Goal: Task Accomplishment & Management: Manage account settings

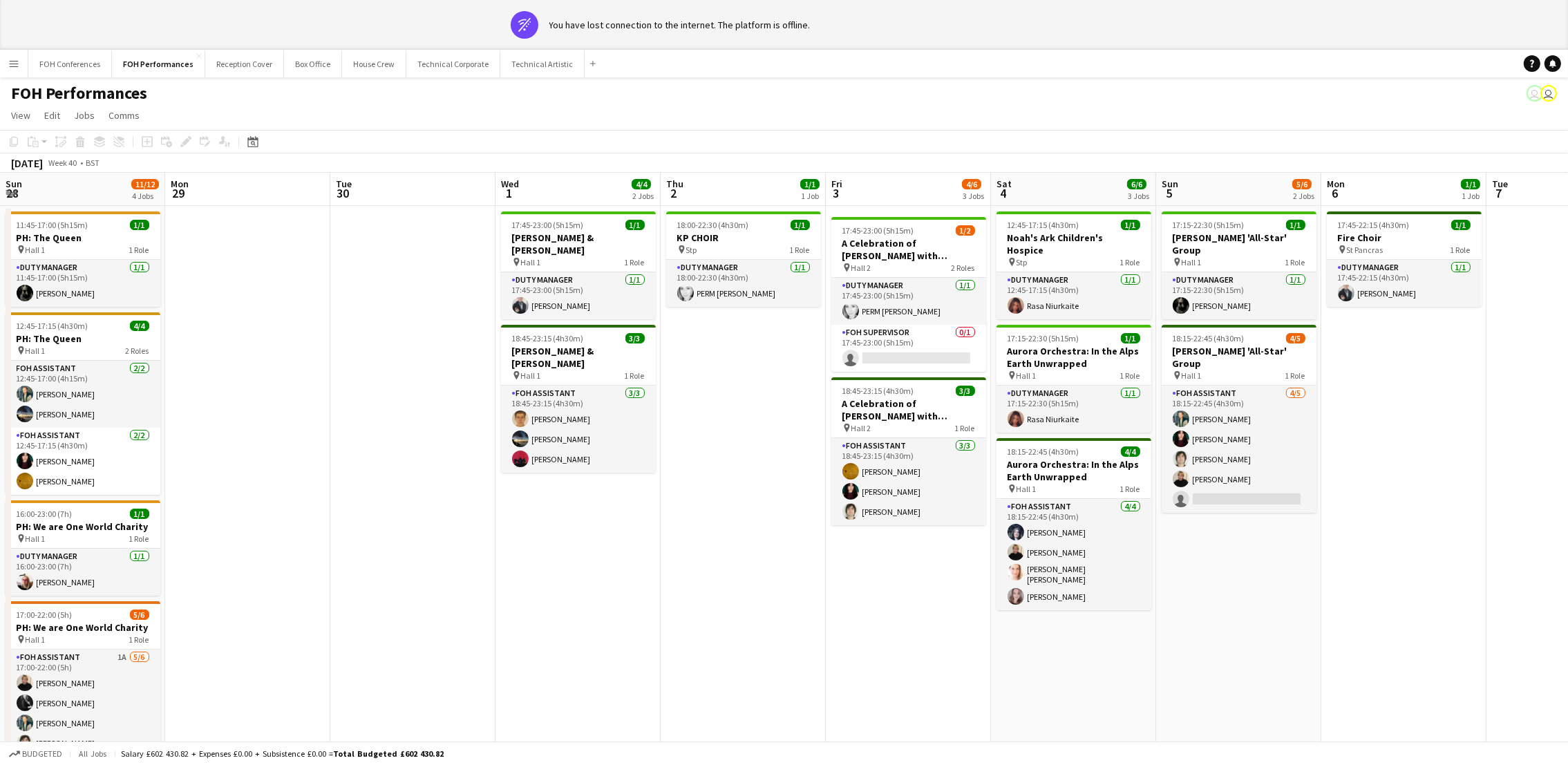
scroll to position [0, 475]
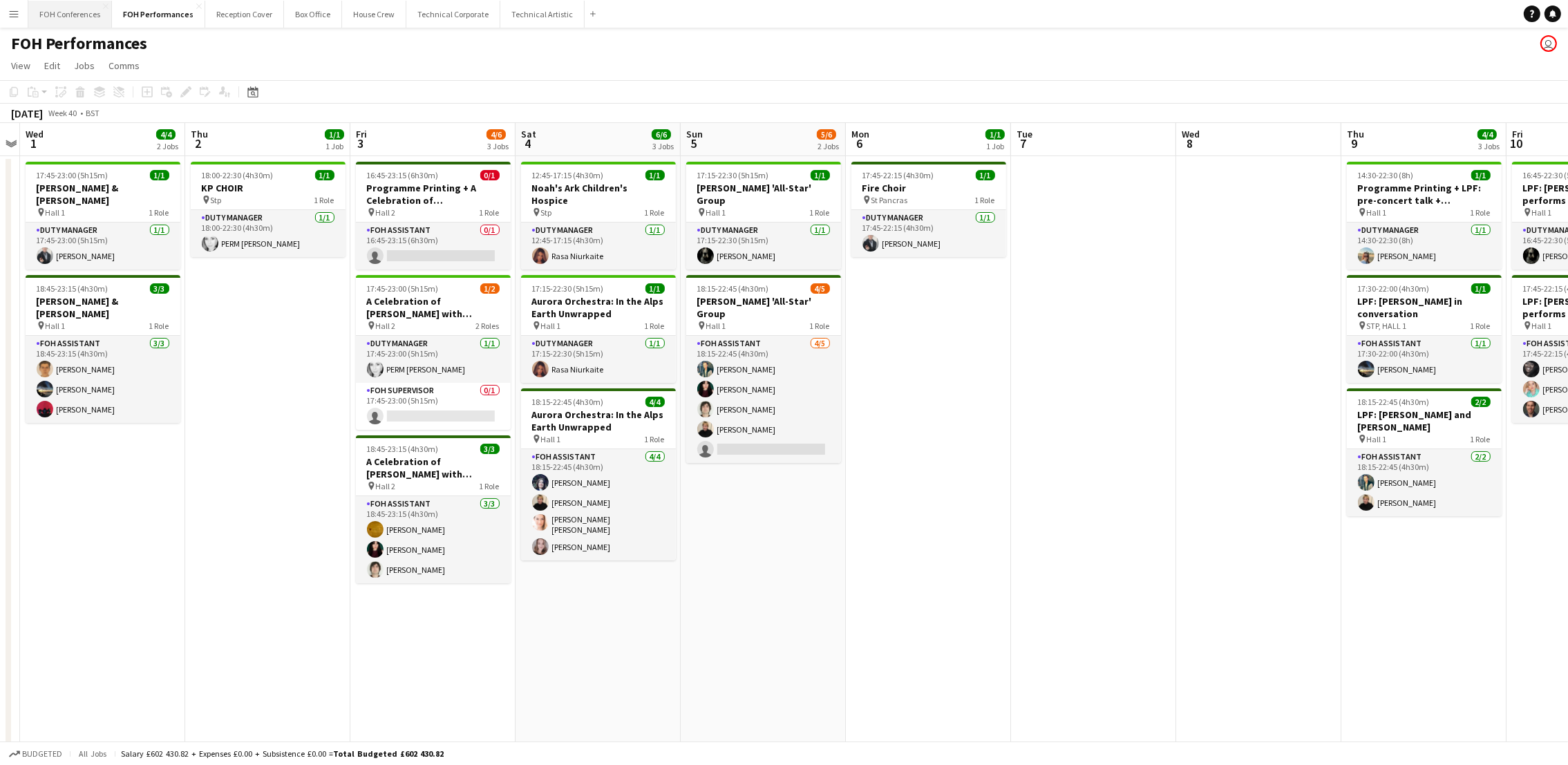
click at [77, 10] on button "FOH Conferences Close" at bounding box center [70, 14] width 83 height 27
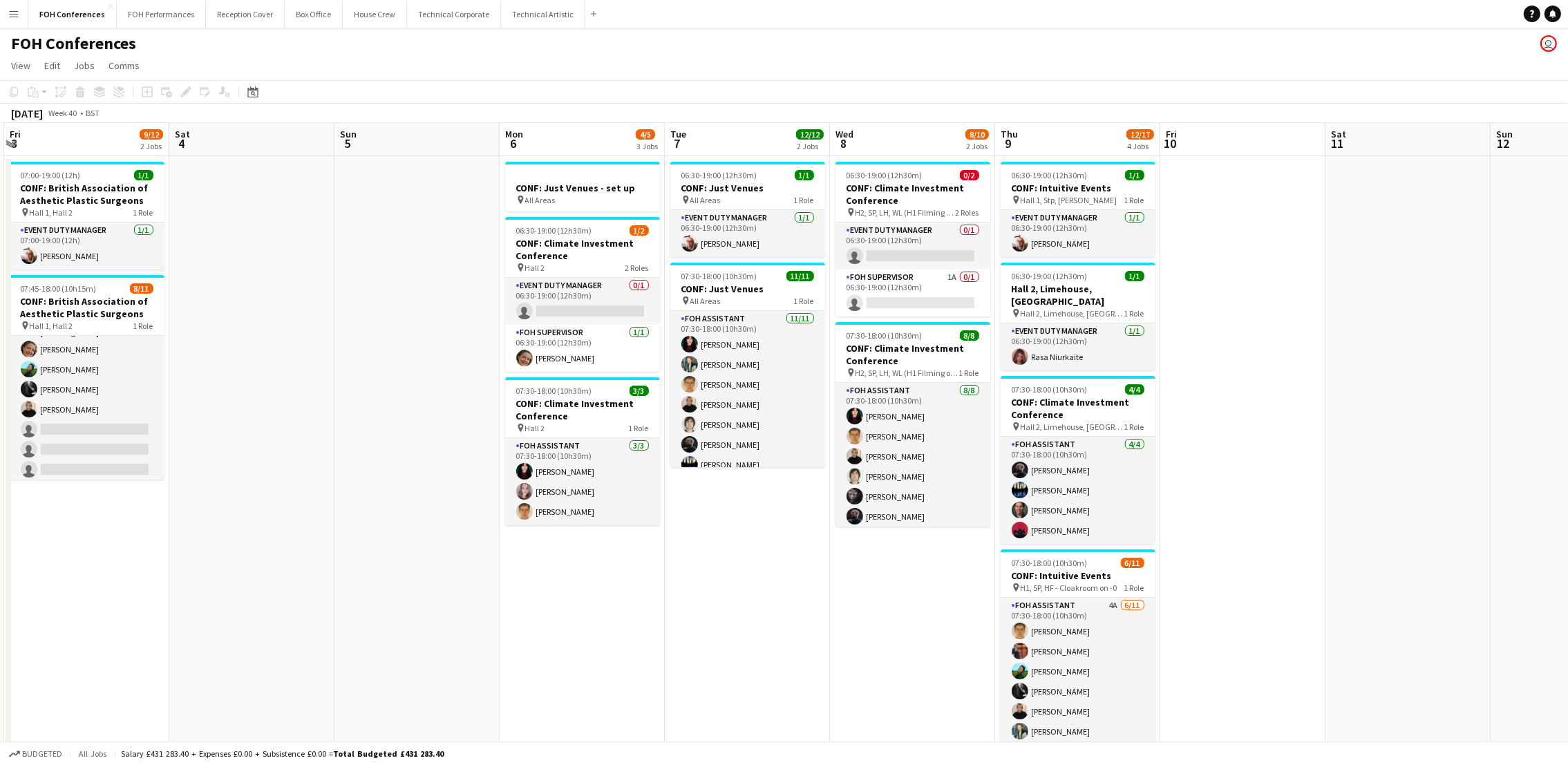
drag, startPoint x: 1388, startPoint y: 141, endPoint x: 71, endPoint y: 223, distance: 1319.6
click at [71, 223] on app-calendar-viewport "Mon 29 1 Job Tue 30 12/12 2 Jobs Wed 1 12/12 2 Jobs Thu 2 11/12 2 Jobs Fri 3 9/…" at bounding box center [784, 512] width 1568 height 778
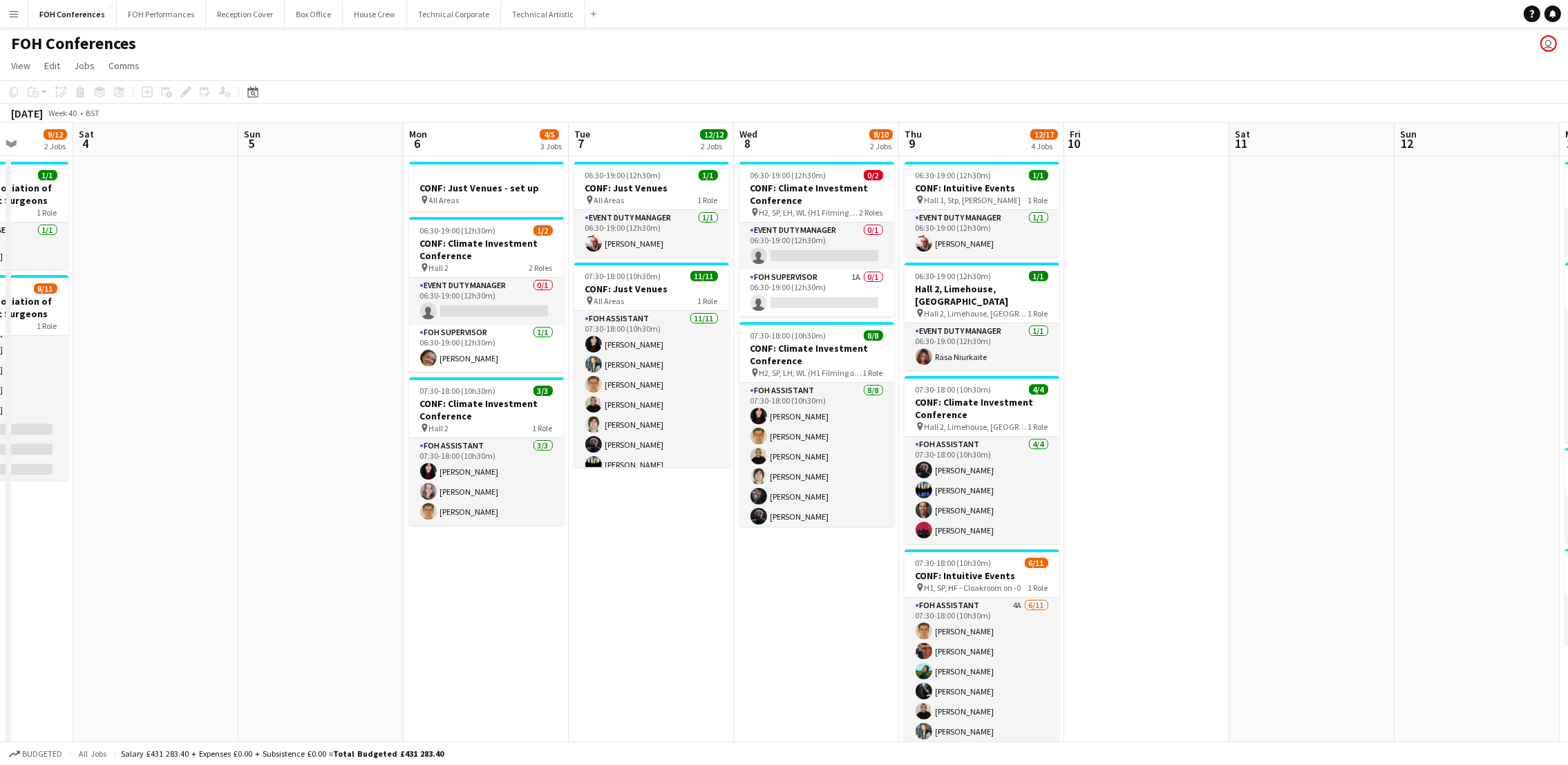
drag, startPoint x: 909, startPoint y: 150, endPoint x: 812, endPoint y: 166, distance: 98.3
click at [812, 166] on app-calendar-viewport "Tue 30 12/12 2 Jobs Wed 1 12/12 2 Jobs Thu 2 11/12 2 Jobs Fri 3 9/12 2 Jobs Sat…" at bounding box center [784, 592] width 1568 height 939
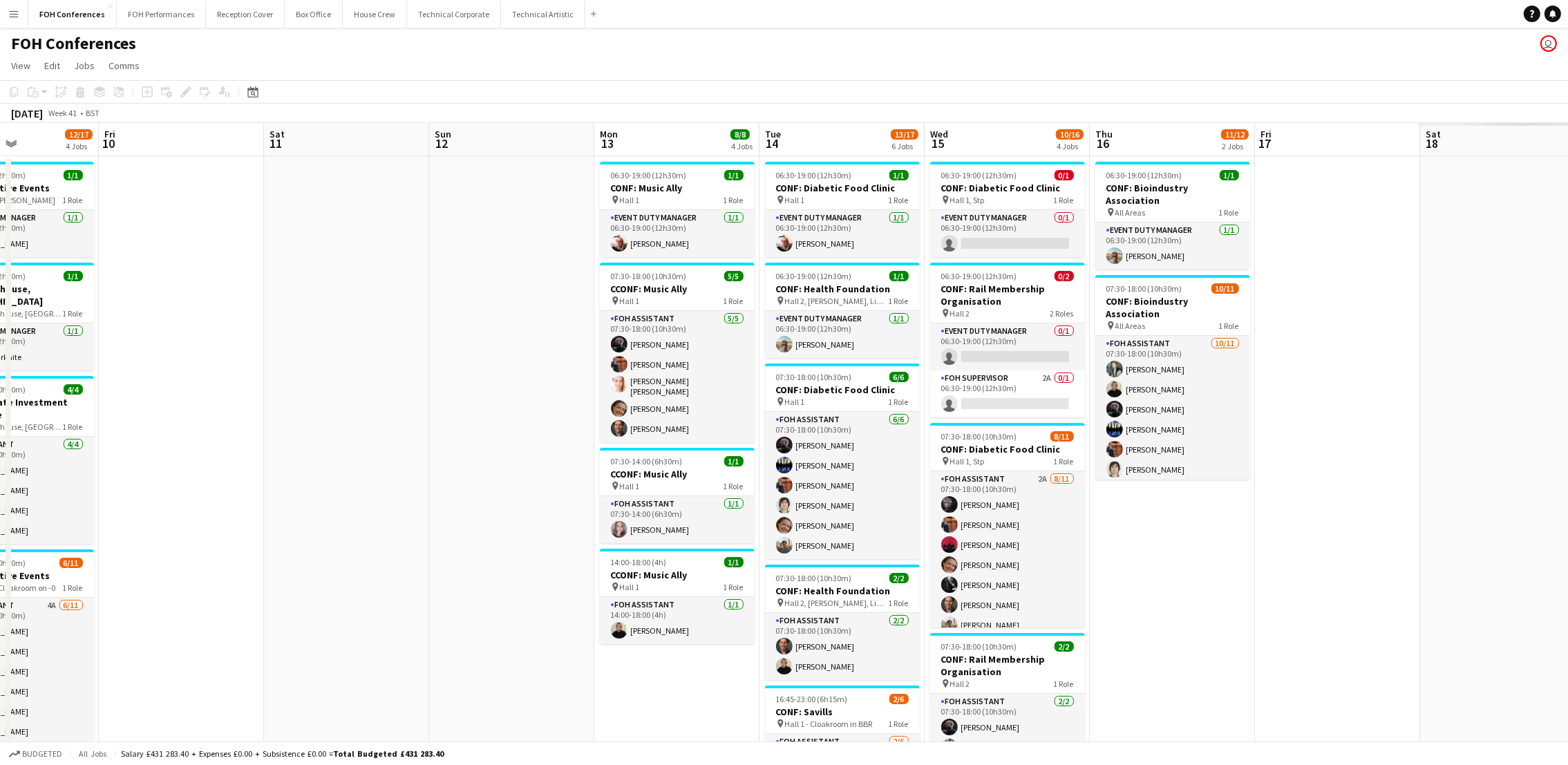
scroll to position [0, 454]
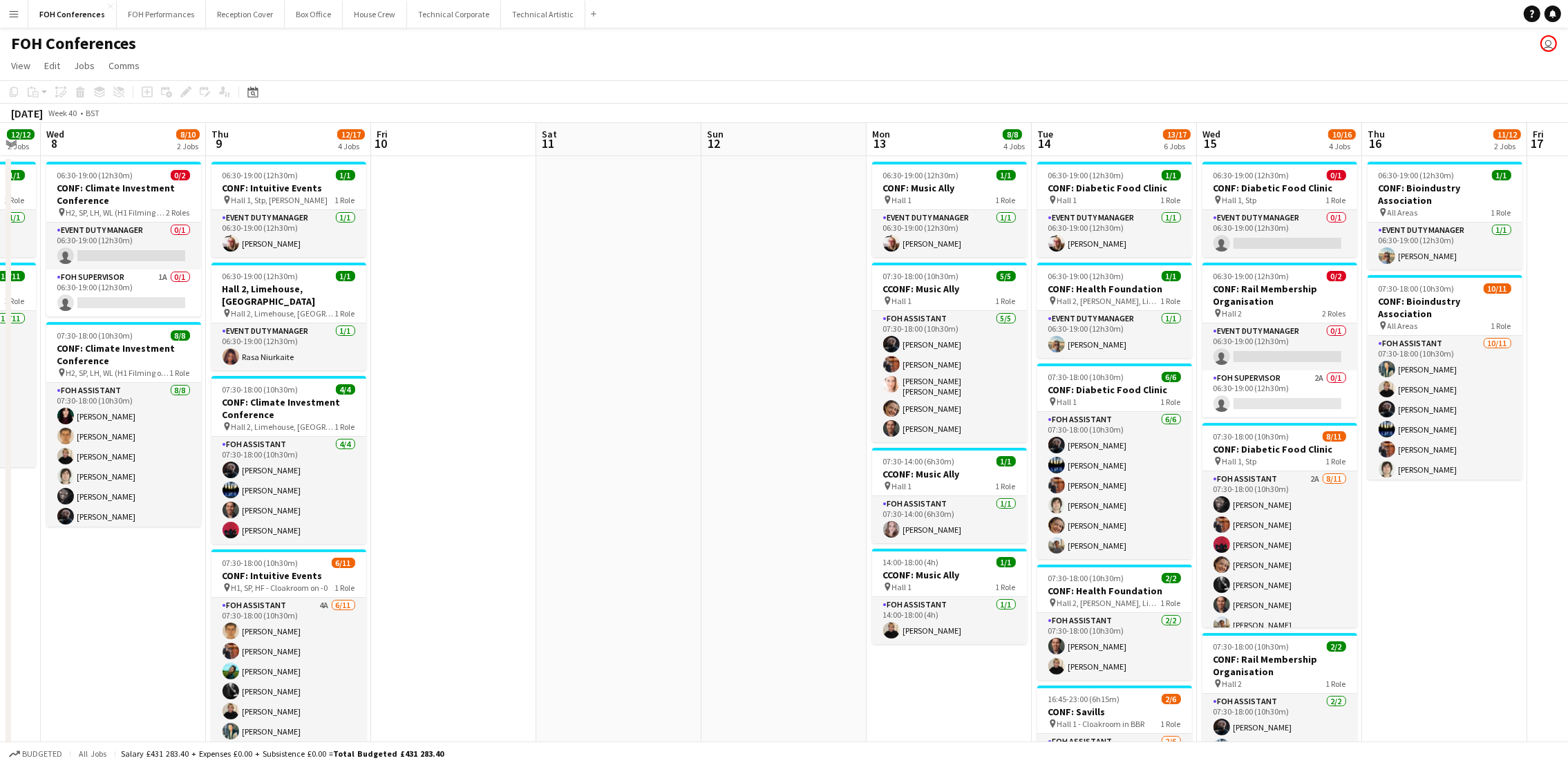
drag, startPoint x: 1390, startPoint y: 136, endPoint x: 711, endPoint y: 154, distance: 679.2
click at [711, 154] on app-calendar-viewport "Sun 5 Mon 6 4/5 3 Jobs Tue 7 12/12 2 Jobs Wed 8 8/10 2 Jobs Thu 9 12/17 4 Jobs …" at bounding box center [784, 592] width 1568 height 939
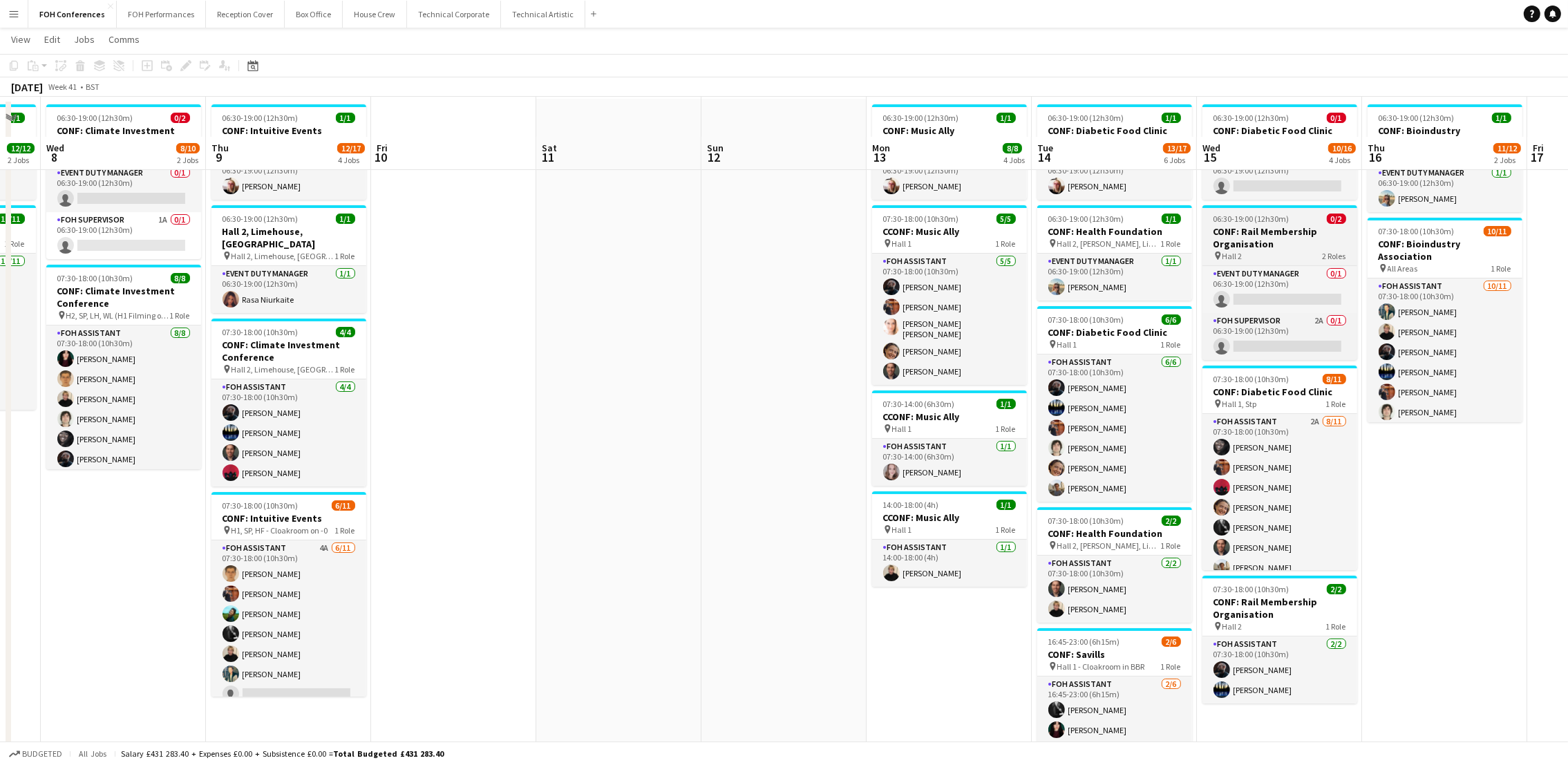
scroll to position [0, 0]
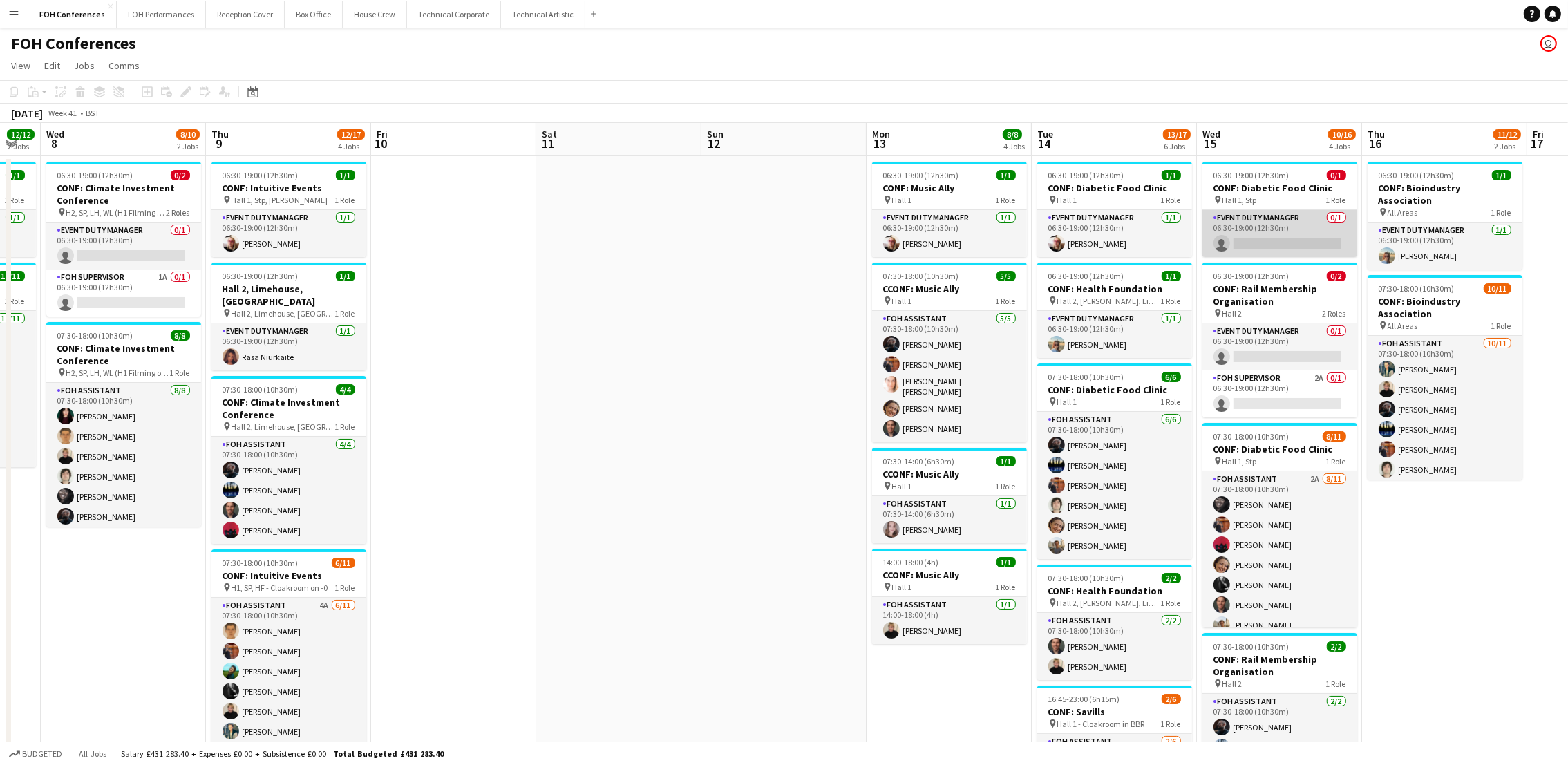
click at [1255, 242] on app-card-role "Event Duty Manager 0/1 06:30-19:00 (12h30m) single-neutral-actions" at bounding box center [1280, 233] width 155 height 47
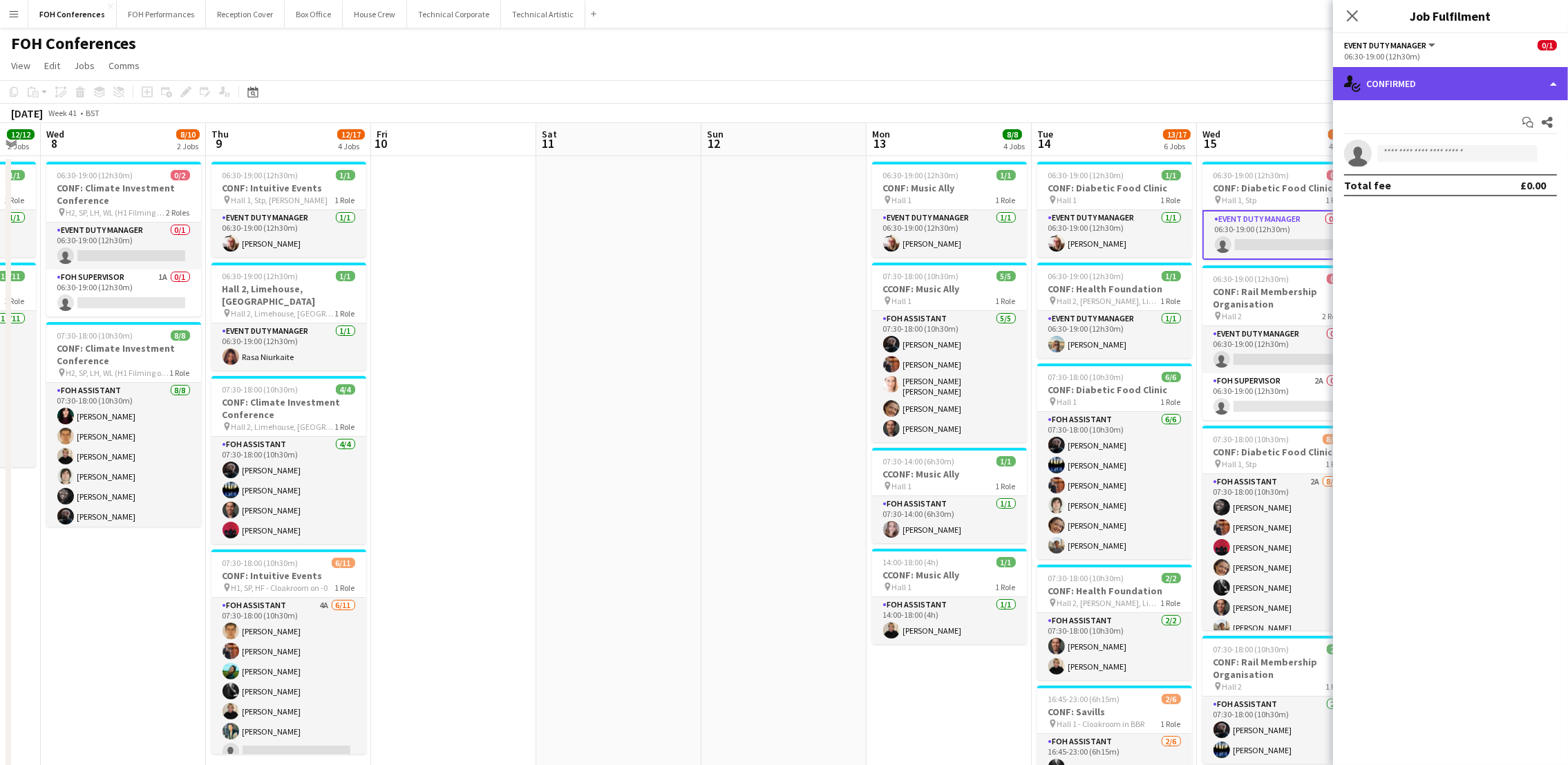
click at [1440, 74] on div "single-neutral-actions-check-2 Confirmed" at bounding box center [1450, 83] width 235 height 33
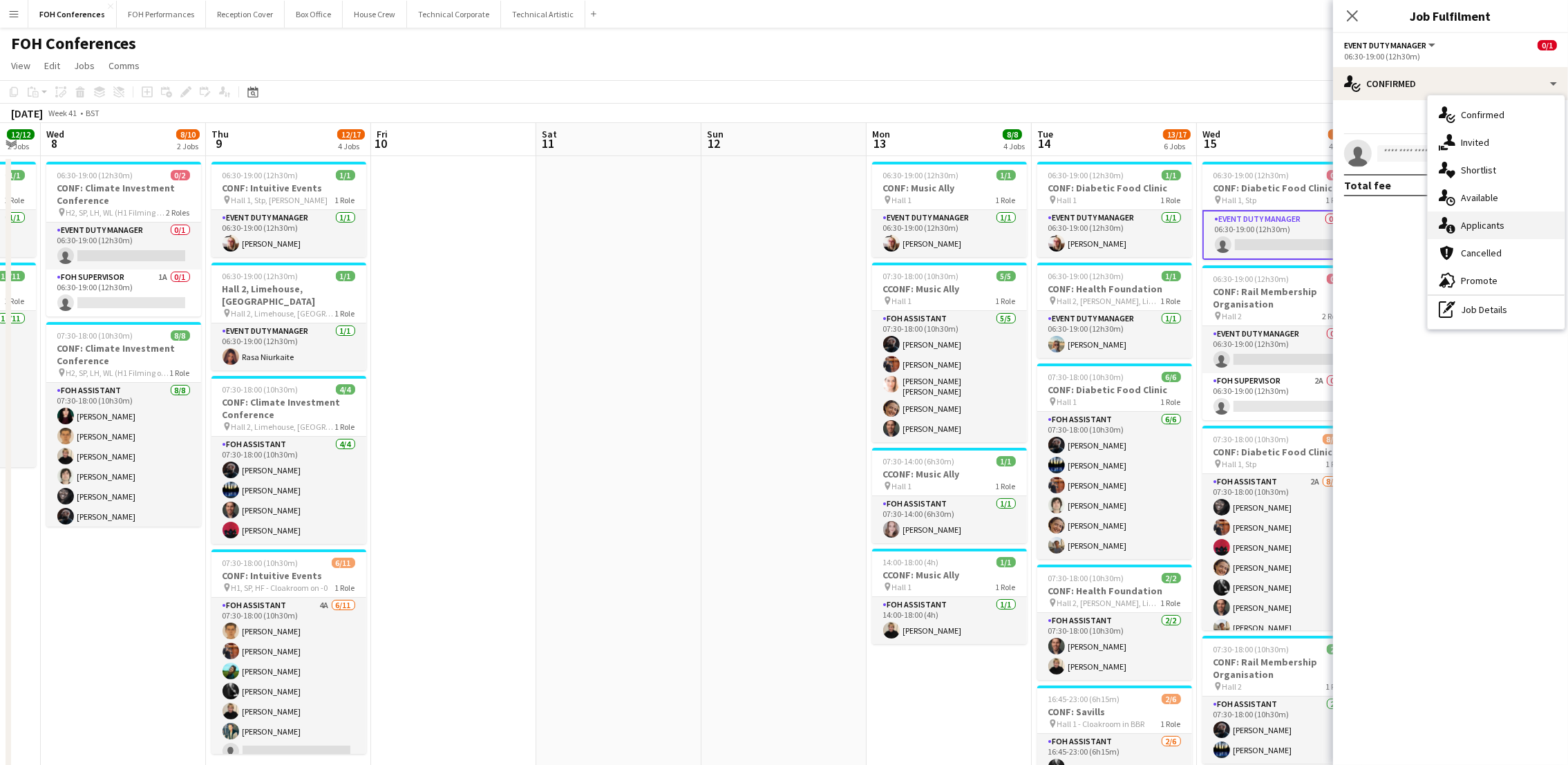
click at [1490, 235] on div "single-neutral-actions-information Applicants" at bounding box center [1496, 225] width 137 height 28
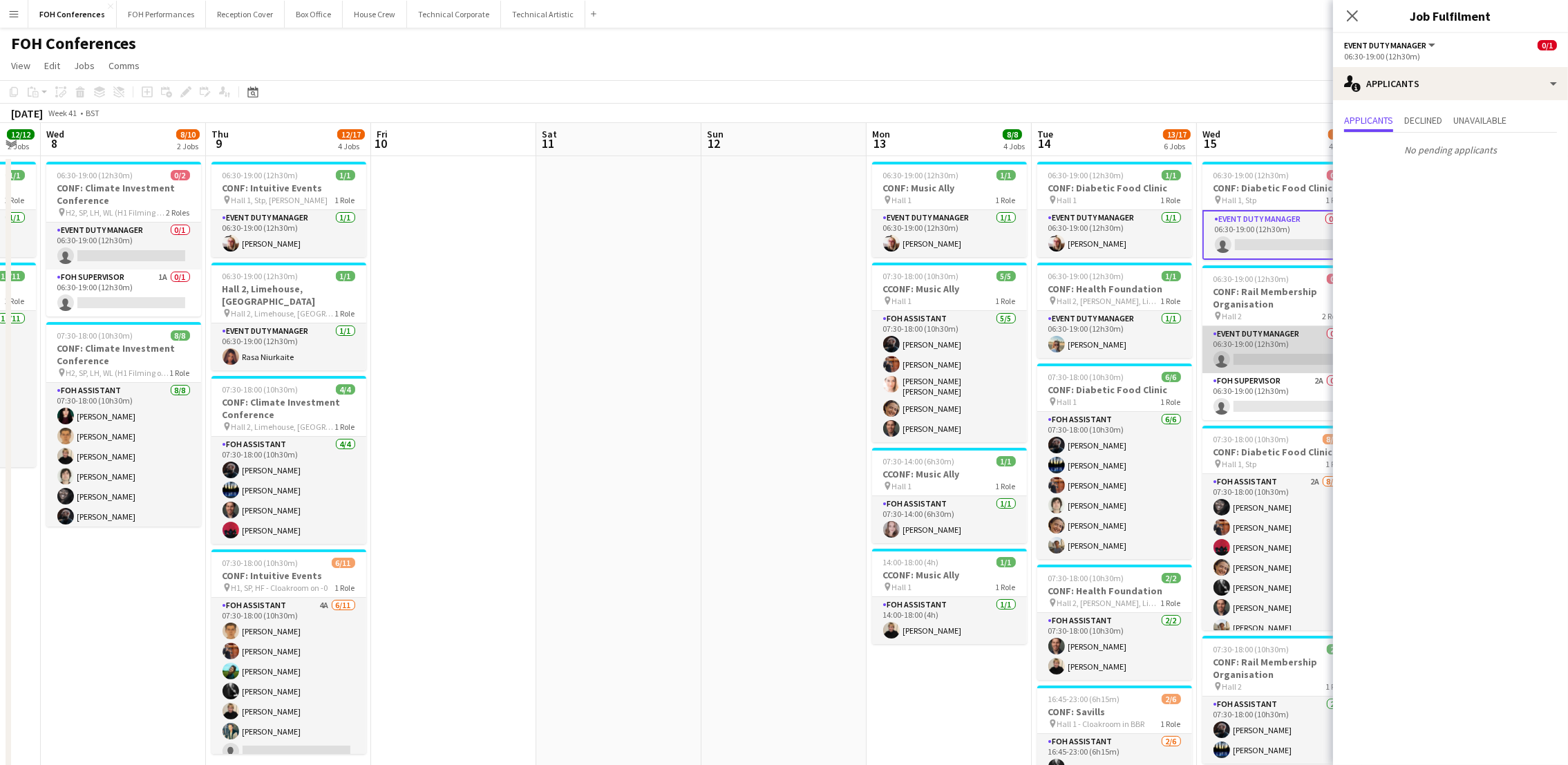
click at [1253, 351] on app-card-role "Event Duty Manager 0/1 06:30-19:00 (12h30m) single-neutral-actions" at bounding box center [1280, 350] width 155 height 47
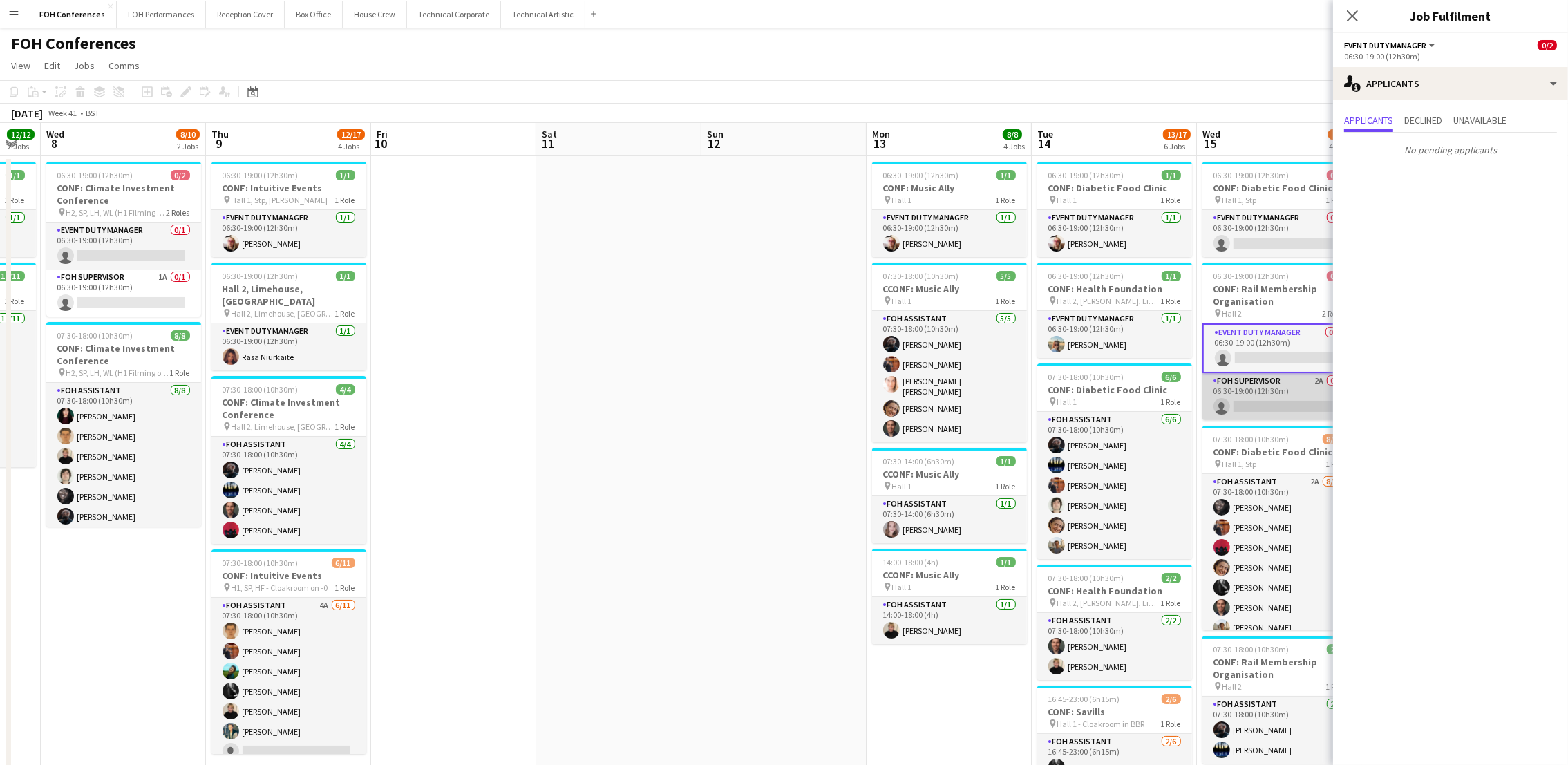
click at [1260, 412] on app-card-role "FOH Supervisor 2A 0/1 06:30-19:00 (12h30m) single-neutral-actions" at bounding box center [1280, 397] width 155 height 47
click at [1250, 42] on div "FOH Conferences user" at bounding box center [784, 40] width 1568 height 26
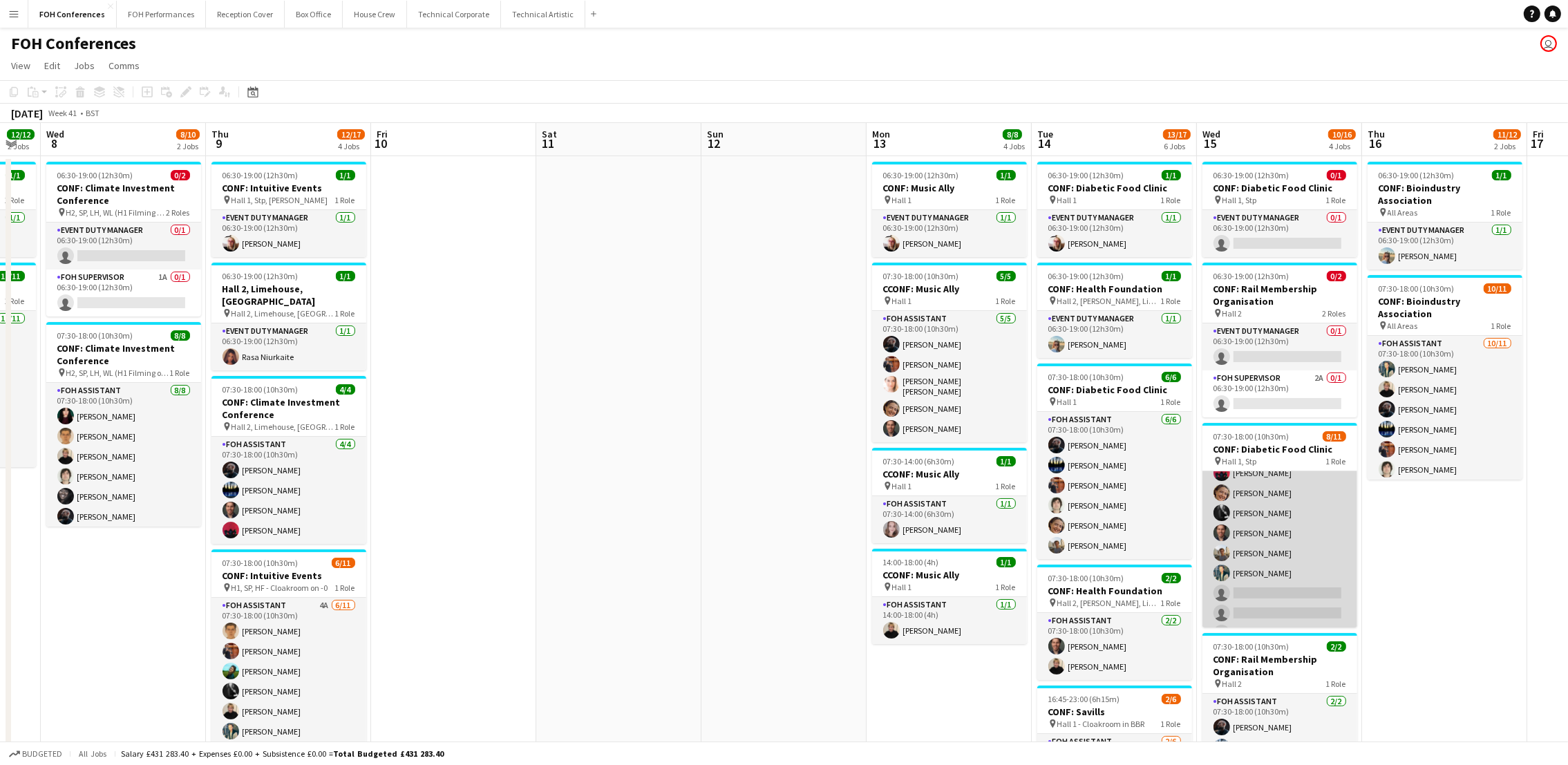
scroll to position [92, 0]
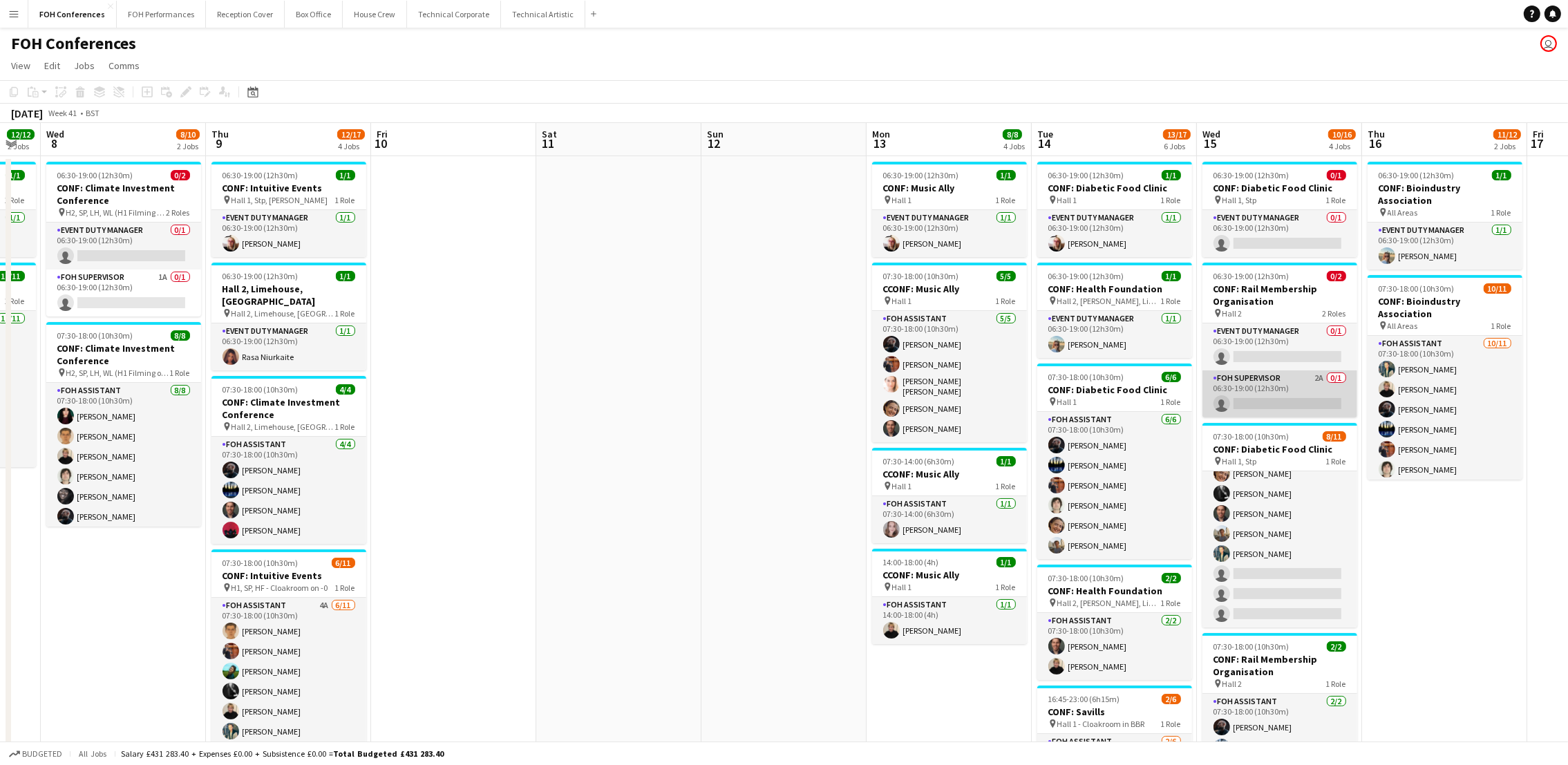
click at [1259, 403] on app-card-role "FOH Supervisor 2A 0/1 06:30-19:00 (12h30m) single-neutral-actions" at bounding box center [1280, 394] width 155 height 47
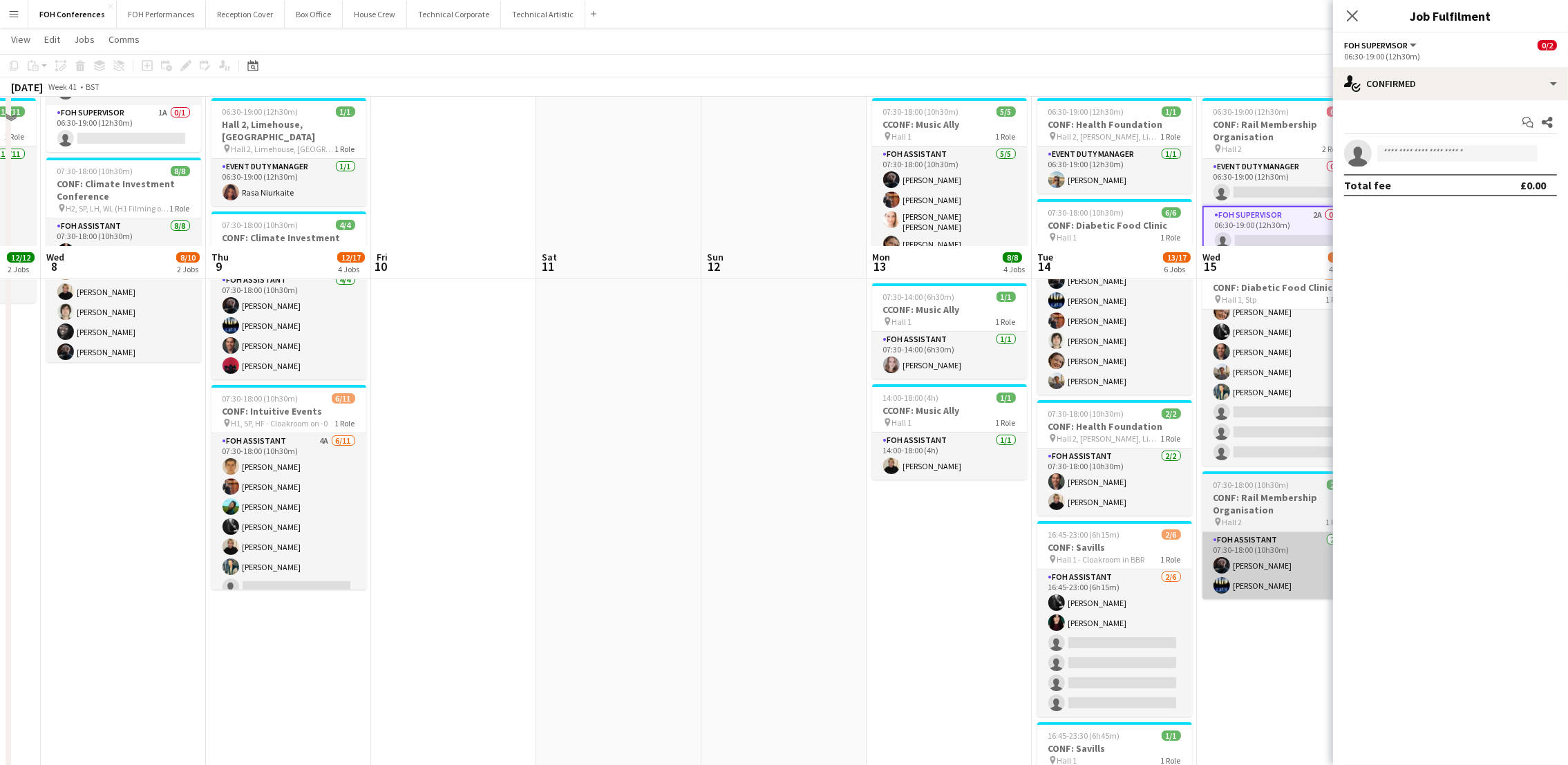
scroll to position [317, 0]
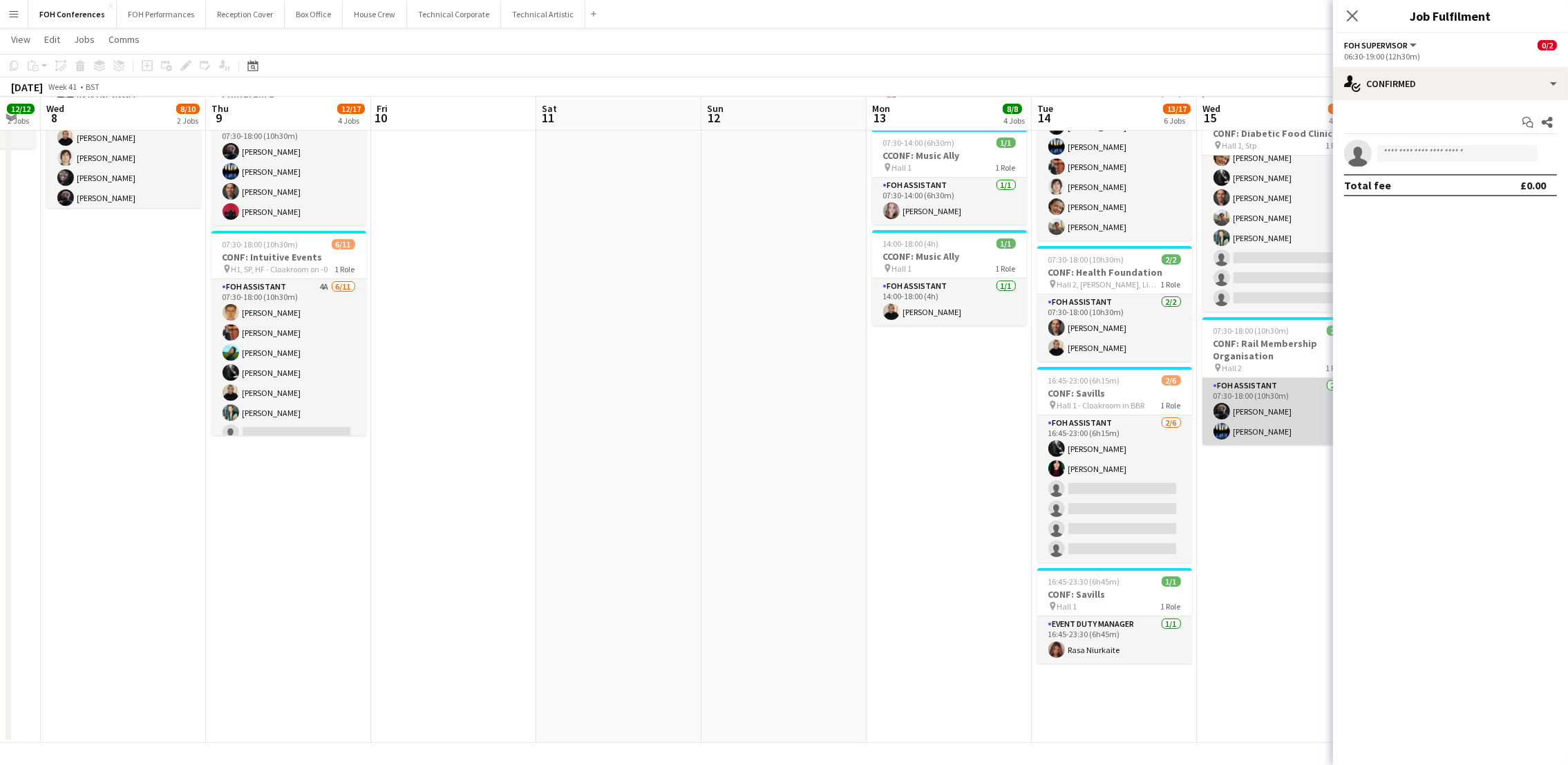
click at [1253, 424] on app-card-role "FOH Assistant [DATE] 07:30-18:00 (10h30m) [PERSON_NAME] [PERSON_NAME]" at bounding box center [1280, 412] width 155 height 67
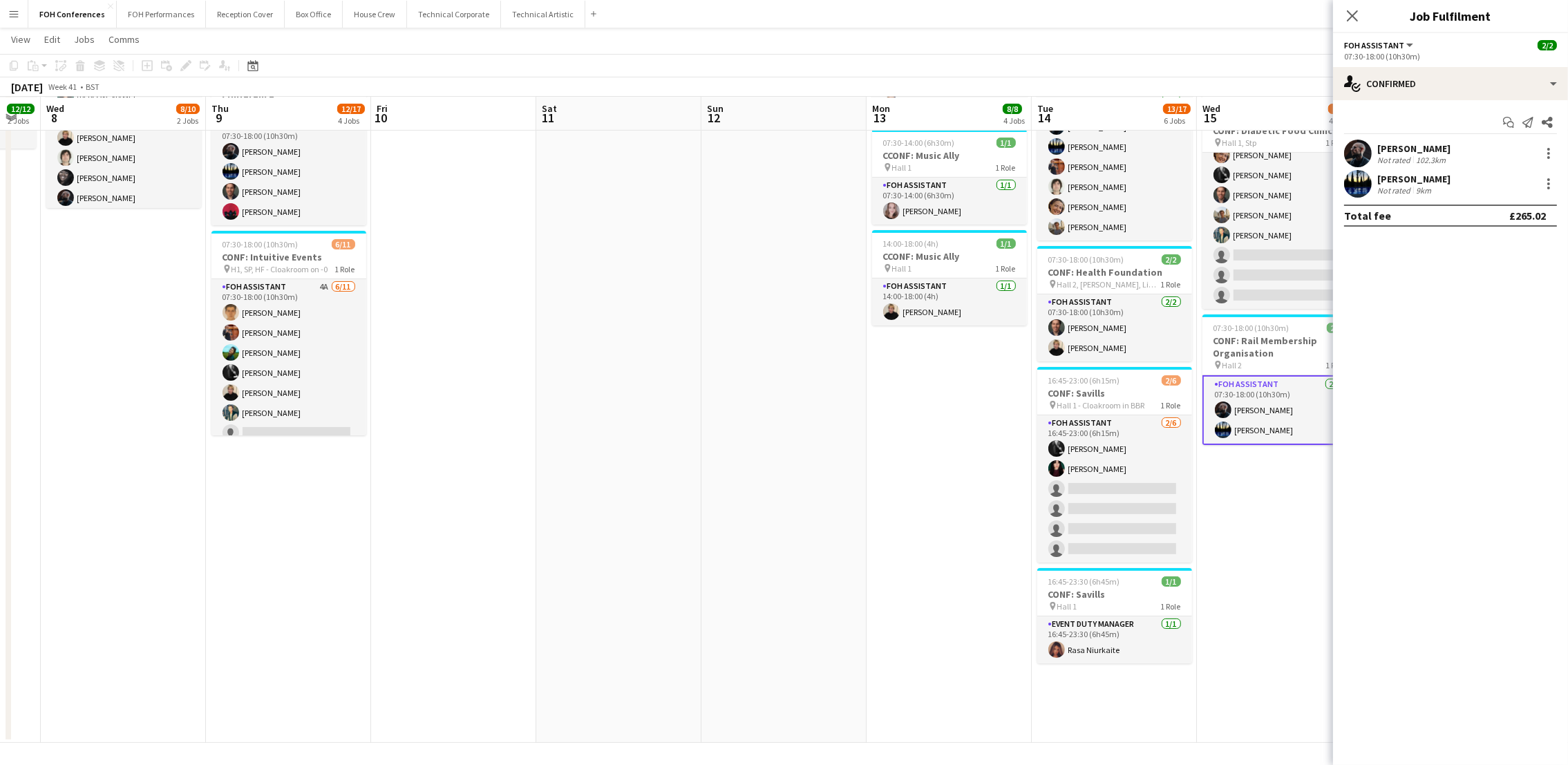
click at [1253, 36] on app-page-menu "View Day view expanded Day view collapsed Month view Date picker Jump to [DATE]…" at bounding box center [784, 40] width 1568 height 26
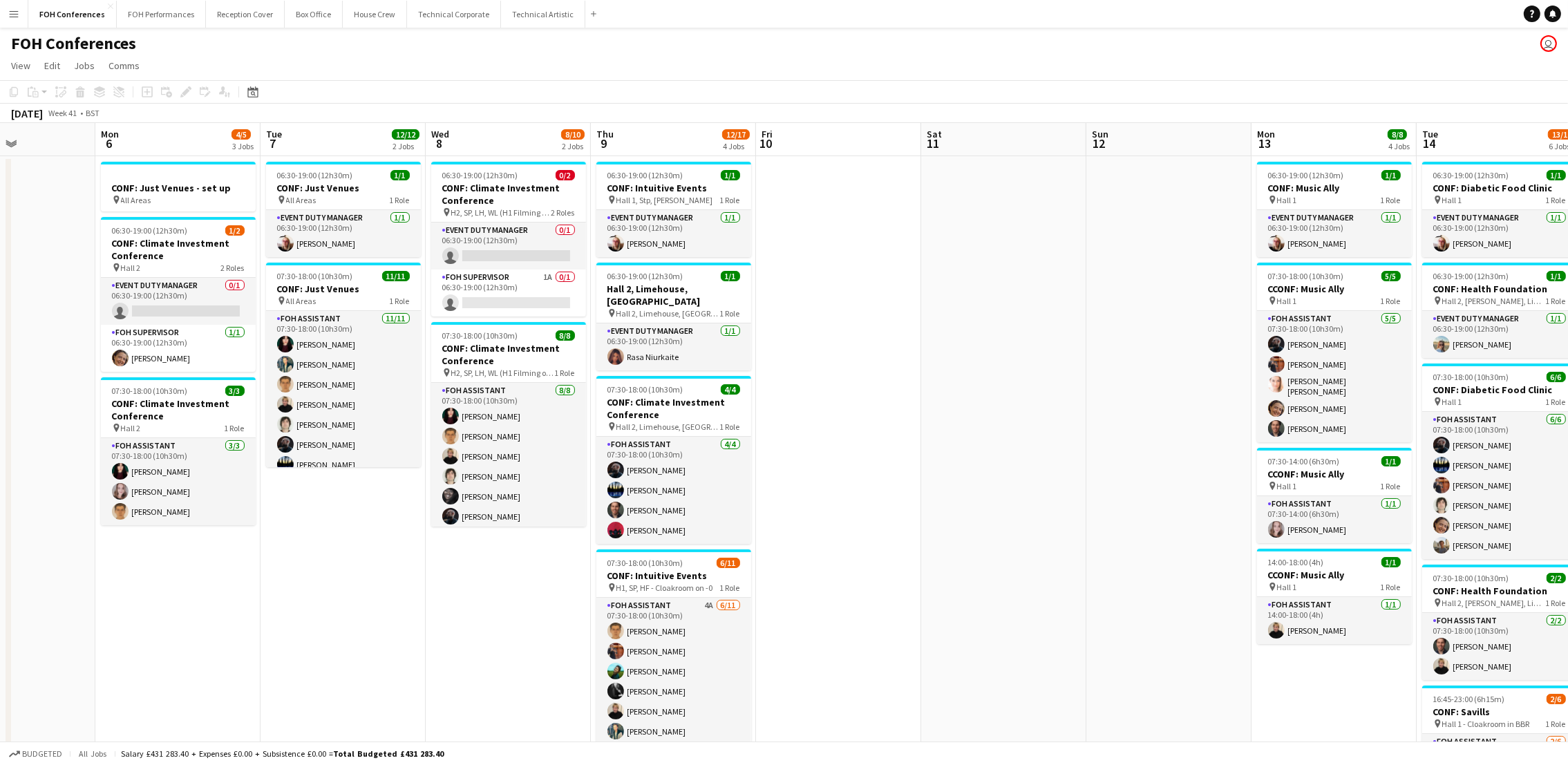
scroll to position [0, 387]
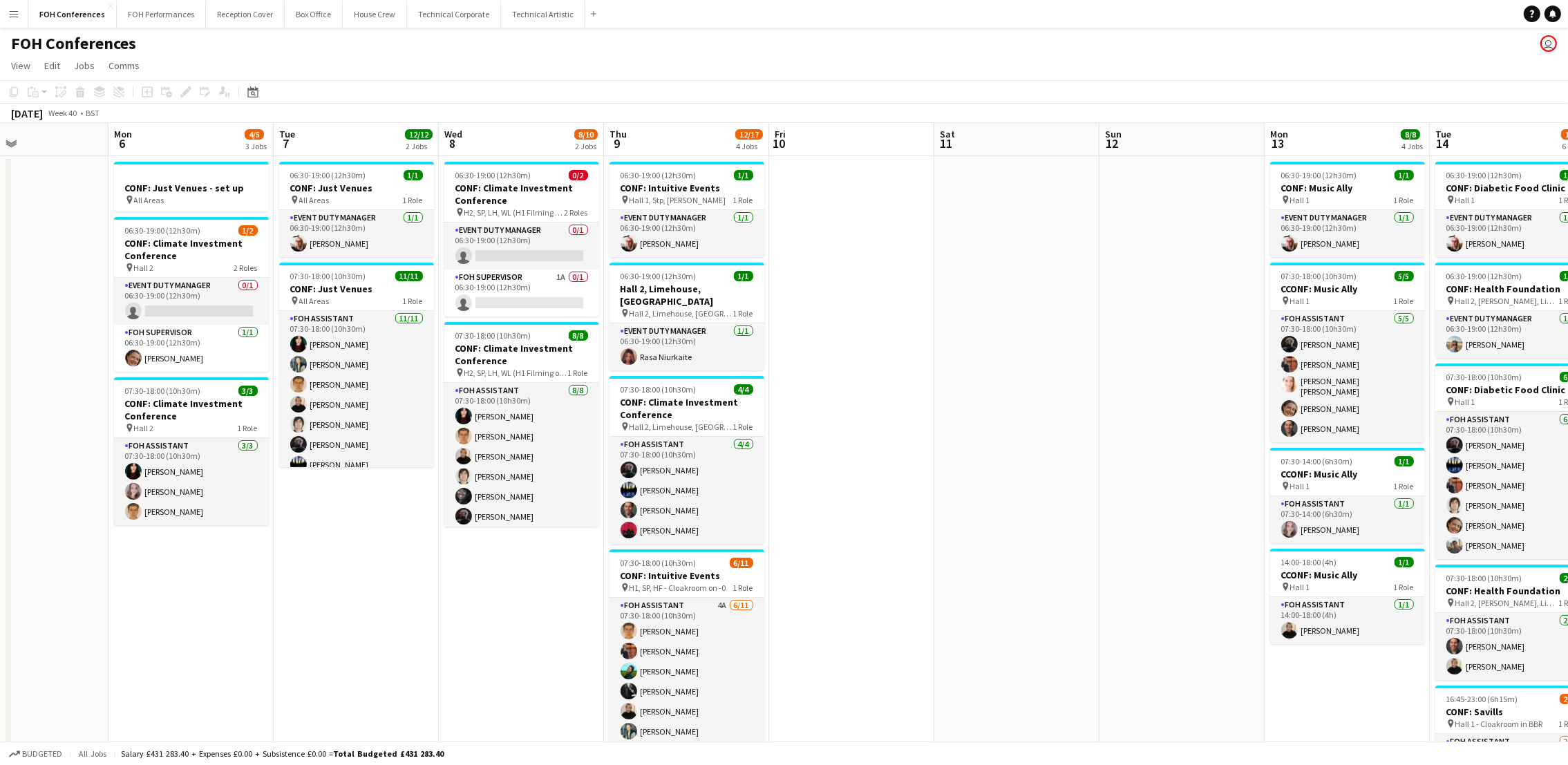
drag, startPoint x: 110, startPoint y: 153, endPoint x: 509, endPoint y: 159, distance: 399.0
click at [509, 159] on app-calendar-viewport "Fri 3 9/12 2 Jobs Sat 4 Sun 5 Mon 6 4/5 3 Jobs Tue 7 12/12 2 Jobs Wed 8 8/10 2 …" at bounding box center [784, 592] width 1568 height 939
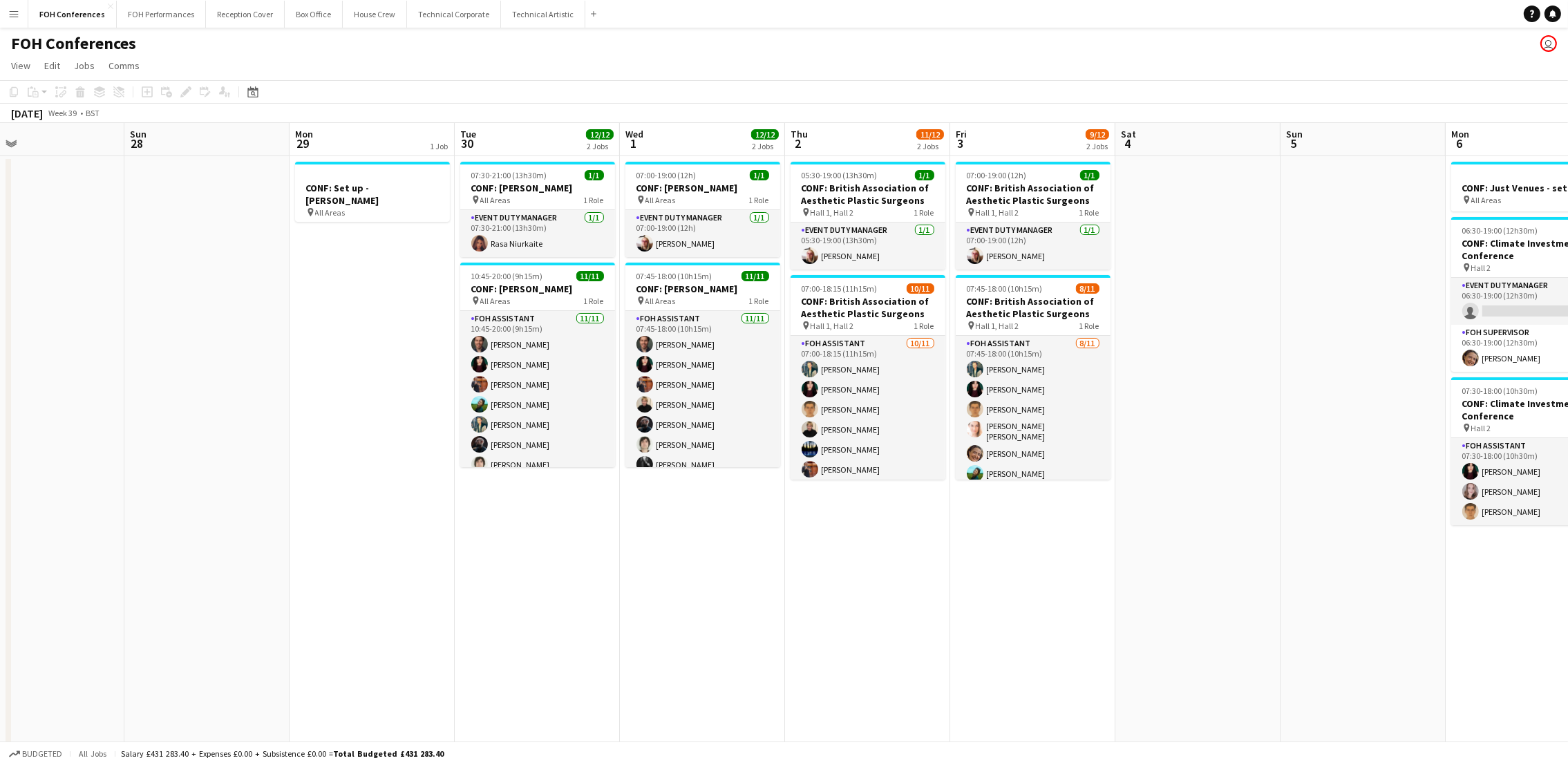
scroll to position [0, 365]
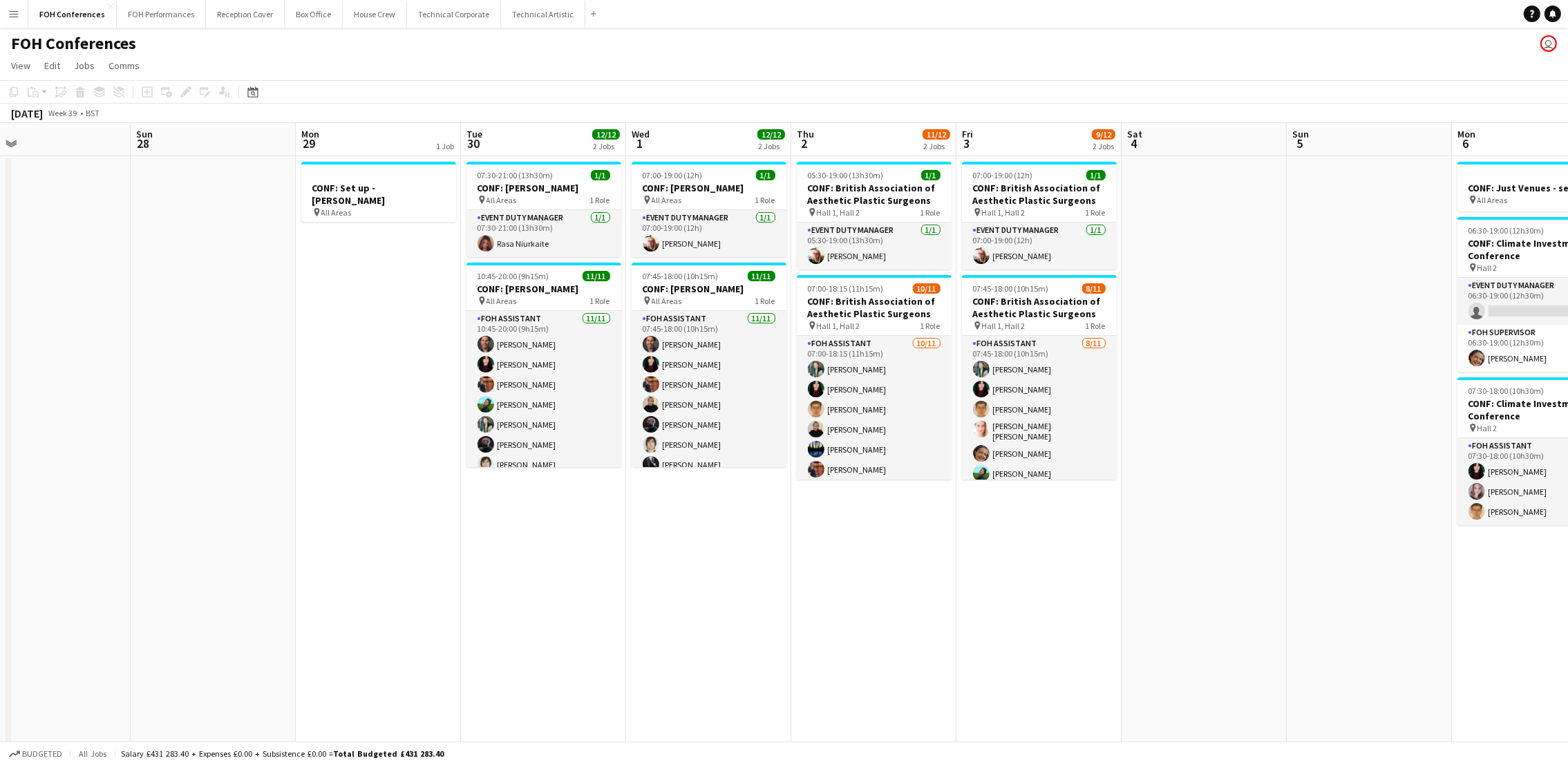
drag, startPoint x: 179, startPoint y: 138, endPoint x: 1744, endPoint y: 169, distance: 1565.3
click at [1567, 169] on html "Menu Boards Boards Boards All jobs Status Workforce Workforce My Workforce Recr…" at bounding box center [784, 542] width 1568 height 1086
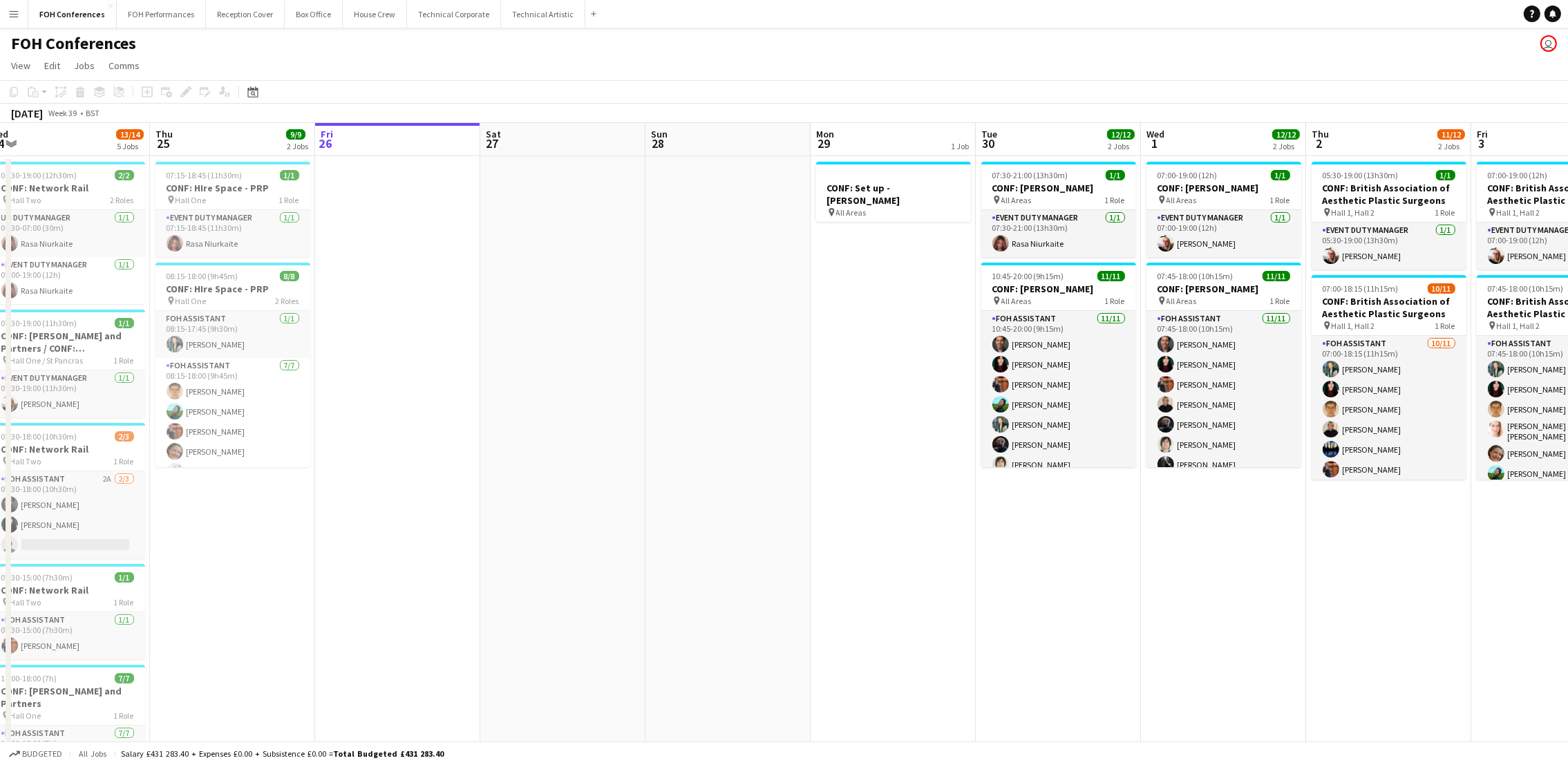
scroll to position [0, 378]
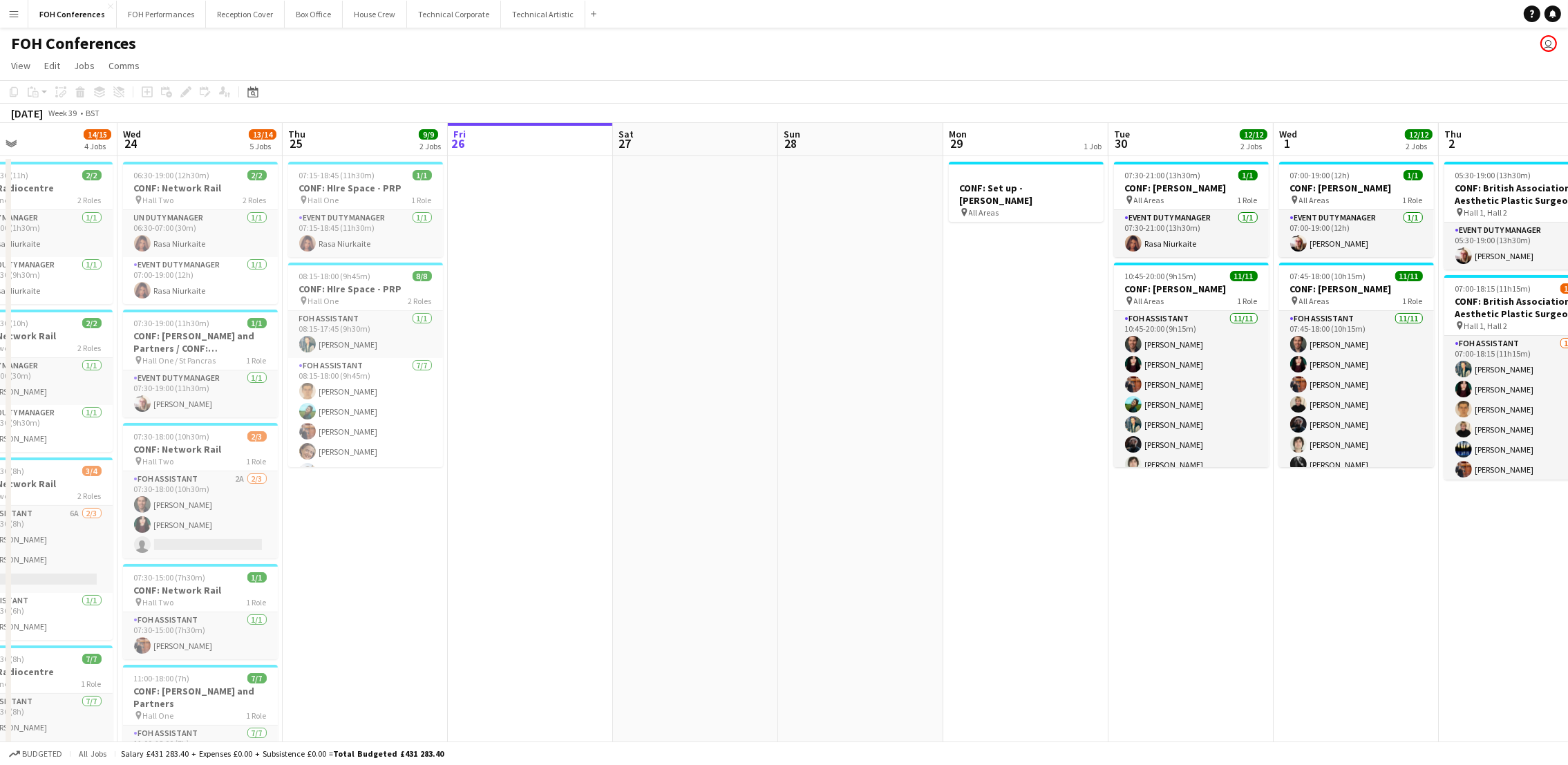
drag, startPoint x: 213, startPoint y: 137, endPoint x: 861, endPoint y: 162, distance: 648.5
click at [861, 162] on app-calendar-viewport "Sun 21 Mon 22 6/6 2 Jobs Tue 23 14/15 4 Jobs Wed 24 13/14 5 Jobs Thu 25 9/9 2 J…" at bounding box center [784, 592] width 1568 height 939
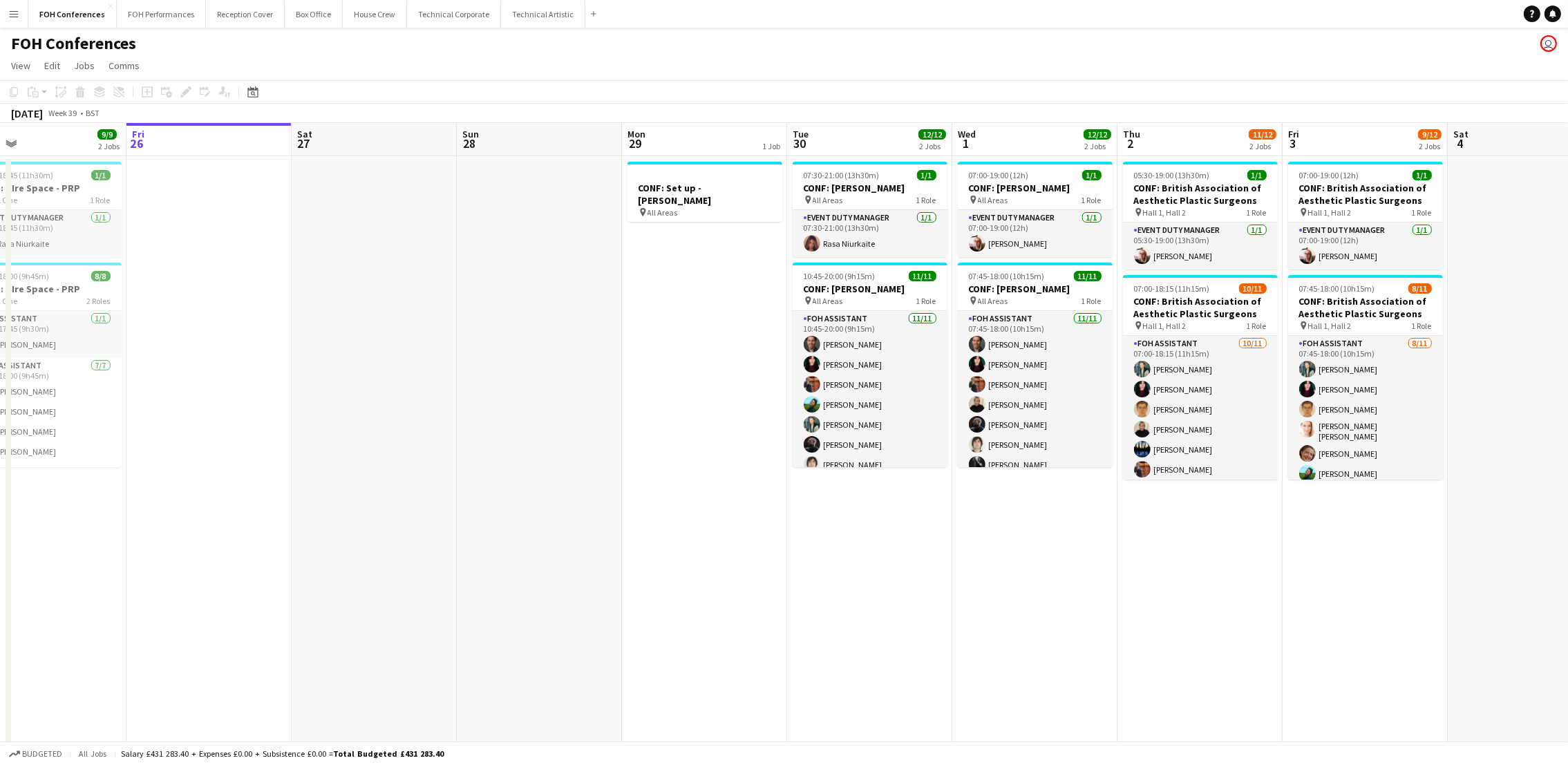
scroll to position [0, 568]
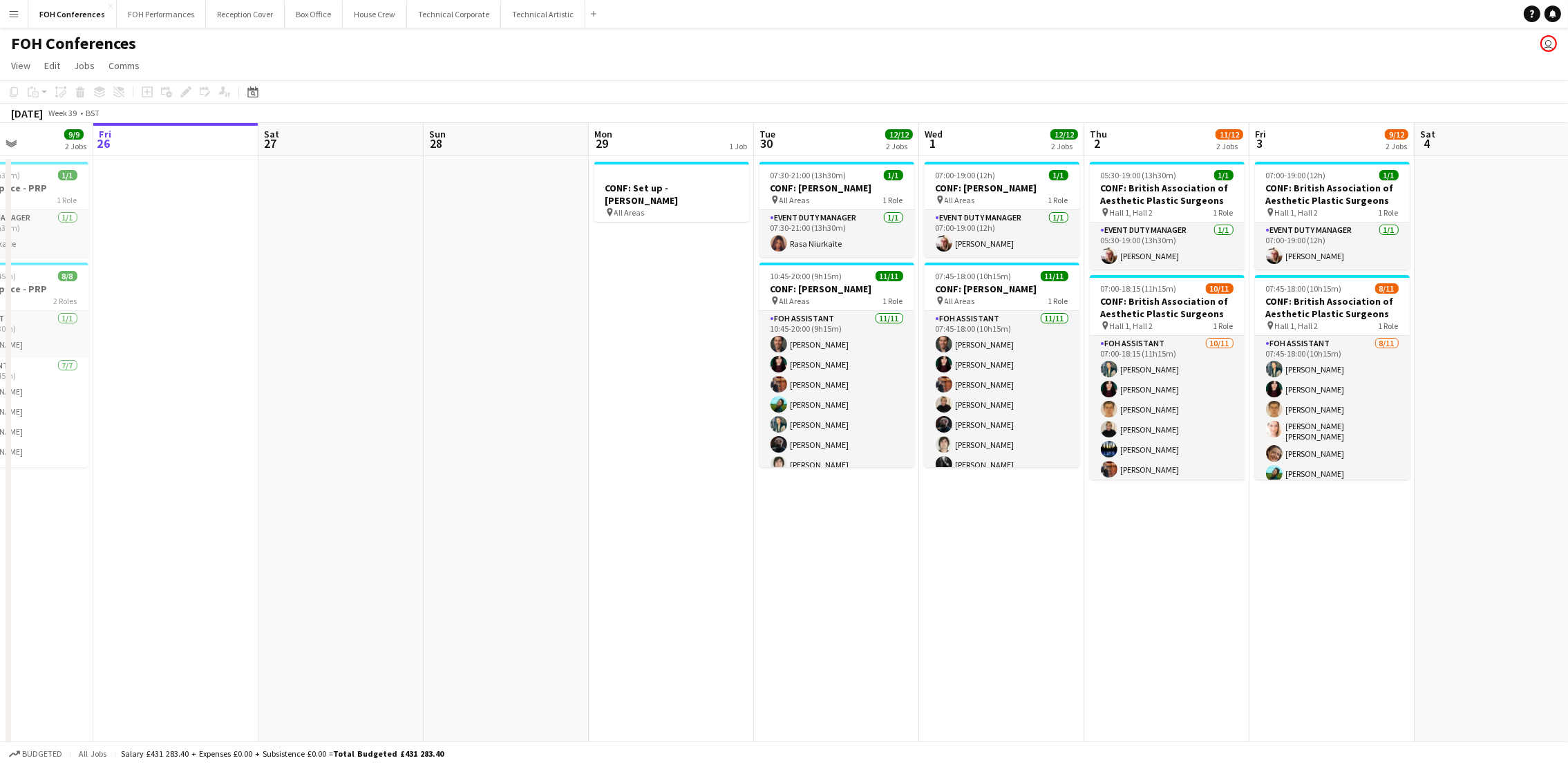
drag, startPoint x: 1003, startPoint y: 149, endPoint x: 648, endPoint y: 179, distance: 356.3
click at [648, 179] on app-calendar-viewport "Mon 22 6/6 2 Jobs Tue 23 14/15 4 Jobs Wed 24 13/14 5 Jobs Thu 25 9/9 2 Jobs Fri…" at bounding box center [784, 592] width 1568 height 939
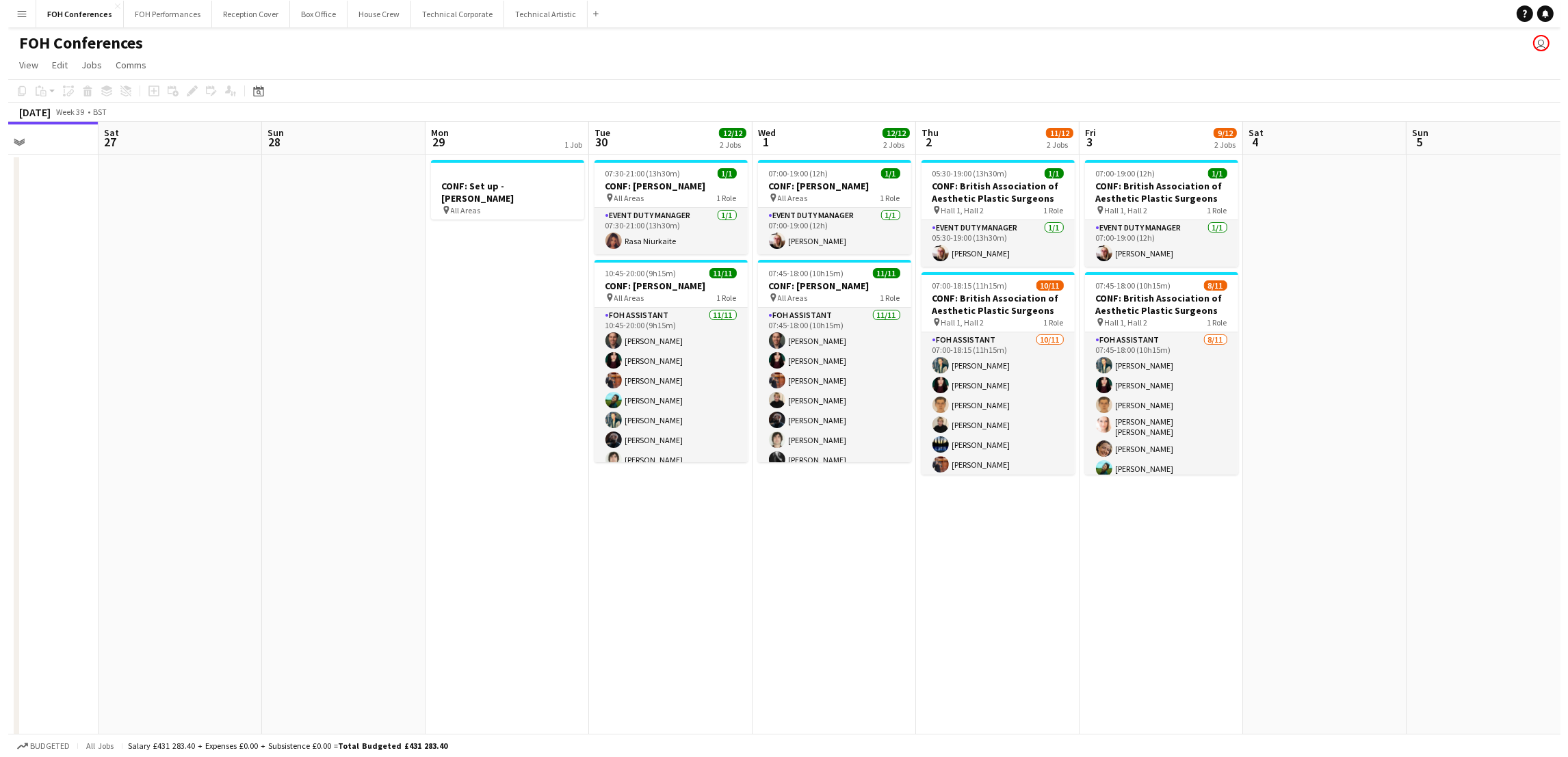
scroll to position [0, 570]
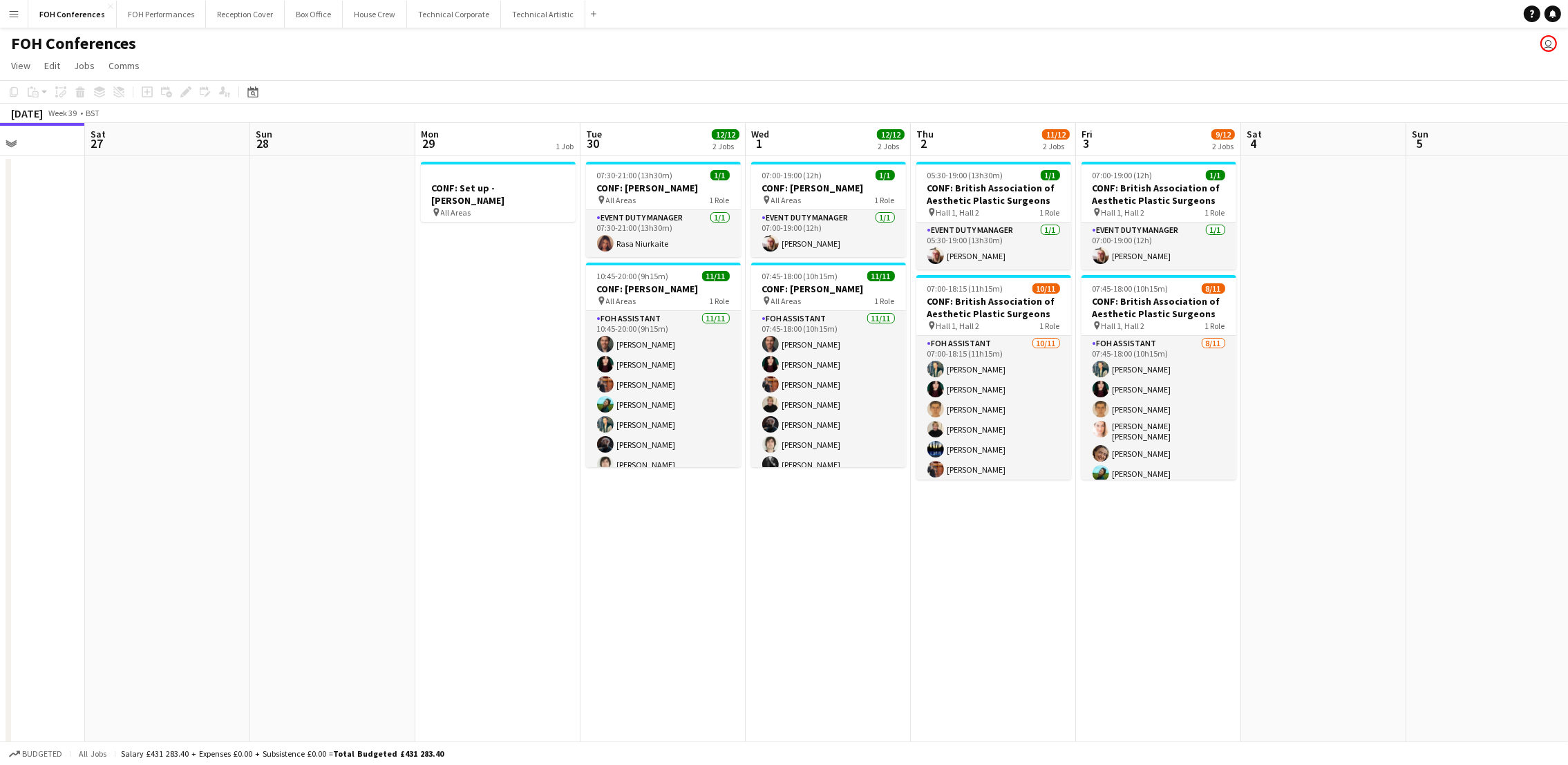
drag, startPoint x: 1160, startPoint y: 167, endPoint x: 986, endPoint y: 167, distance: 174.0
click at [986, 167] on app-calendar-viewport "Tue 23 14/15 4 Jobs Wed 24 13/14 5 Jobs Thu 25 9/9 2 Jobs Fri 26 Sat 27 Sun 28 …" at bounding box center [784, 592] width 1568 height 939
click at [152, 28] on div "FOH Conferences user" at bounding box center [784, 40] width 1568 height 26
click at [152, 22] on button "FOH Performances Close" at bounding box center [161, 14] width 89 height 27
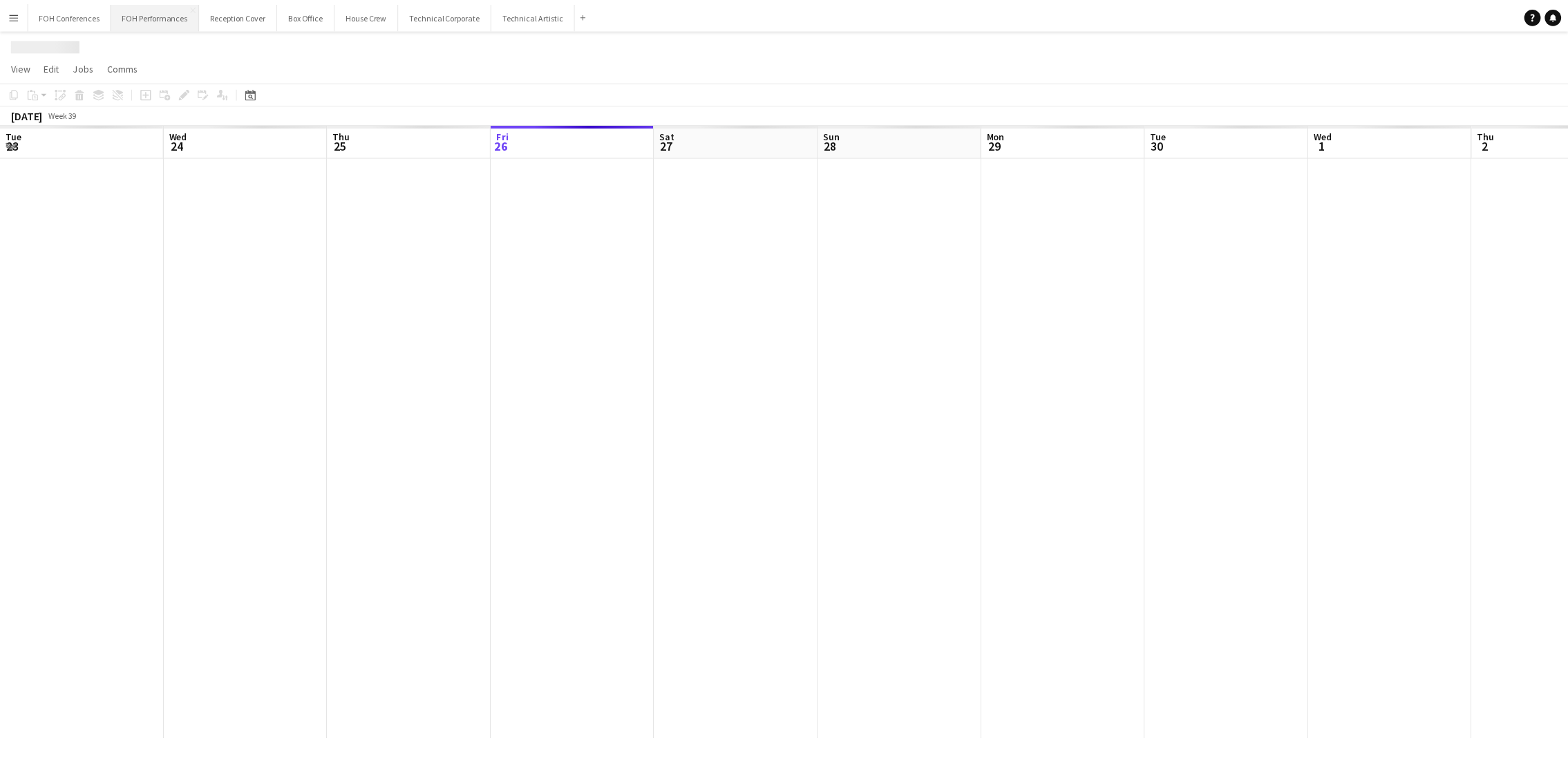
scroll to position [0, 330]
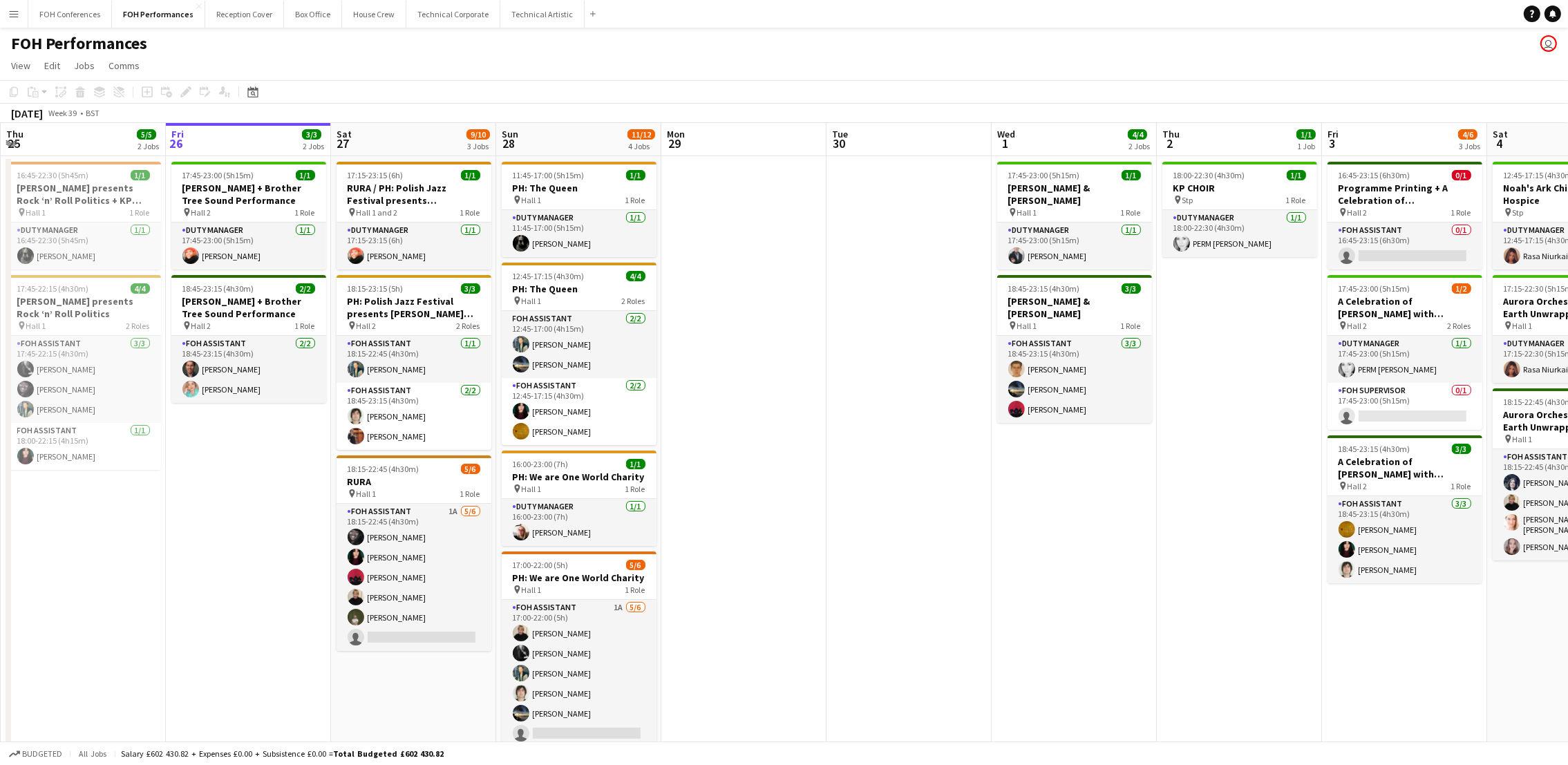
click at [251, 522] on app-date-cell "17:45-23:00 (5h15m) 1/1 [PERSON_NAME] + Brother Tree Sound Performance pin Hall…" at bounding box center [248, 478] width 165 height 644
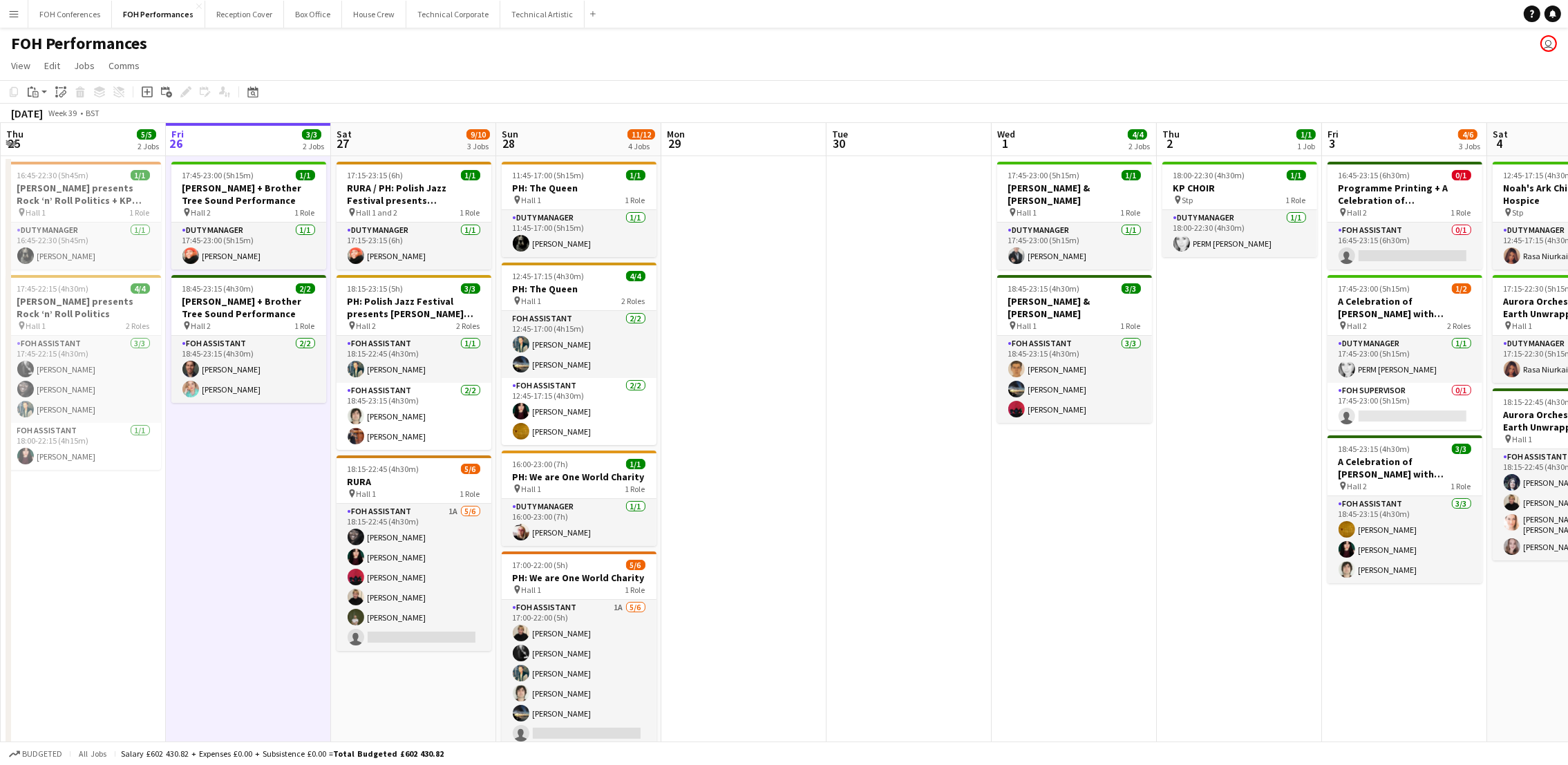
click at [320, 464] on app-date-cell "17:45-23:00 (5h15m) 1/1 [PERSON_NAME] + Brother Tree Sound Performance pin Hall…" at bounding box center [248, 478] width 165 height 644
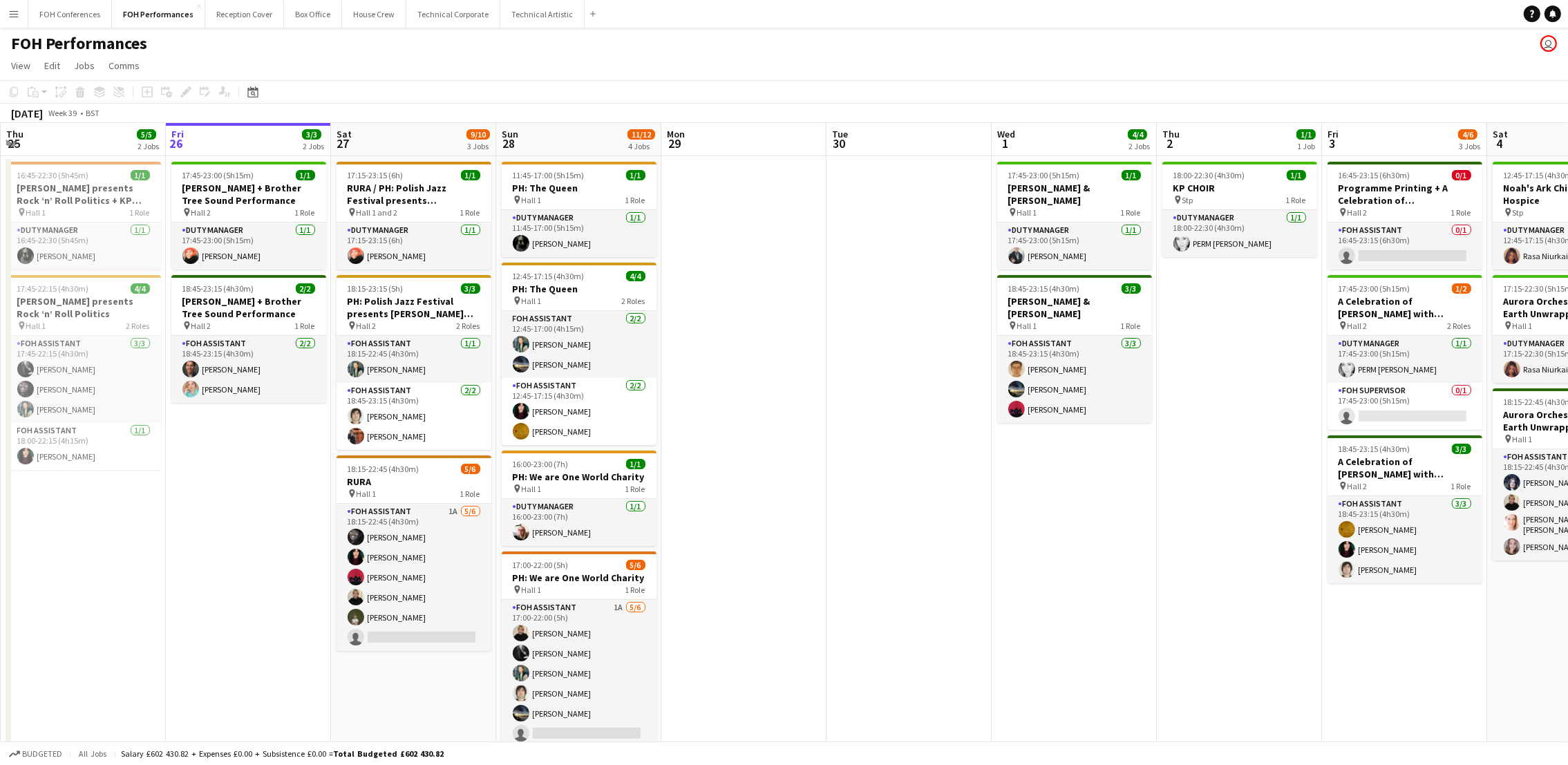
click at [296, 463] on app-date-cell "17:45-23:00 (5h15m) 1/1 [PERSON_NAME] + Brother Tree Sound Performance pin Hall…" at bounding box center [248, 478] width 165 height 644
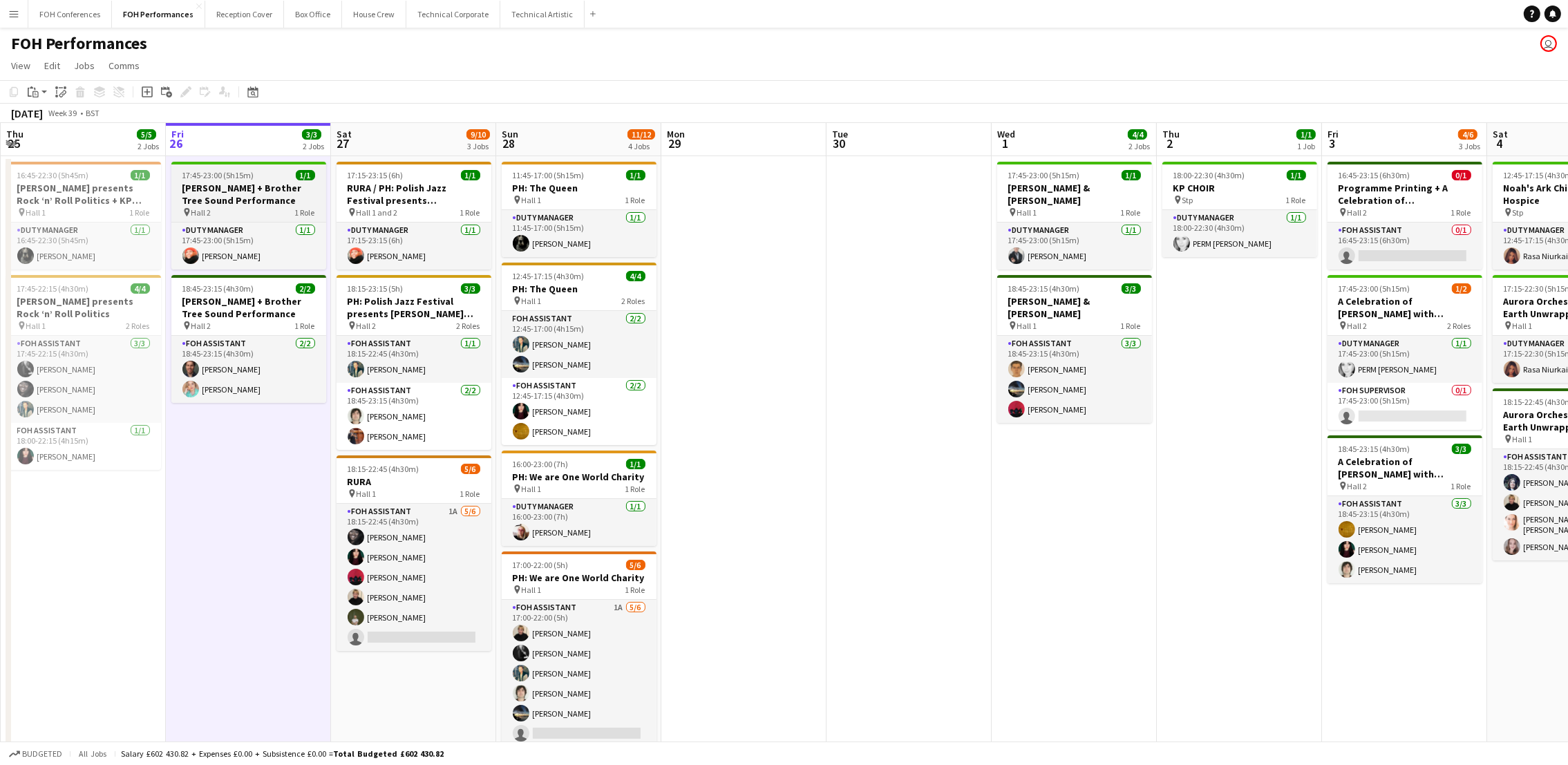
click at [226, 177] on span "17:45-23:00 (5h15m)" at bounding box center [218, 176] width 72 height 10
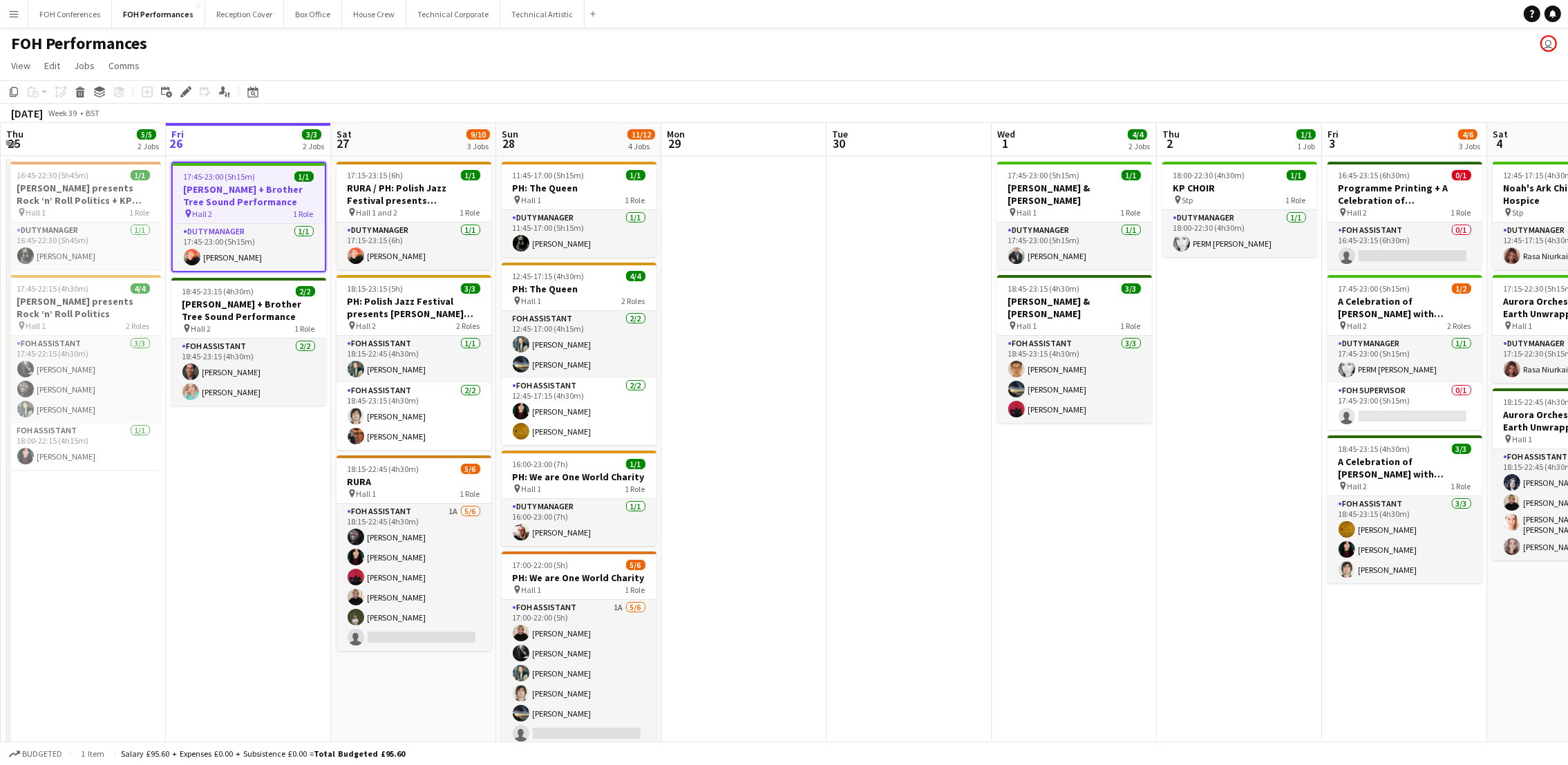
click at [218, 174] on span "17:45-23:00 (5h15m)" at bounding box center [219, 176] width 72 height 10
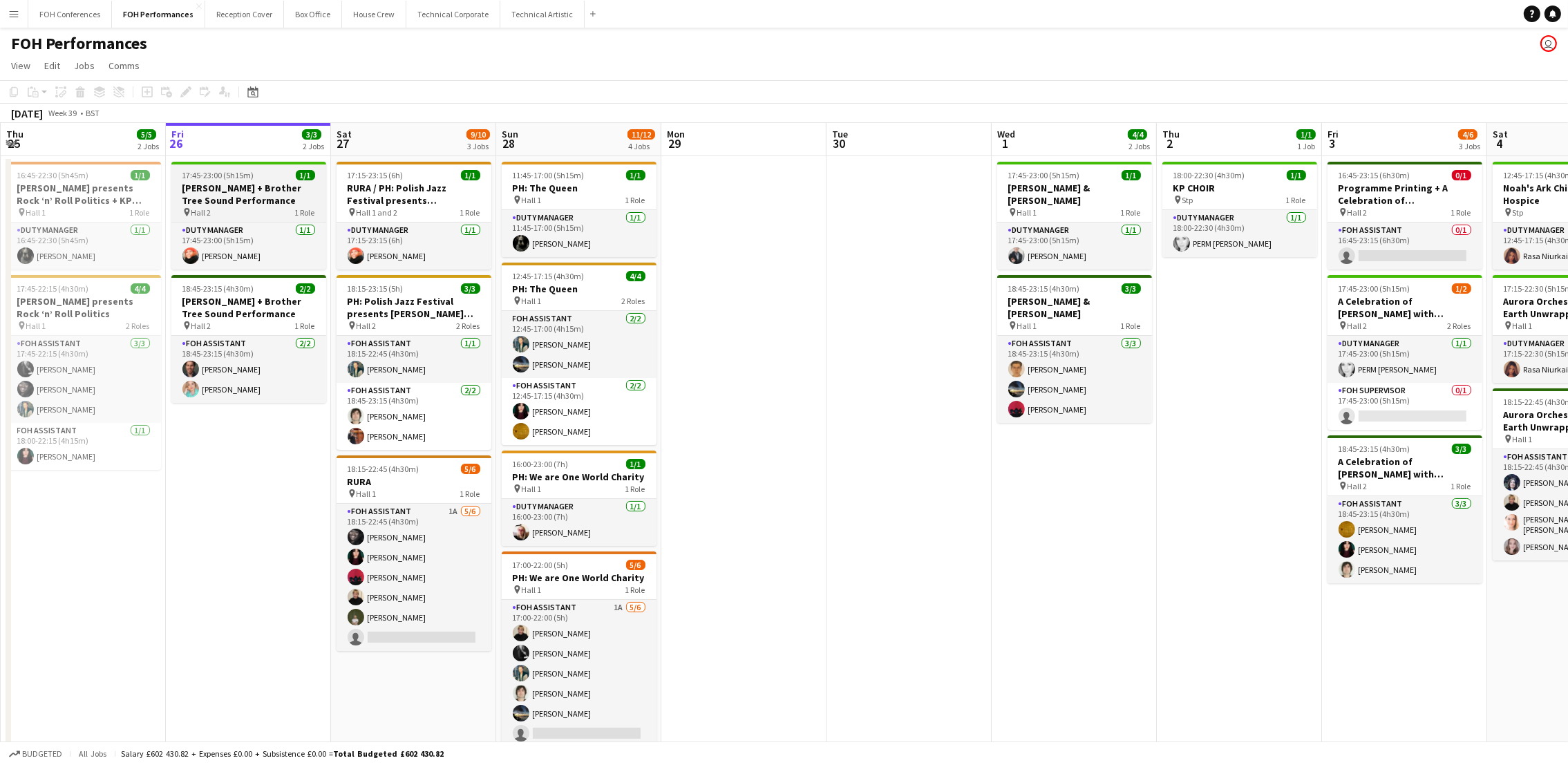
click at [218, 191] on h3 "[PERSON_NAME] + Brother Tree Sound Performance" at bounding box center [248, 193] width 155 height 25
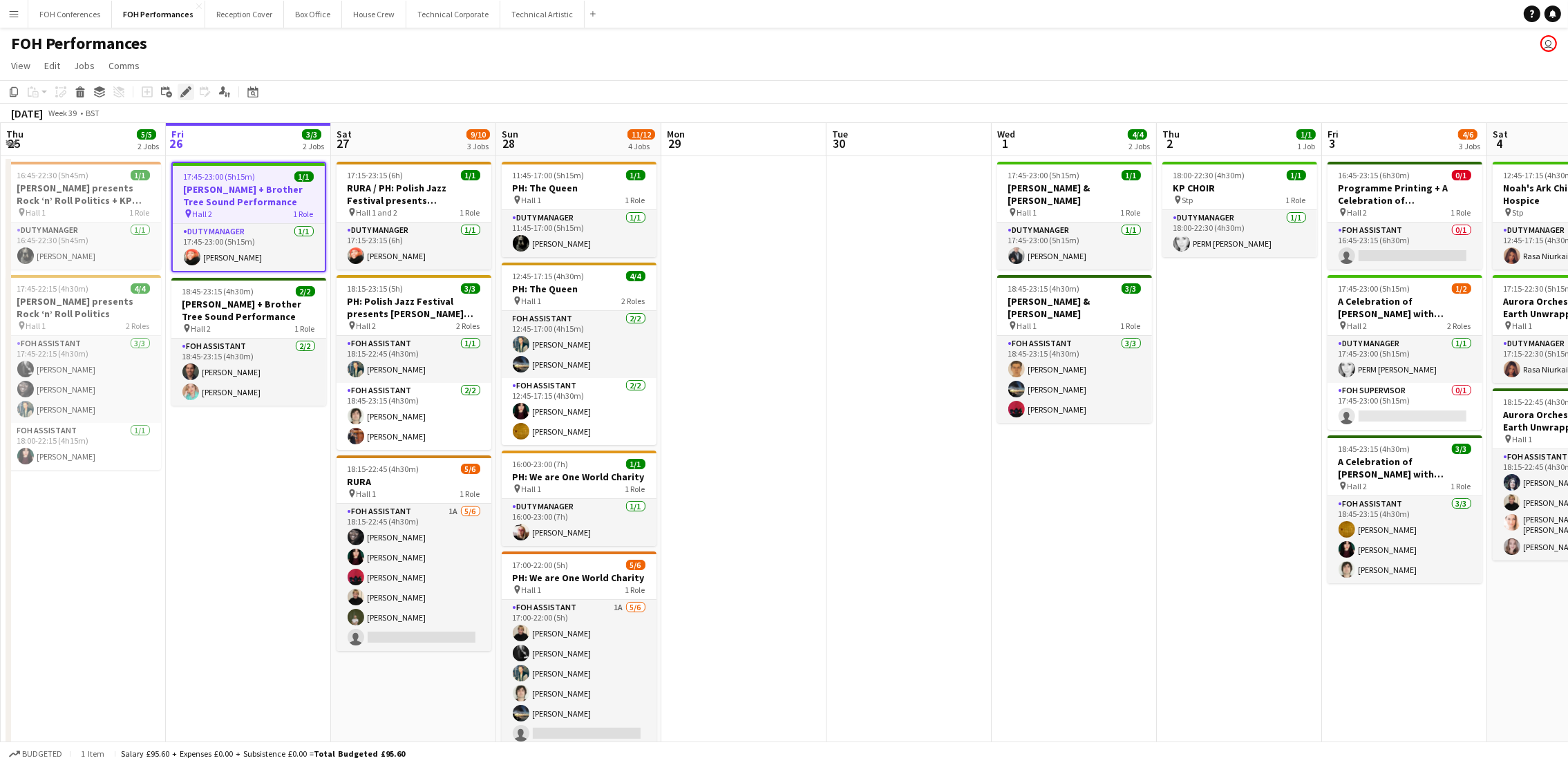
click at [181, 88] on icon "Edit" at bounding box center [185, 92] width 11 height 11
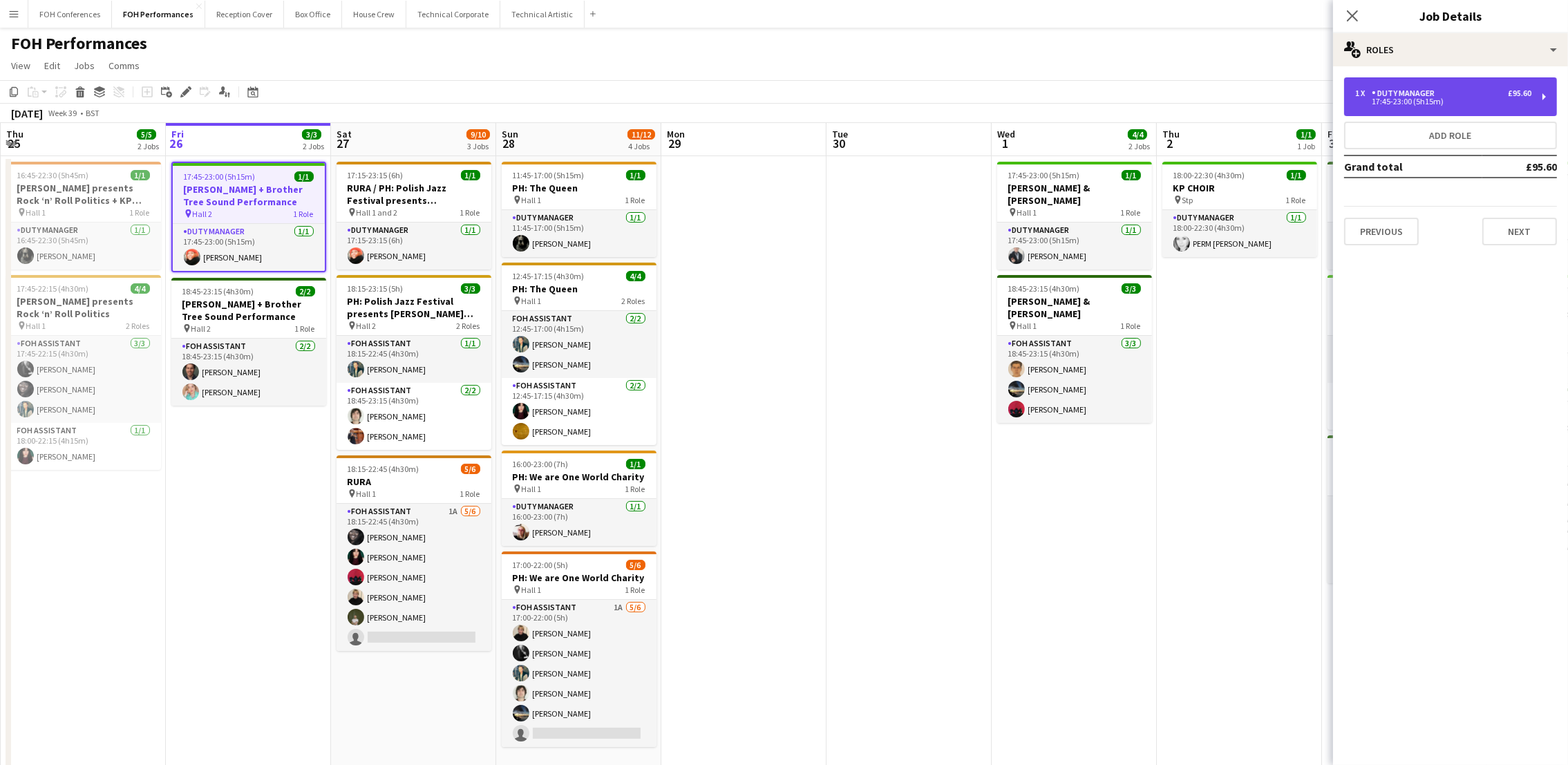
click at [1487, 96] on div "1 x Duty Manager £95.60" at bounding box center [1443, 93] width 176 height 10
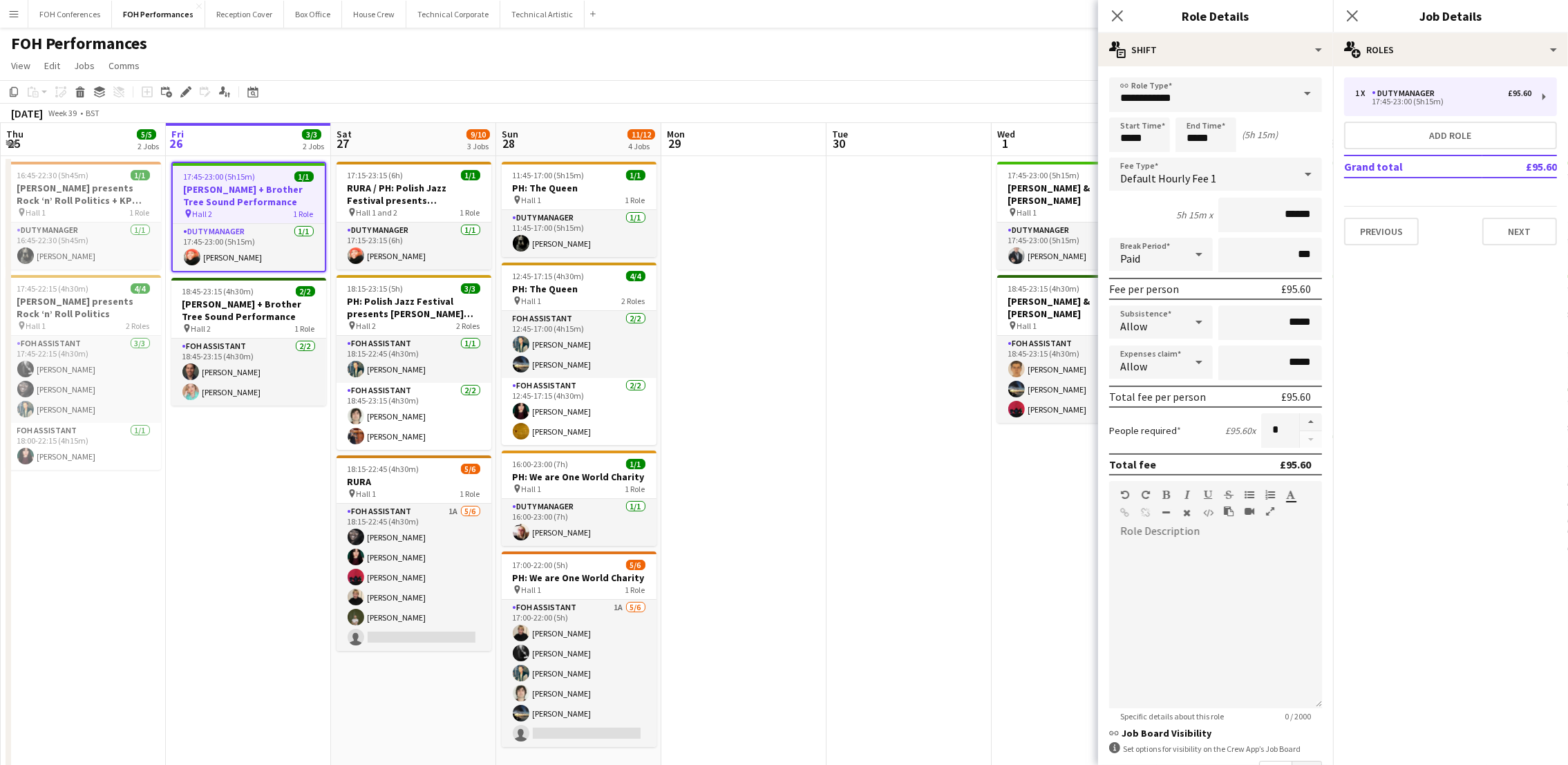
click at [1170, 138] on div "Start Time ***** End Time ***** (5h 15m)" at bounding box center [1215, 135] width 213 height 34
drag, startPoint x: 1142, startPoint y: 141, endPoint x: 1085, endPoint y: 142, distance: 57.0
click at [1085, 142] on body "Menu Boards Boards Boards All jobs Status Workforce Workforce My Workforce Recr…" at bounding box center [784, 412] width 1568 height 823
drag, startPoint x: 1159, startPoint y: 138, endPoint x: 1069, endPoint y: 138, distance: 90.0
click at [1069, 138] on body "Menu Boards Boards Boards All jobs Status Workforce Workforce My Workforce Recr…" at bounding box center [784, 412] width 1568 height 823
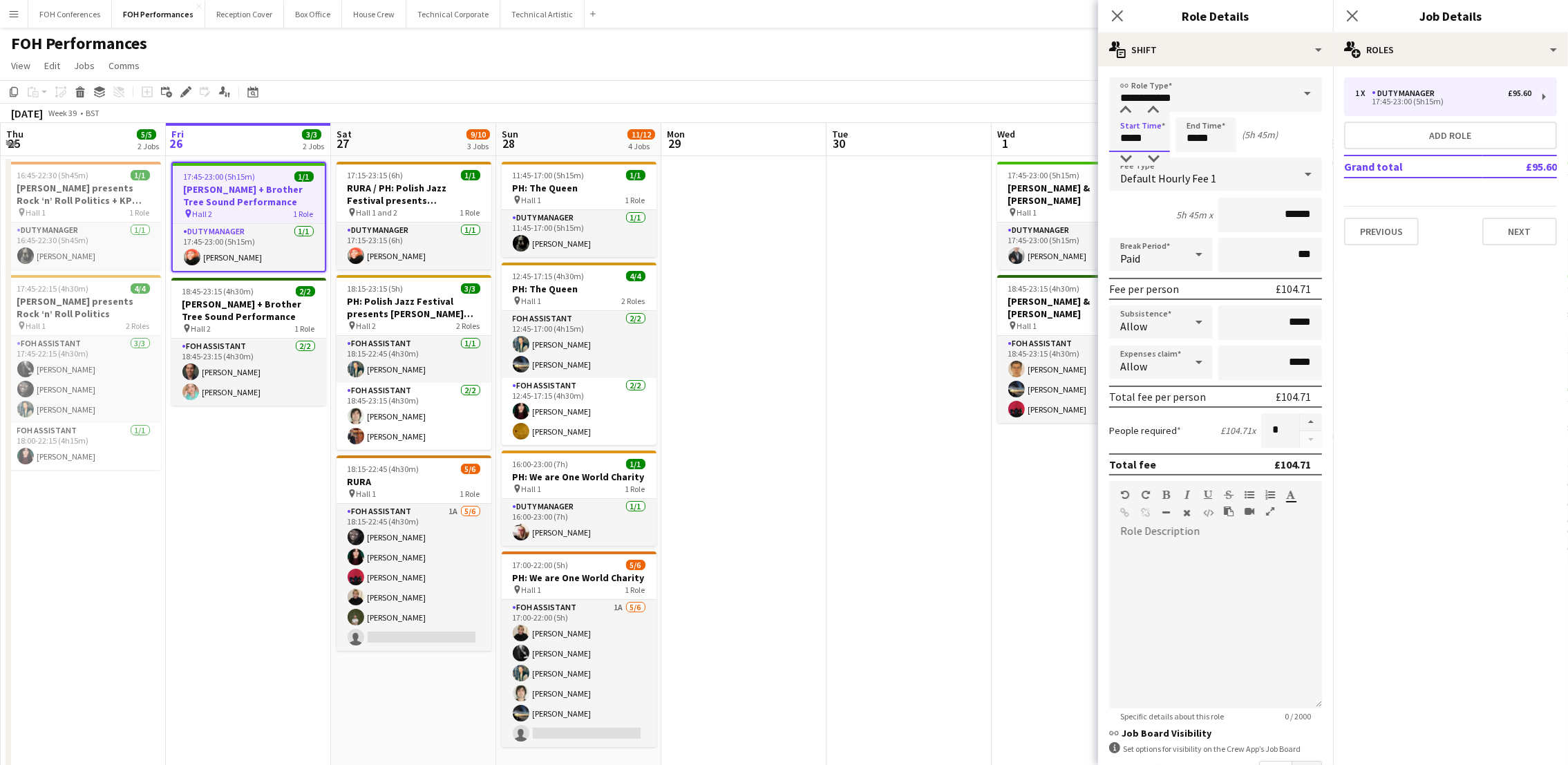
type input "*****"
click at [657, 58] on app-page-menu "View Day view expanded Day view collapsed Month view Date picker Jump to [DATE]…" at bounding box center [784, 66] width 1568 height 26
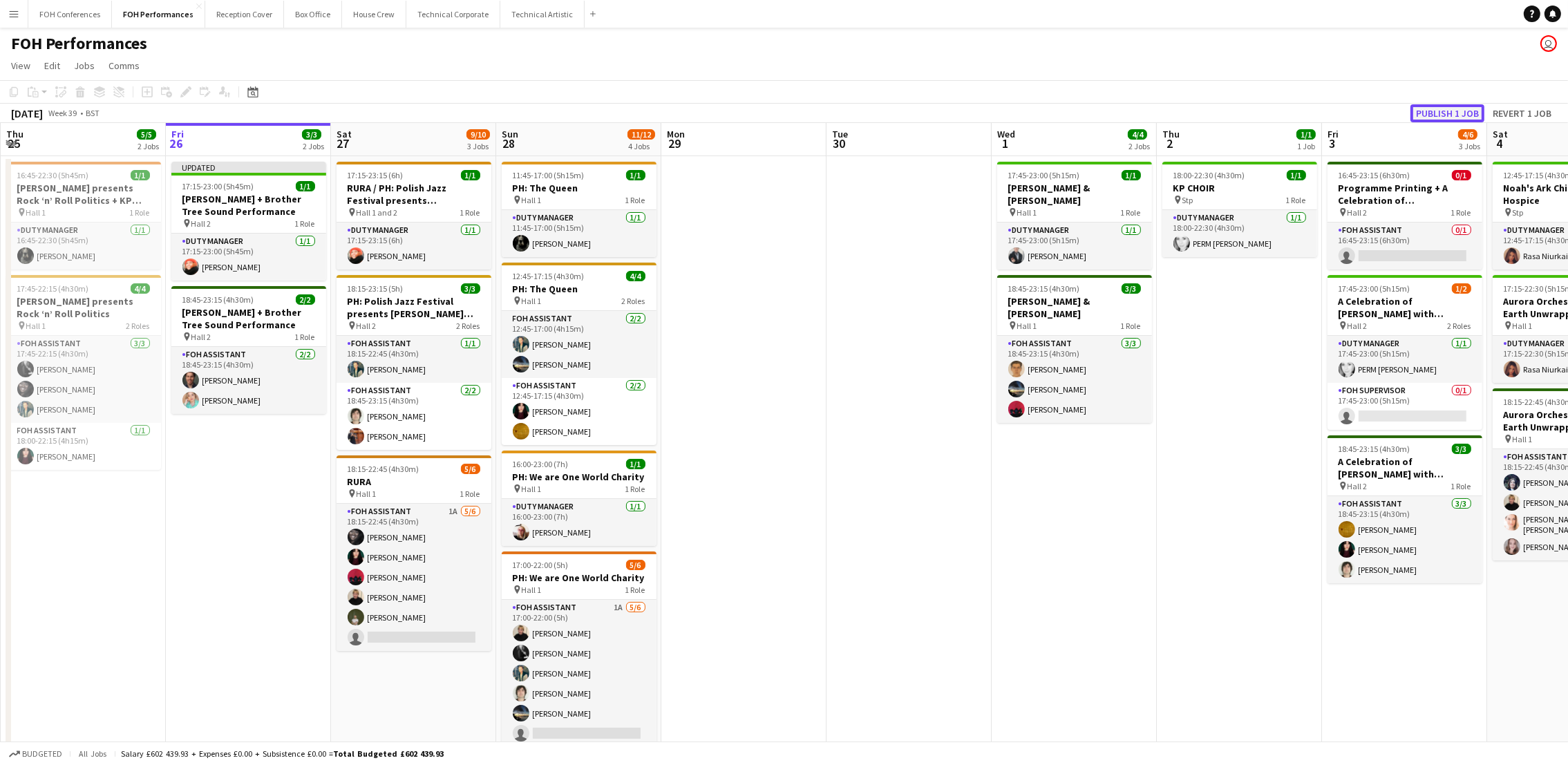
click at [1429, 104] on button "Publish 1 job" at bounding box center [1447, 113] width 74 height 18
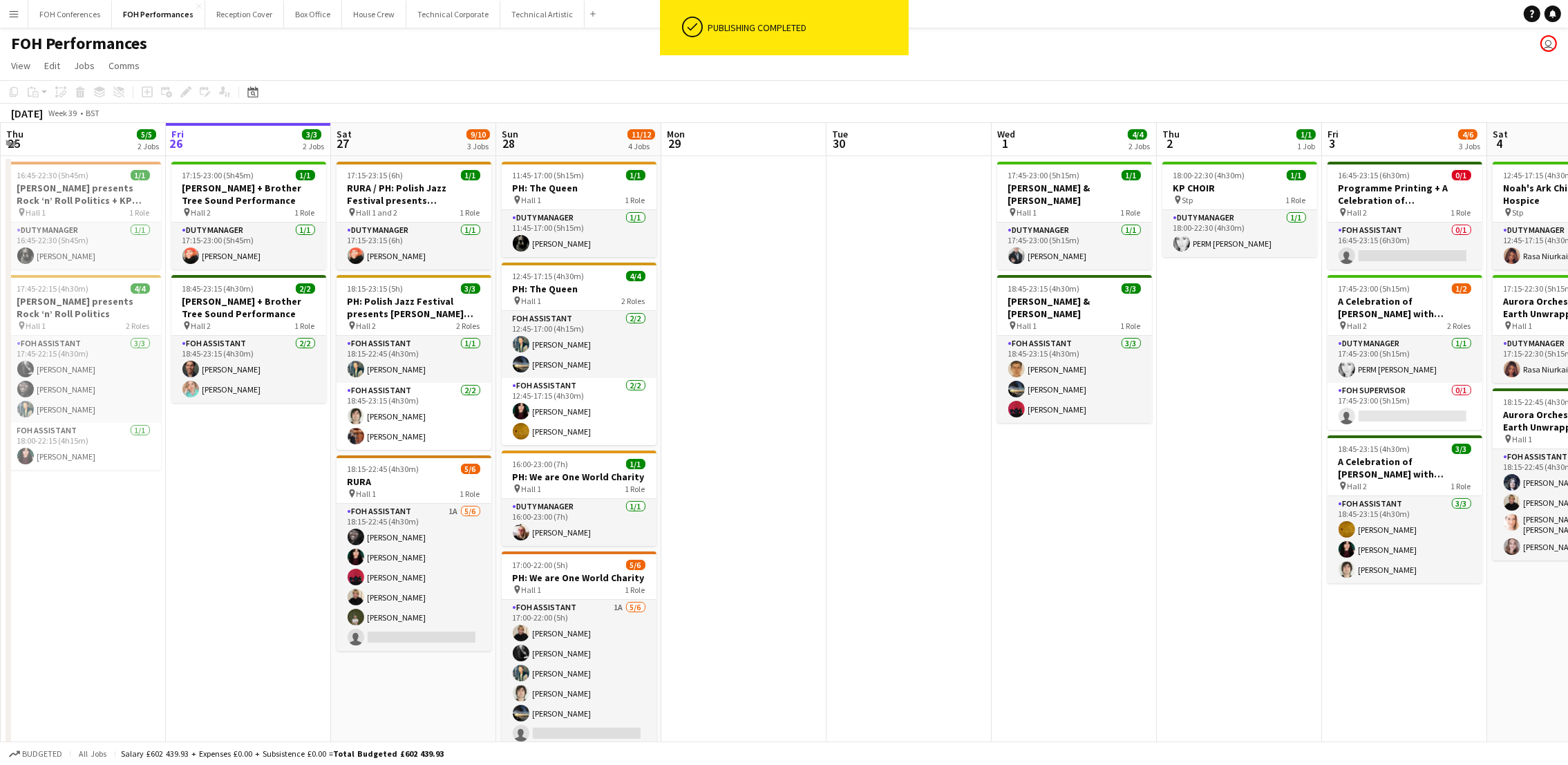
click at [449, 44] on div "FOH Performances user" at bounding box center [784, 40] width 1568 height 26
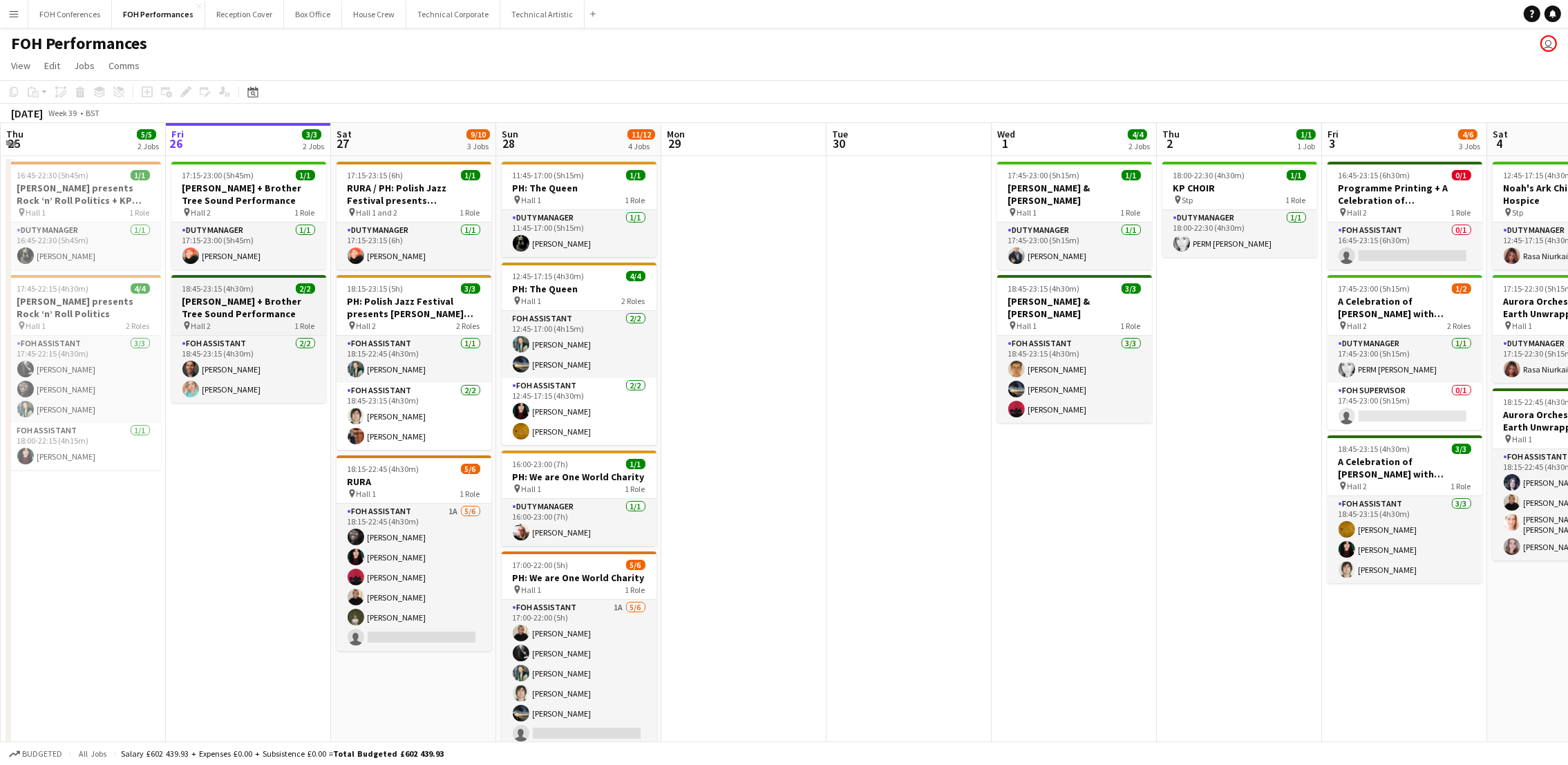
click at [205, 297] on h3 "[PERSON_NAME] + Brother Tree Sound Performance" at bounding box center [248, 307] width 155 height 25
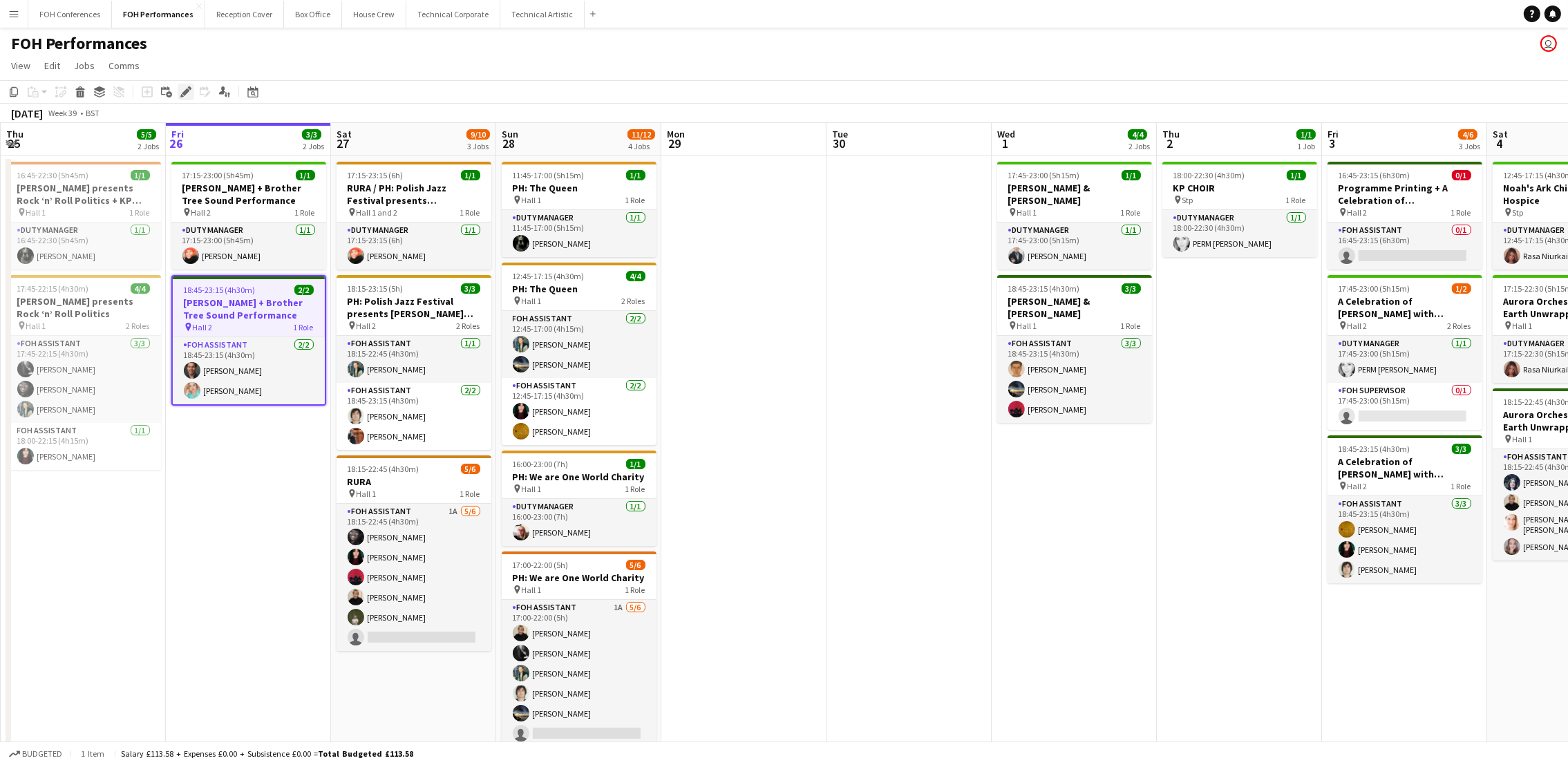
click at [185, 100] on div "Edit" at bounding box center [186, 92] width 16 height 16
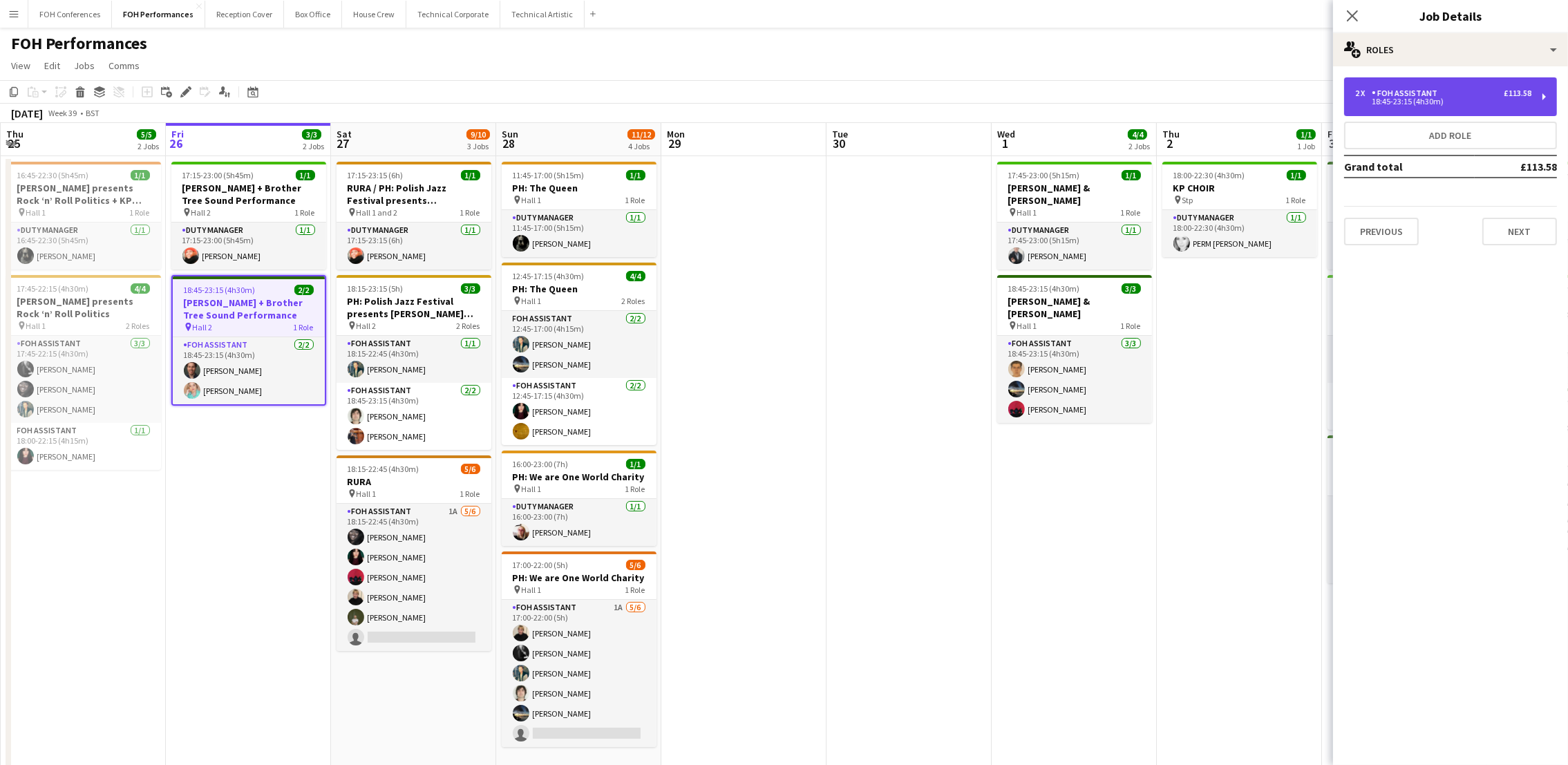
click at [1459, 101] on div "18:45-23:15 (4h30m)" at bounding box center [1443, 101] width 176 height 7
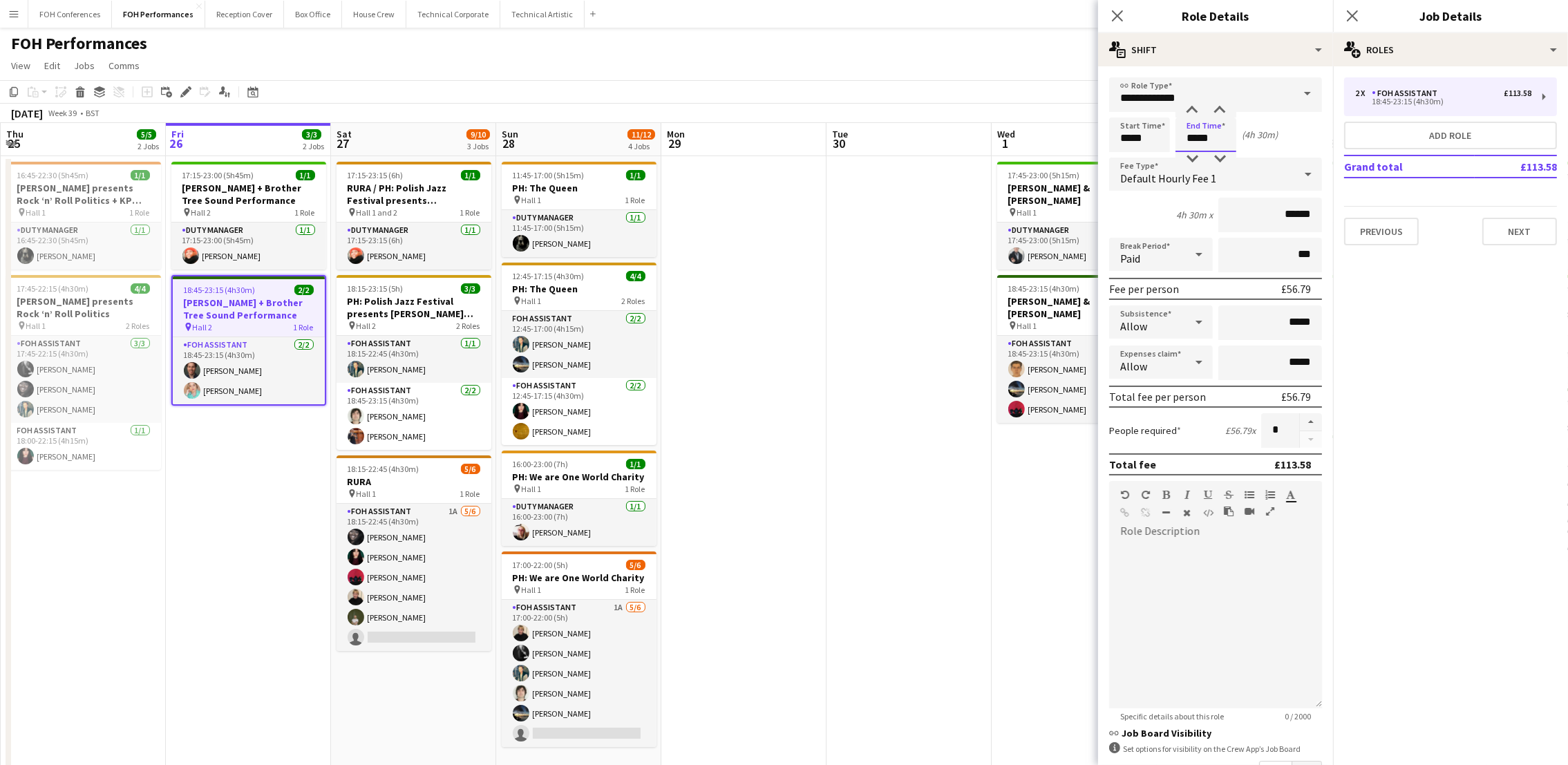
click at [1216, 133] on input "*****" at bounding box center [1206, 135] width 61 height 34
click at [1151, 132] on input "*****" at bounding box center [1140, 135] width 61 height 34
click at [1018, 71] on app-page-menu "View Day view expanded Day view collapsed Month view Date picker Jump to [DATE]…" at bounding box center [784, 66] width 1568 height 26
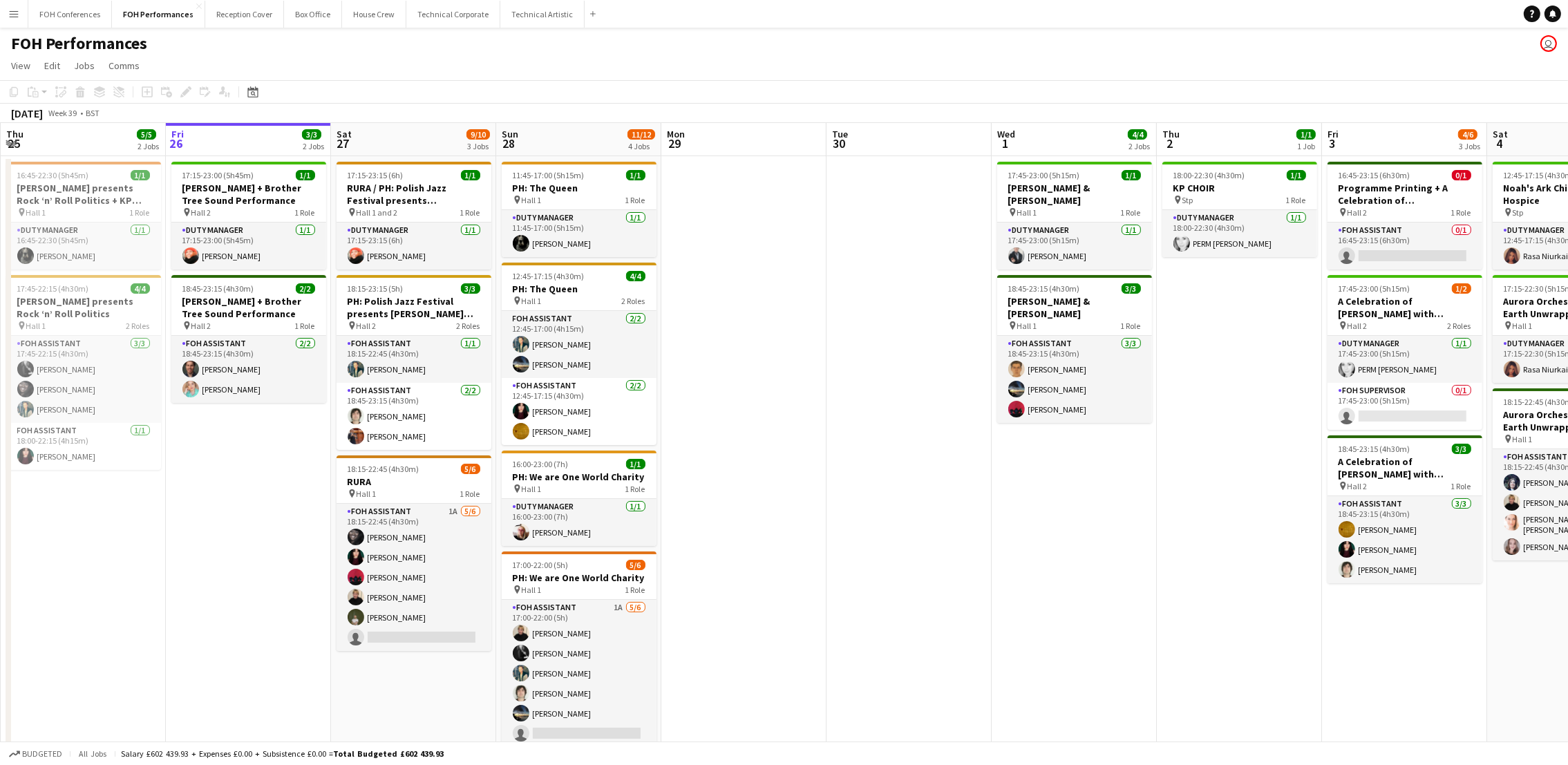
click at [1018, 71] on app-page-menu "View Day view expanded Day view collapsed Month view Date picker Jump to [DATE]…" at bounding box center [784, 66] width 1568 height 26
click at [553, 70] on app-page-menu "View Day view expanded Day view collapsed Month view Date picker Jump to [DATE]…" at bounding box center [784, 66] width 1568 height 26
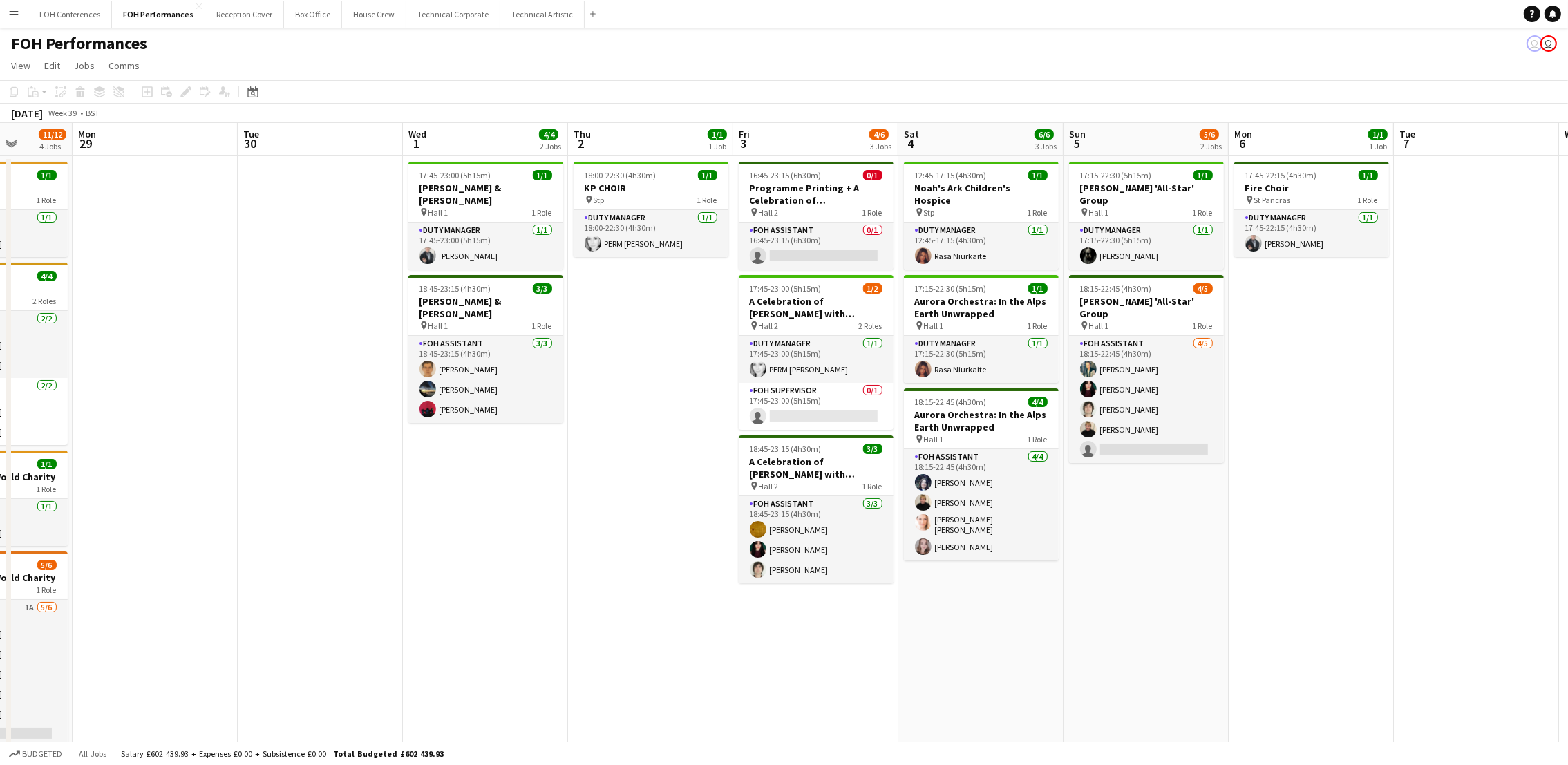
scroll to position [0, 473]
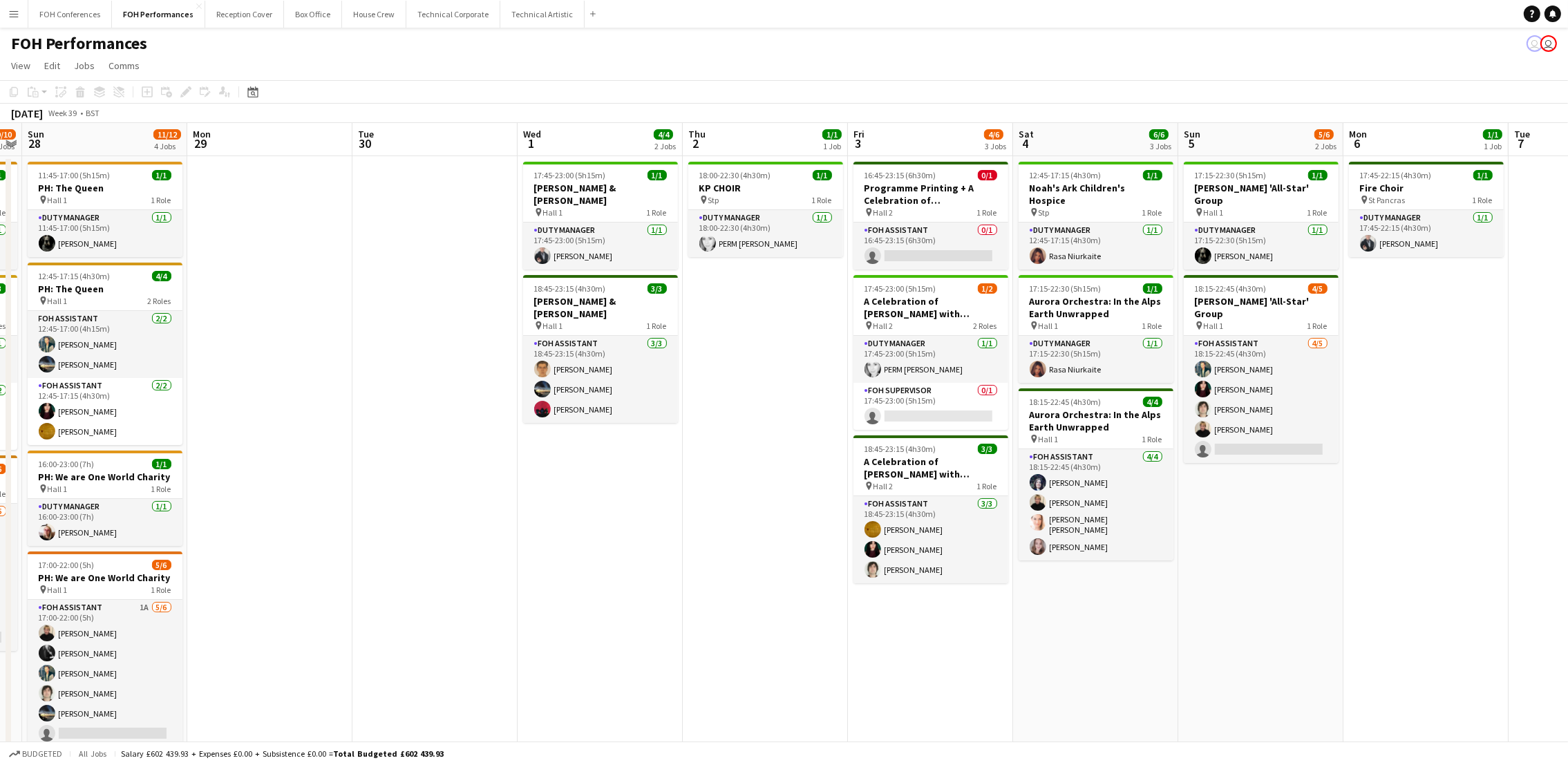
drag, startPoint x: 1064, startPoint y: 145, endPoint x: 425, endPoint y: 153, distance: 639.1
click at [425, 153] on app-calendar-viewport "Thu 25 5/5 2 Jobs Fri 26 3/3 2 Jobs Sat 27 9/10 3 Jobs Sun 28 11/12 4 Jobs Mon …" at bounding box center [784, 461] width 1568 height 677
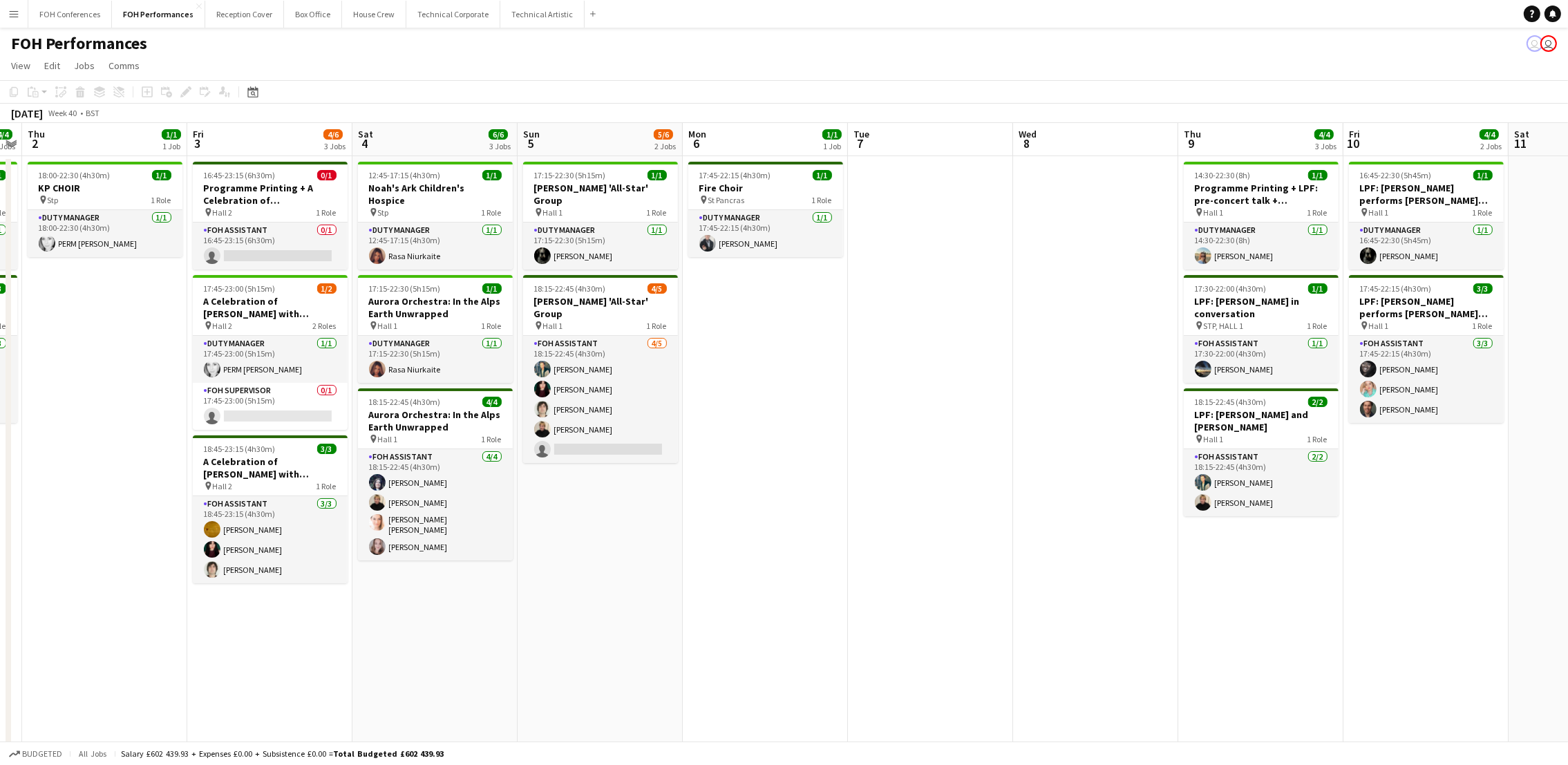
scroll to position [0, 414]
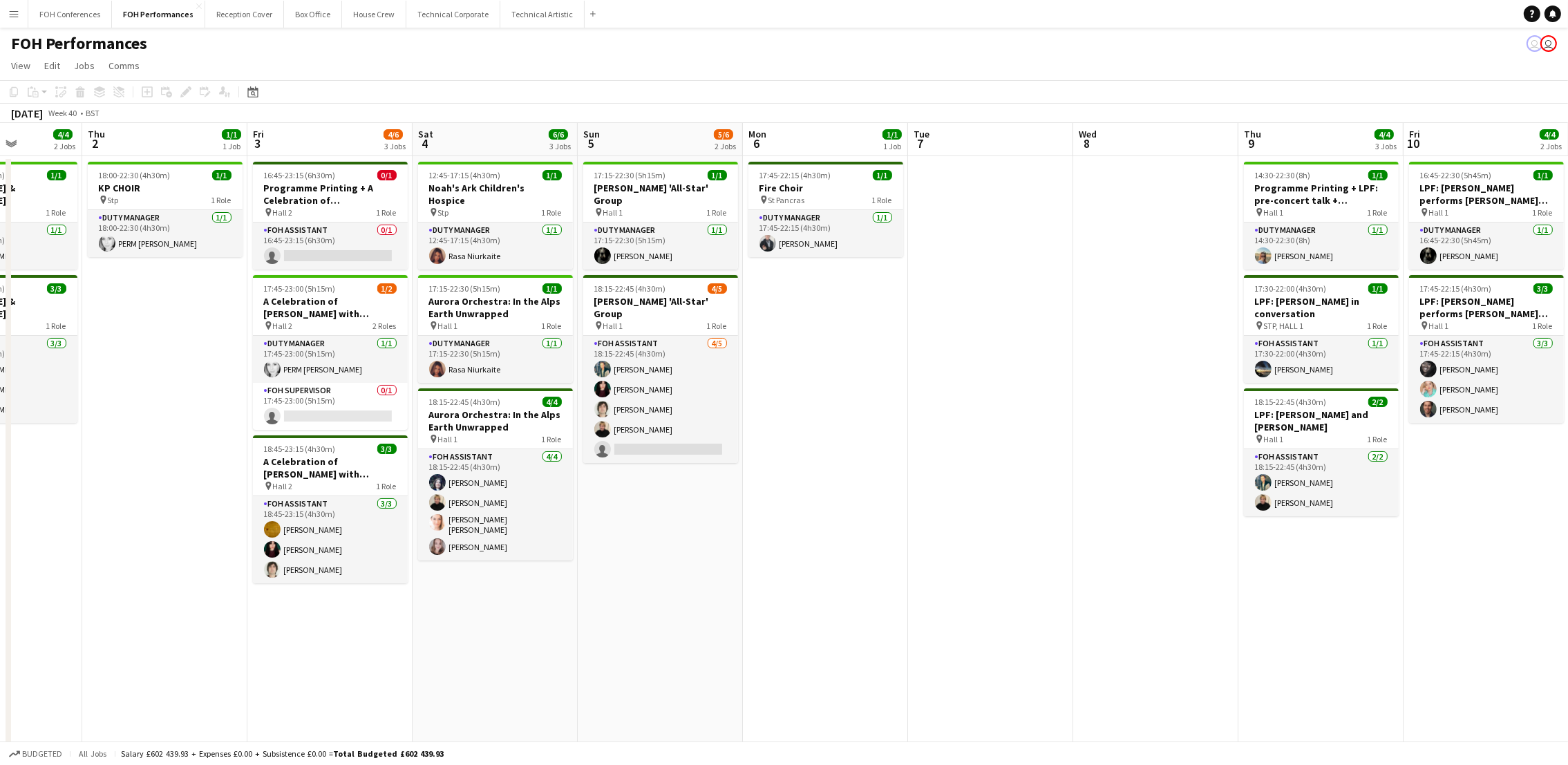
drag, startPoint x: 1494, startPoint y: 145, endPoint x: 557, endPoint y: 113, distance: 937.5
click at [557, 113] on app-calendar "Copy Paste Paste Ctrl+V Paste with crew Ctrl+Shift+V Paste linked Job [GEOGRAPH…" at bounding box center [784, 440] width 1568 height 720
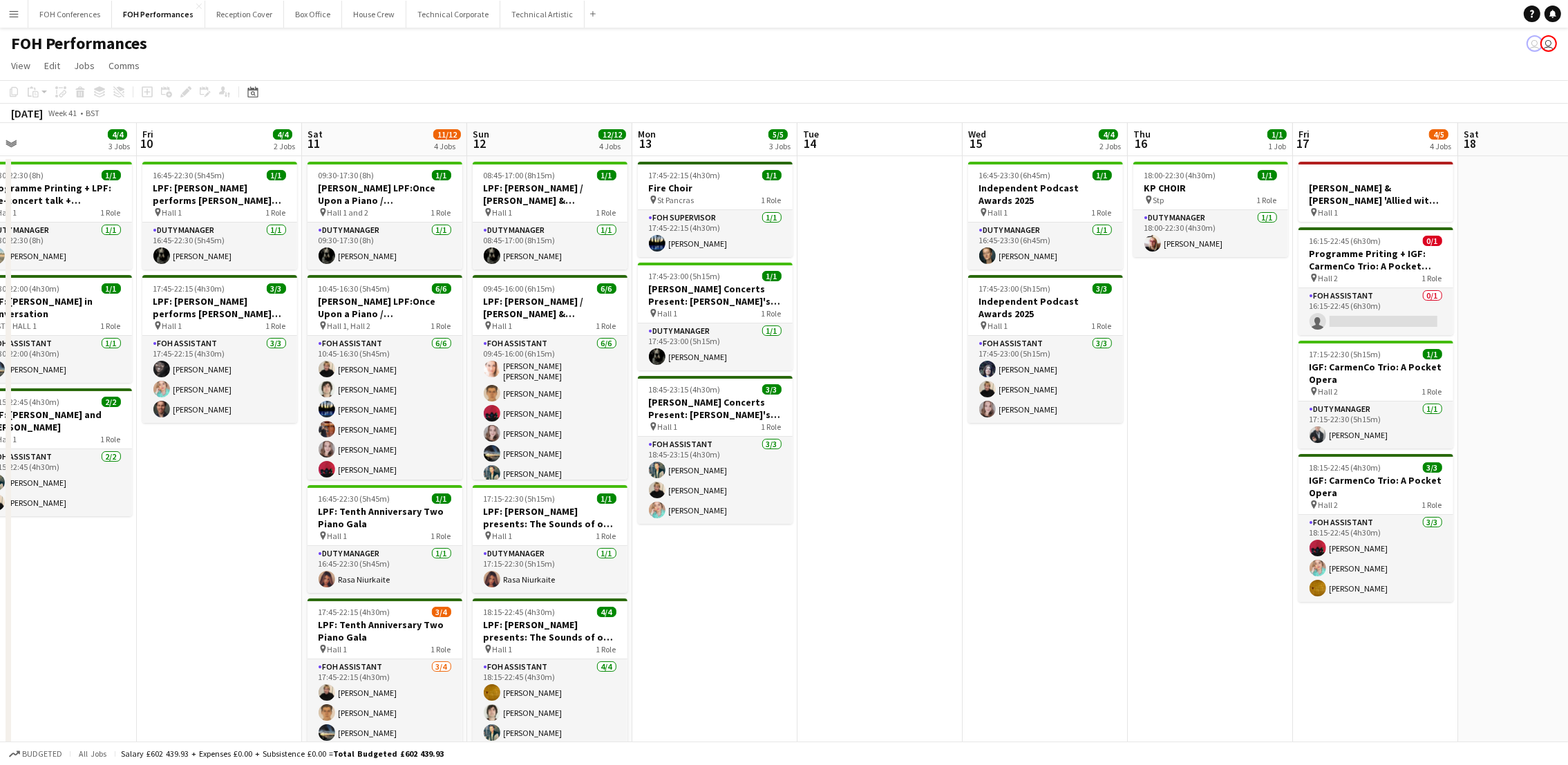
scroll to position [0, 391]
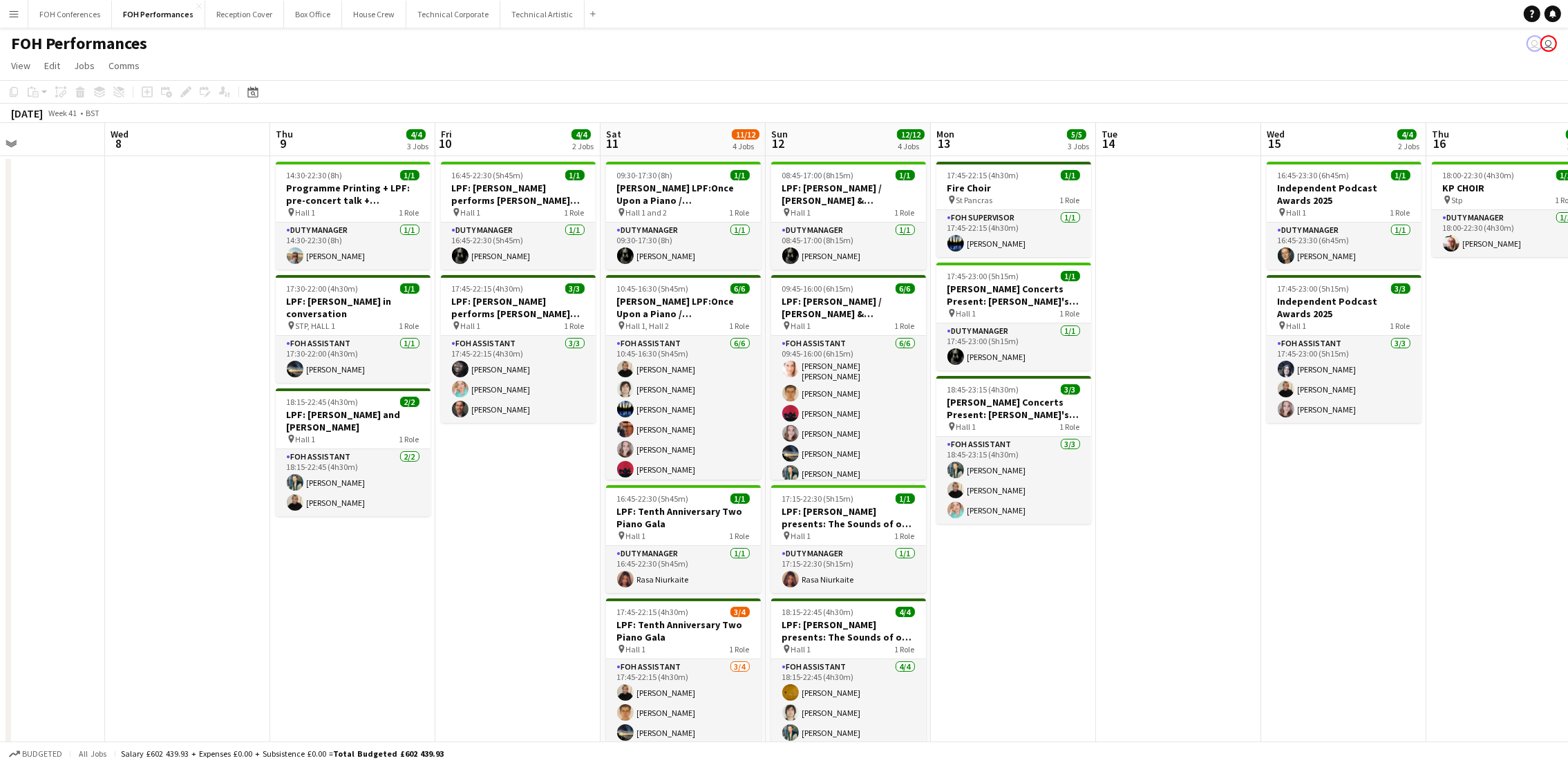
drag, startPoint x: 1473, startPoint y: 148, endPoint x: 505, endPoint y: 159, distance: 968.1
click at [505, 159] on app-calendar-viewport "Sun 5 5/6 2 Jobs Mon 6 1/1 1 Job Tue 7 Wed 8 Thu 9 4/4 3 Jobs Fri 10 4/4 2 Jobs…" at bounding box center [784, 461] width 1568 height 677
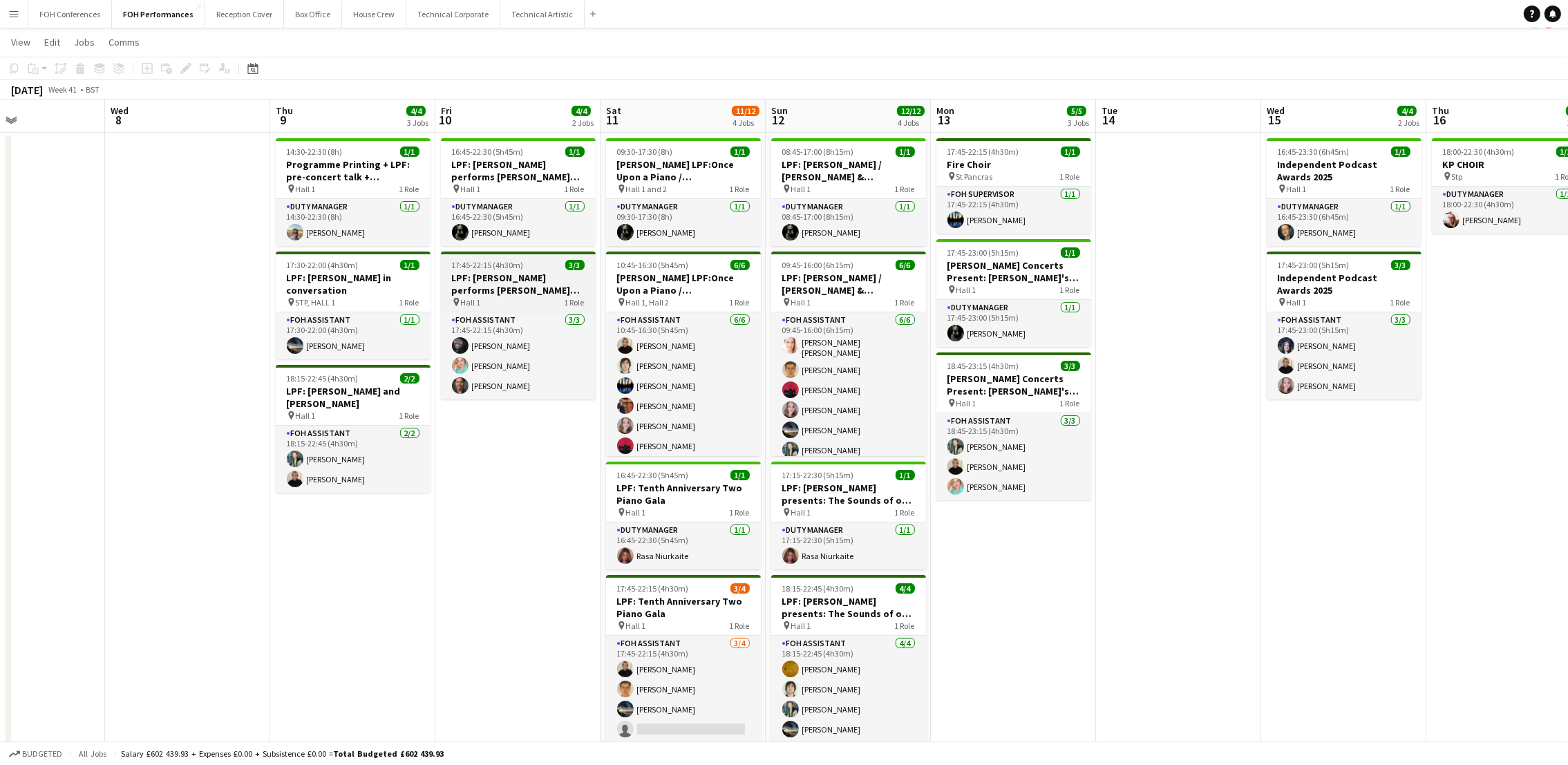
scroll to position [0, 0]
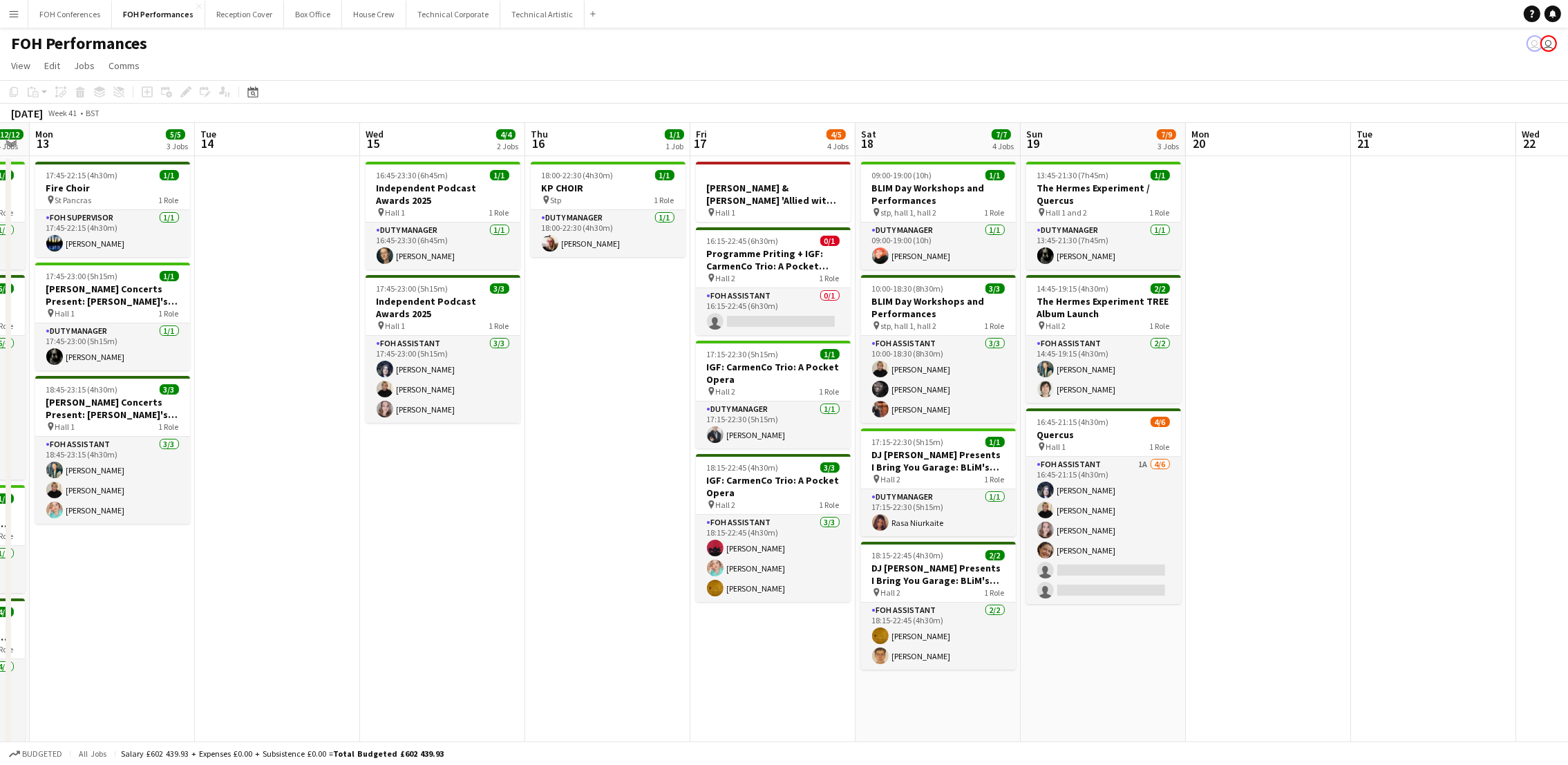
drag, startPoint x: 1235, startPoint y: 137, endPoint x: 466, endPoint y: 165, distance: 769.5
click at [466, 165] on app-calendar-viewport "Thu 9 4/4 3 Jobs Fri 10 4/4 2 Jobs Sat 11 11/12 4 Jobs Sun 12 12/12 4 Jobs Mon …" at bounding box center [784, 461] width 1568 height 677
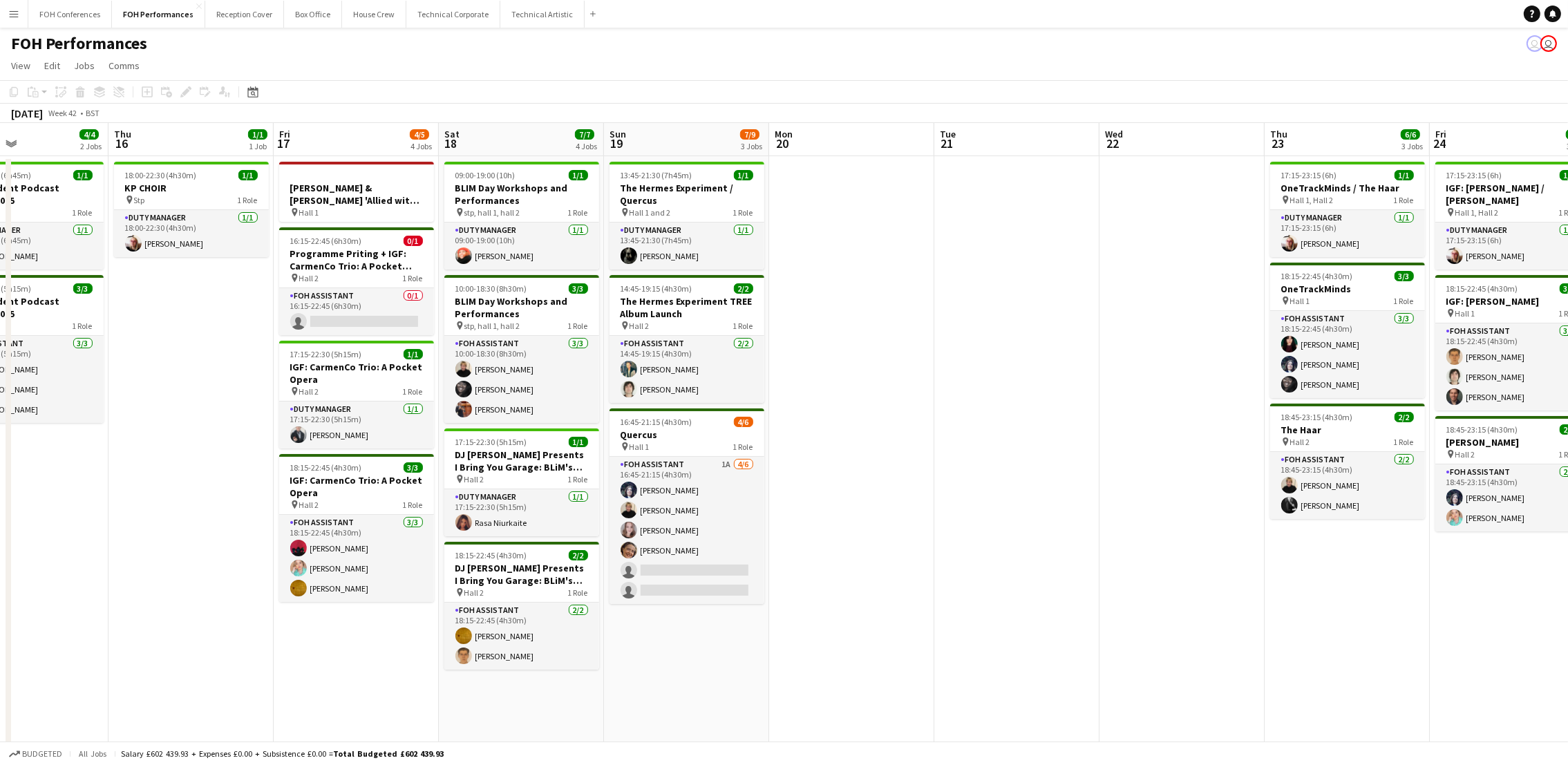
drag, startPoint x: 1076, startPoint y: 149, endPoint x: 207, endPoint y: 158, distance: 869.0
click at [202, 158] on app-calendar-viewport "Sat 11 11/12 4 Jobs Sun 12 12/12 4 Jobs Mon 13 5/5 3 Jobs Tue 14 Wed 15 4/4 2 J…" at bounding box center [784, 461] width 1568 height 677
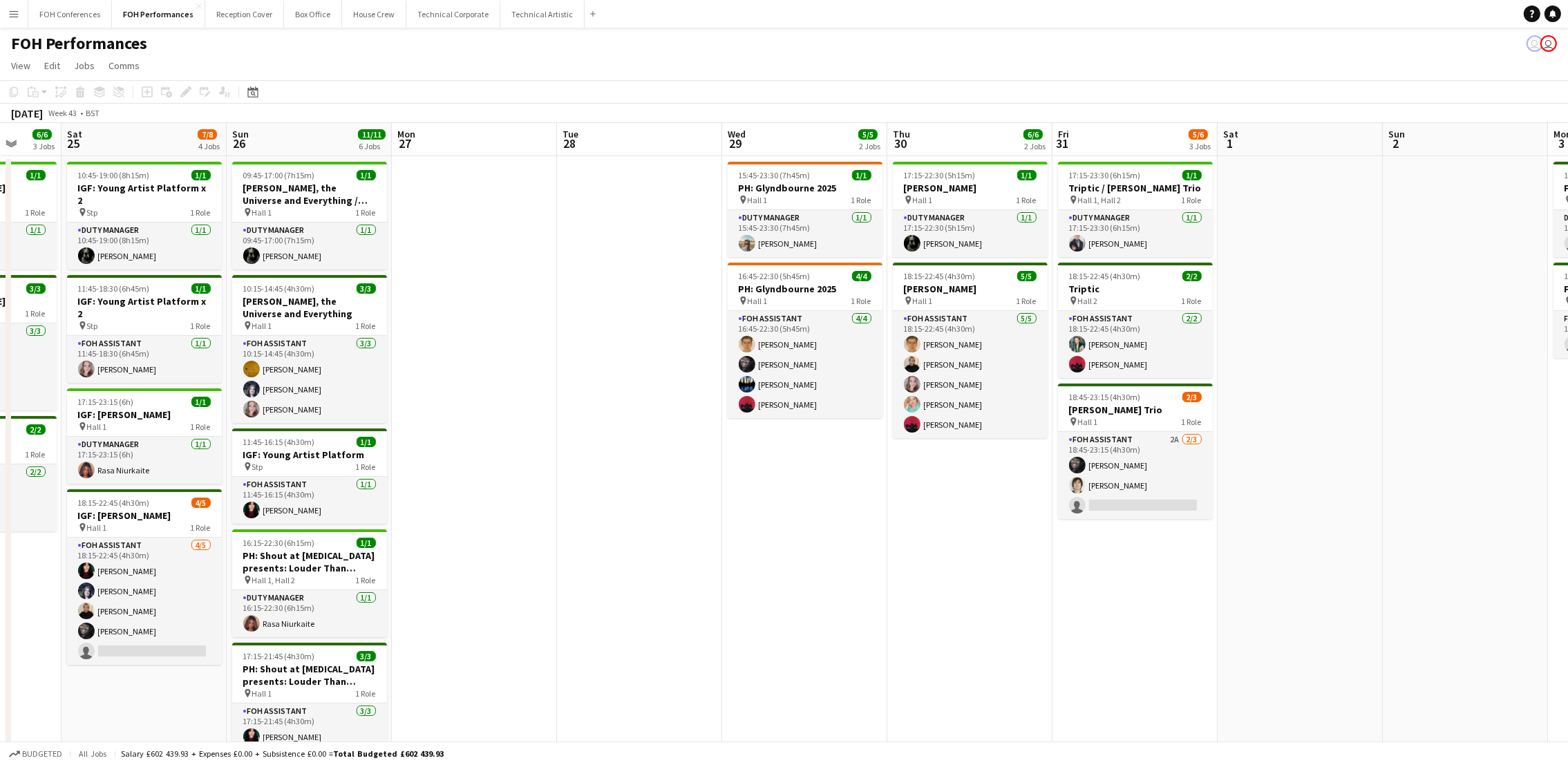
scroll to position [0, 608]
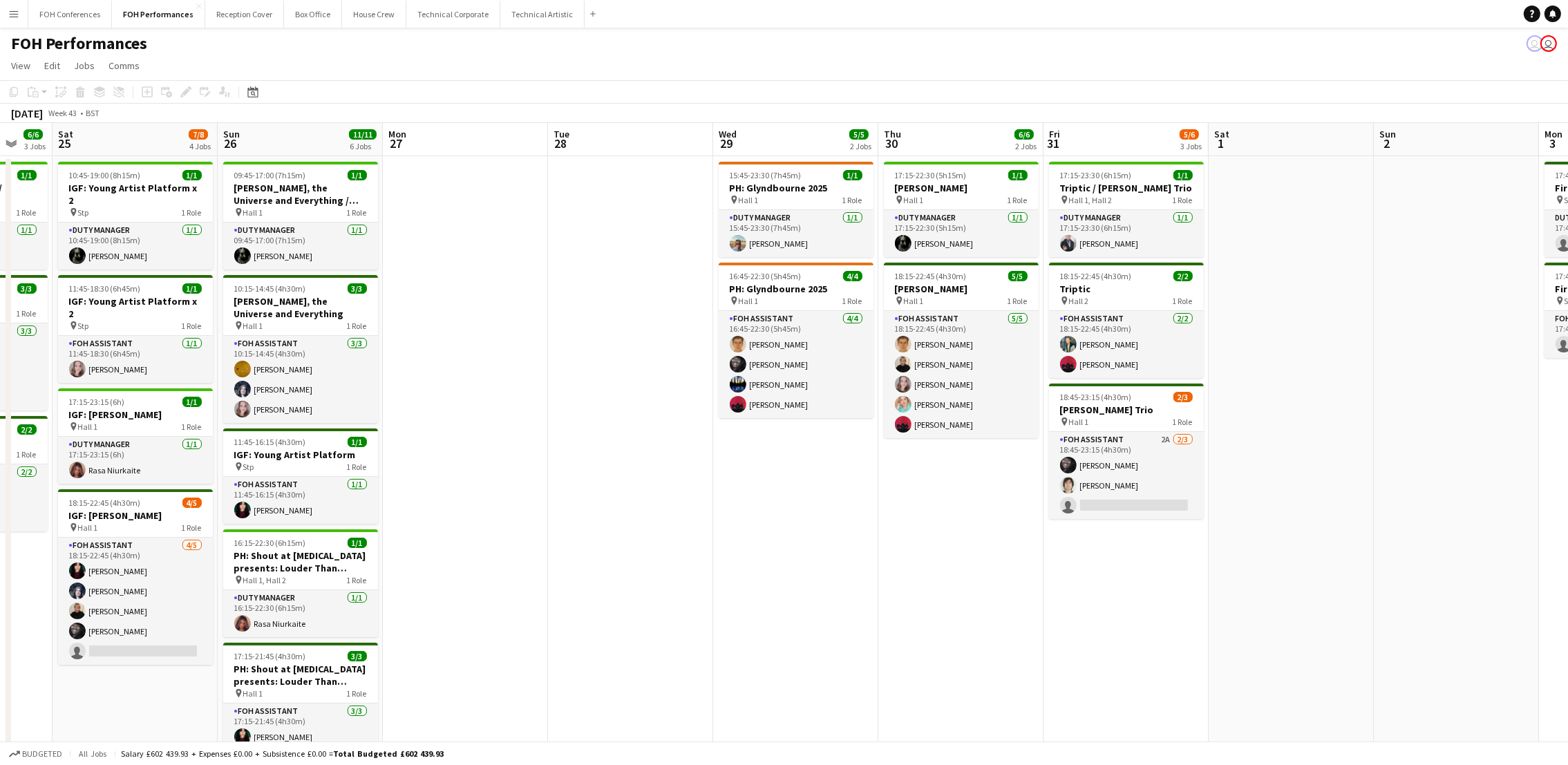
drag, startPoint x: 1374, startPoint y: 136, endPoint x: 155, endPoint y: 199, distance: 1220.6
click at [155, 199] on app-calendar-viewport "Tue 21 Wed 22 Thu 23 6/6 3 Jobs Fri 24 6/6 3 Jobs Sat 25 7/8 4 Jobs Sun 26 11/1…" at bounding box center [784, 546] width 1568 height 848
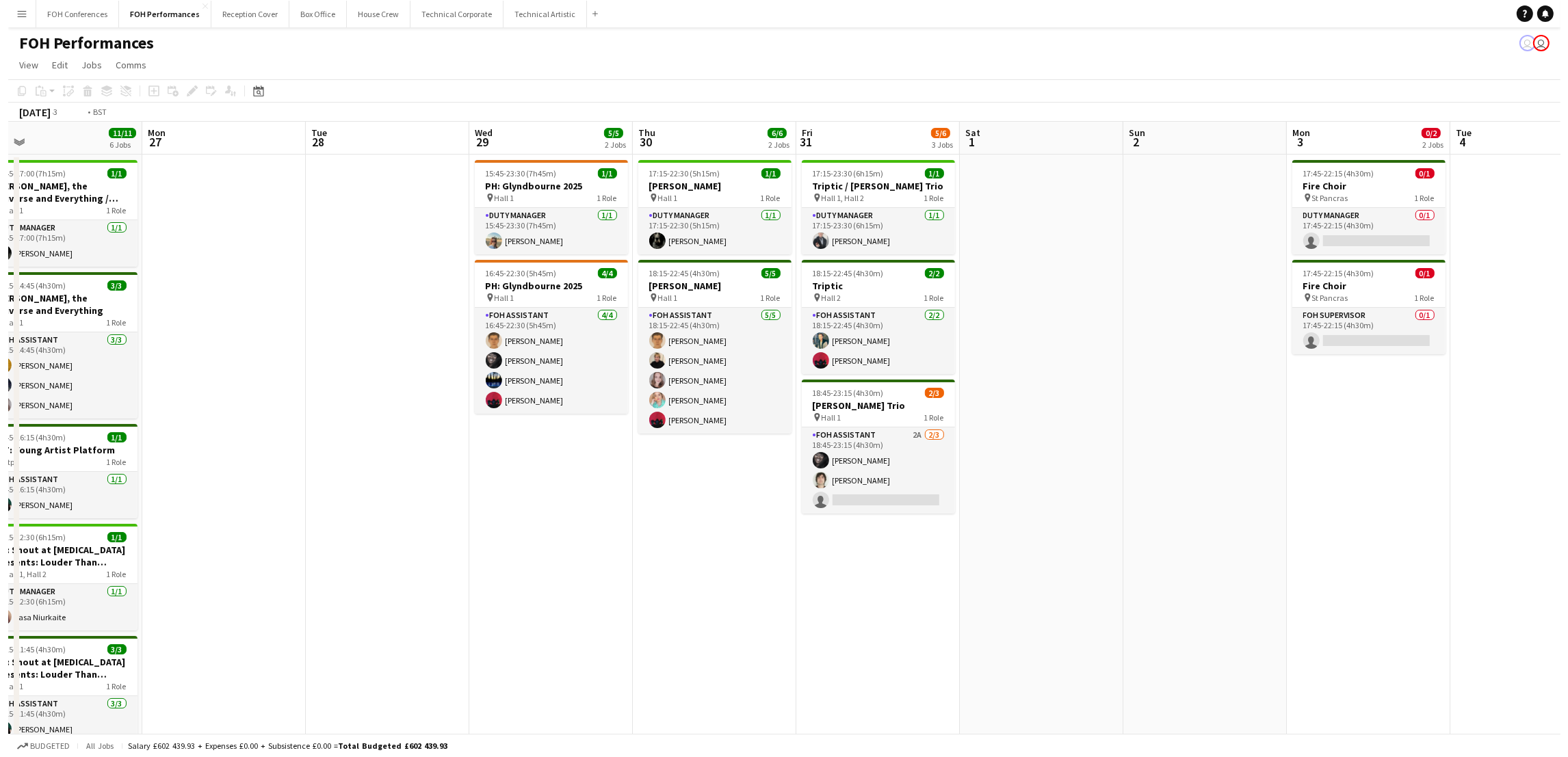
scroll to position [0, 569]
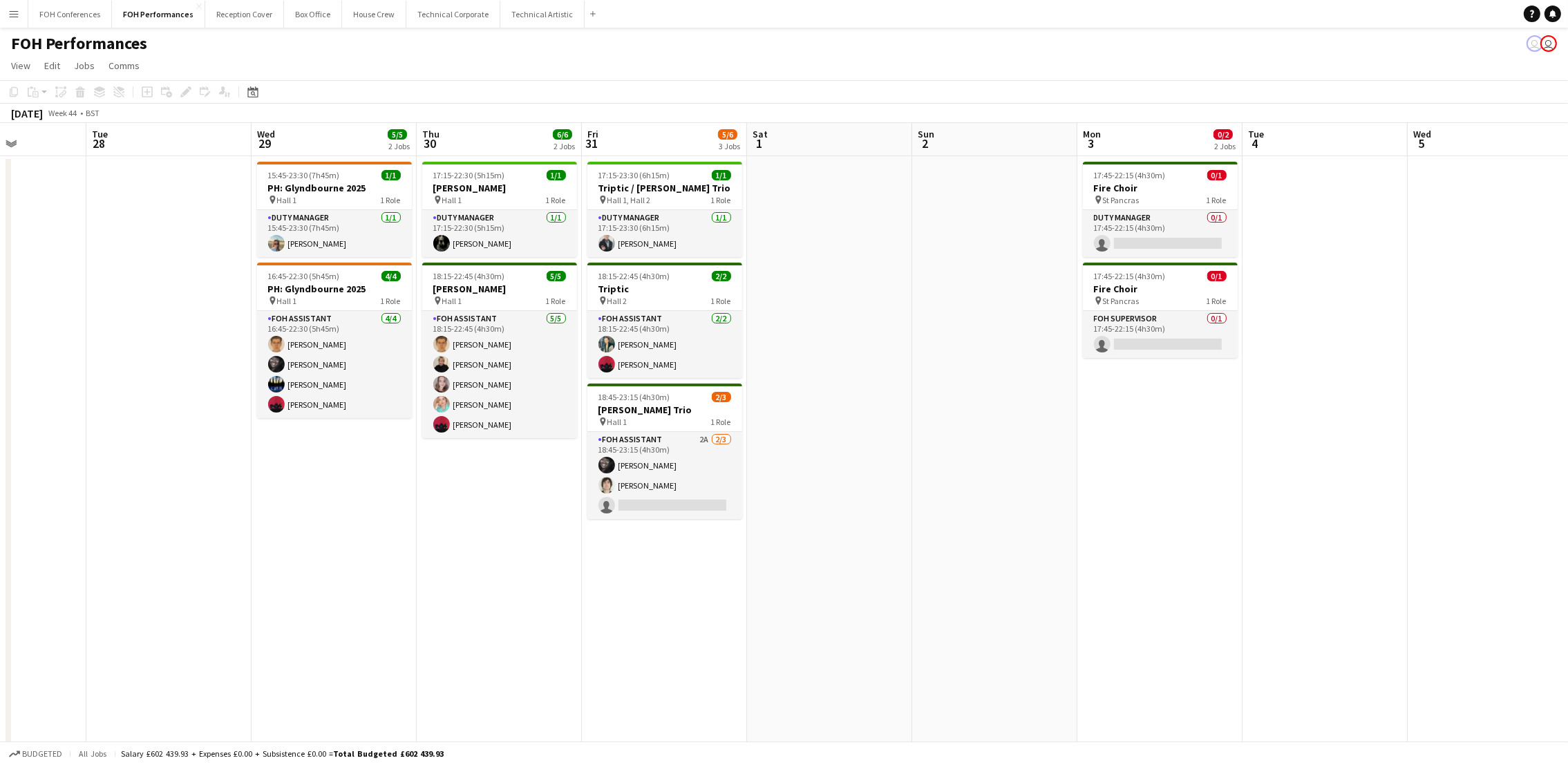
drag, startPoint x: 1442, startPoint y: 141, endPoint x: 980, endPoint y: 126, distance: 462.2
click at [980, 126] on app-calendar-viewport "Fri 24 6/6 3 Jobs Sat 25 7/8 4 Jobs Sun 26 11/11 6 Jobs Mon 27 Tue 28 Wed 29 5/…" at bounding box center [784, 546] width 1568 height 848
click at [86, 8] on button "FOH Conferences Close" at bounding box center [70, 14] width 83 height 27
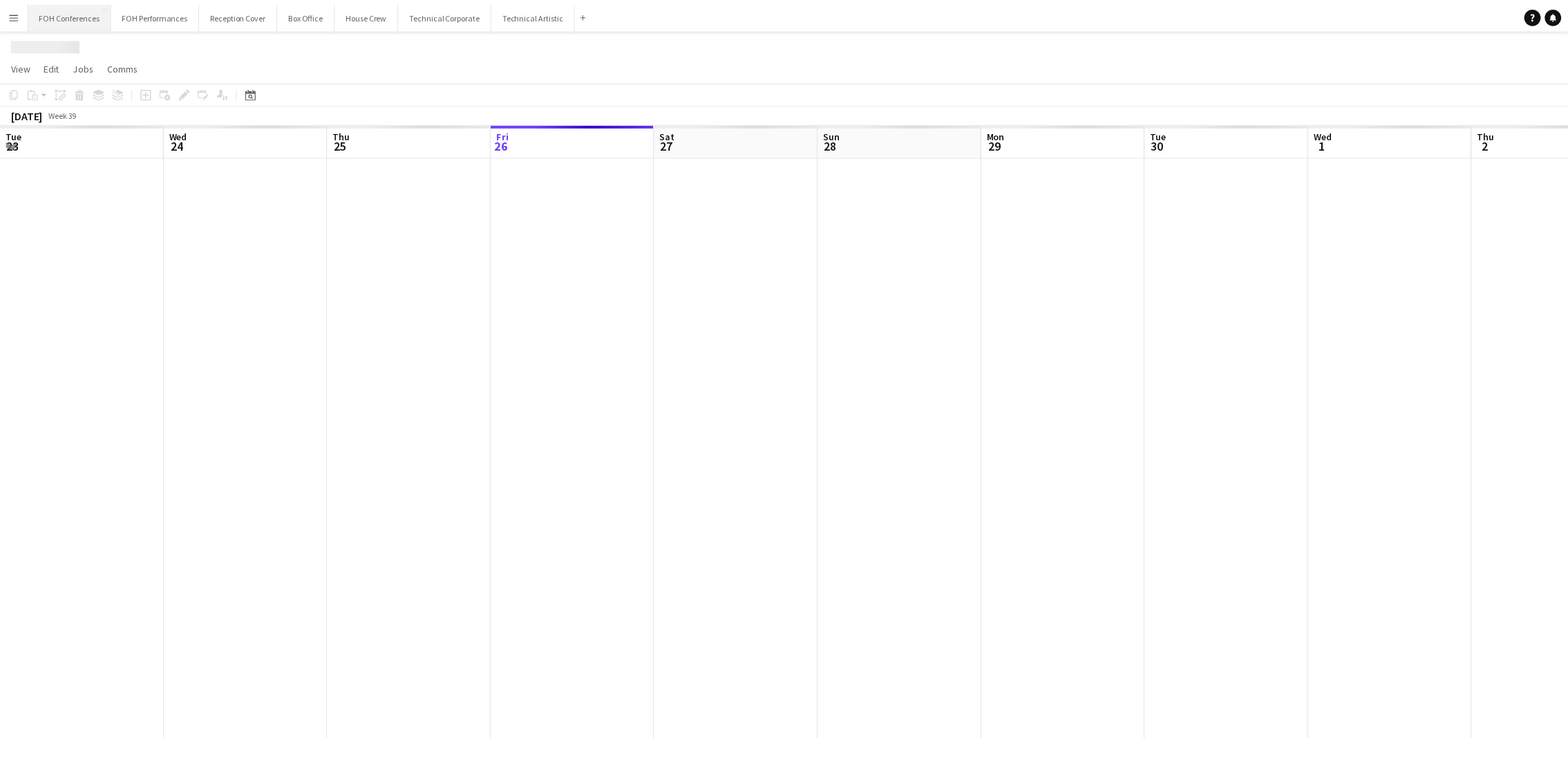
scroll to position [0, 330]
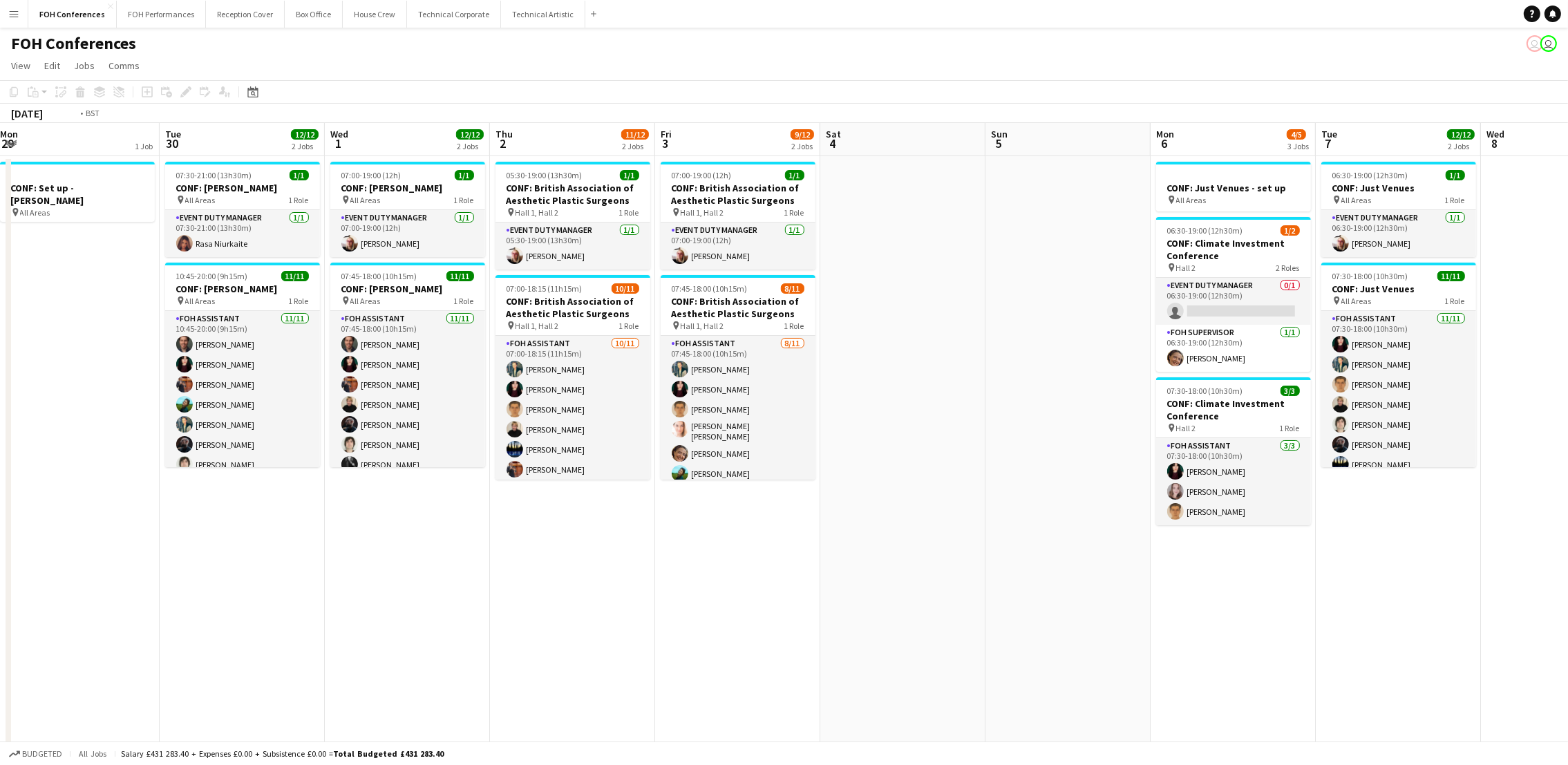
drag, startPoint x: 1205, startPoint y: 140, endPoint x: 28, endPoint y: 157, distance: 1177.1
click at [28, 157] on app-calendar-viewport "Thu 25 9/9 2 Jobs Fri 26 Sat 27 Sun 28 Mon 29 1 Job Tue 30 12/12 2 Jobs Wed 1 1…" at bounding box center [784, 512] width 1568 height 778
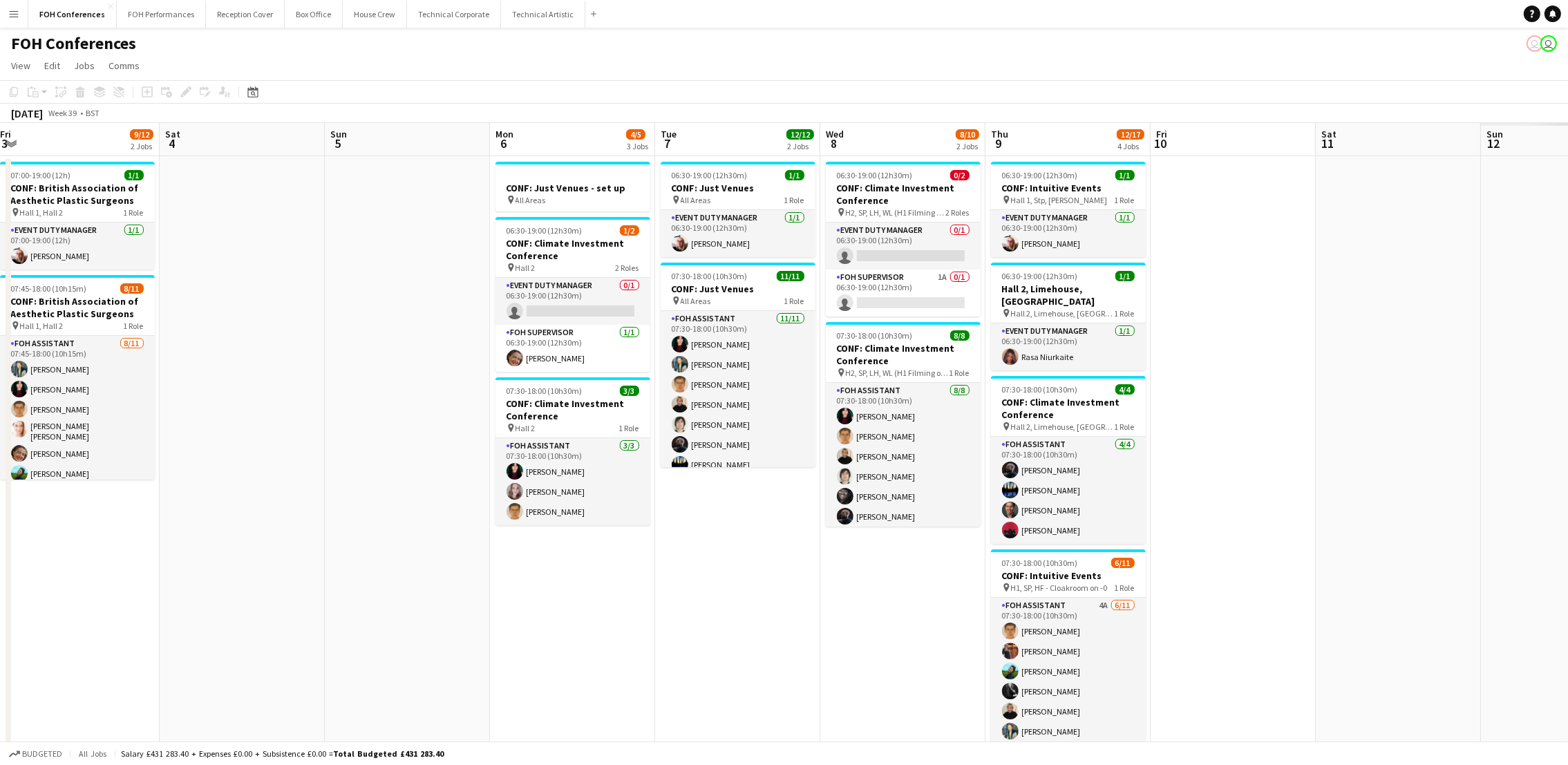
scroll to position [0, 515]
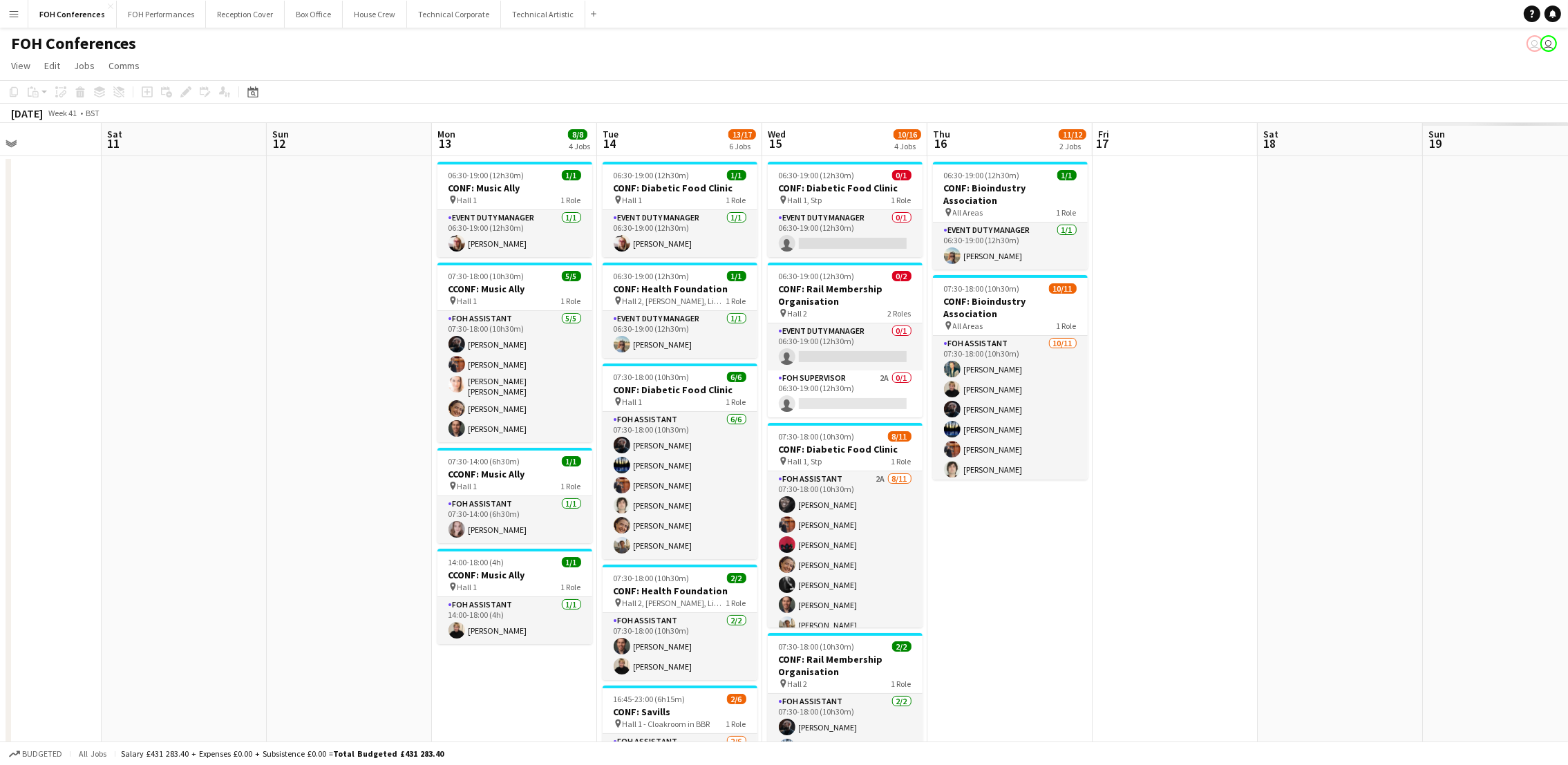
drag, startPoint x: 1199, startPoint y: 141, endPoint x: 0, endPoint y: 196, distance: 1200.3
click at [1, 202] on app-calendar-viewport "Mon 6 4/5 3 Jobs Tue 7 12/12 2 Jobs Wed 8 8/10 2 Jobs Thu 9 12/17 4 Jobs Fri 10…" at bounding box center [784, 592] width 1568 height 939
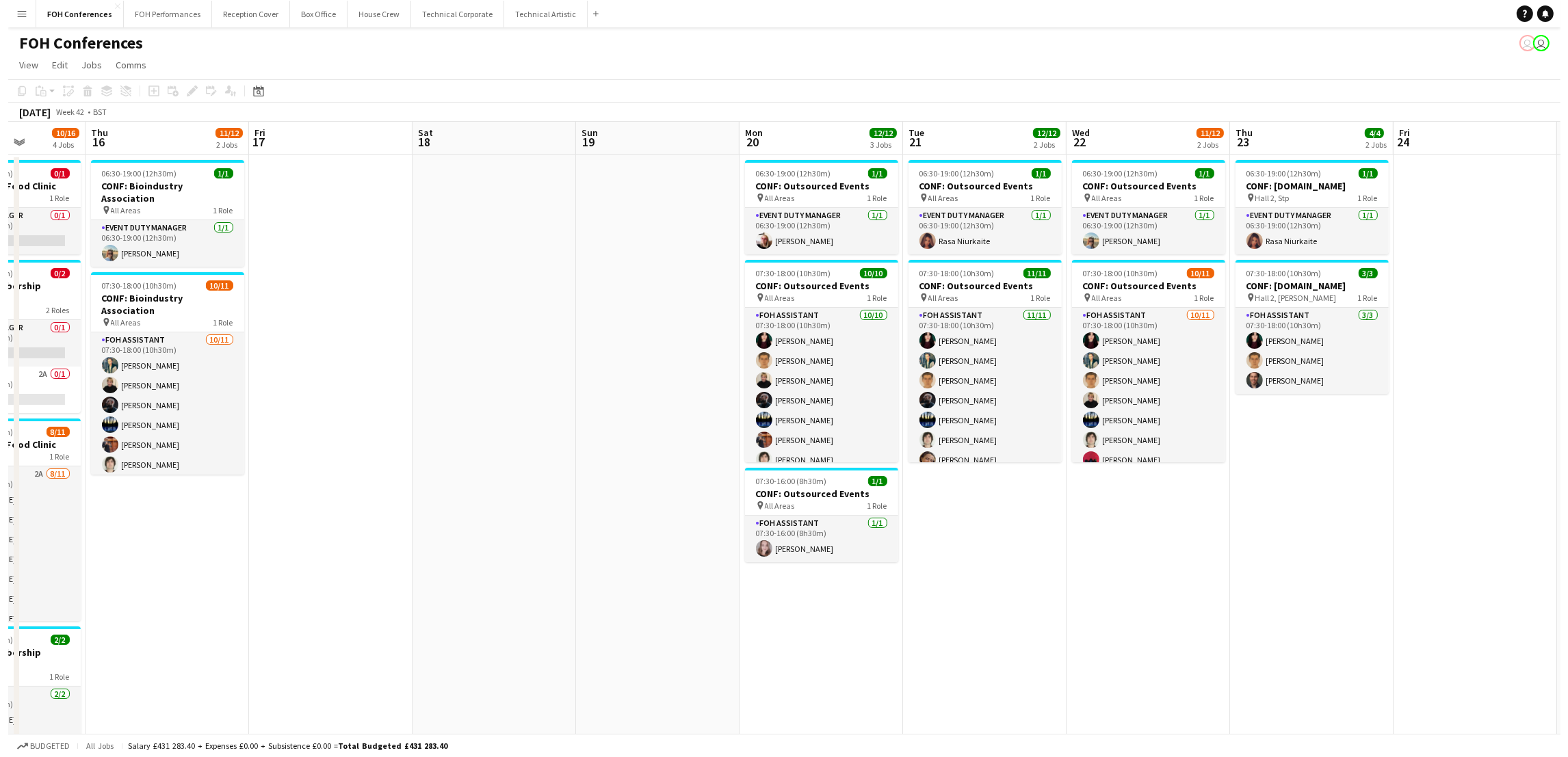
scroll to position [0, 490]
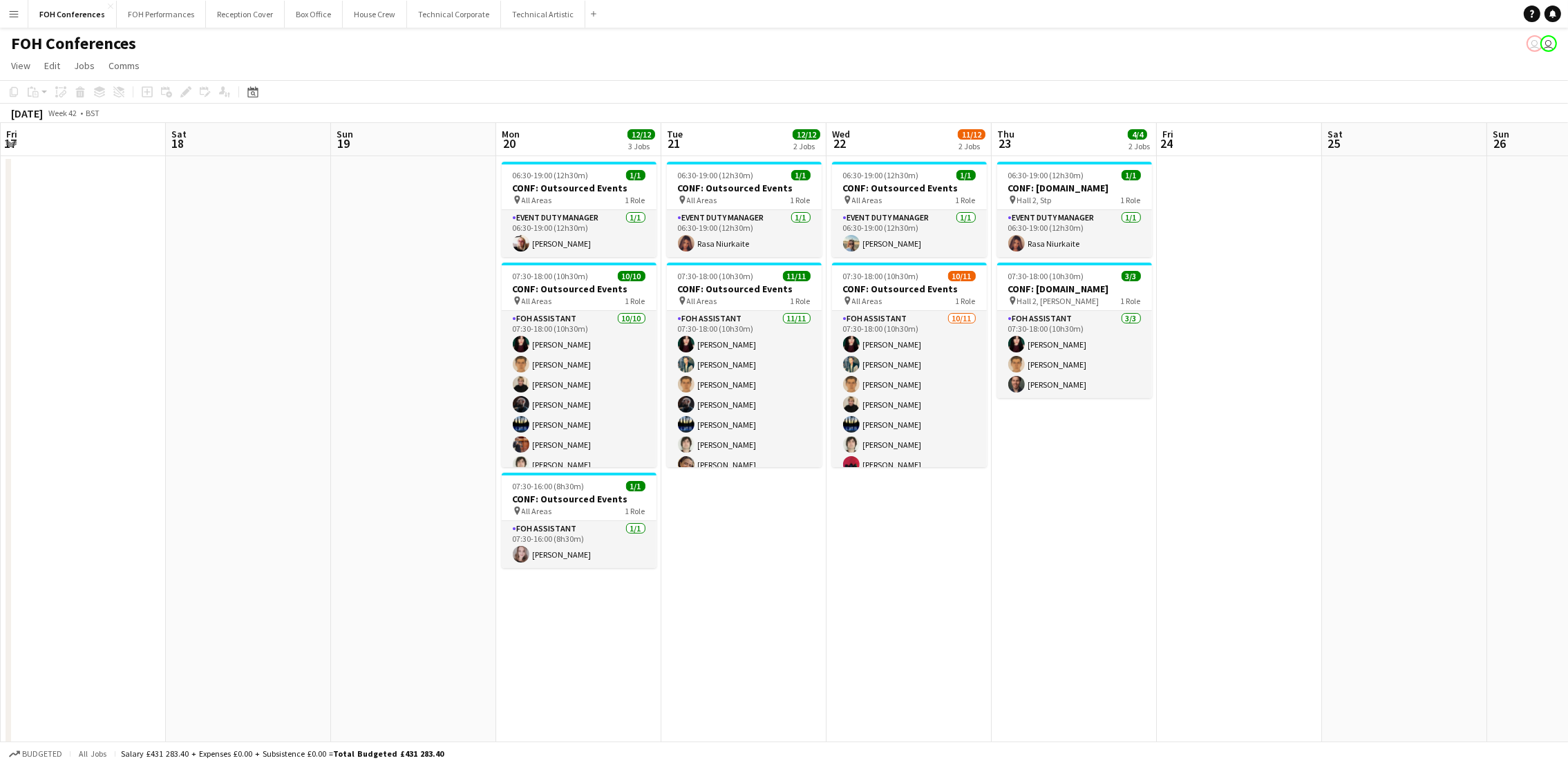
drag, startPoint x: 1476, startPoint y: 141, endPoint x: -4, endPoint y: 223, distance: 1482.3
click at [0, 223] on html "Menu Boards Boards Boards All jobs Status Workforce Workforce My Workforce Recr…" at bounding box center [784, 542] width 1568 height 1086
click at [162, 13] on button "FOH Performances Close" at bounding box center [161, 14] width 89 height 27
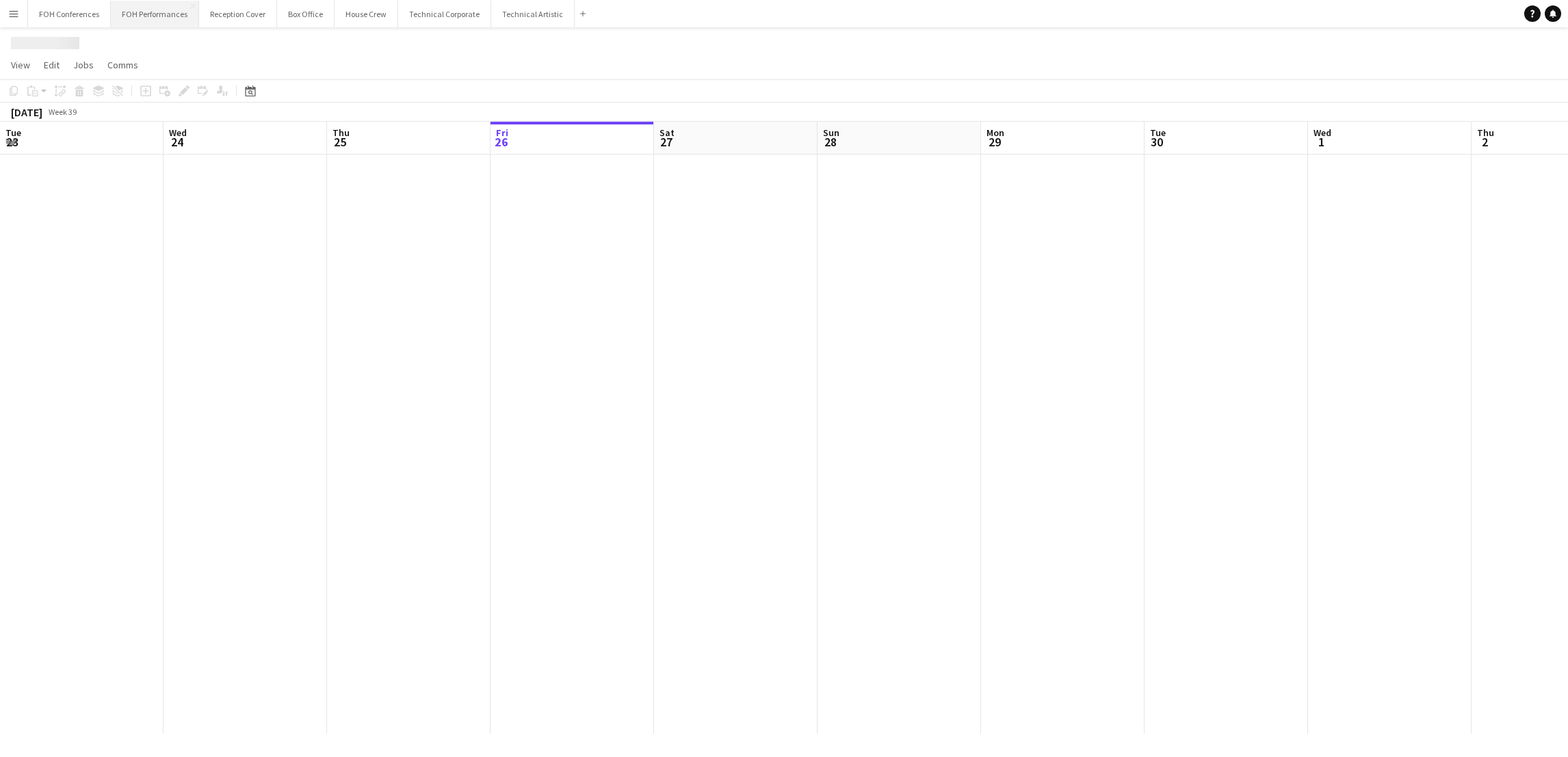
scroll to position [0, 326]
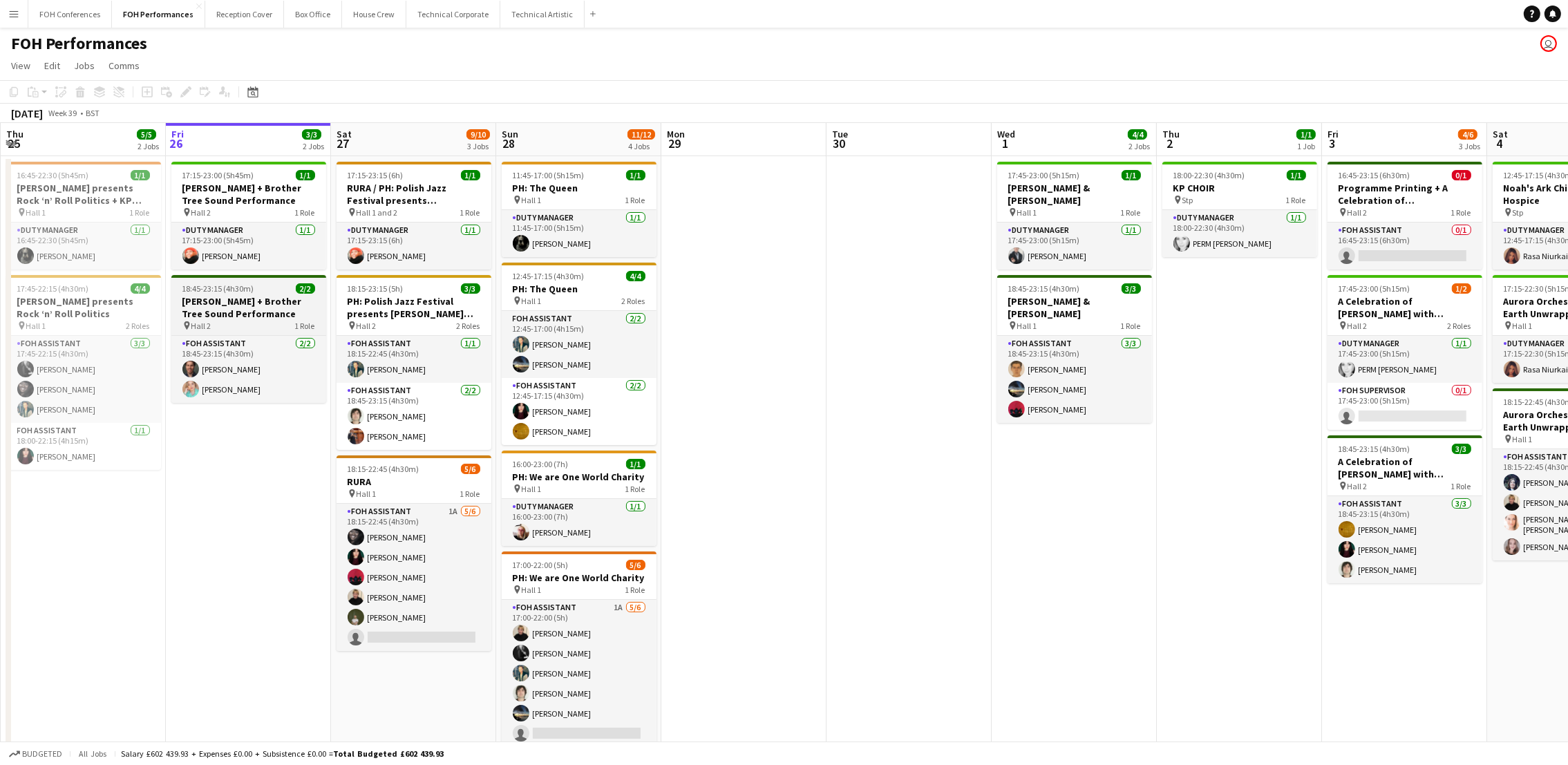
click at [223, 295] on h3 "[PERSON_NAME] + Brother Tree Sound Performance" at bounding box center [248, 307] width 155 height 25
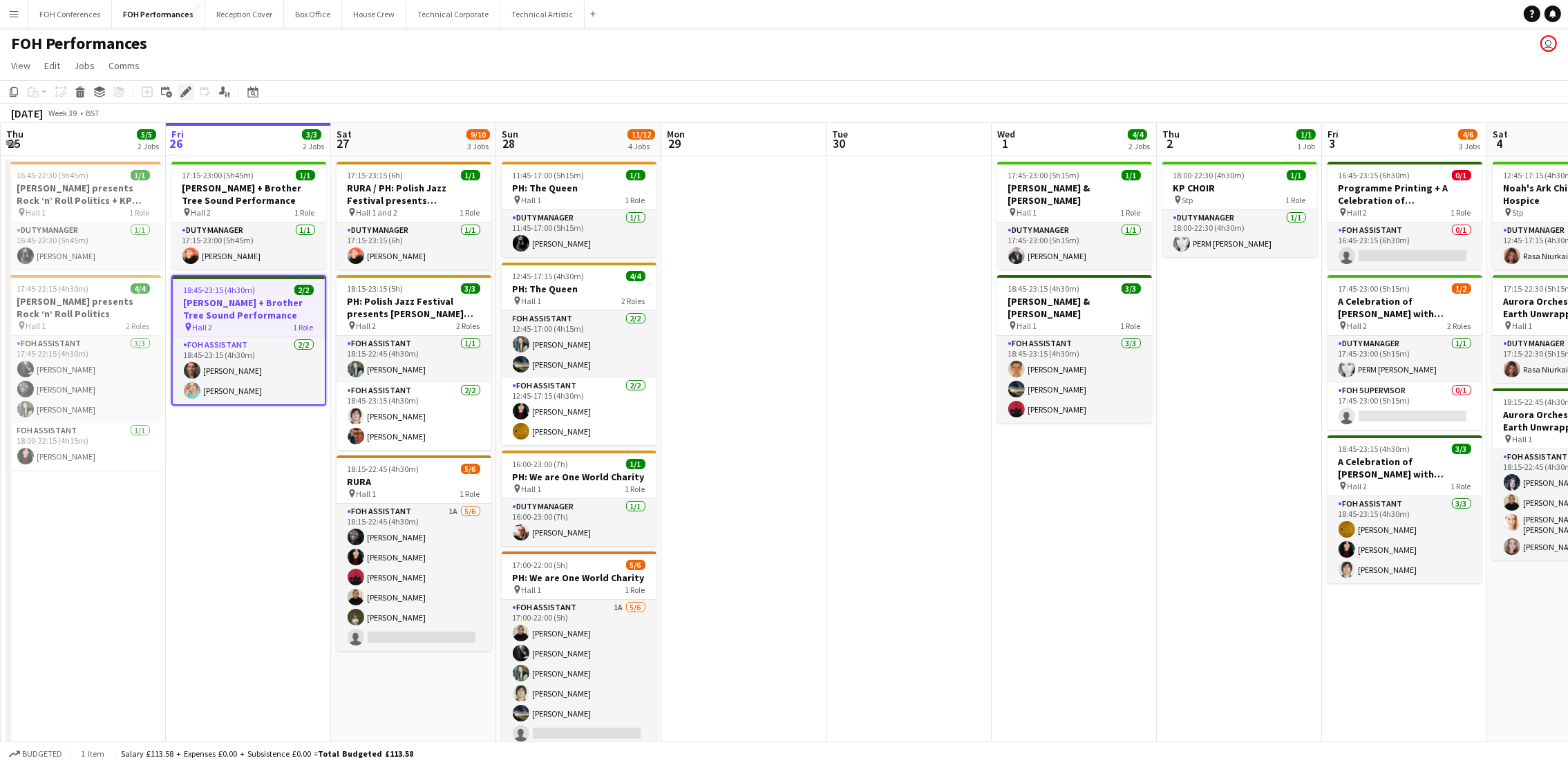
click at [189, 91] on icon "Edit" at bounding box center [185, 92] width 11 height 11
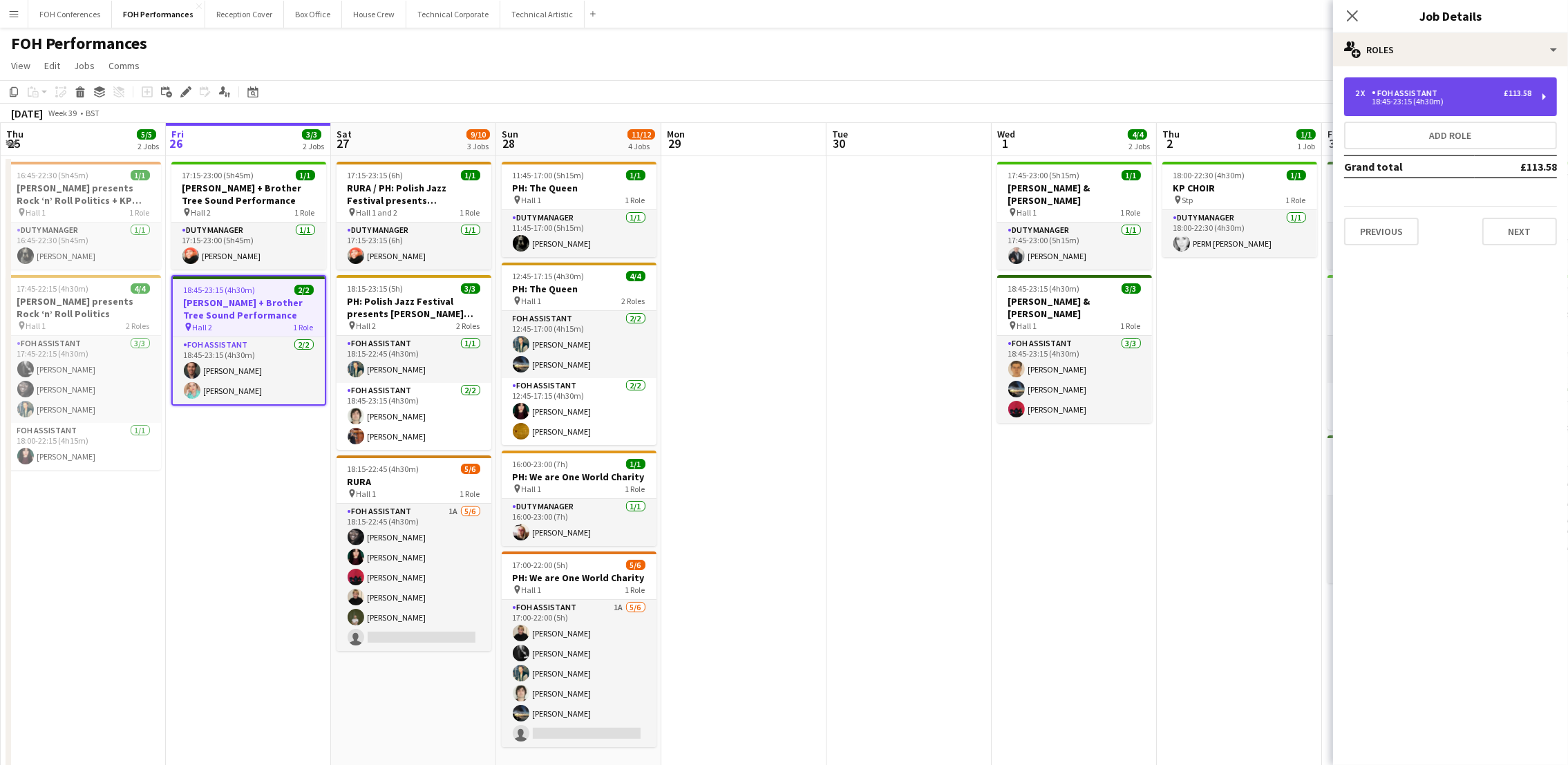
click at [1441, 98] on div "18:45-23:15 (4h30m)" at bounding box center [1443, 101] width 176 height 7
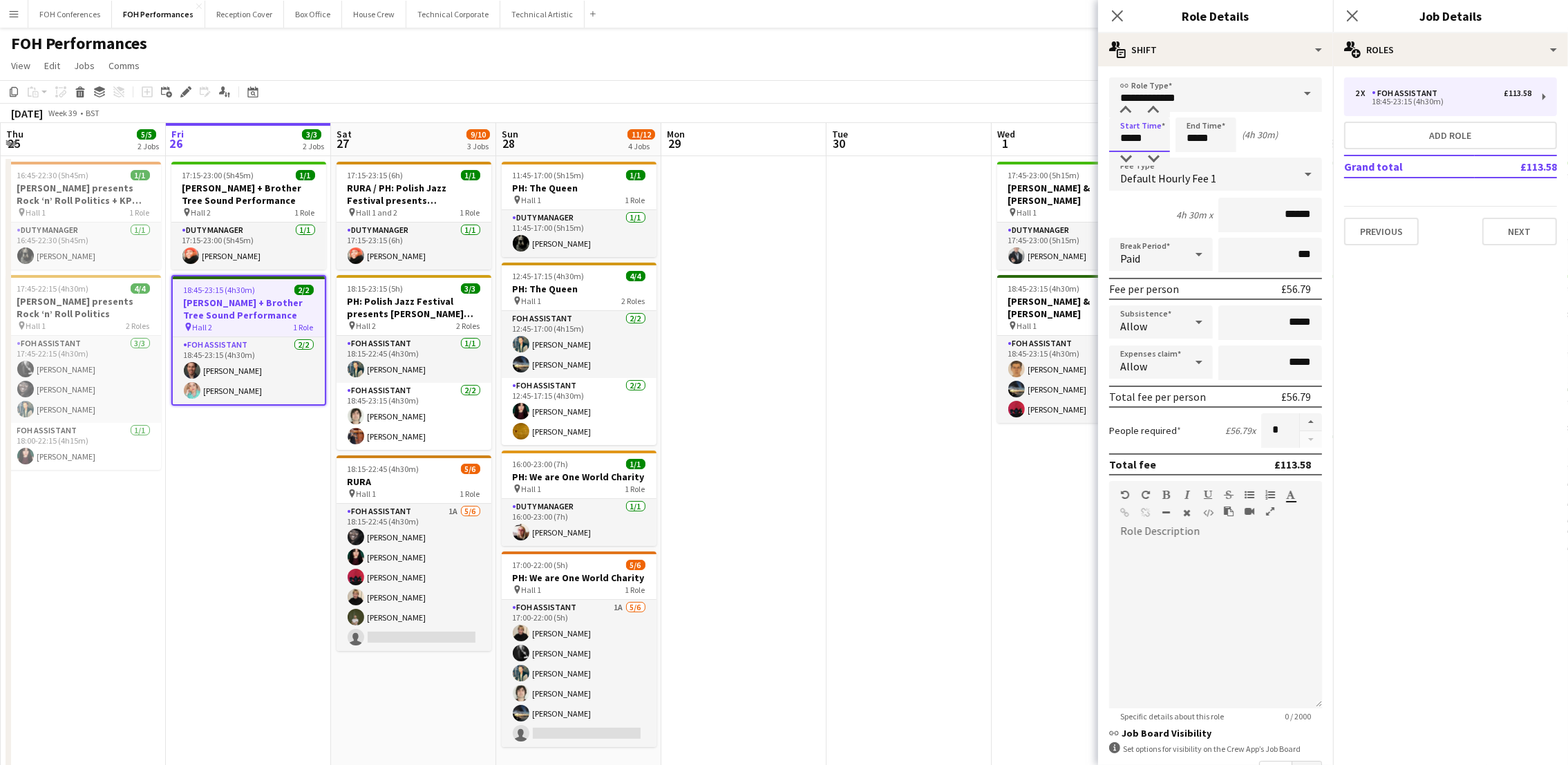
click at [1148, 130] on input "*****" at bounding box center [1140, 135] width 61 height 34
type input "*****"
click at [1017, 54] on app-page-menu "View Day view expanded Day view collapsed Month view Date picker Jump to [DATE]…" at bounding box center [784, 66] width 1568 height 26
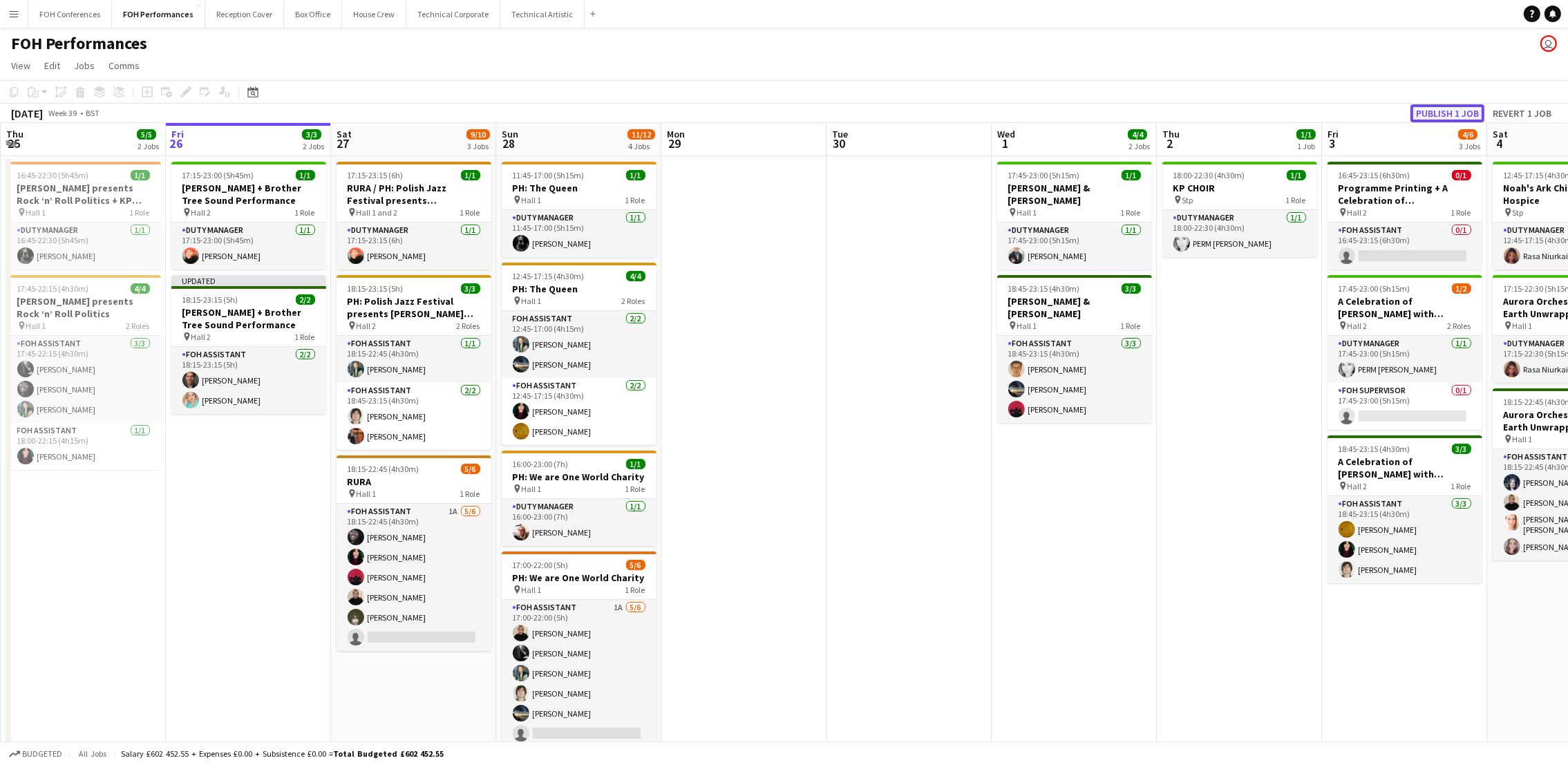
click at [1416, 115] on button "Publish 1 job" at bounding box center [1447, 113] width 74 height 18
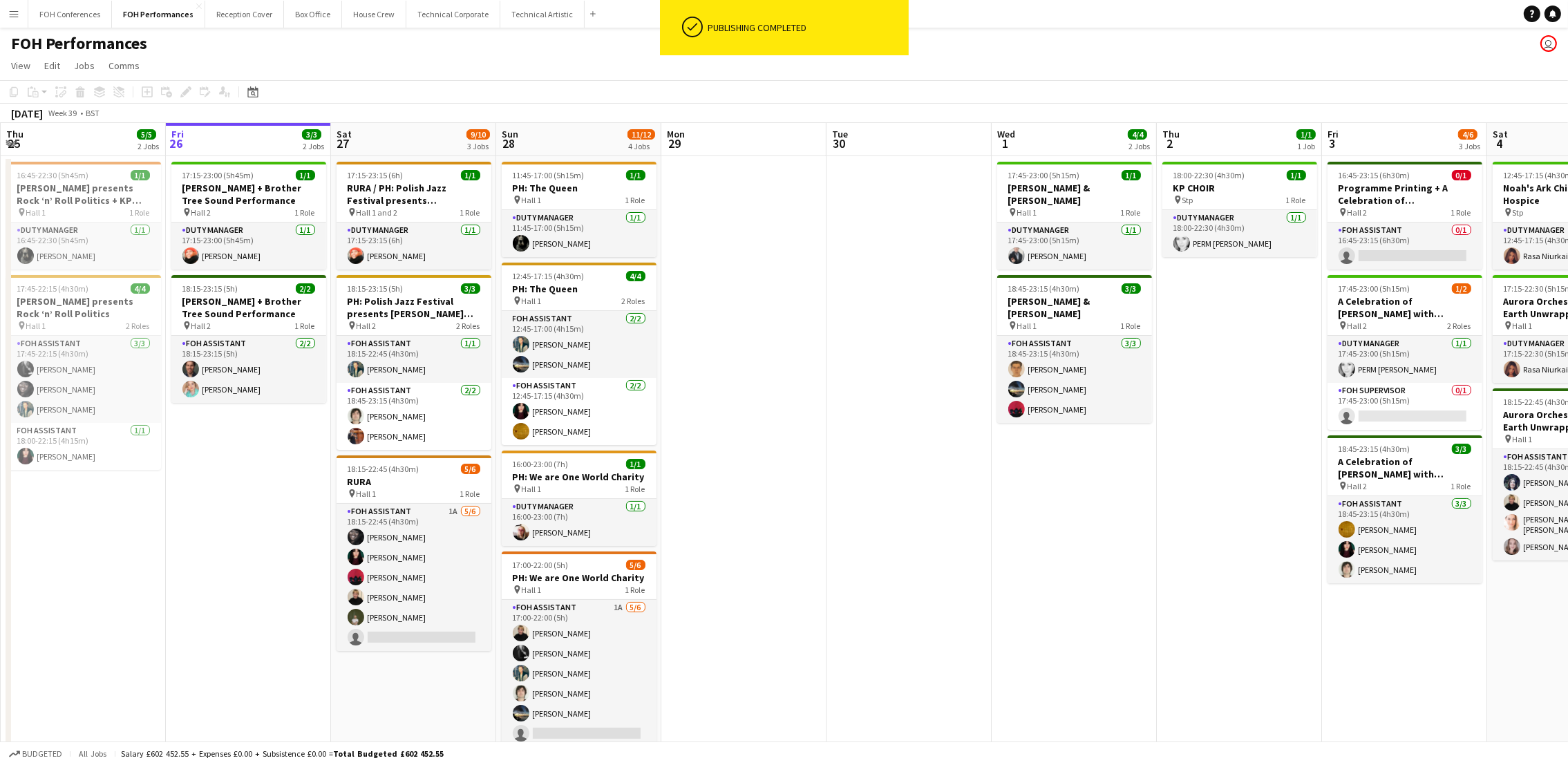
click at [431, 44] on div "FOH Performances user" at bounding box center [784, 40] width 1568 height 26
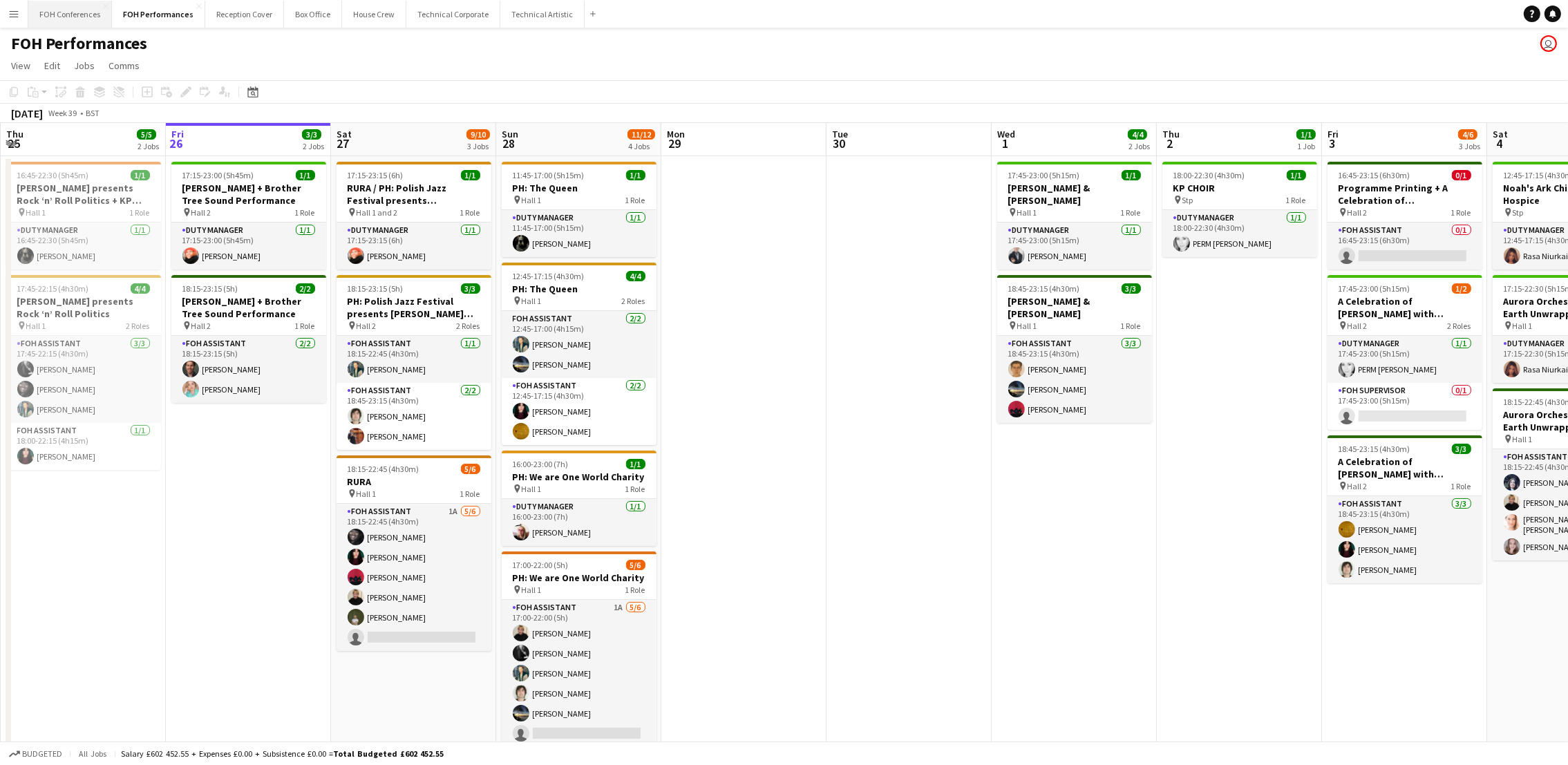
click at [69, 21] on button "FOH Conferences Close" at bounding box center [70, 14] width 83 height 27
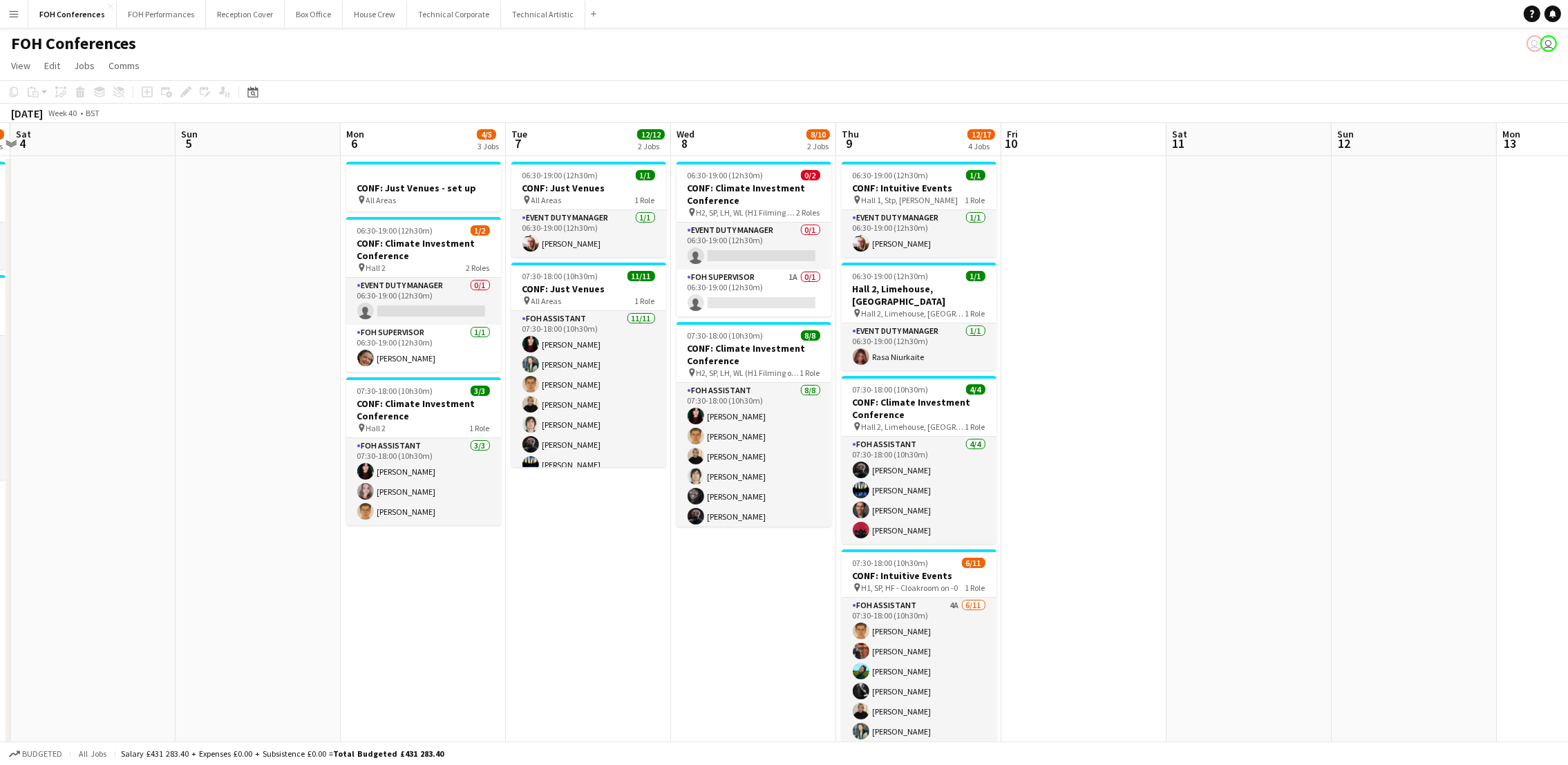
scroll to position [0, 414]
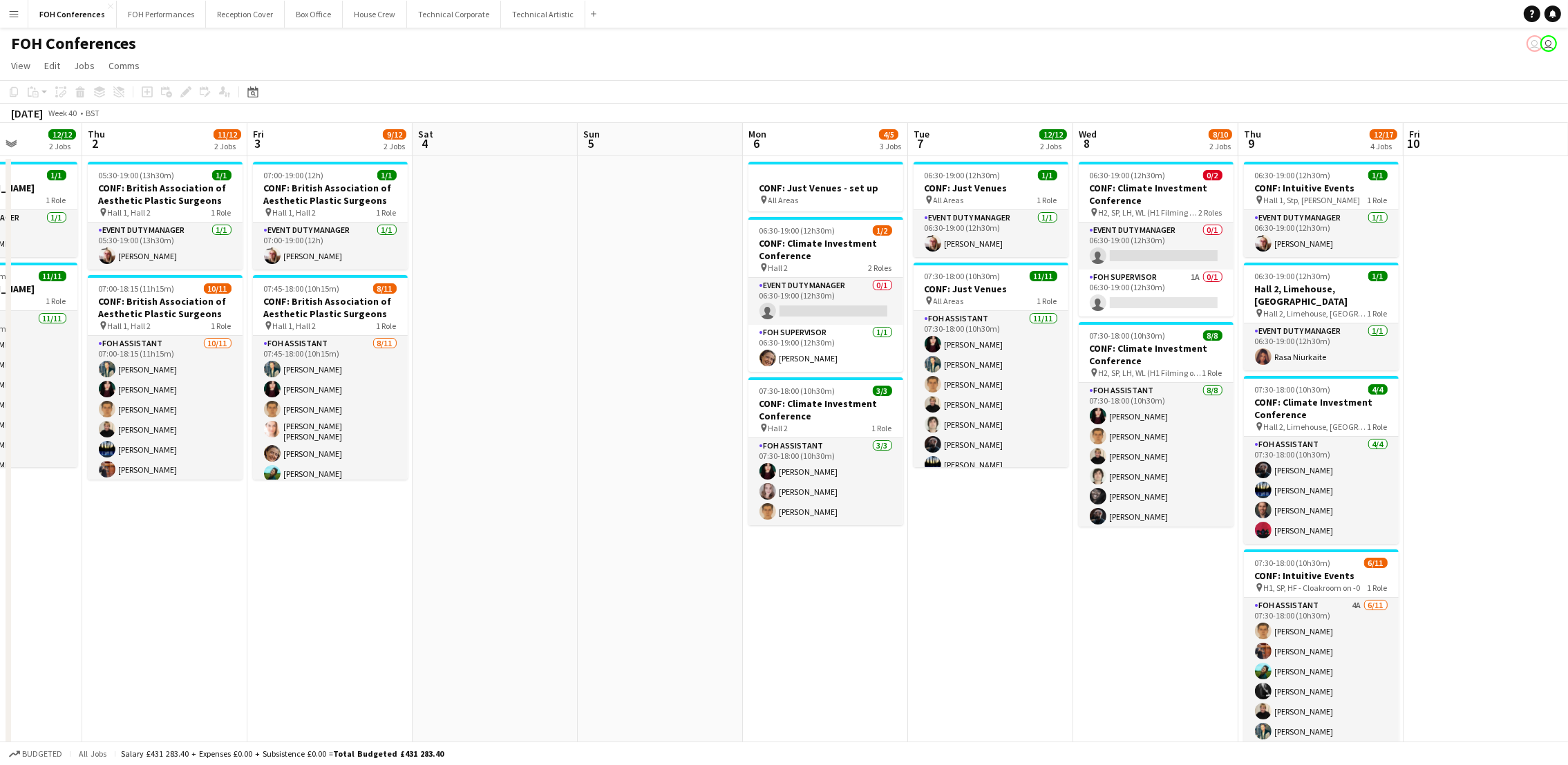
drag, startPoint x: 1268, startPoint y: 144, endPoint x: -4, endPoint y: 217, distance: 1274.1
click at [0, 217] on html "Menu Boards Boards Boards All jobs Status Workforce Workforce My Workforce Recr…" at bounding box center [784, 462] width 1568 height 925
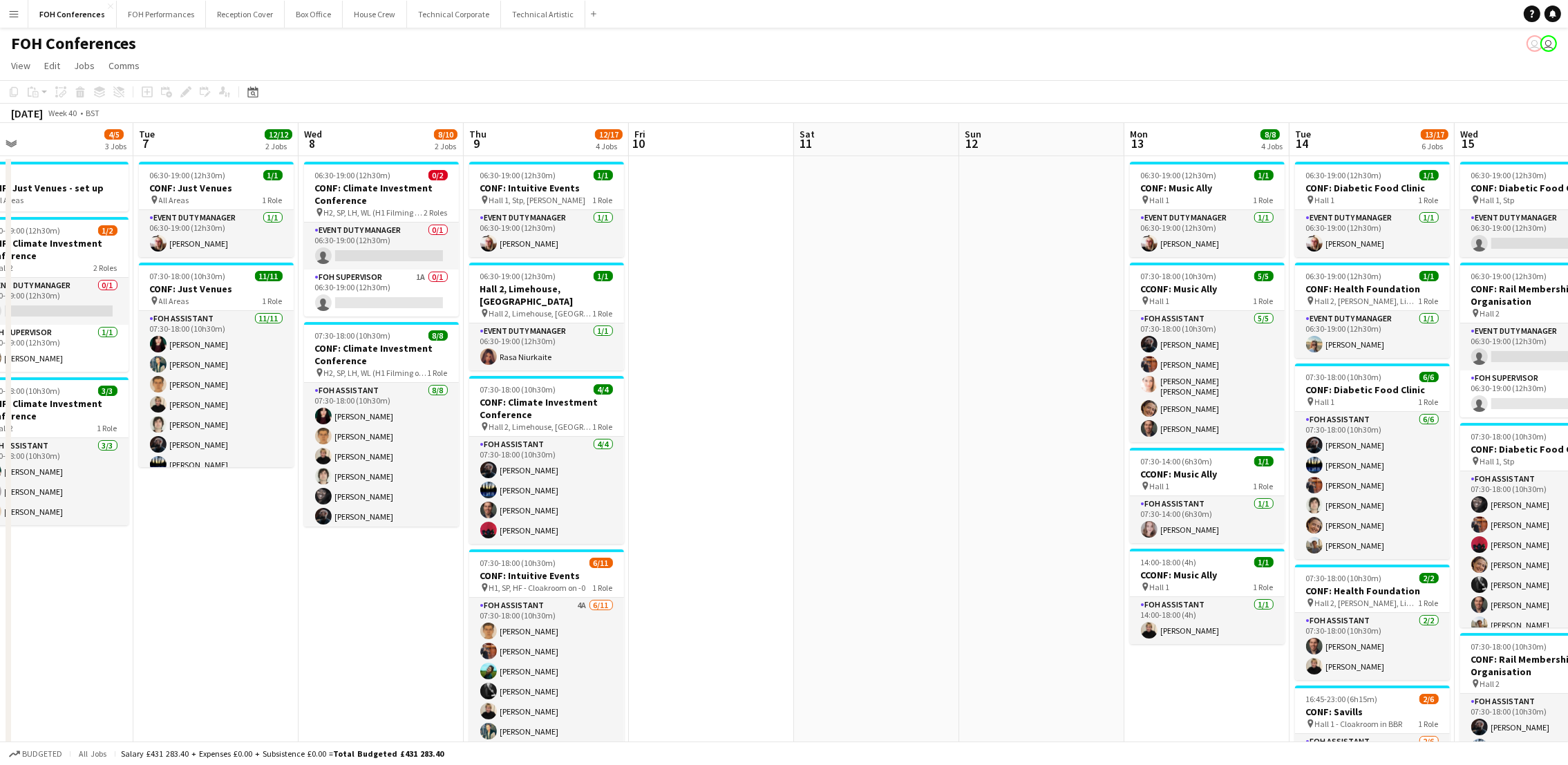
drag, startPoint x: 1320, startPoint y: 129, endPoint x: 528, endPoint y: 181, distance: 793.7
click at [508, 184] on app-calendar-viewport "Fri 3 9/12 2 Jobs Sat 4 Sun 5 Mon 6 4/5 3 Jobs Tue 7 12/12 2 Jobs Wed 8 8/10 2 …" at bounding box center [784, 592] width 1568 height 939
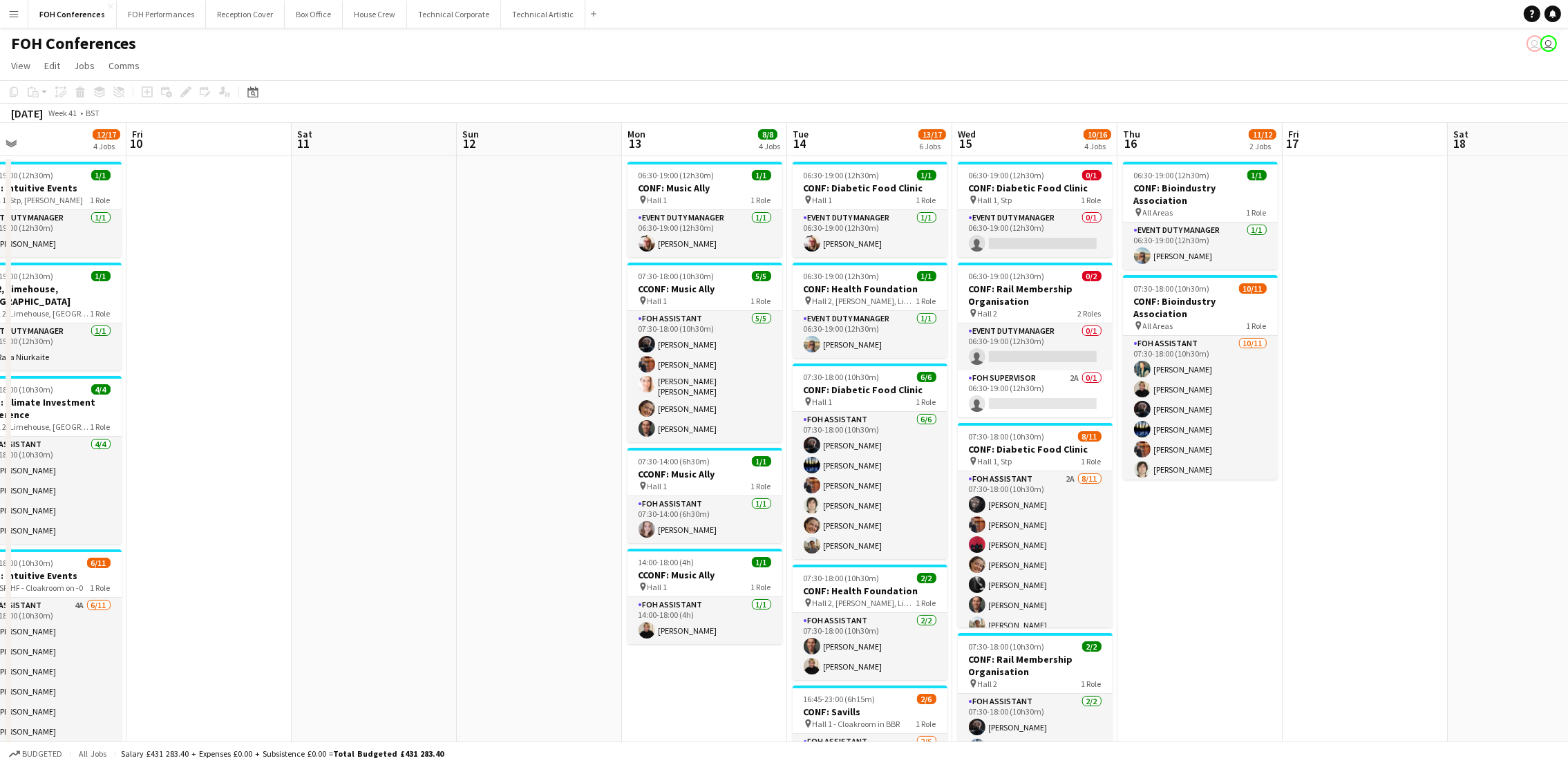
scroll to position [0, 495]
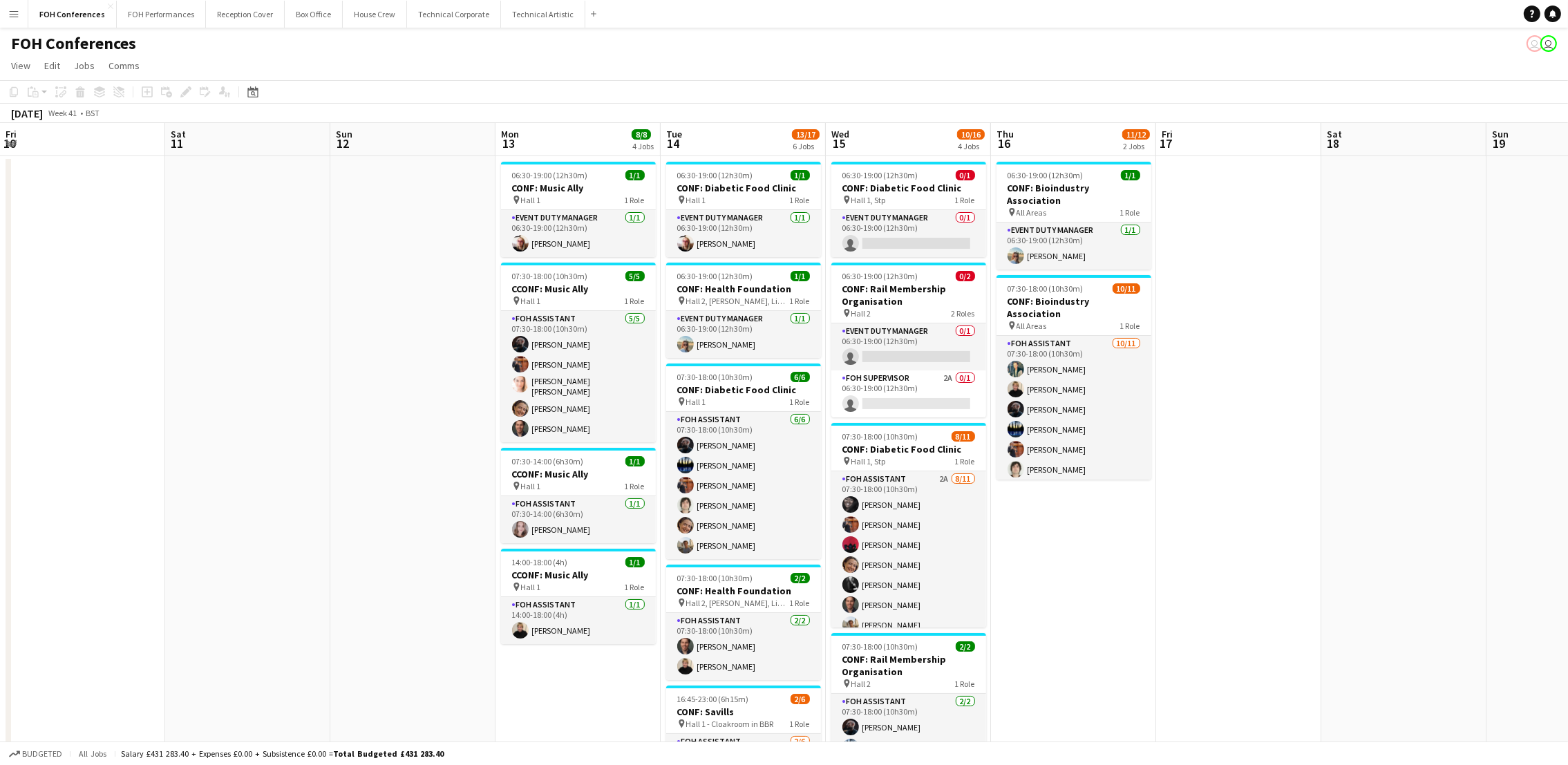
drag, startPoint x: 995, startPoint y: 181, endPoint x: 801, endPoint y: 181, distance: 194.0
click at [801, 181] on app-calendar-viewport "Tue 7 12/12 2 Jobs Wed 8 8/10 2 Jobs Thu 9 12/17 4 Jobs Fri 10 Sat 11 Sun 12 Mo…" at bounding box center [784, 592] width 1568 height 939
click at [905, 407] on app-card-role "FOH Supervisor 2A 0/1 06:30-19:00 (12h30m) single-neutral-actions" at bounding box center [909, 394] width 155 height 47
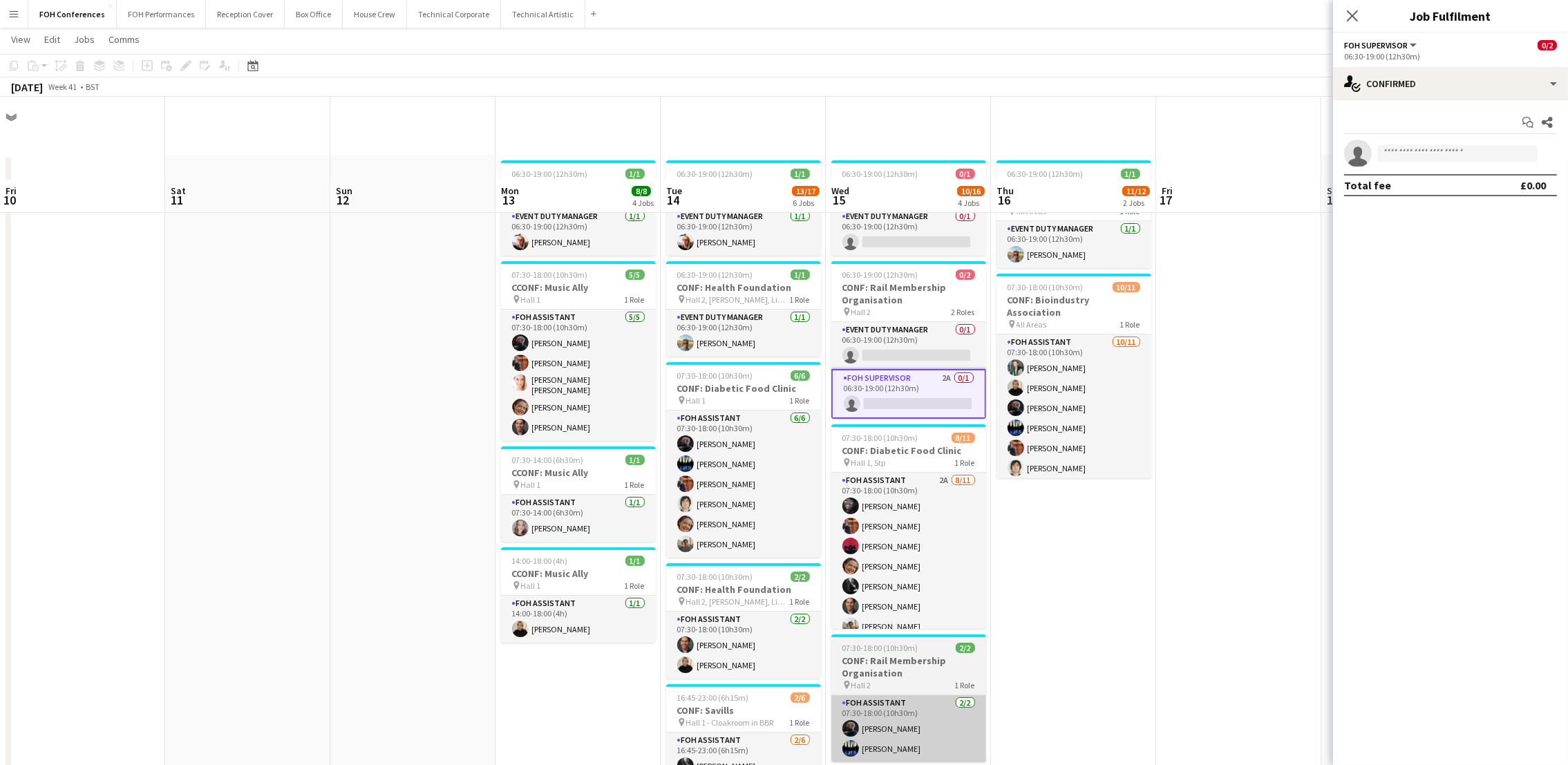
scroll to position [208, 0]
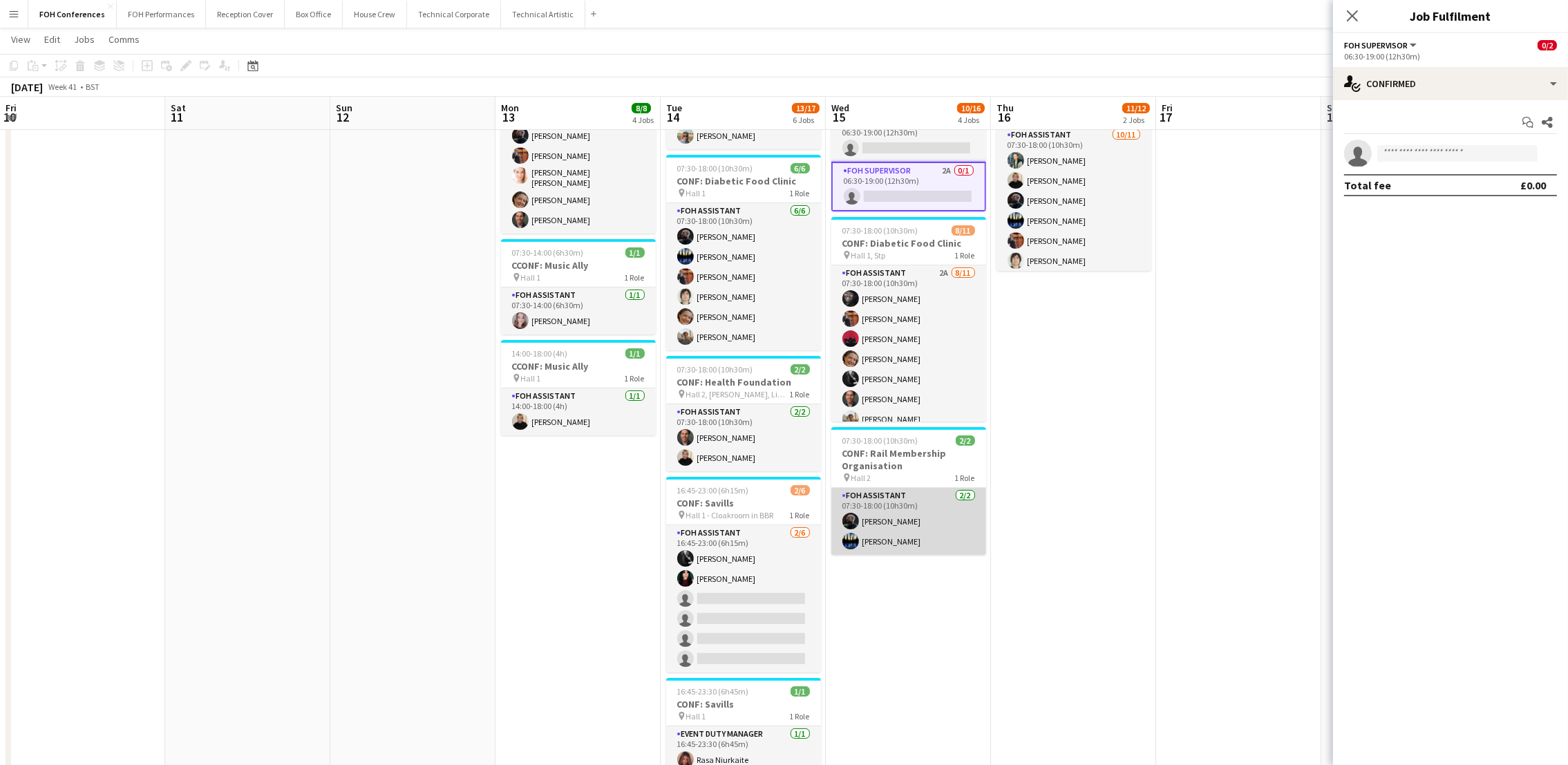
click at [895, 540] on app-card-role "FOH Assistant [DATE] 07:30-18:00 (10h30m) [PERSON_NAME] [PERSON_NAME]" at bounding box center [909, 522] width 155 height 67
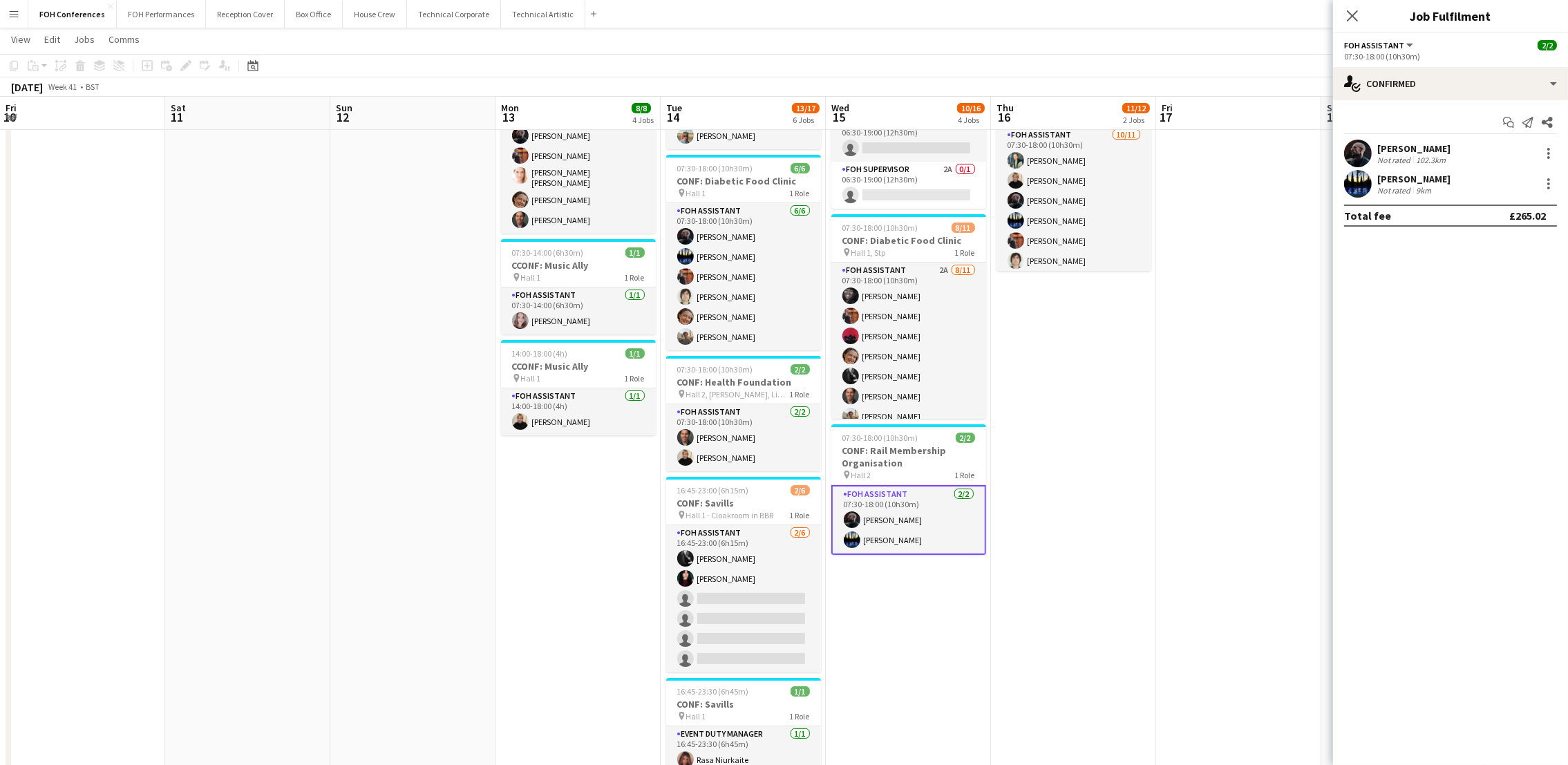
click at [1540, 182] on div at bounding box center [1547, 184] width 19 height 16
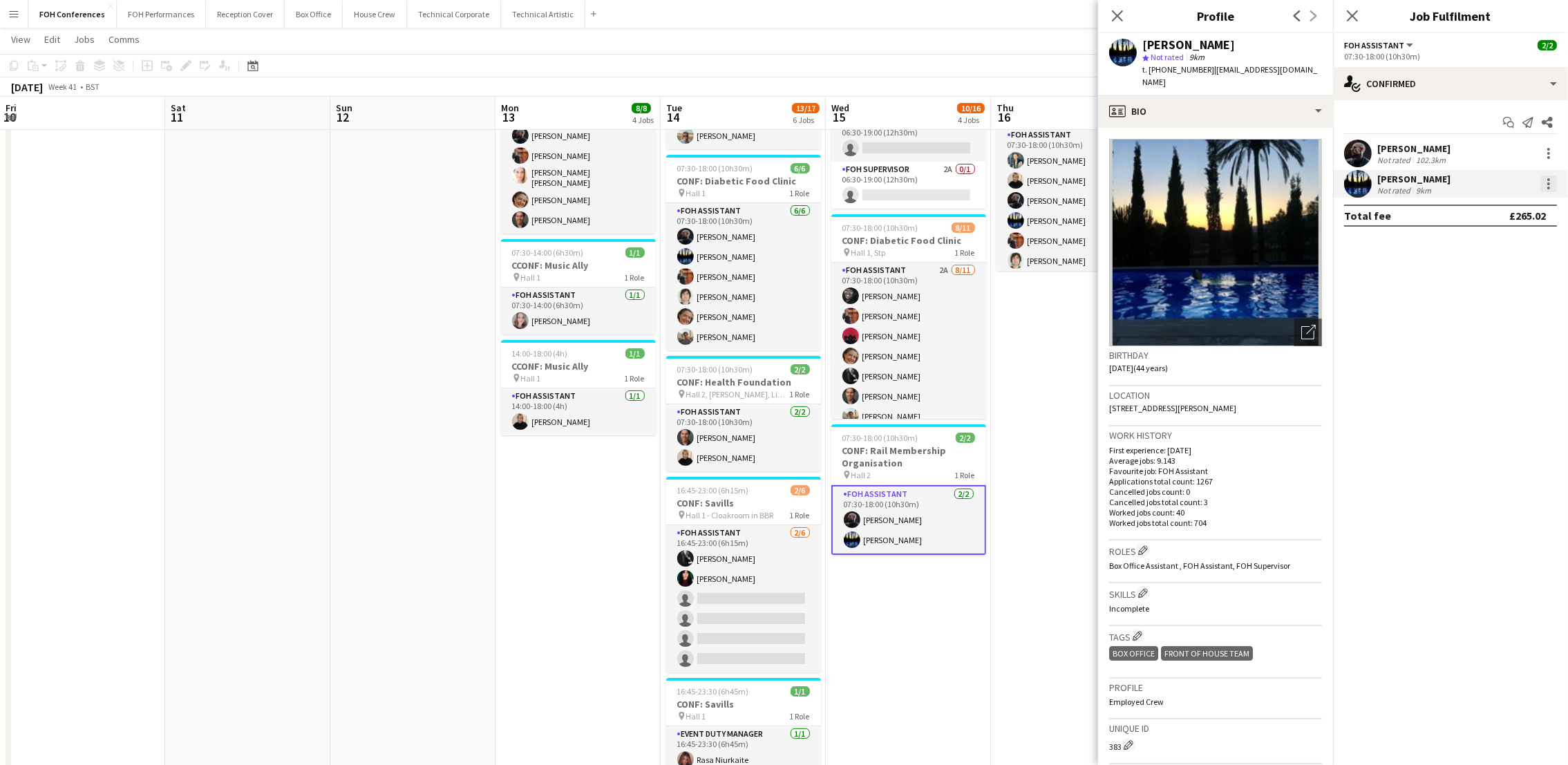
click at [1545, 179] on div at bounding box center [1549, 184] width 16 height 16
click at [1520, 347] on span "Remove" at bounding box center [1503, 342] width 86 height 13
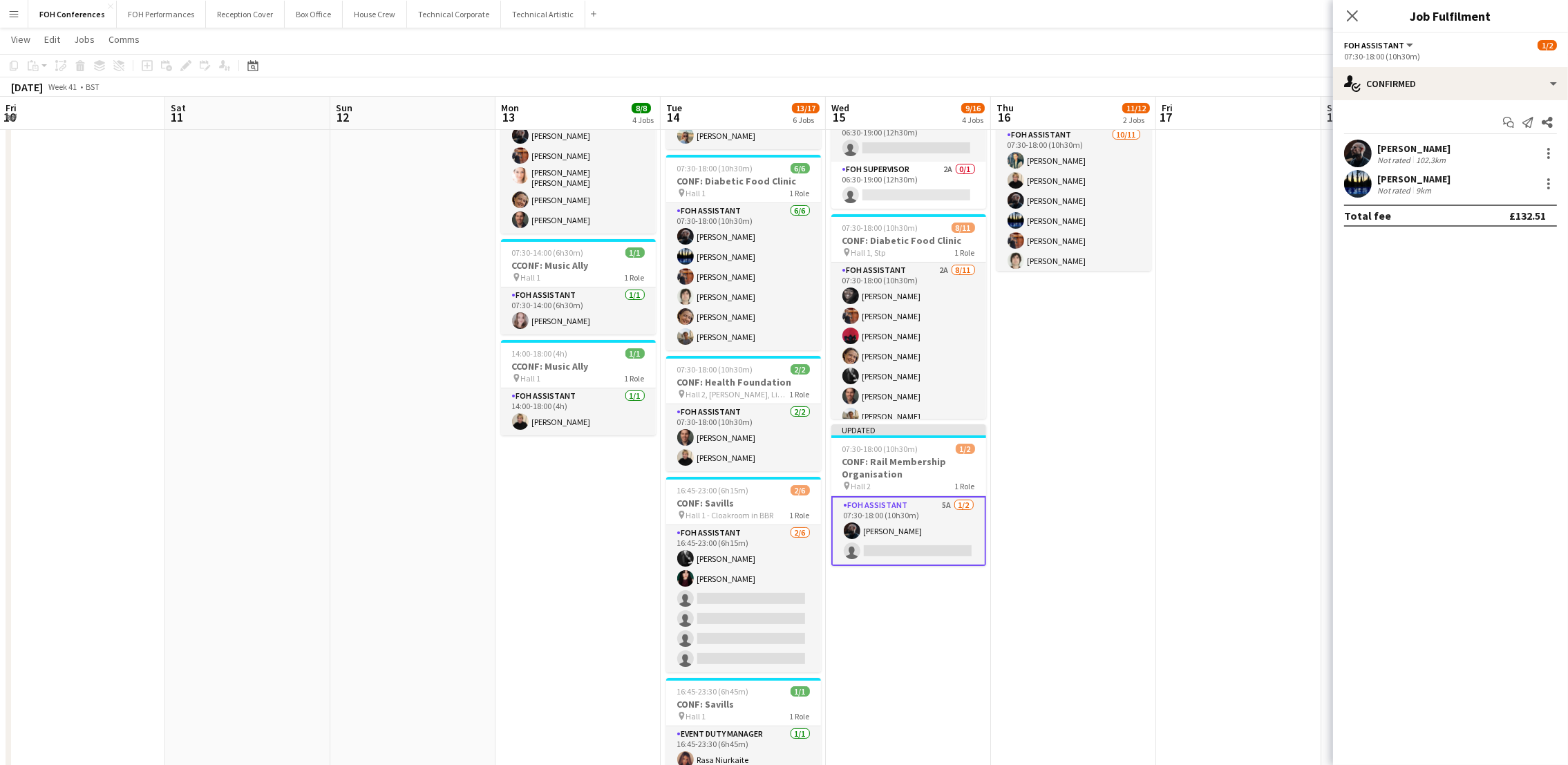
click at [1244, 28] on app-page-menu "View Day view expanded Day view collapsed Month view Date picker Jump to [DATE]…" at bounding box center [784, 40] width 1568 height 26
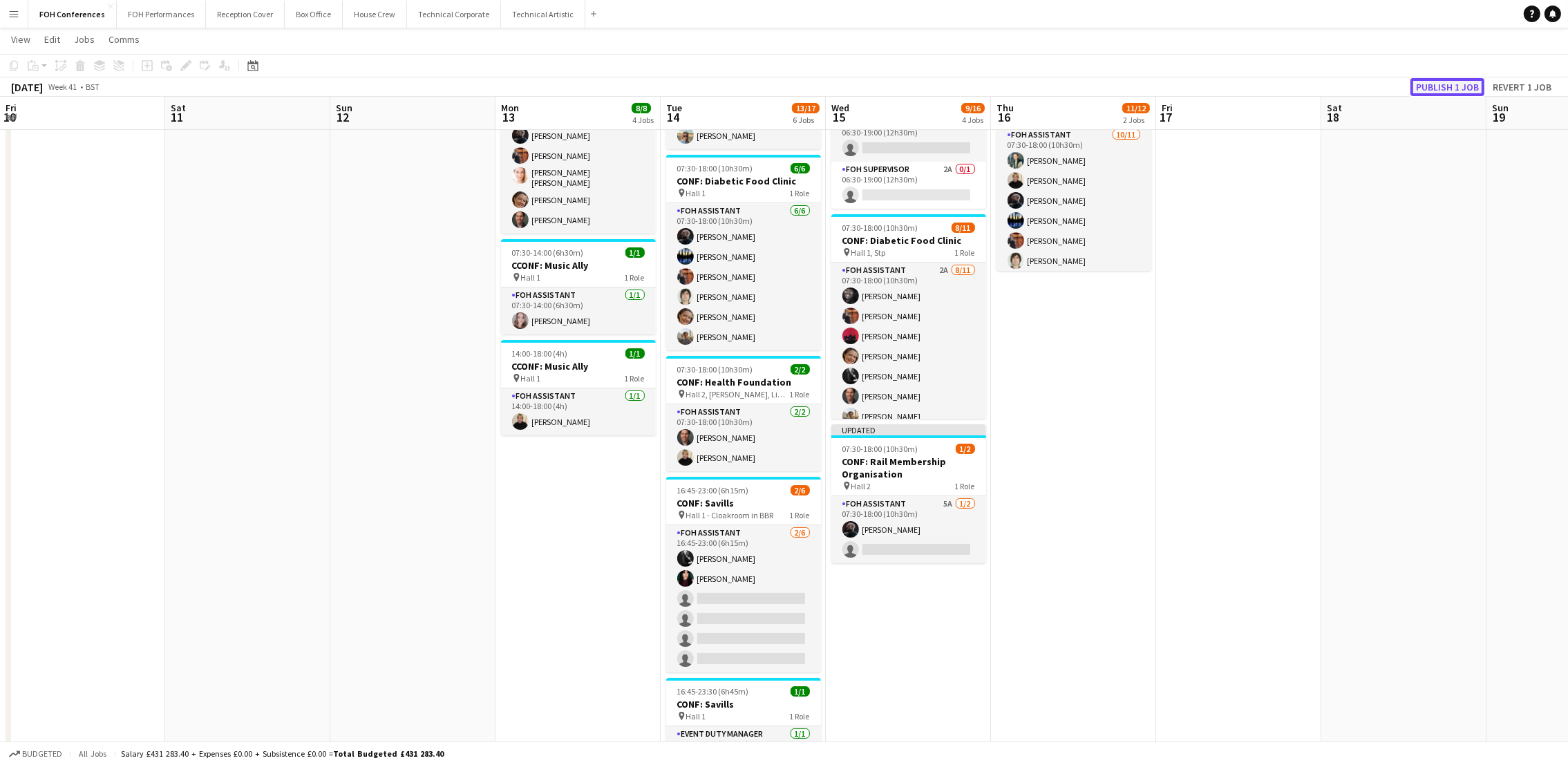
click at [1441, 87] on button "Publish 1 job" at bounding box center [1447, 87] width 74 height 18
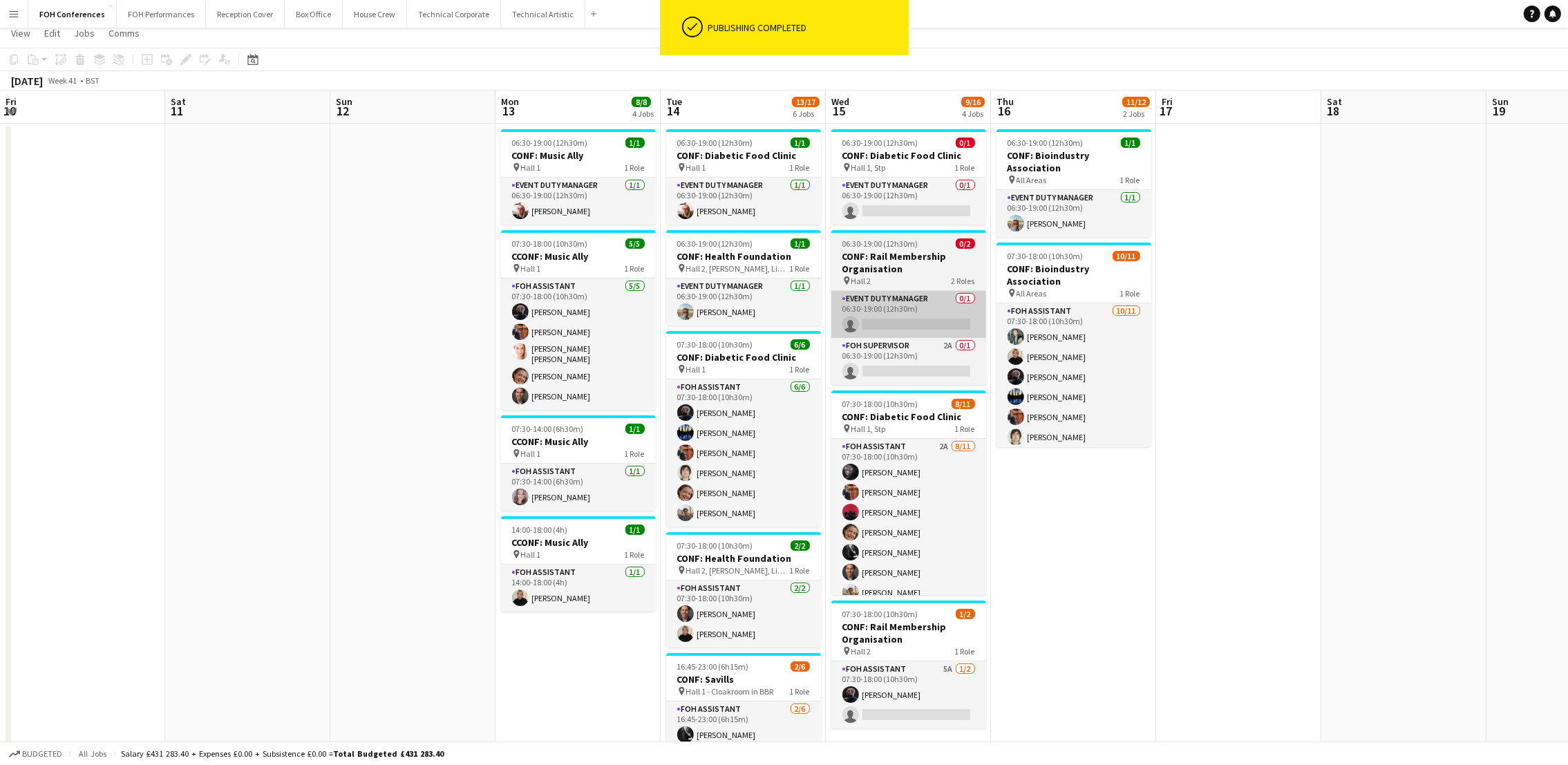
scroll to position [0, 0]
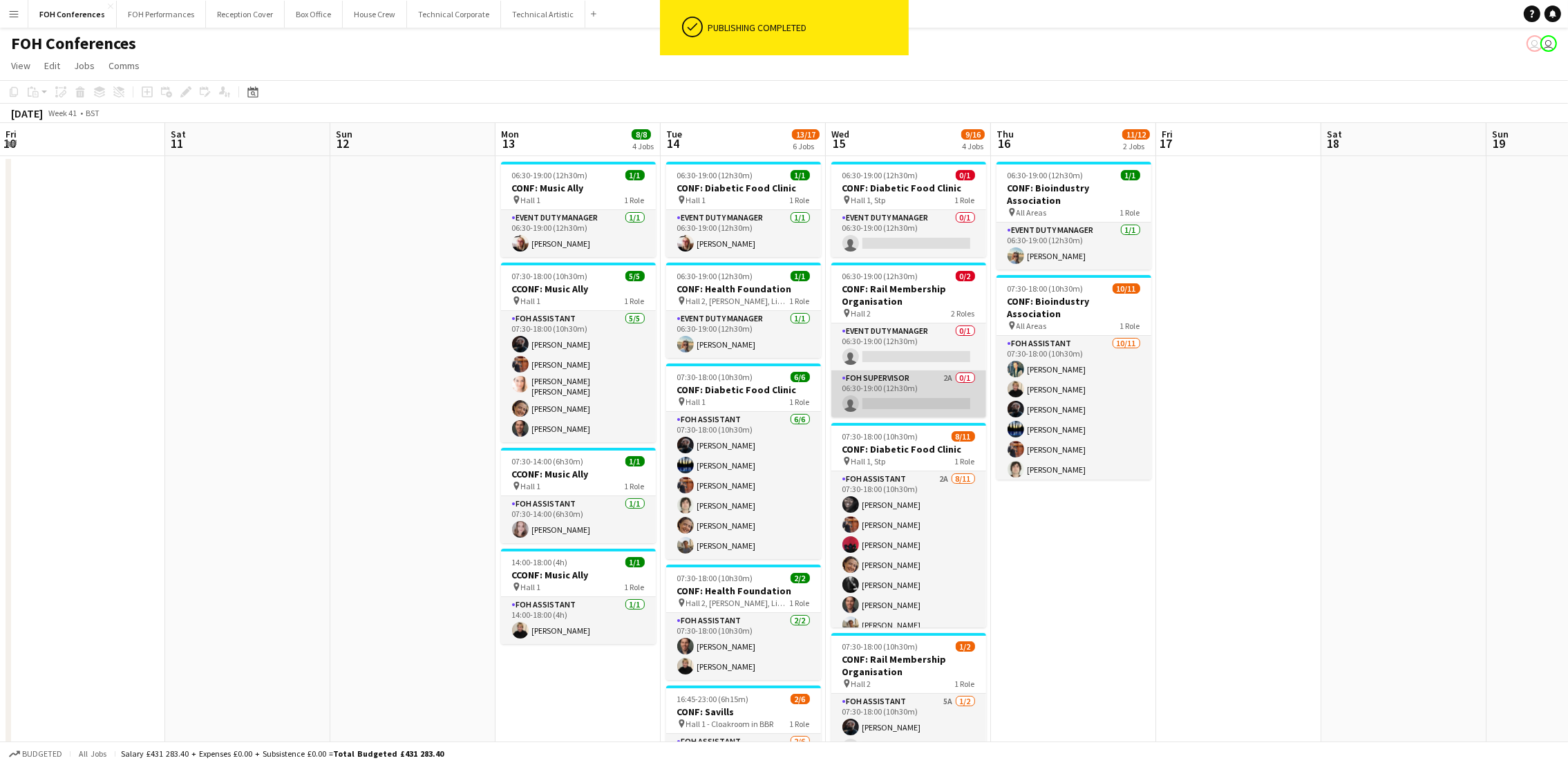
click at [910, 406] on app-card-role "FOH Supervisor 2A 0/1 06:30-19:00 (12h30m) single-neutral-actions" at bounding box center [909, 394] width 155 height 47
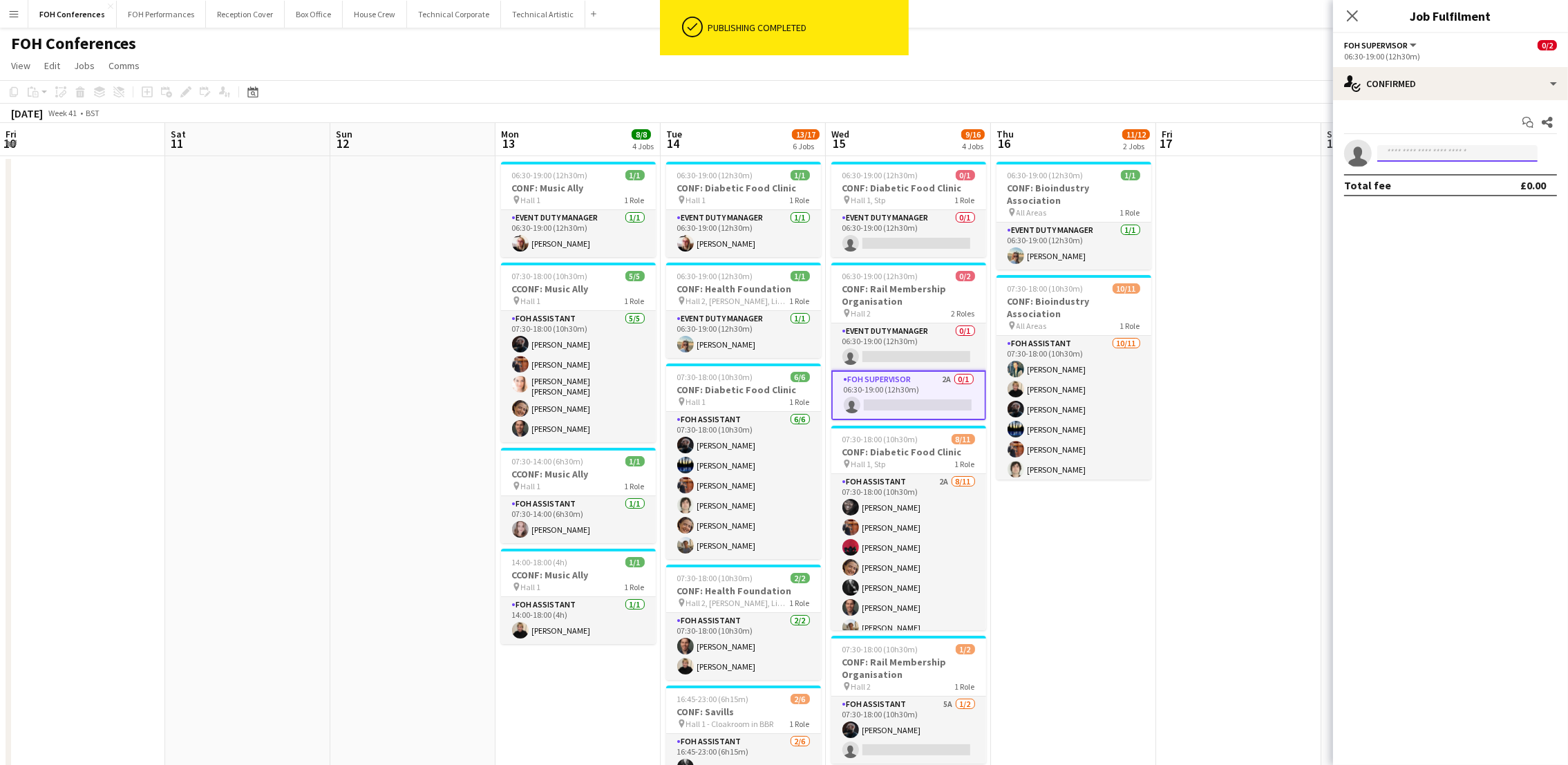
click at [1394, 161] on body "ok-circled Publishing completed Menu Boards Boards Boards All jobs Status Workf…" at bounding box center [784, 542] width 1568 height 1086
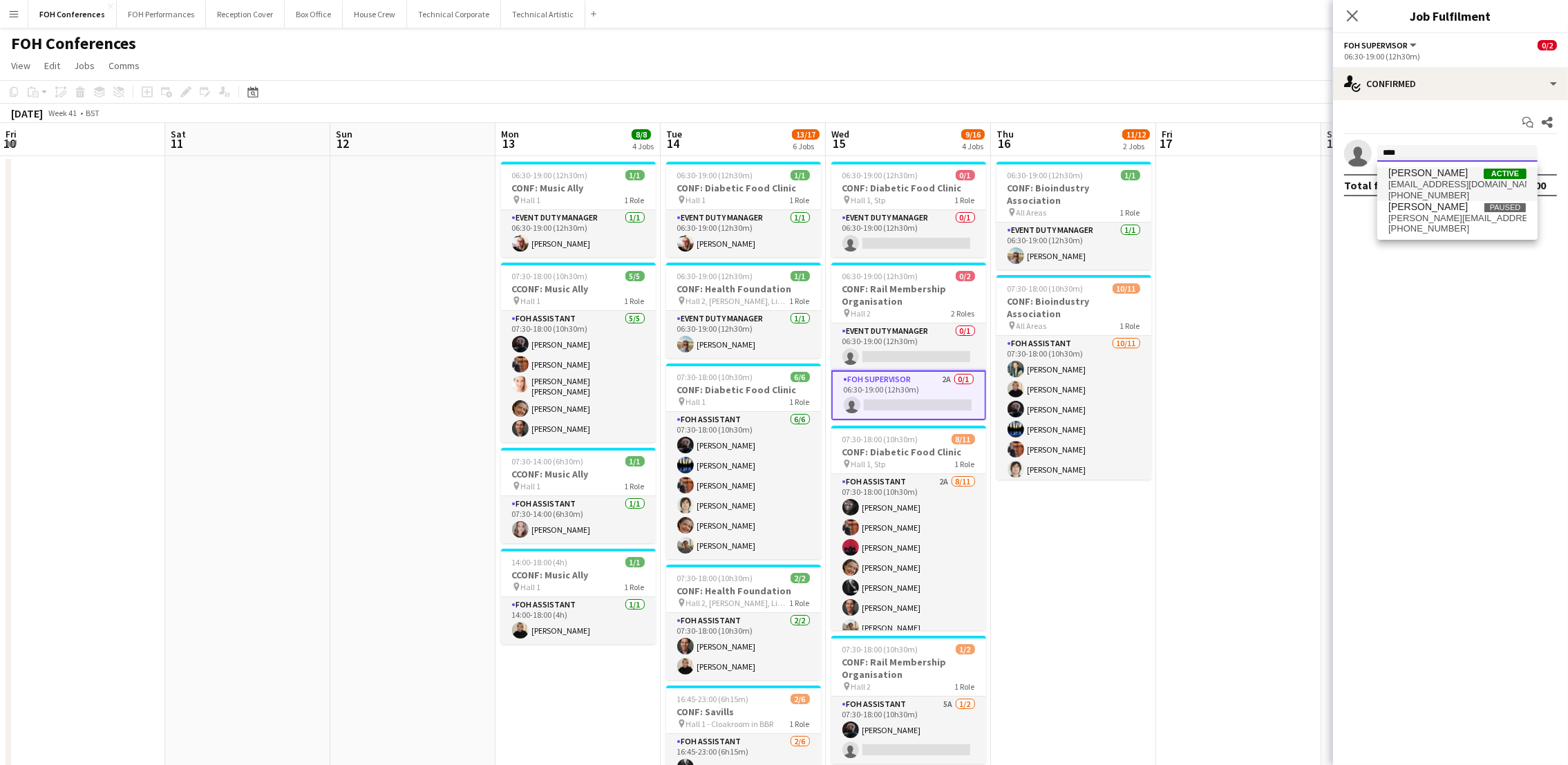
type input "****"
click at [1424, 170] on span "[PERSON_NAME]" at bounding box center [1427, 173] width 80 height 12
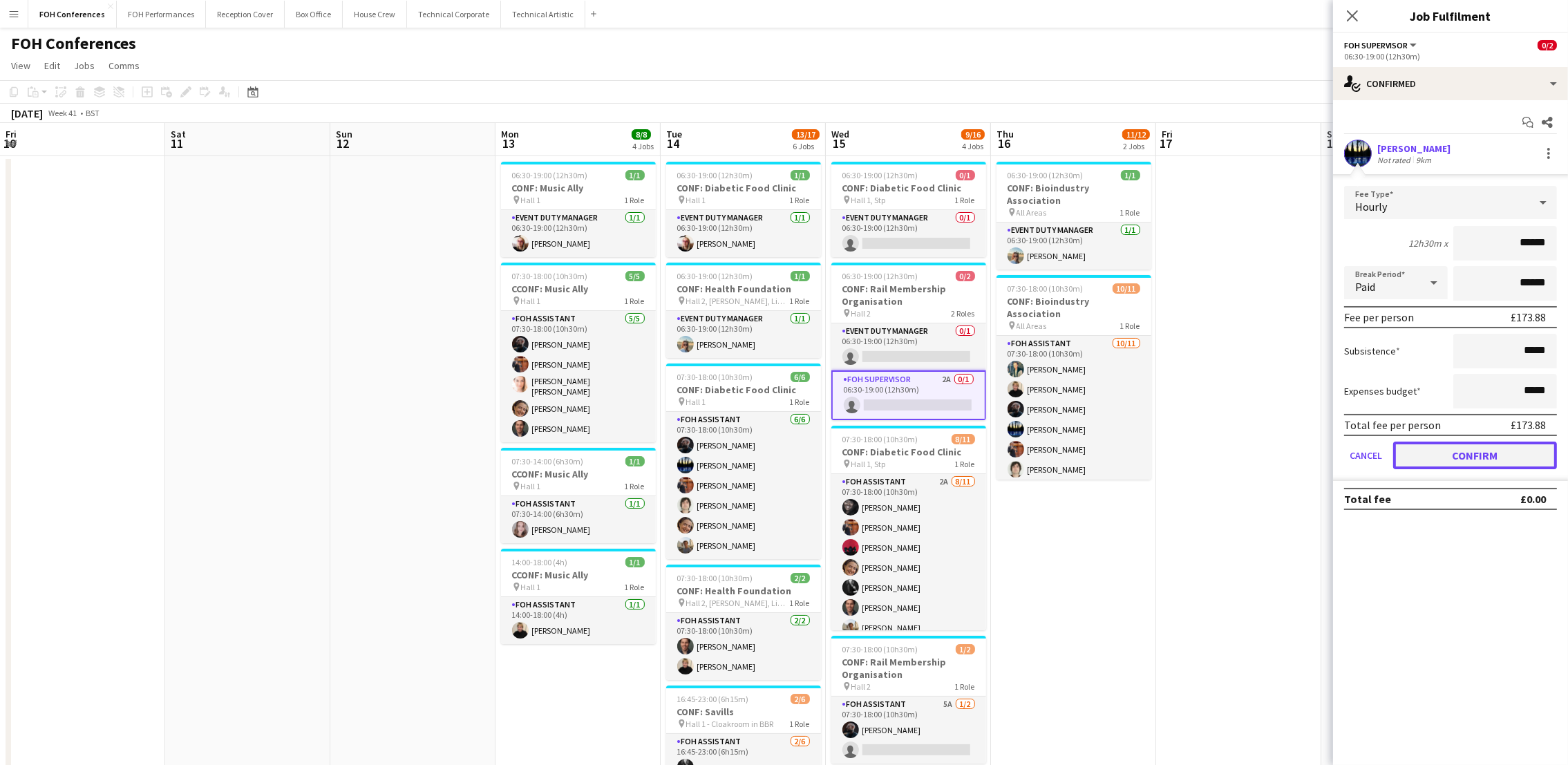
click at [1482, 455] on button "Confirm" at bounding box center [1475, 455] width 164 height 28
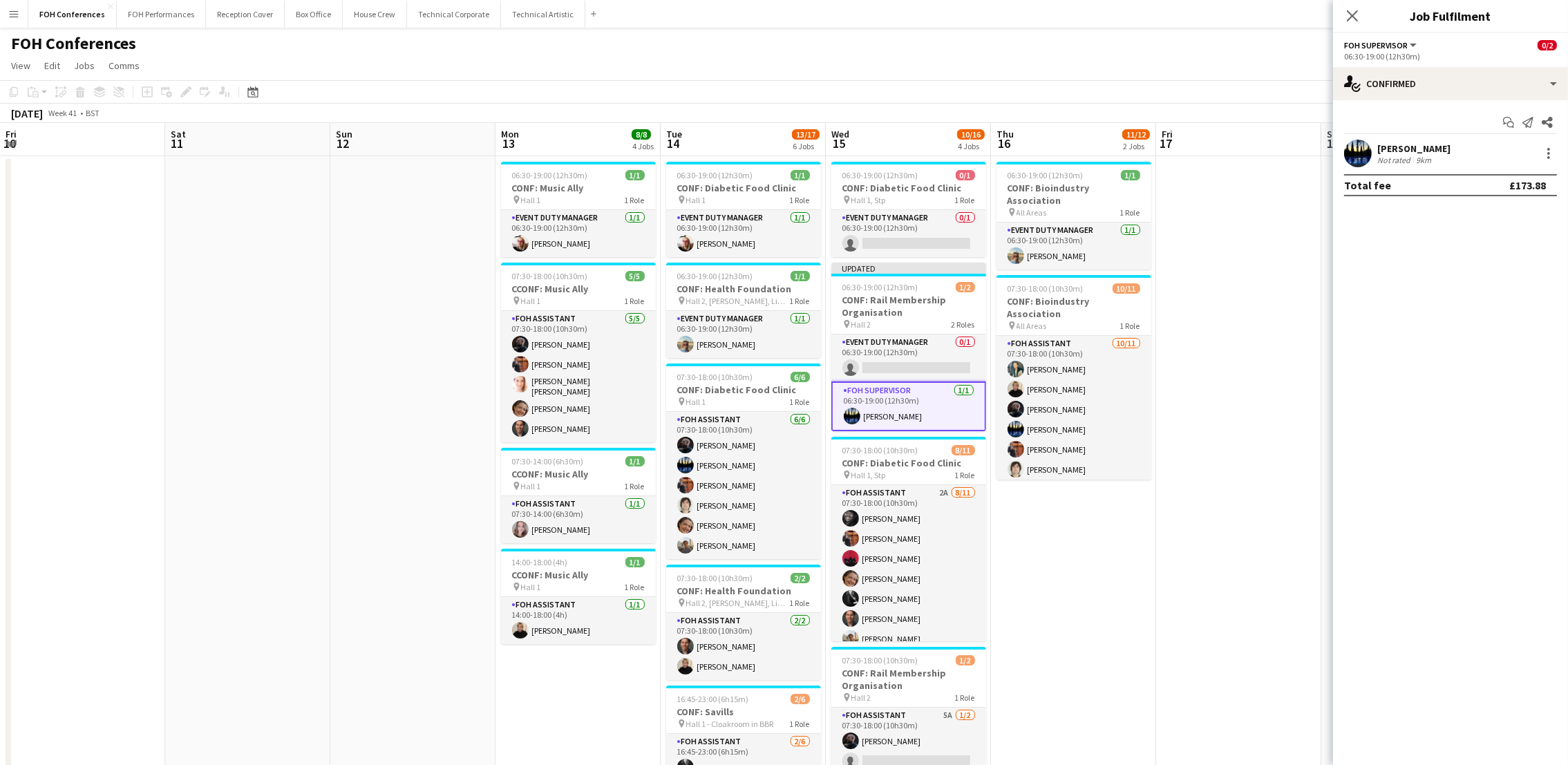
click at [1259, 45] on div "FOH Conferences user user" at bounding box center [784, 40] width 1568 height 26
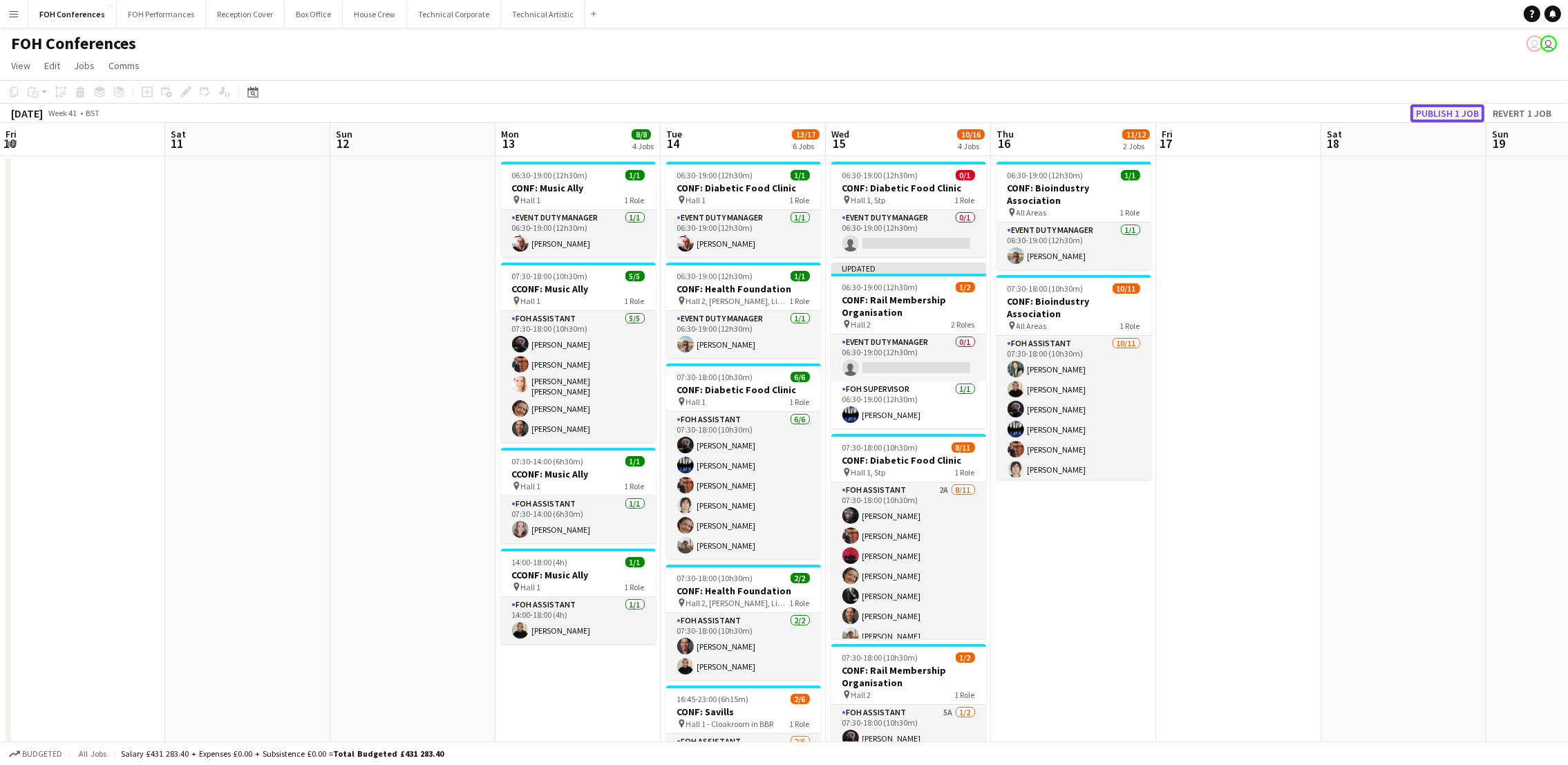
click at [1436, 112] on button "Publish 1 job" at bounding box center [1447, 113] width 74 height 18
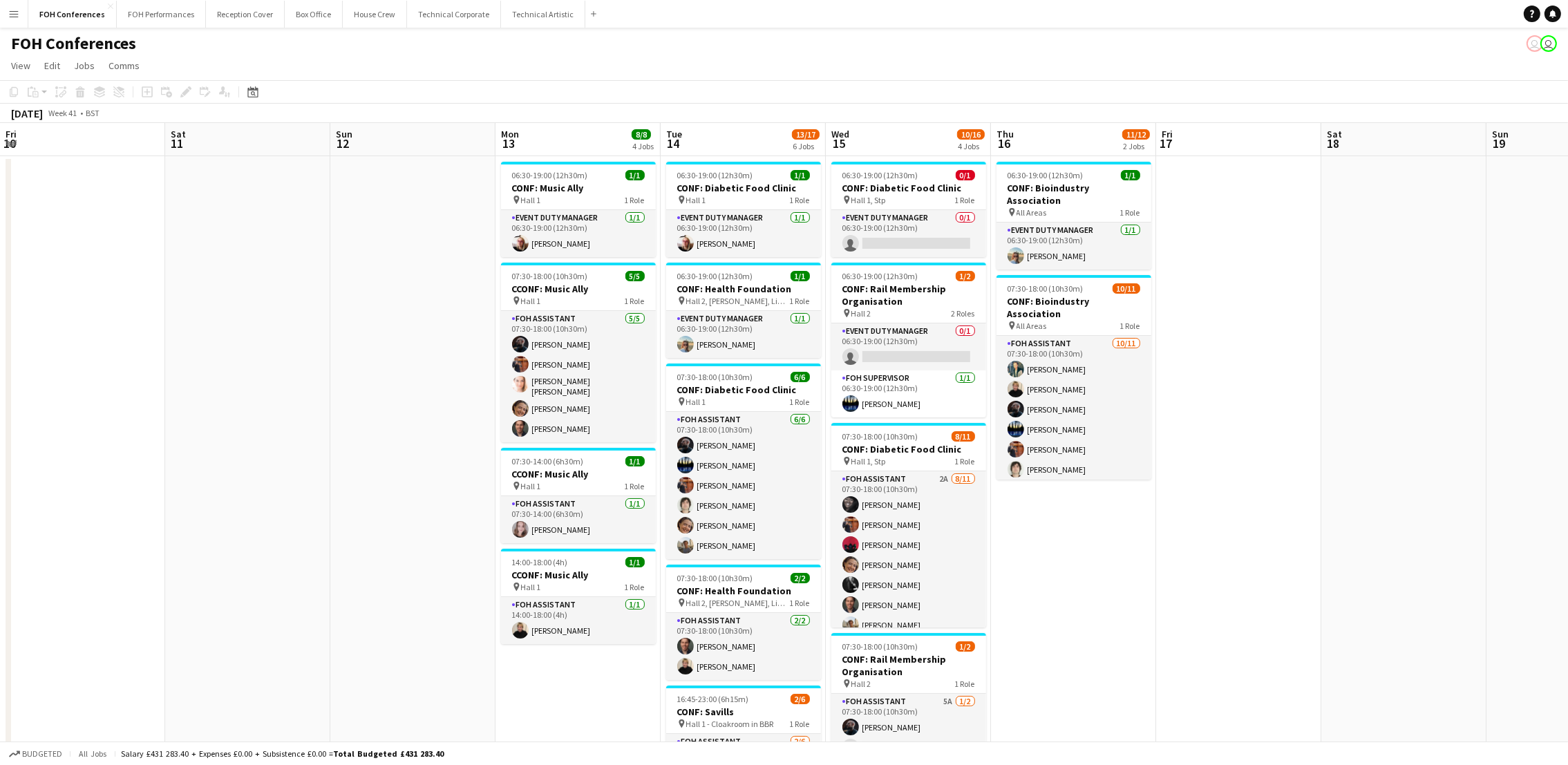
click at [965, 7] on app-navbar "Menu Boards Boards Boards All jobs Status Workforce Workforce My Workforce Recr…" at bounding box center [784, 13] width 1568 height 28
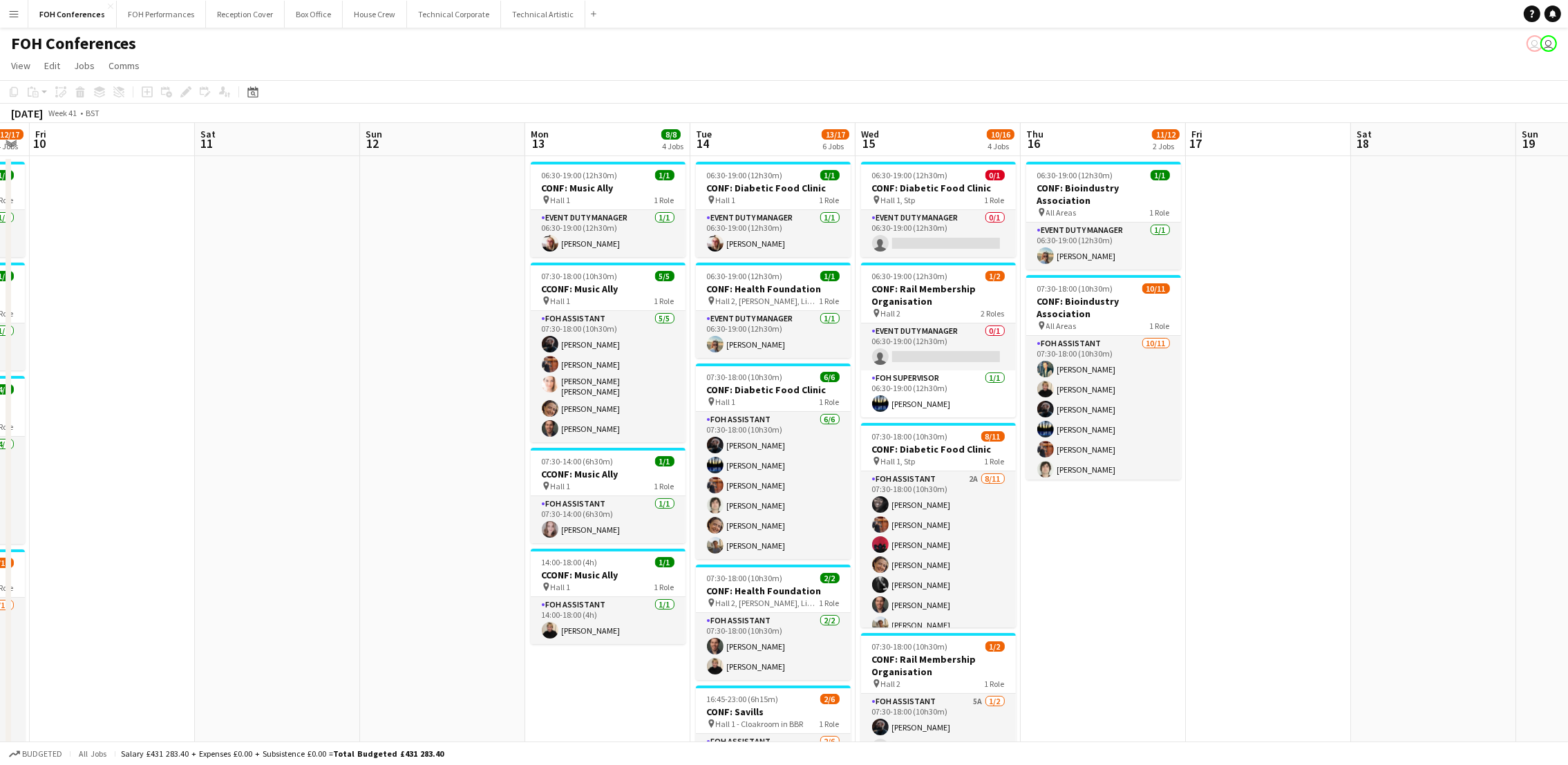
scroll to position [0, 432]
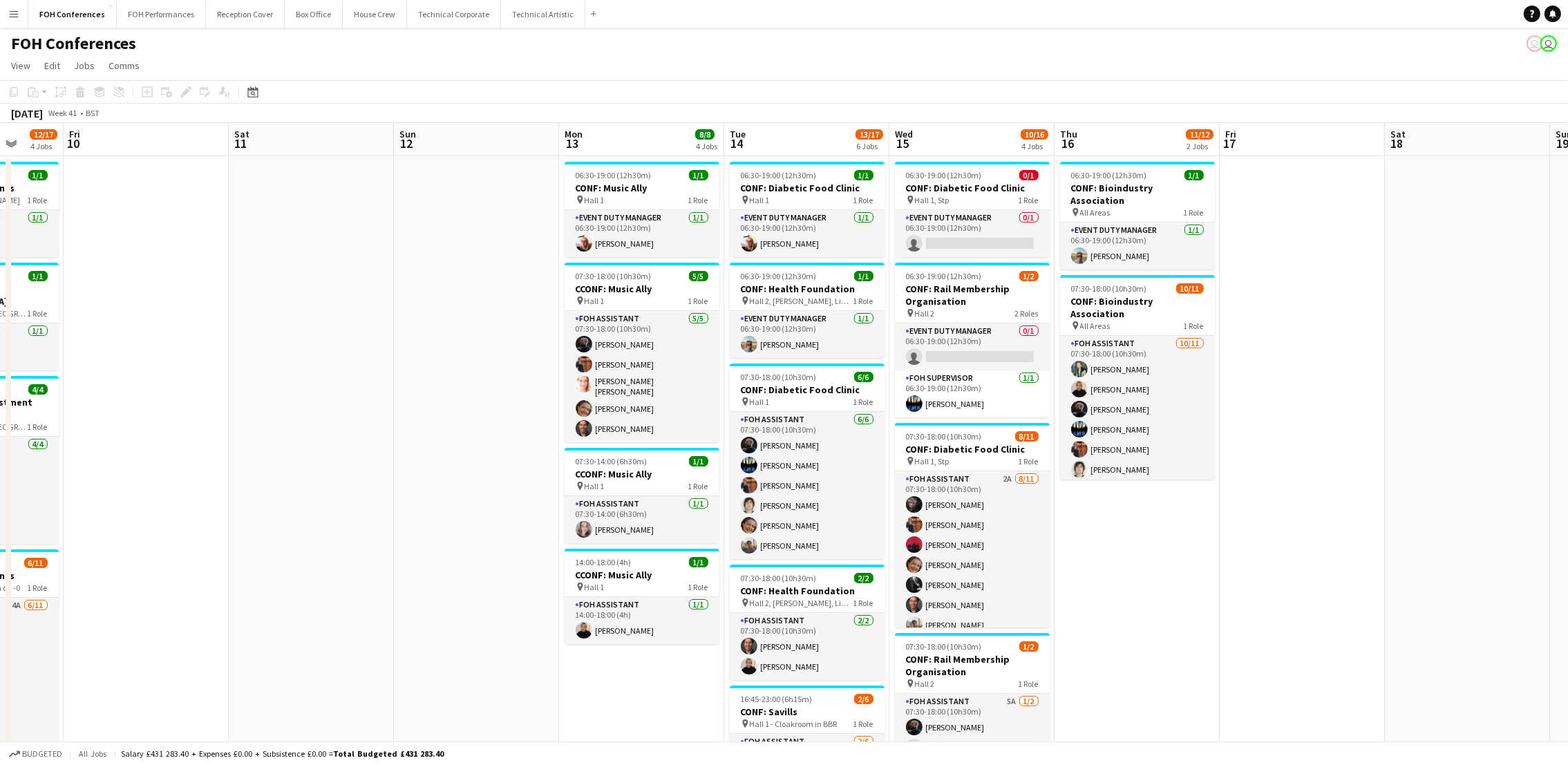
drag, startPoint x: 523, startPoint y: 137, endPoint x: 587, endPoint y: 124, distance: 65.3
click at [587, 124] on app-calendar-viewport "Tue 7 12/12 2 Jobs Wed 8 8/10 2 Jobs Thu 9 12/17 4 Jobs Fri 10 Sat 11 Sun 12 Mo…" at bounding box center [784, 592] width 1568 height 939
click at [989, 235] on app-card-role "Event Duty Manager 0/1 06:30-19:00 (12h30m) single-neutral-actions" at bounding box center [972, 233] width 155 height 47
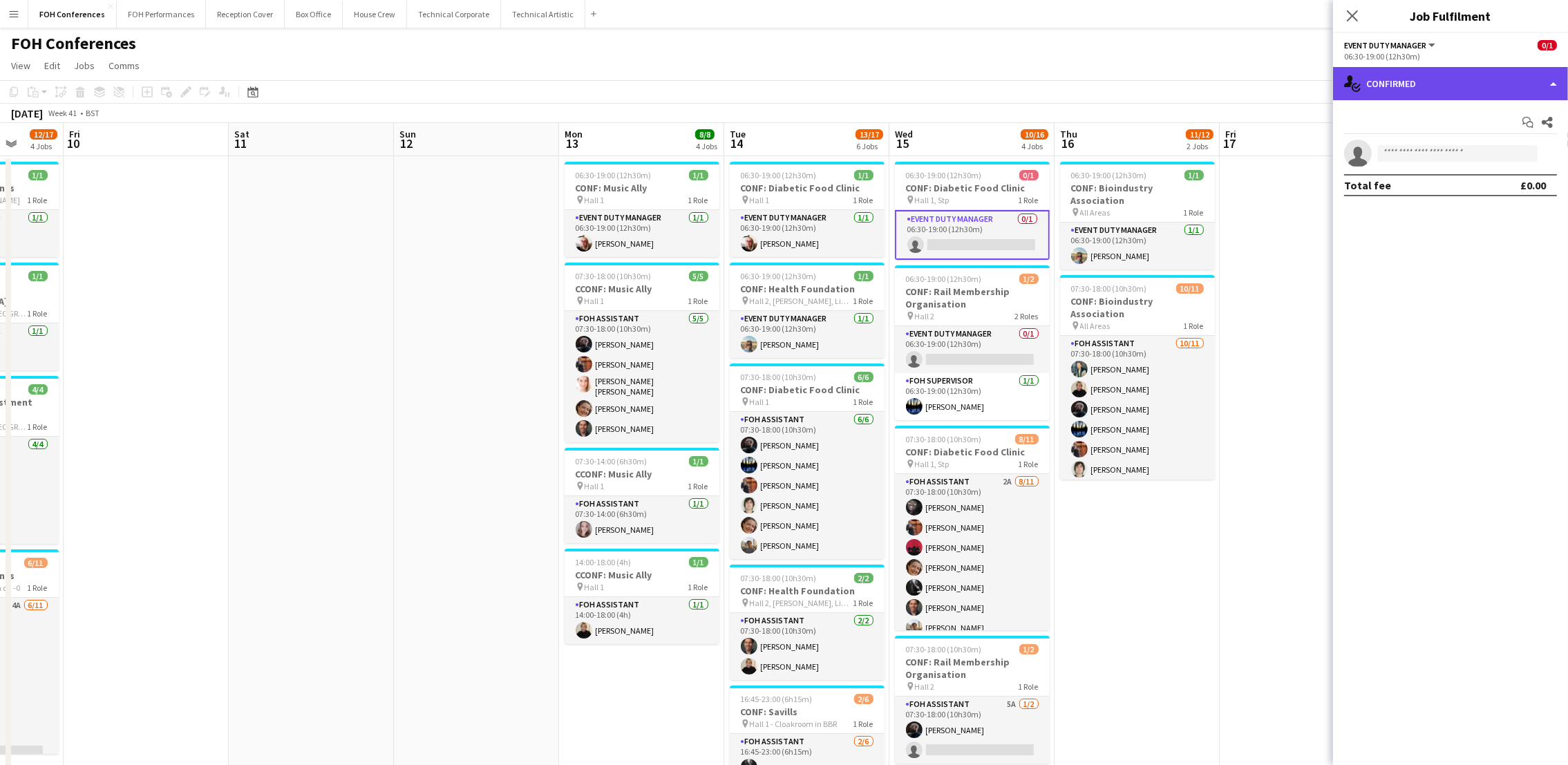
click at [1424, 89] on div "single-neutral-actions-check-2 Confirmed" at bounding box center [1450, 83] width 235 height 33
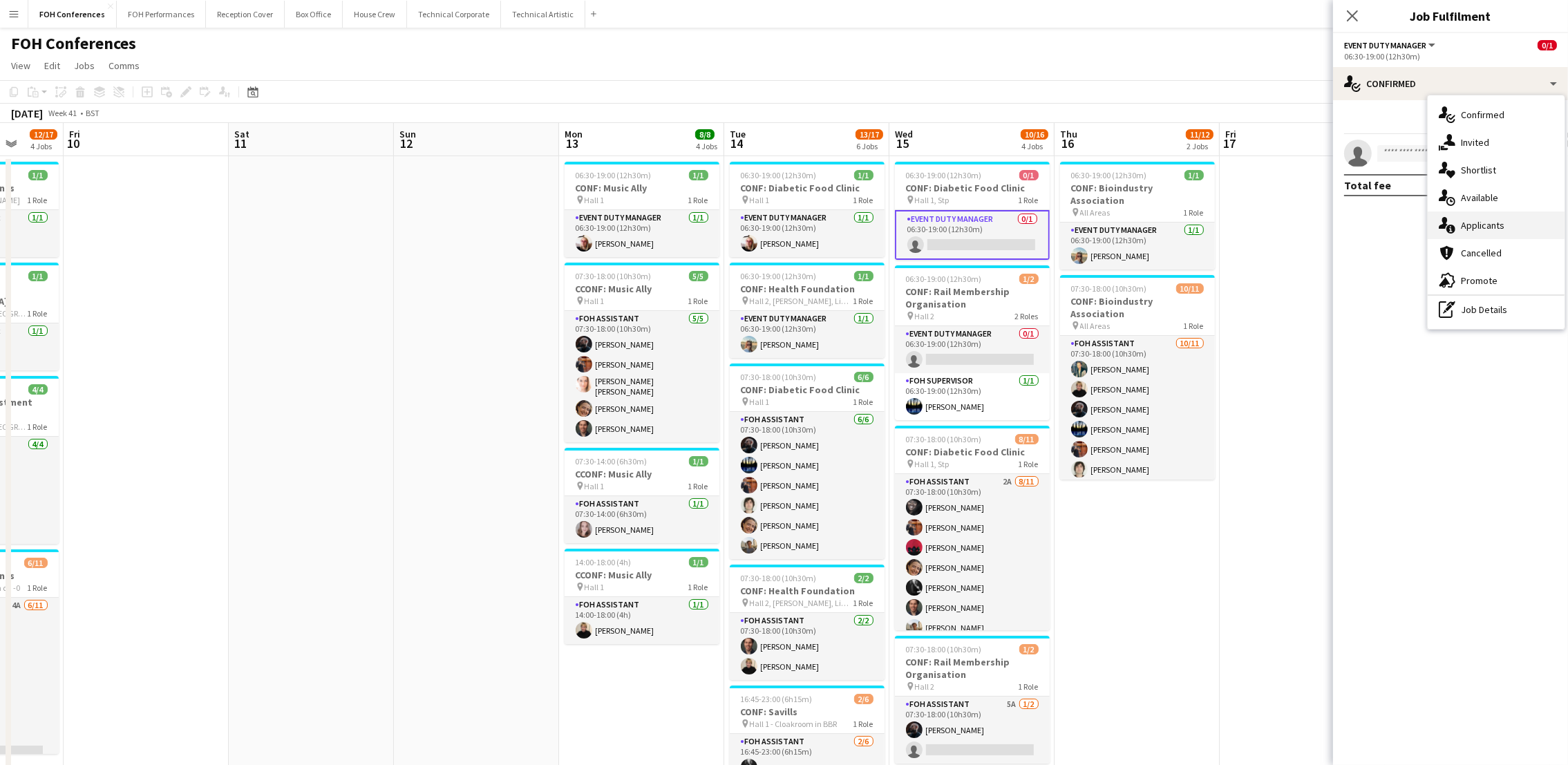
click at [1495, 214] on div "single-neutral-actions-information Applicants" at bounding box center [1496, 225] width 137 height 28
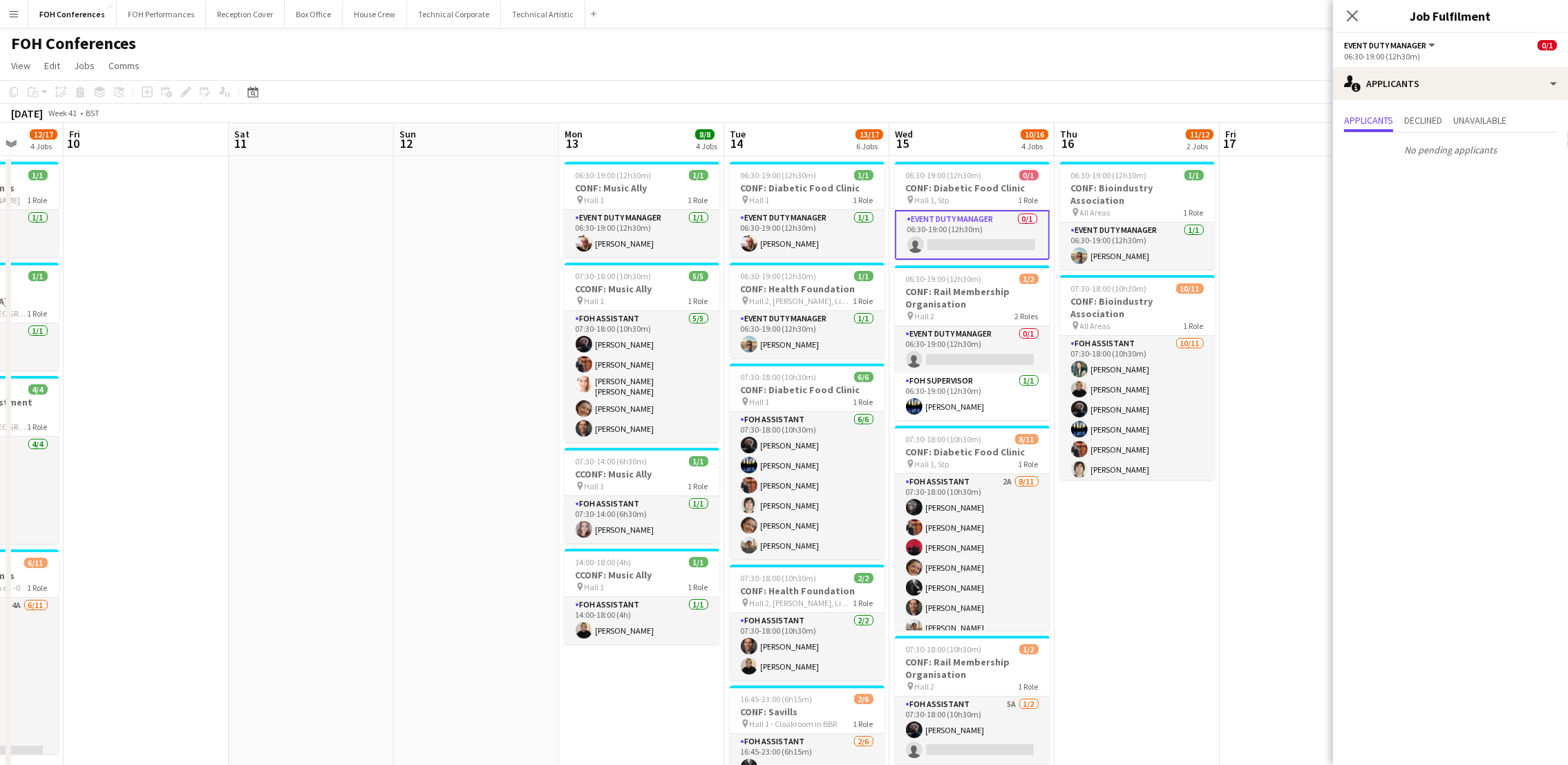
click at [619, 43] on div "FOH Conferences user user" at bounding box center [784, 40] width 1568 height 26
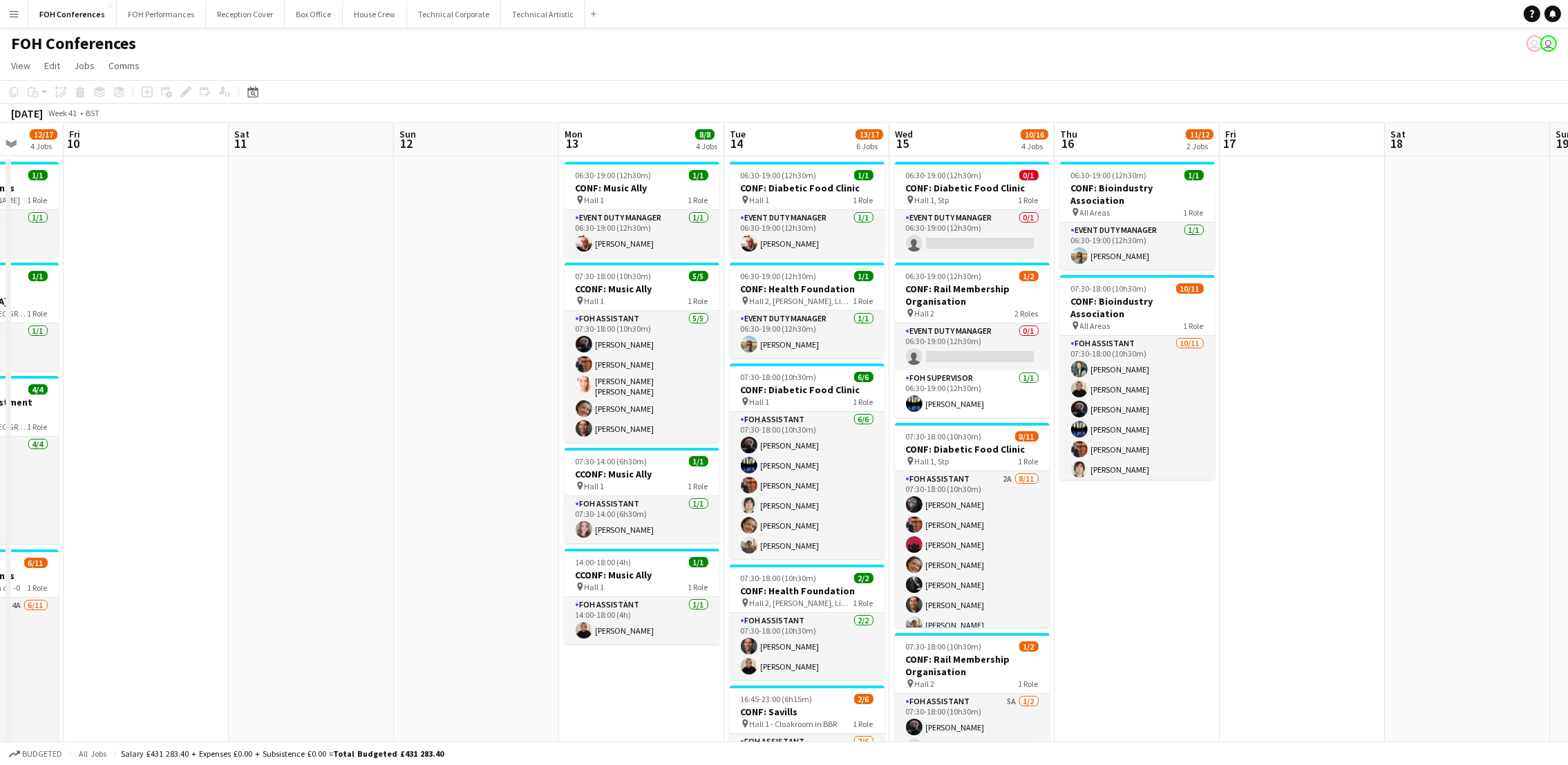
click at [1479, 426] on app-date-cell at bounding box center [1468, 609] width 165 height 906
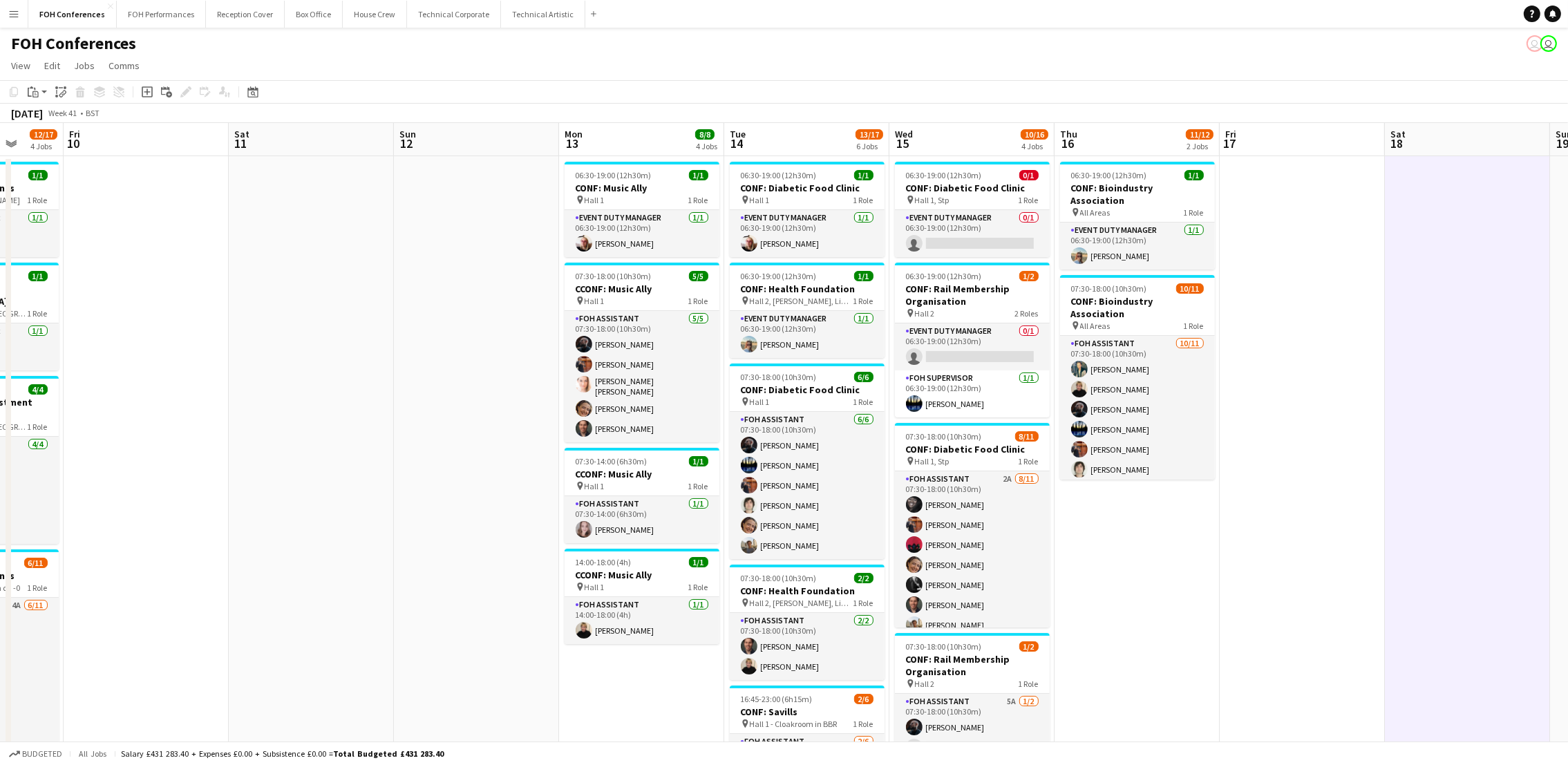
click at [1387, 55] on app-page-menu "View Day view expanded Day view collapsed Month view Date picker Jump to [DATE]…" at bounding box center [784, 66] width 1568 height 26
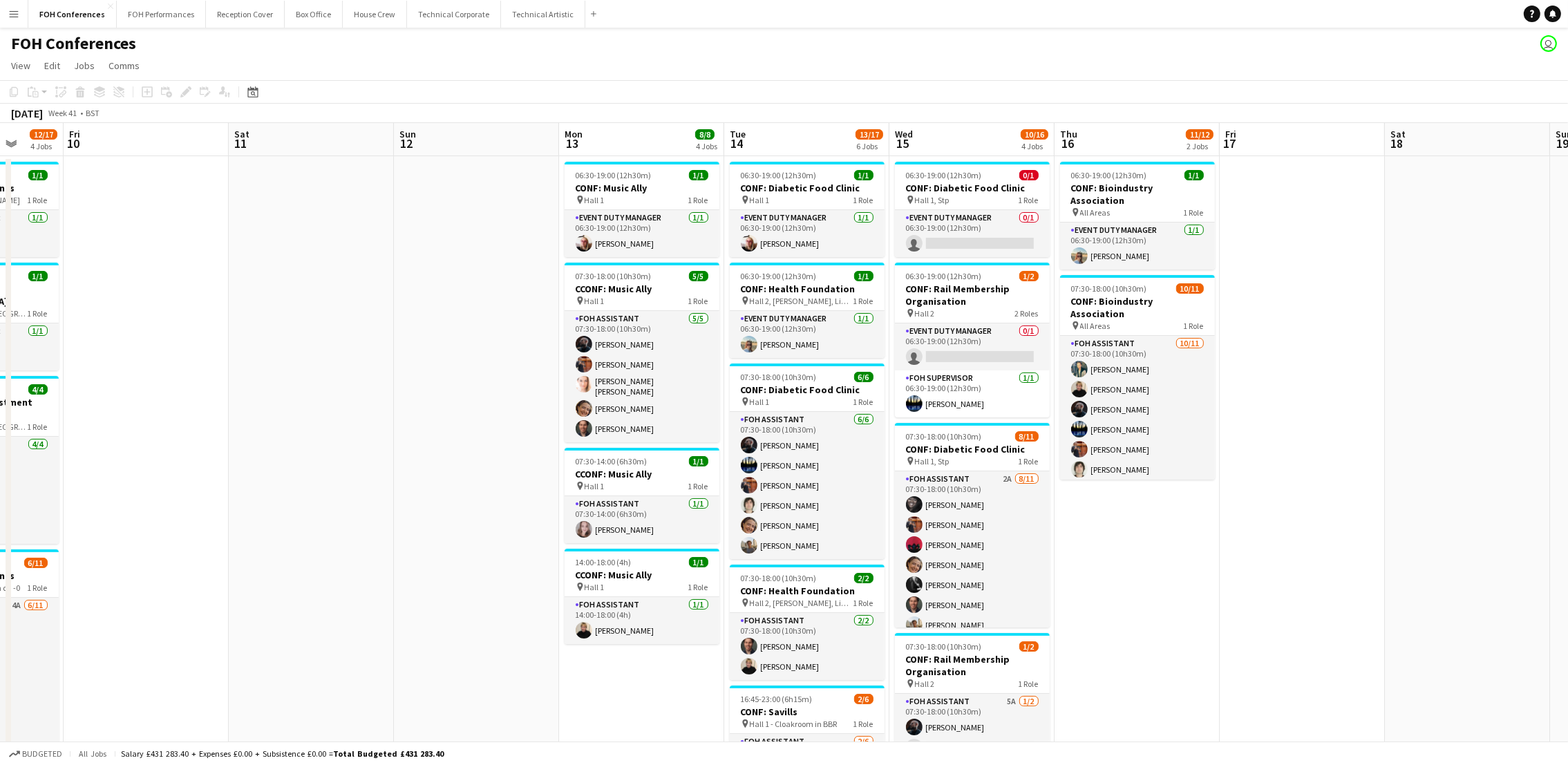
click at [1253, 61] on app-page-menu "View Day view expanded Day view collapsed Month view Date picker Jump to [DATE]…" at bounding box center [784, 66] width 1568 height 26
click at [761, 55] on app-page-menu "View Day view expanded Day view collapsed Month view Date picker Jump to [DATE]…" at bounding box center [784, 66] width 1568 height 26
click at [418, 41] on div "FOH Conferences user" at bounding box center [784, 40] width 1568 height 26
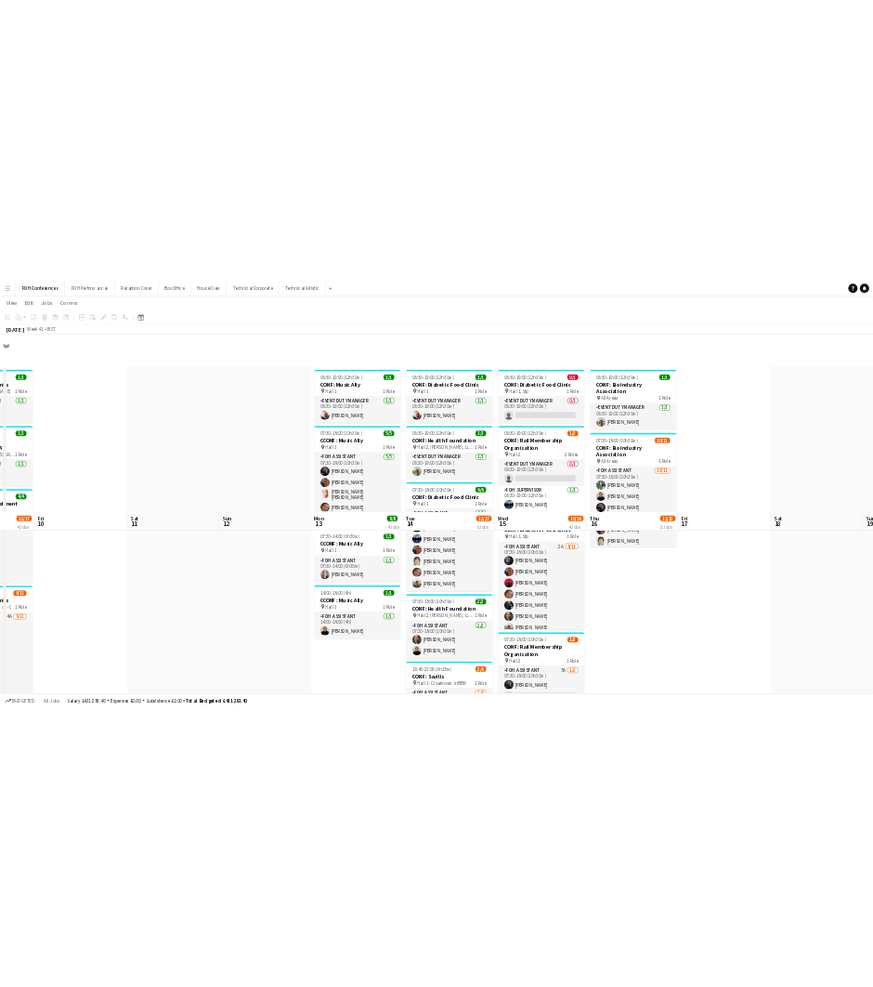
scroll to position [426, 0]
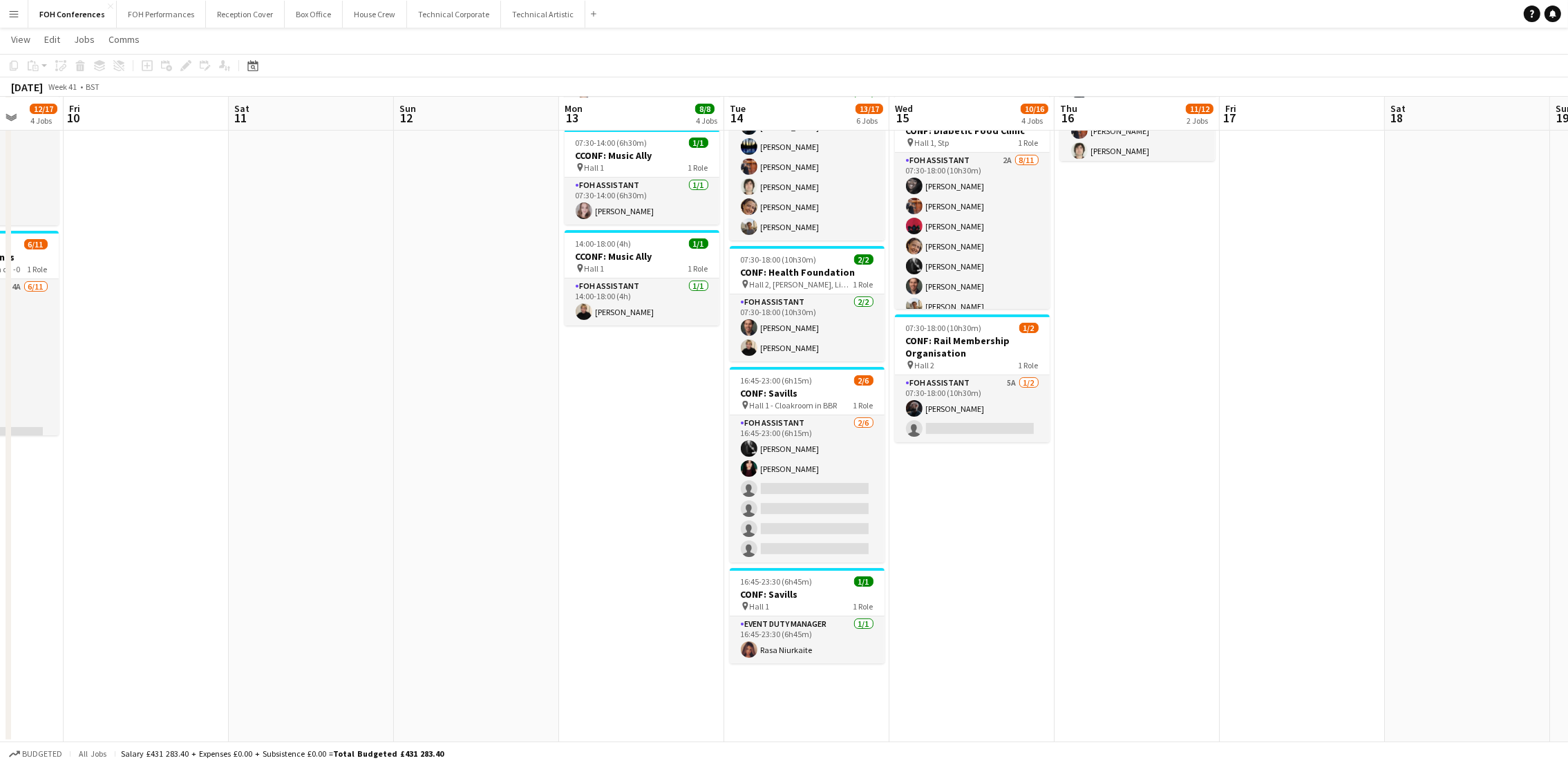
click at [279, 185] on app-date-cell at bounding box center [312, 290] width 165 height 906
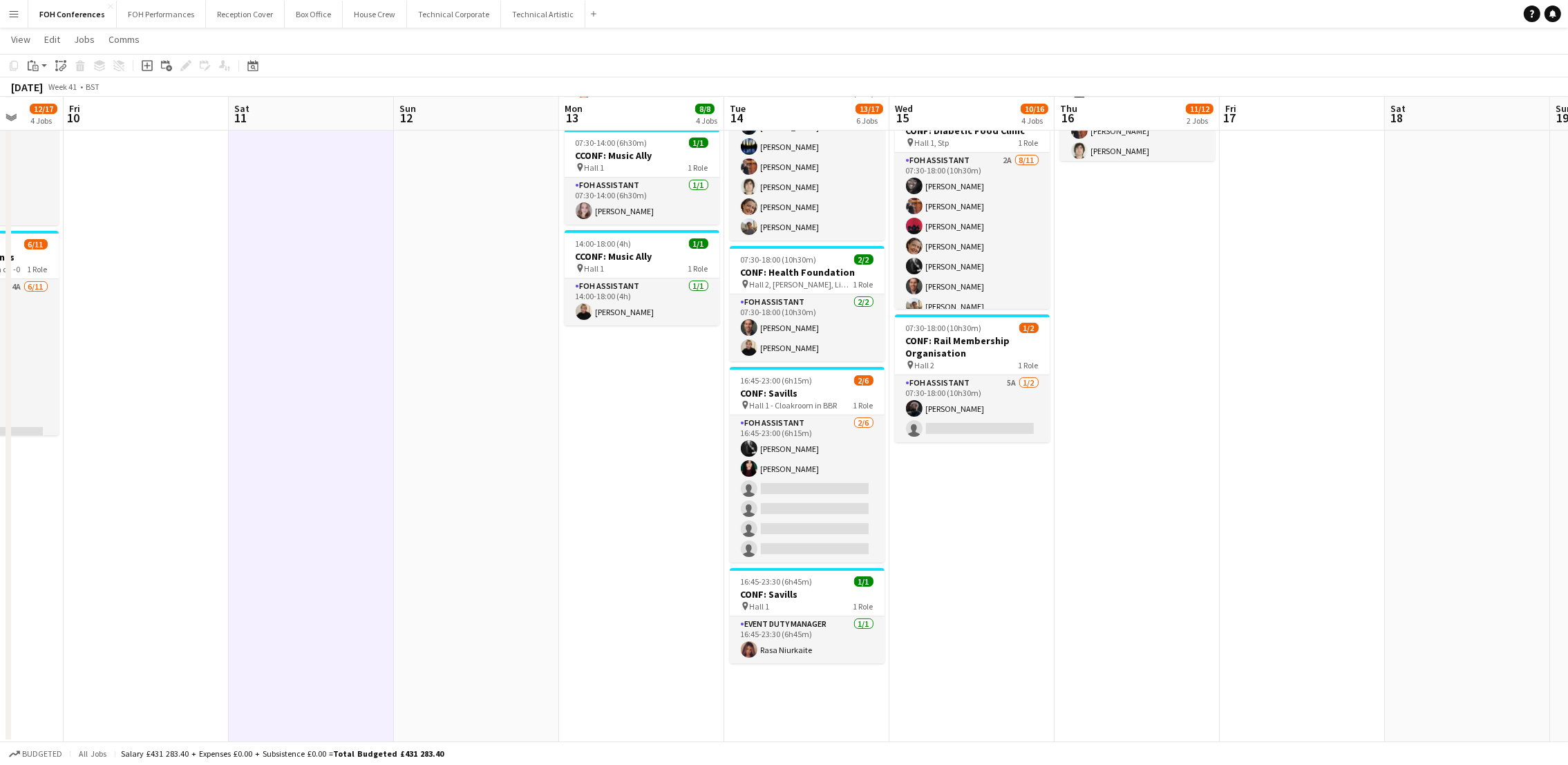
drag, startPoint x: 1186, startPoint y: 243, endPoint x: 1183, endPoint y: 232, distance: 11.4
click at [1186, 243] on app-date-cell "06:30-19:00 (12h30m) 1/1 CONF: Bioindustry Association pin All Areas 1 Role Eve…" at bounding box center [1137, 290] width 165 height 906
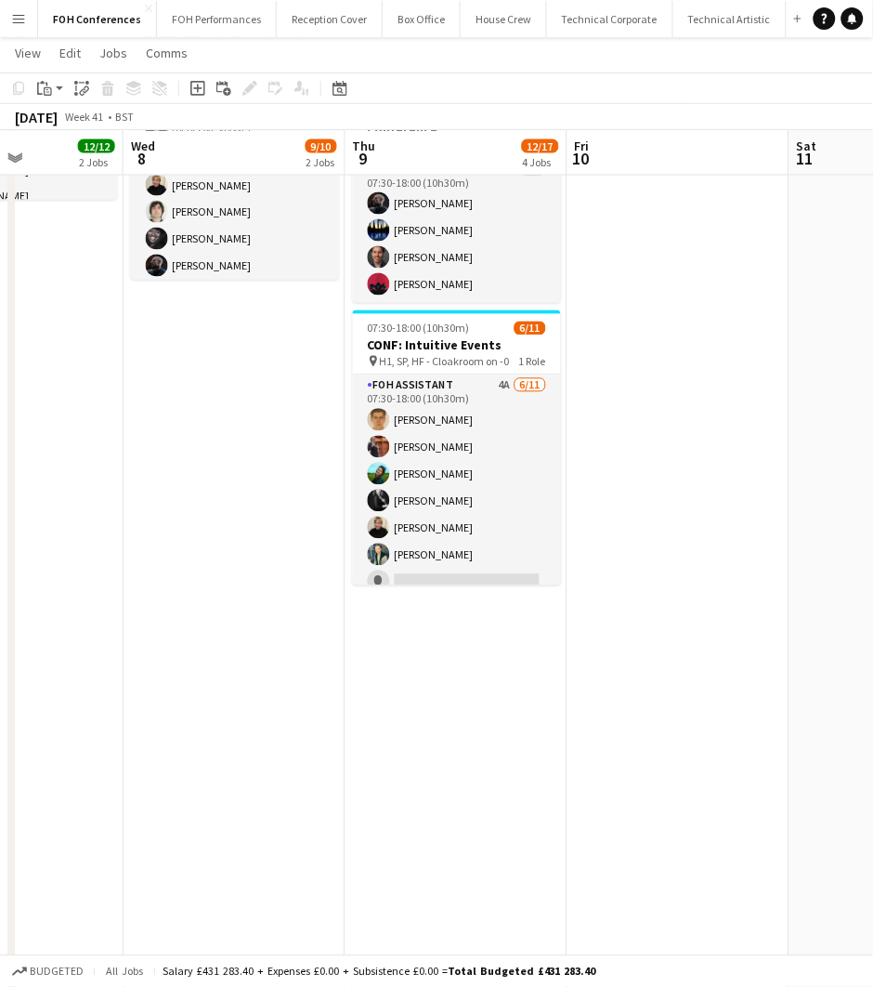
scroll to position [0, 527]
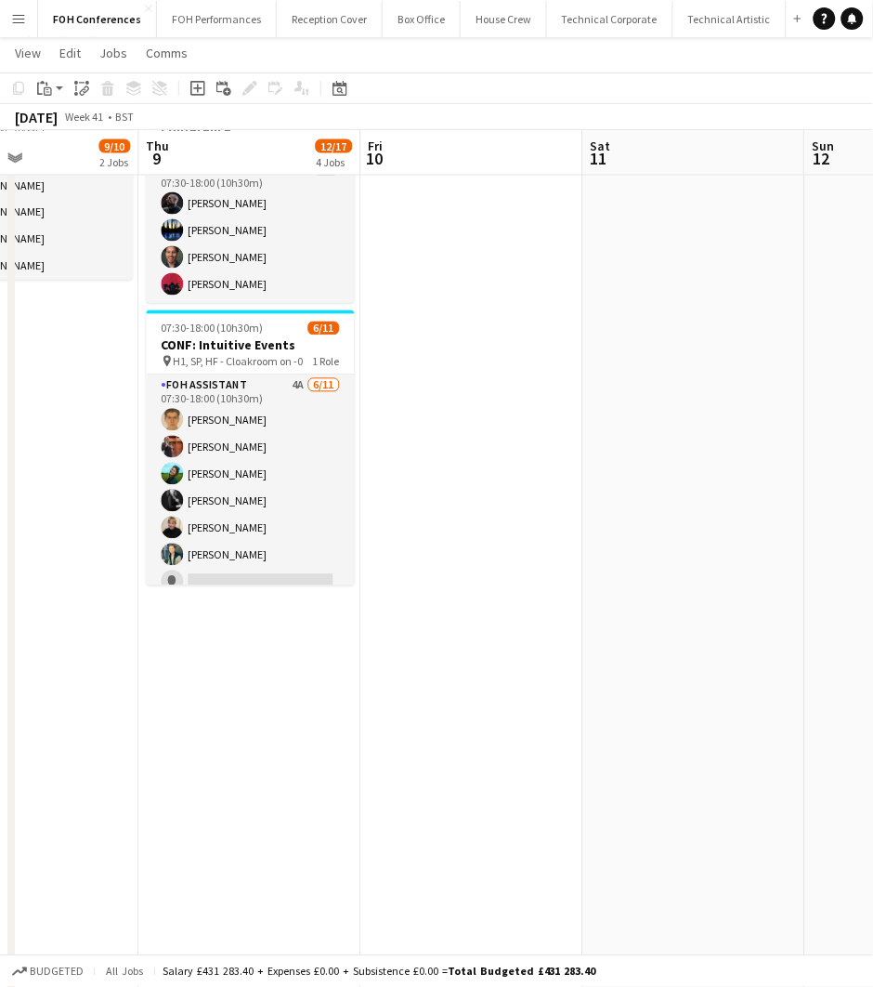
drag, startPoint x: 252, startPoint y: 153, endPoint x: 749, endPoint y: 242, distance: 504.8
click at [749, 242] on app-calendar-viewport "Mon 6 Tue 7 12/12 2 Jobs Wed 8 9/10 2 Jobs Thu 9 12/17 4 Jobs Fri 10 Sat 11 Sun…" at bounding box center [436, 322] width 873 height 1353
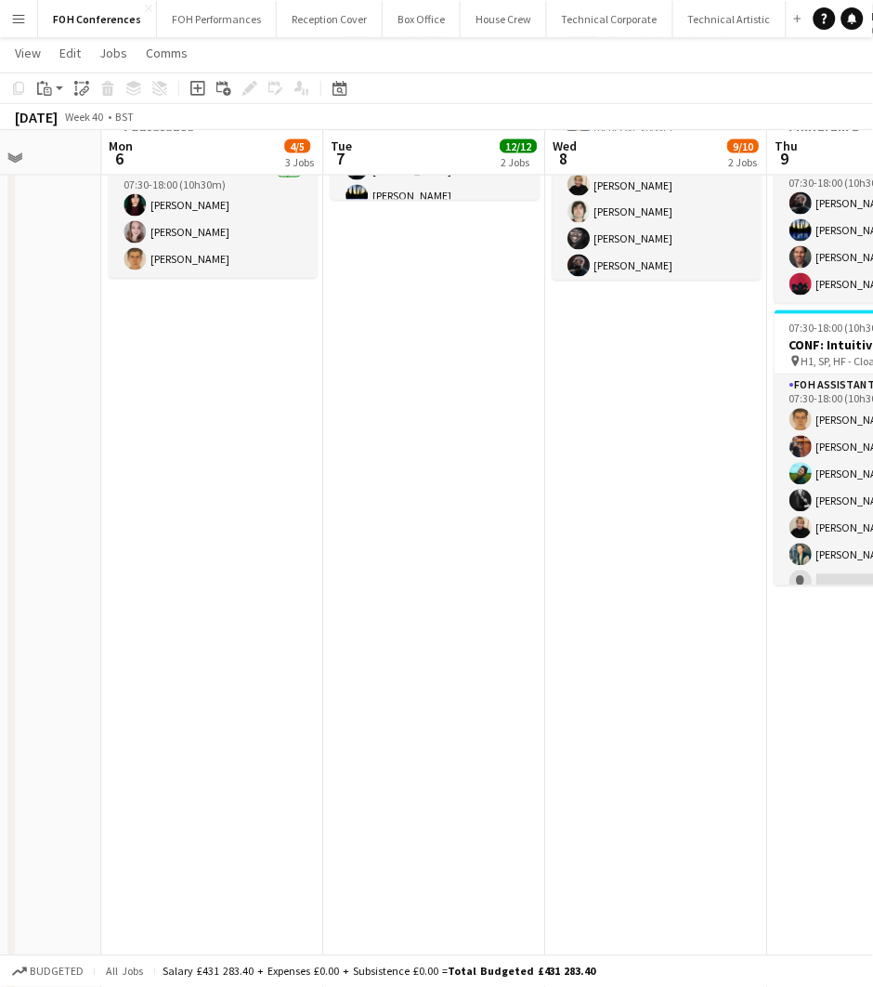
scroll to position [0, 543]
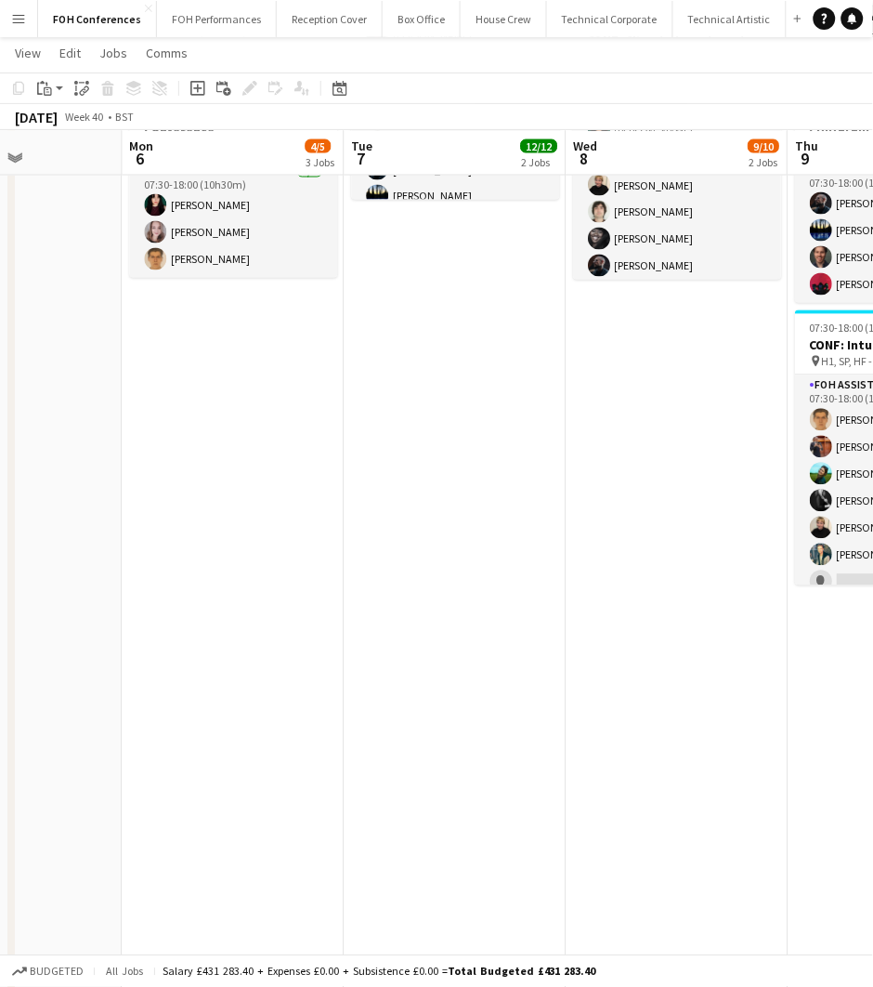
drag, startPoint x: 211, startPoint y: 150, endPoint x: 638, endPoint y: 203, distance: 430.6
click at [638, 203] on app-calendar-viewport "Fri 3 9/12 2 Jobs Sat 4 Sun 5 Mon 6 4/5 3 Jobs Tue 7 12/12 2 Jobs Wed 8 9/10 2 …" at bounding box center [436, 322] width 873 height 1353
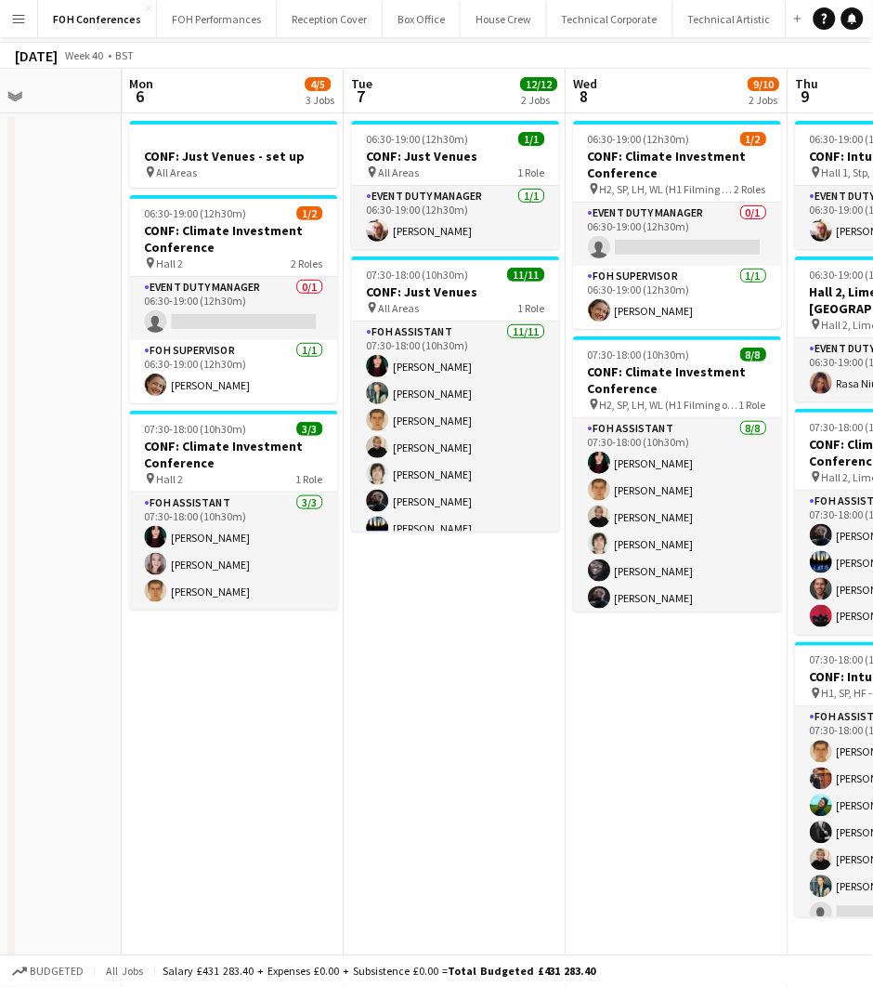
scroll to position [0, 0]
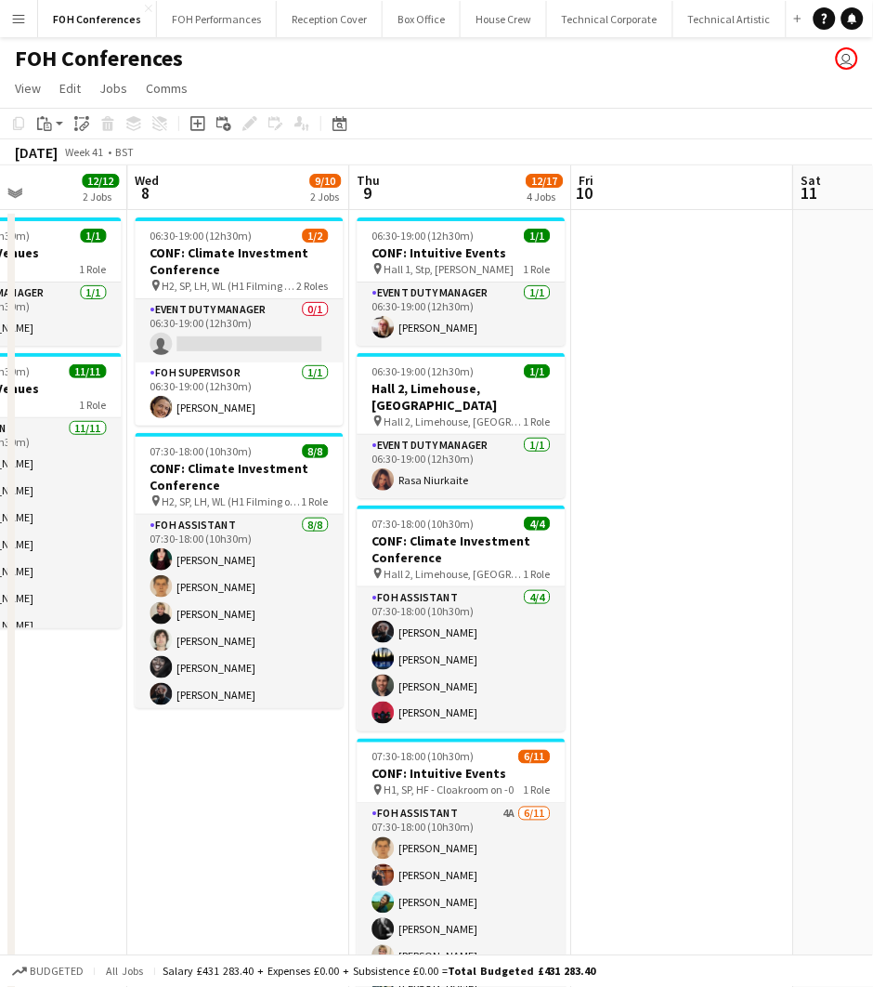
drag, startPoint x: 711, startPoint y: 193, endPoint x: 268, endPoint y: 278, distance: 450.2
click at [268, 278] on app-calendar-viewport "Sun 5 Mon 6 4/5 3 Jobs Tue 7 12/12 2 Jobs Wed 8 9/10 2 Jobs Thu 9 12/17 4 Jobs …" at bounding box center [436, 796] width 873 height 1262
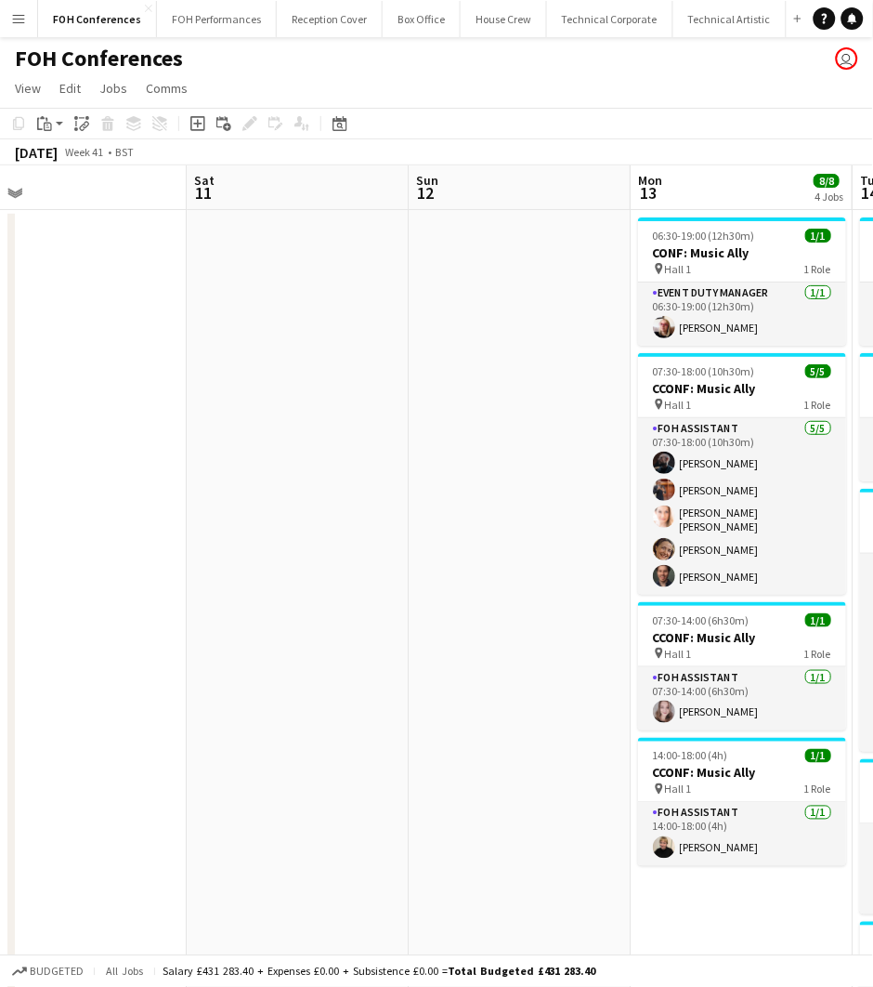
drag, startPoint x: 701, startPoint y: 201, endPoint x: 91, endPoint y: 278, distance: 614.3
click at [91, 278] on app-calendar-viewport "Tue 7 12/12 2 Jobs Wed 8 9/10 2 Jobs Thu 9 12/17 4 Jobs Fri 10 Sat 11 Sun 12 Mo…" at bounding box center [436, 796] width 873 height 1262
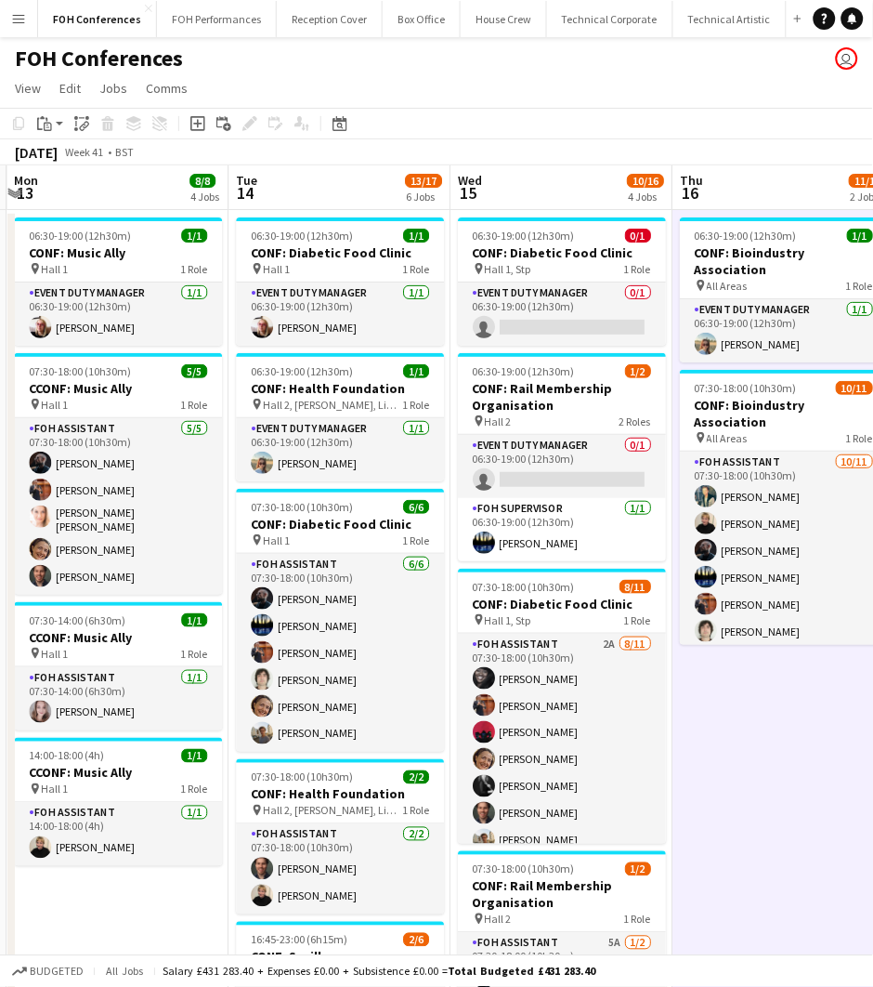
drag, startPoint x: 654, startPoint y: 193, endPoint x: 32, endPoint y: 214, distance: 622.8
click at [33, 214] on app-calendar-viewport "Fri 10 Sat 11 Sun 12 Mon 13 8/8 4 Jobs Tue 14 13/17 6 Jobs Wed 15 10/16 4 Jobs …" at bounding box center [436, 796] width 873 height 1262
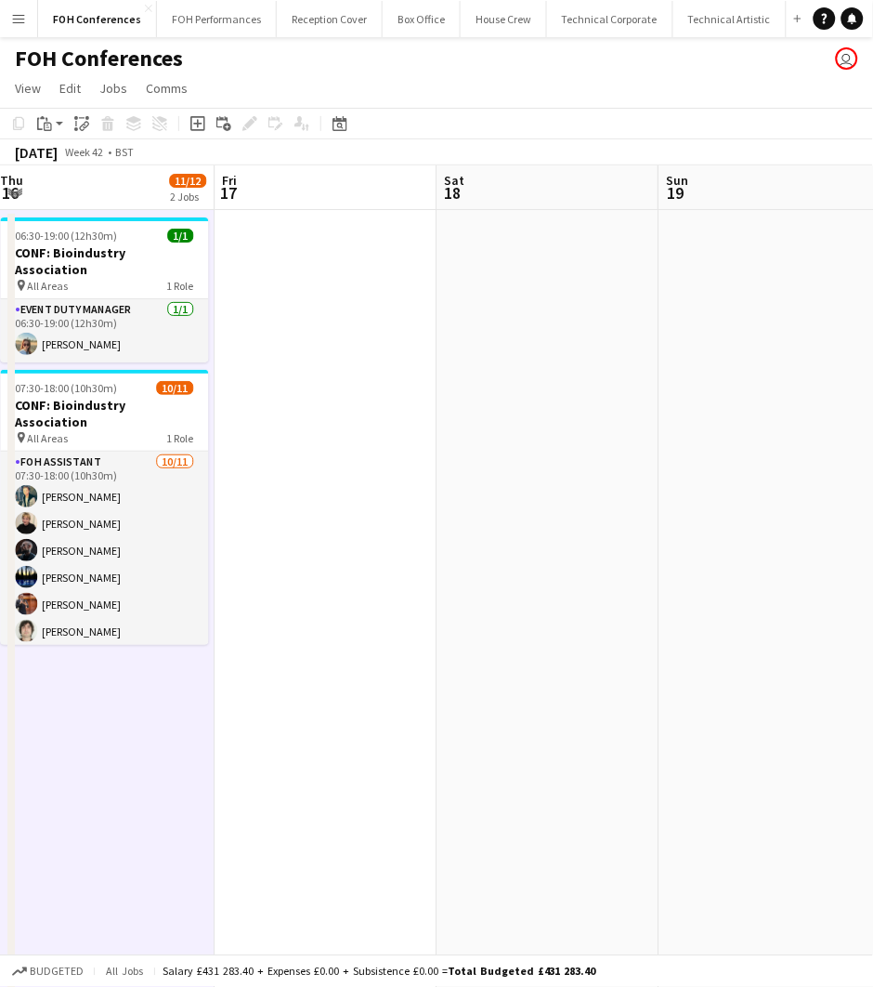
scroll to position [0, 707]
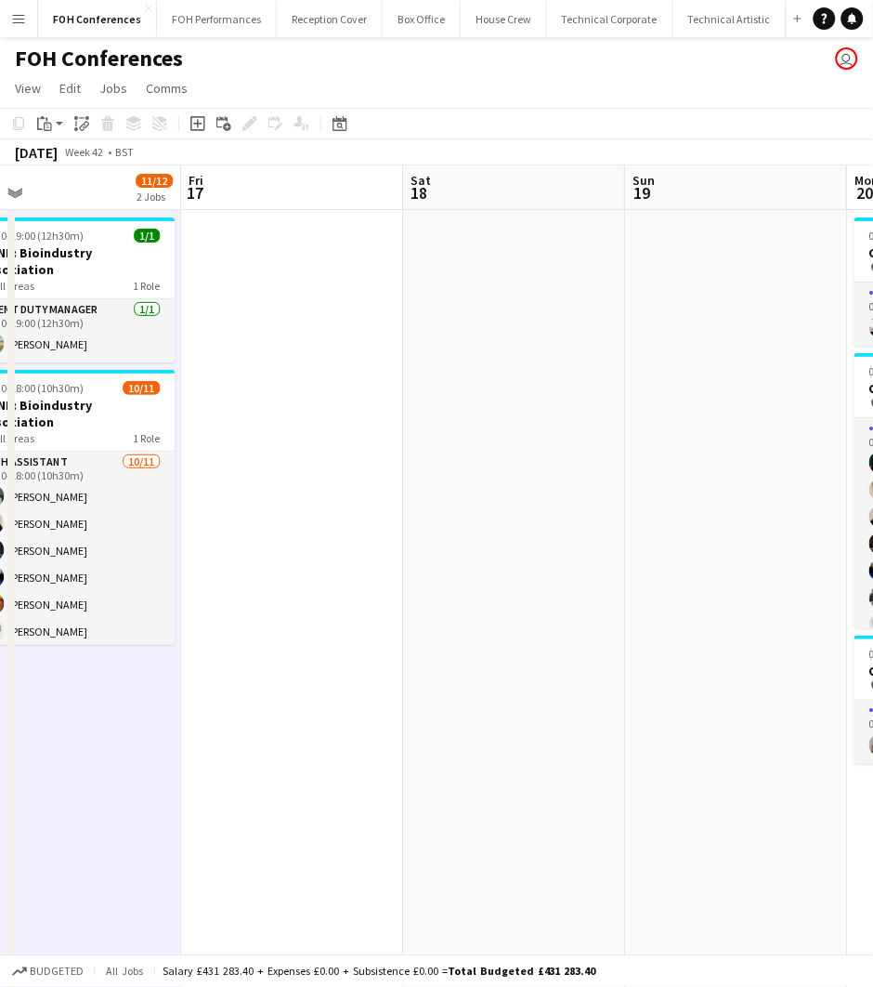
drag, startPoint x: 727, startPoint y: 180, endPoint x: -24, endPoint y: 230, distance: 753.3
click at [0, 230] on html "Menu Boards Boards Boards All jobs Status Workforce Workforce My Workforce Recr…" at bounding box center [436, 729] width 873 height 1459
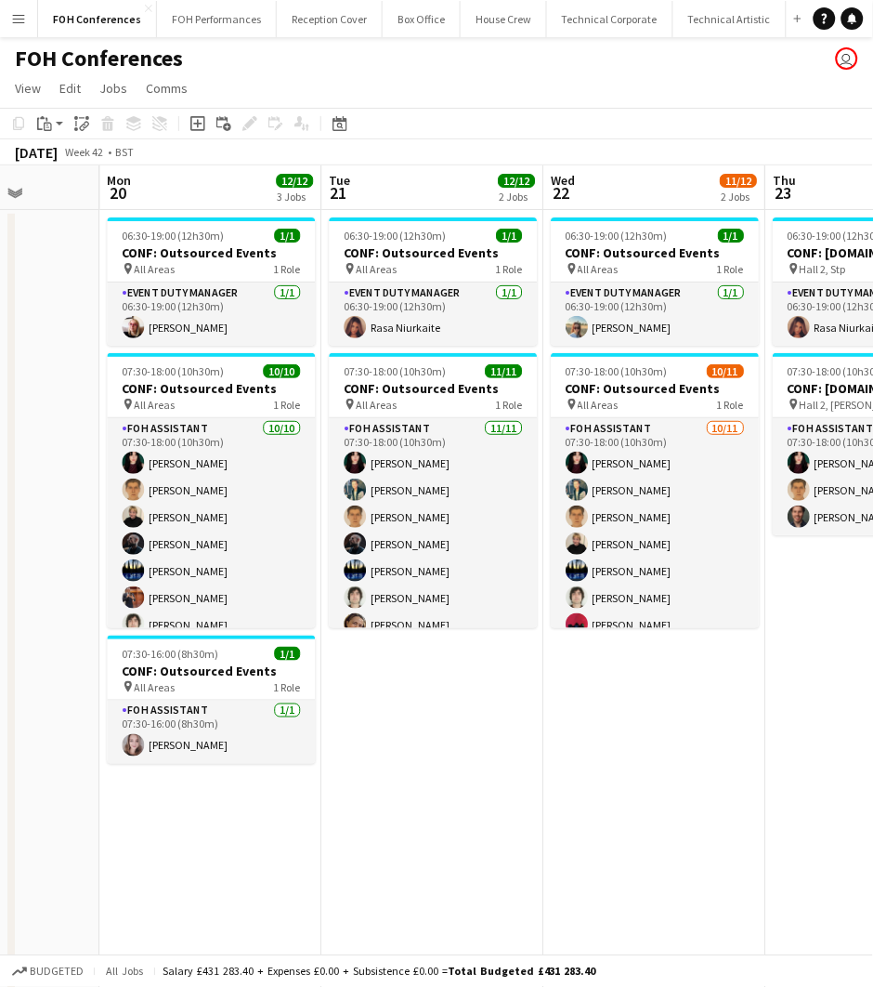
drag, startPoint x: 799, startPoint y: 205, endPoint x: 51, endPoint y: 233, distance: 748.4
click at [51, 233] on app-calendar-viewport "Fri 17 Sat 18 Sun 19 Mon 20 12/12 3 Jobs Tue 21 12/12 2 Jobs Wed 22 11/12 2 Job…" at bounding box center [436, 796] width 873 height 1262
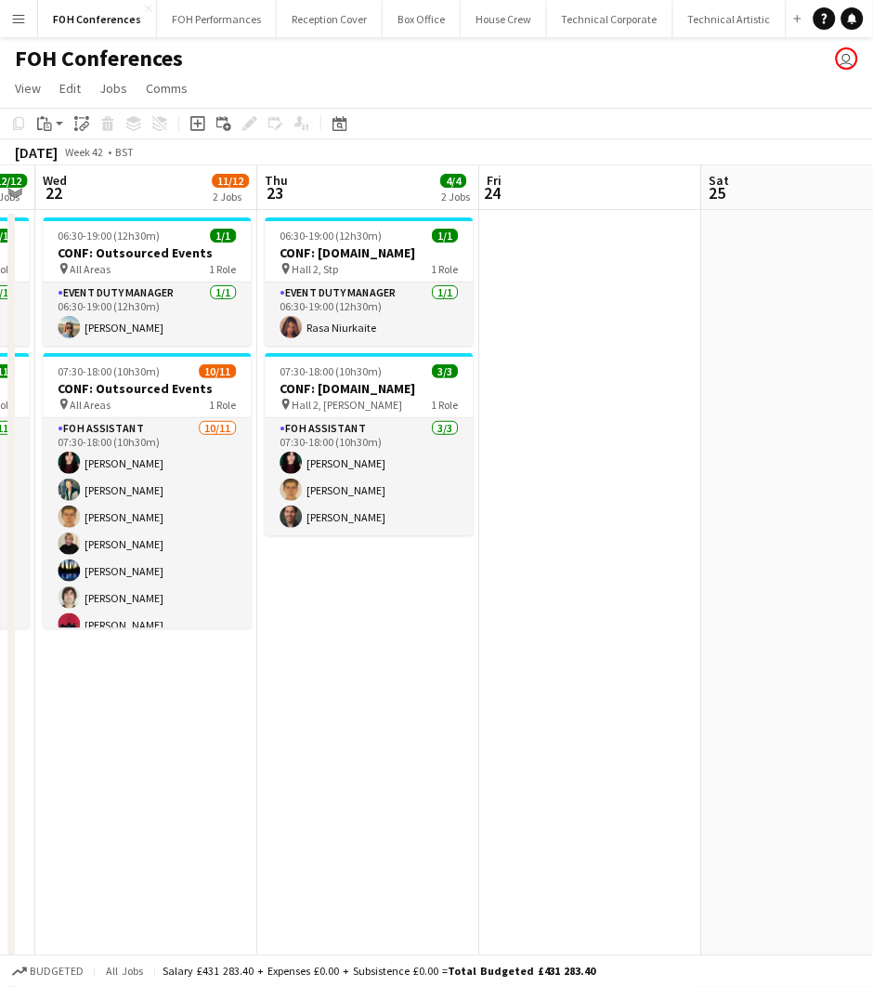
drag, startPoint x: 614, startPoint y: 193, endPoint x: -192, endPoint y: 295, distance: 812.7
click at [0, 295] on html "Menu Boards Boards Boards All jobs Status Workforce Workforce My Workforce Recr…" at bounding box center [436, 729] width 873 height 1459
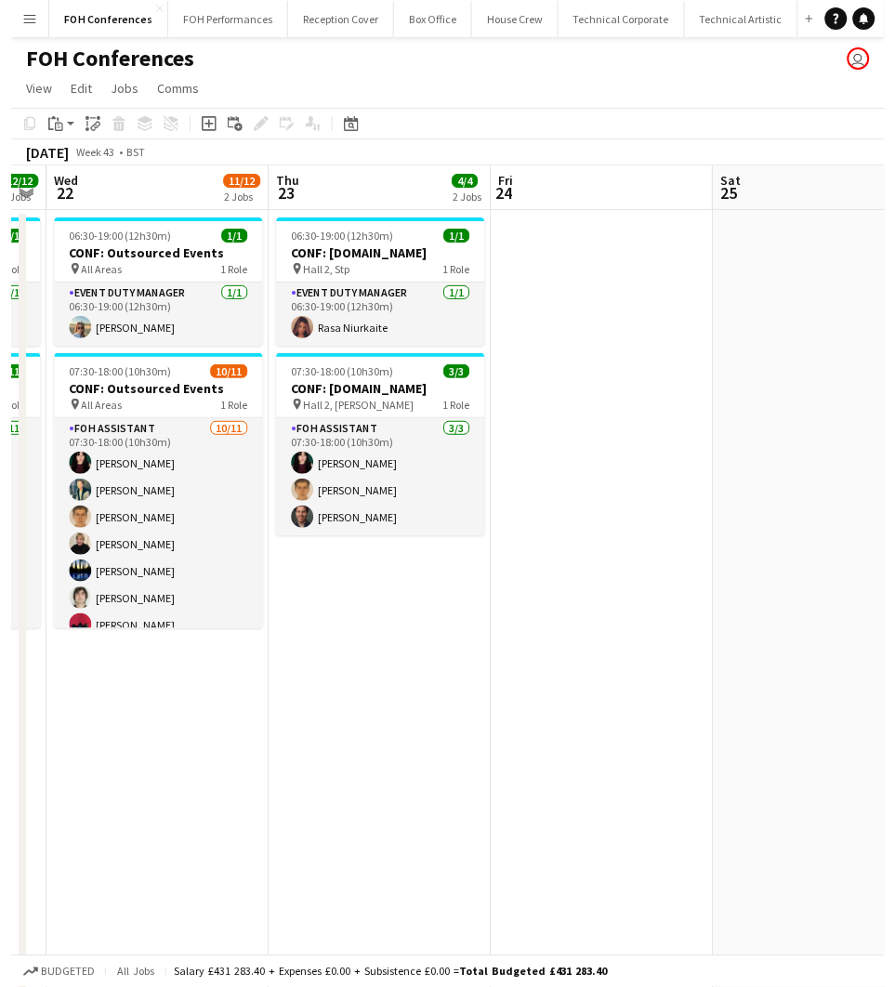
scroll to position [0, 661]
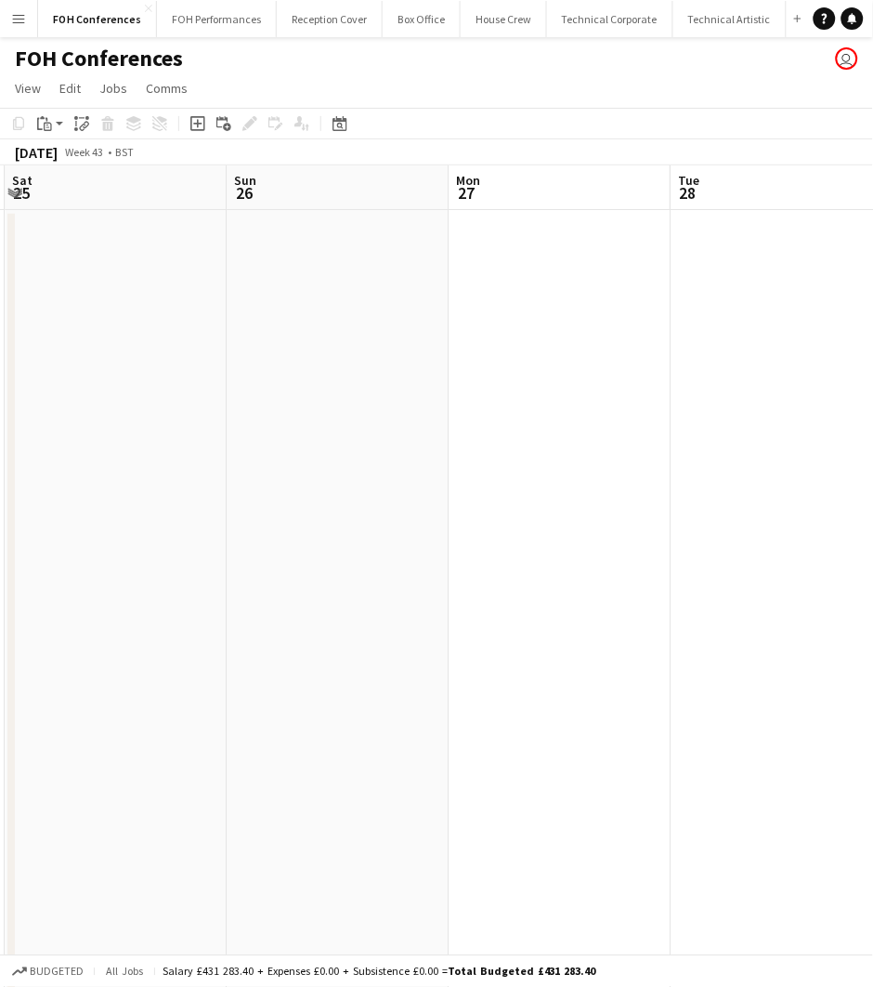
drag, startPoint x: 782, startPoint y: 193, endPoint x: -392, endPoint y: 237, distance: 1175.1
click at [0, 237] on html "Menu Boards Boards Boards All jobs Status Workforce Workforce My Workforce Recr…" at bounding box center [436, 729] width 873 height 1459
click at [242, 25] on button "FOH Performances Close" at bounding box center [217, 19] width 120 height 36
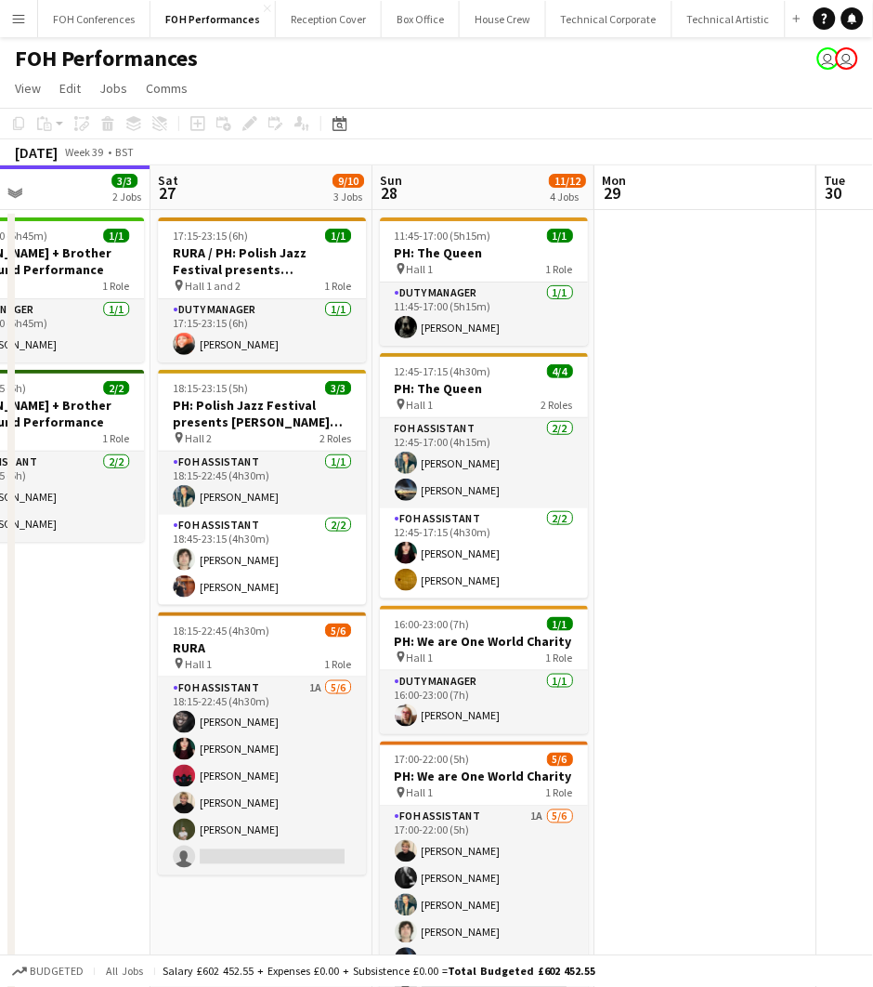
scroll to position [0, 742]
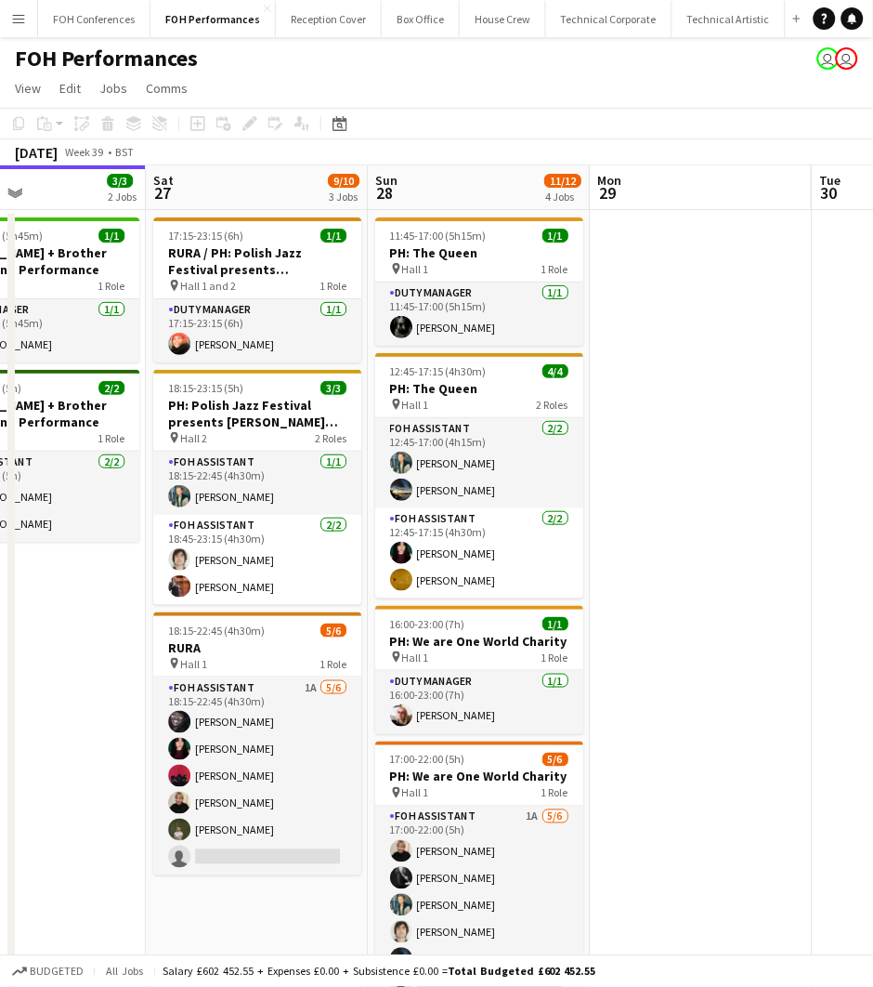
drag, startPoint x: 586, startPoint y: 171, endPoint x: 288, endPoint y: 184, distance: 298.5
click at [288, 184] on app-calendar-viewport "Tue 23 Wed 24 Thu 25 5/5 2 Jobs Fri 26 3/3 2 Jobs Sat 27 9/10 3 Jobs Sun 28 11/…" at bounding box center [436, 620] width 873 height 910
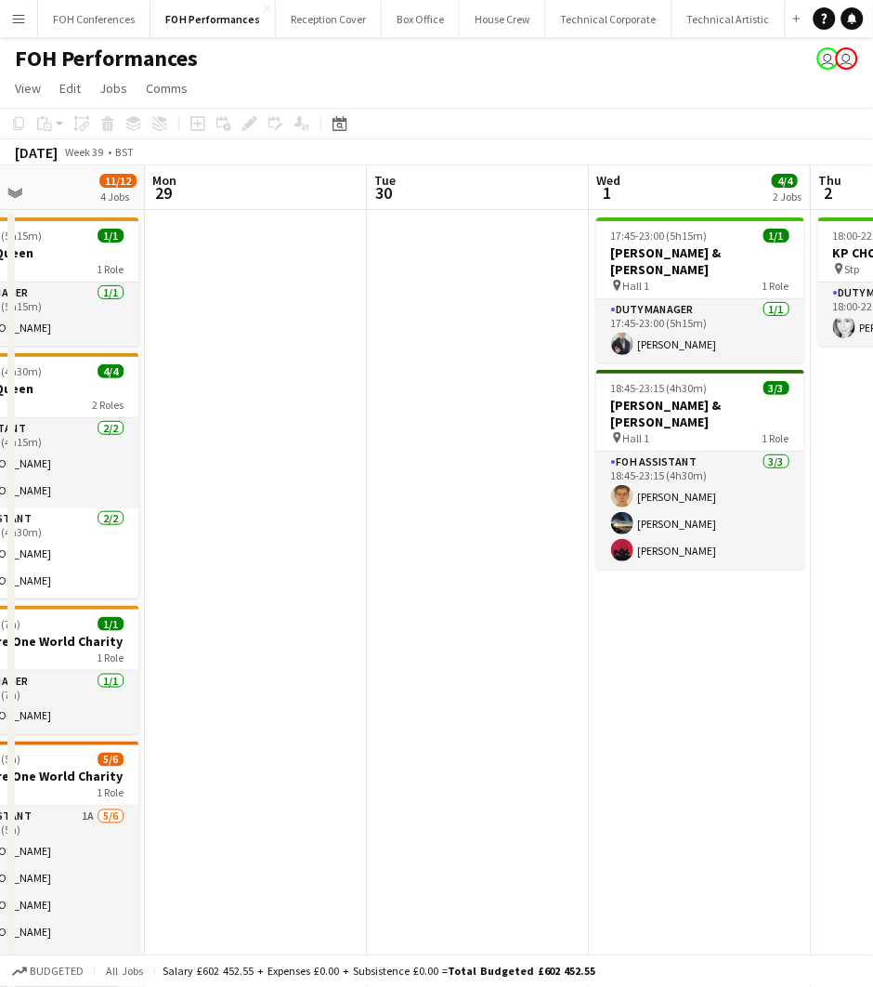
drag, startPoint x: 486, startPoint y: 183, endPoint x: -28, endPoint y: 215, distance: 514.7
click at [0, 215] on html "Menu Boards Boards Boards All jobs Status Workforce Workforce My Workforce Recr…" at bounding box center [436, 553] width 873 height 1106
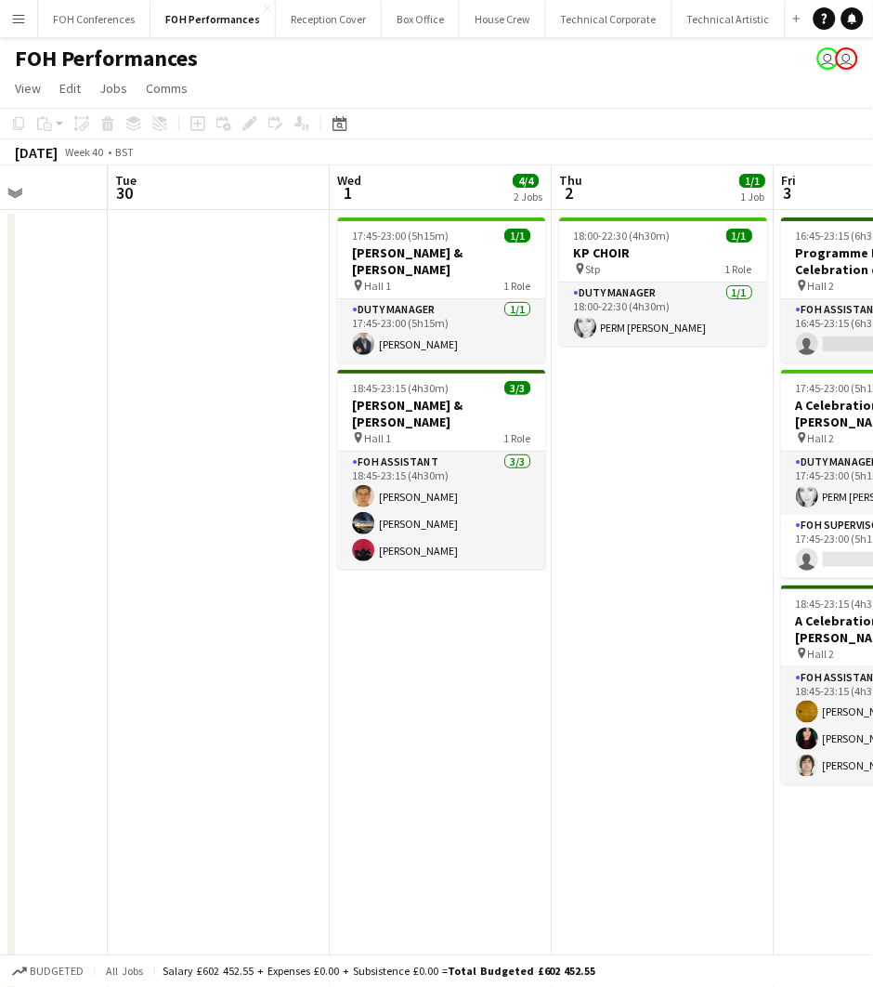
scroll to position [0, 582]
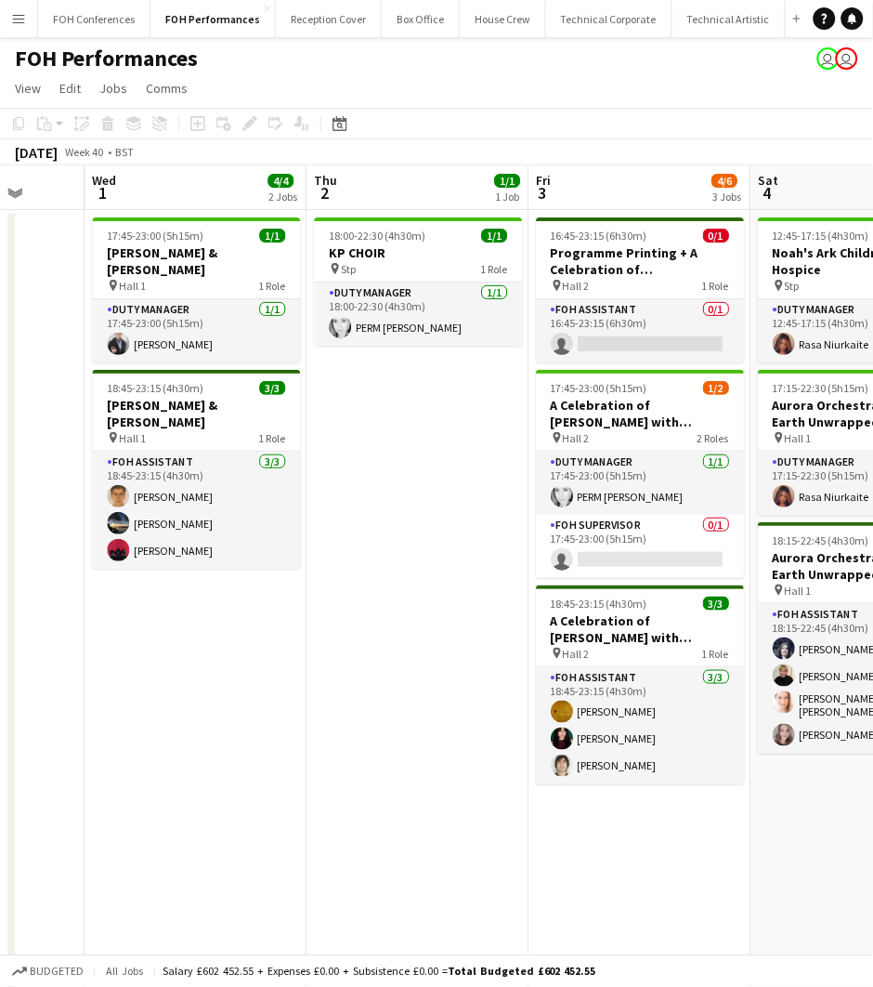
drag, startPoint x: 688, startPoint y: 182, endPoint x: 205, endPoint y: 206, distance: 483.7
click at [205, 206] on app-calendar-viewport "Sun 28 11/12 4 Jobs Mon 29 Tue 30 Wed 1 4/4 2 Jobs Thu 2 1/1 1 Job Fri 3 4/6 3 …" at bounding box center [436, 620] width 873 height 910
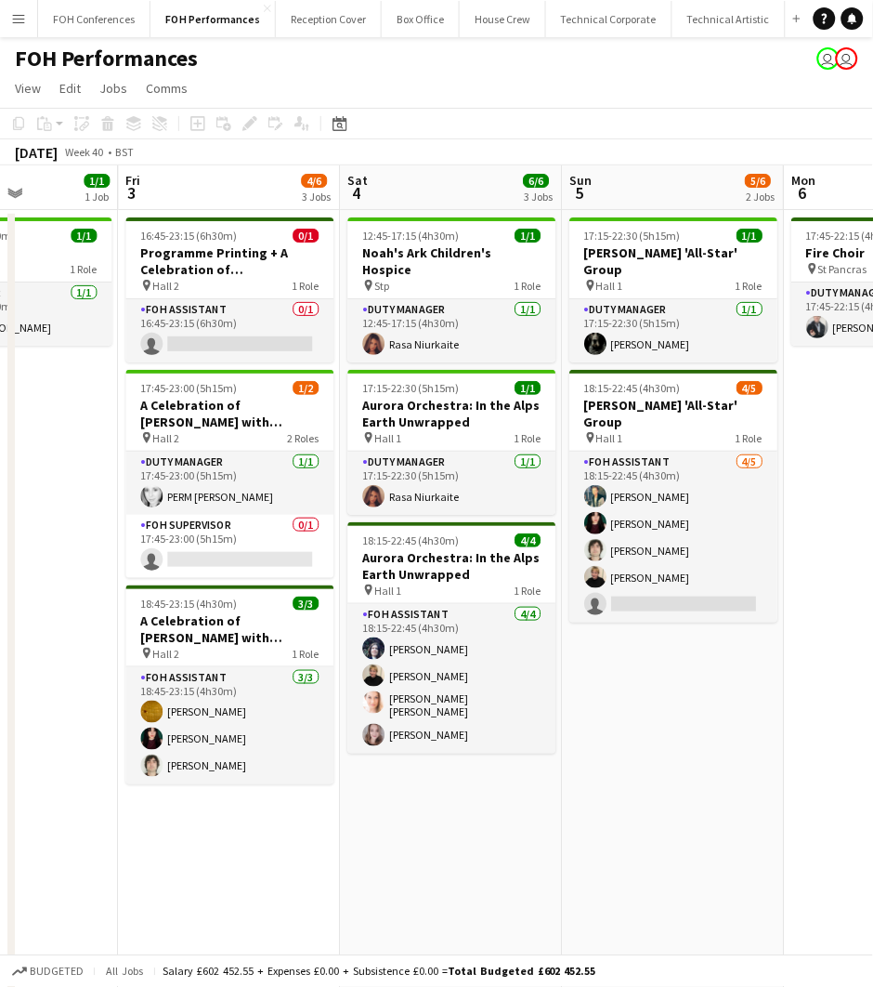
scroll to position [0, 689]
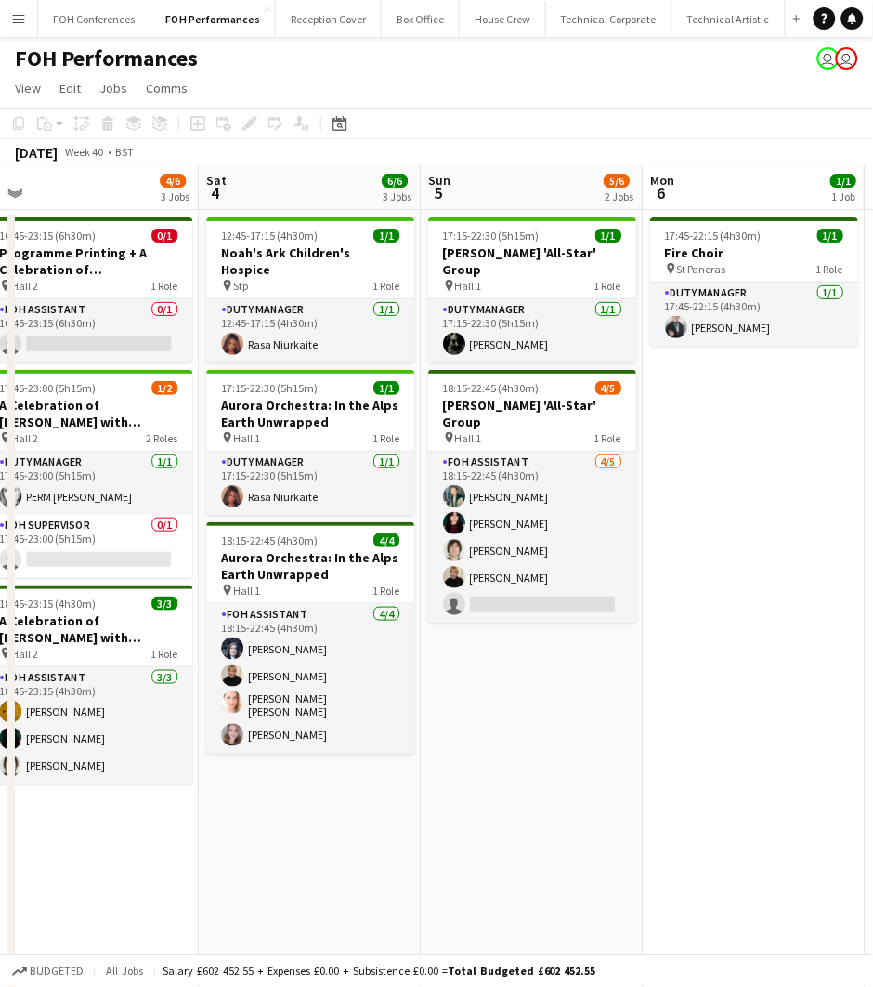
drag, startPoint x: 609, startPoint y: 195, endPoint x: -148, endPoint y: 242, distance: 758.7
click at [0, 242] on html "Menu Boards Boards Boards All jobs Status Workforce Workforce My Workforce Recr…" at bounding box center [436, 553] width 873 height 1106
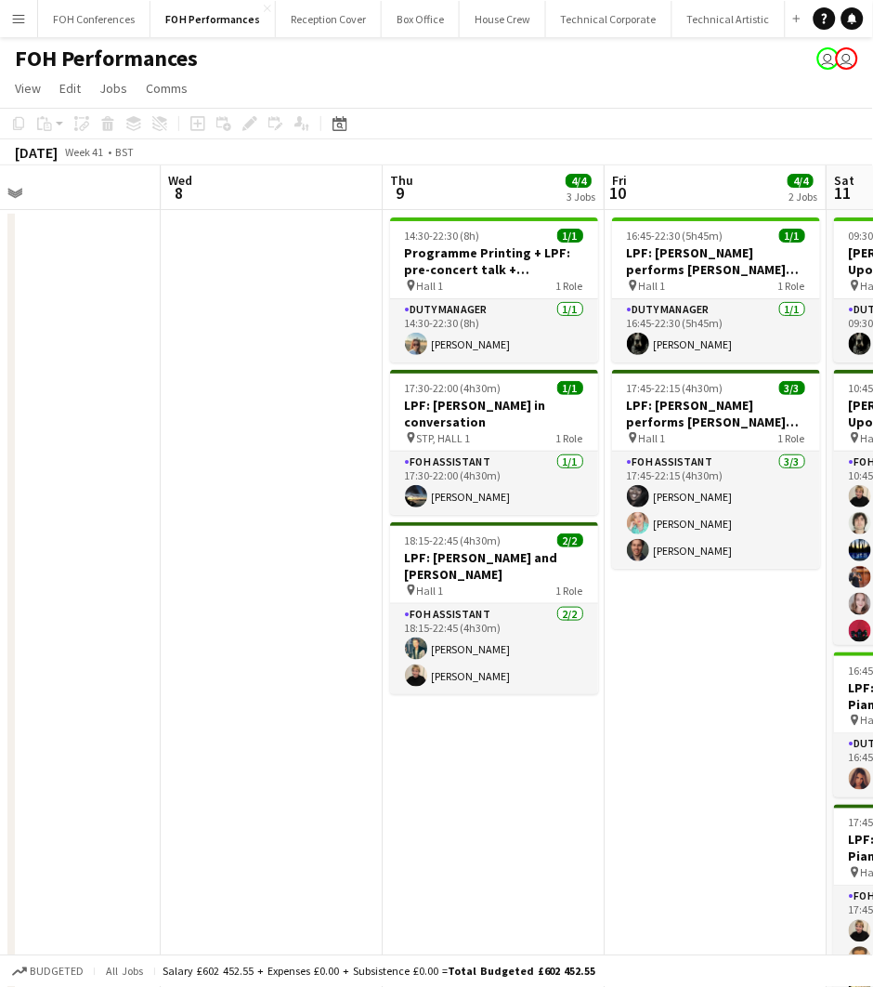
scroll to position [0, 575]
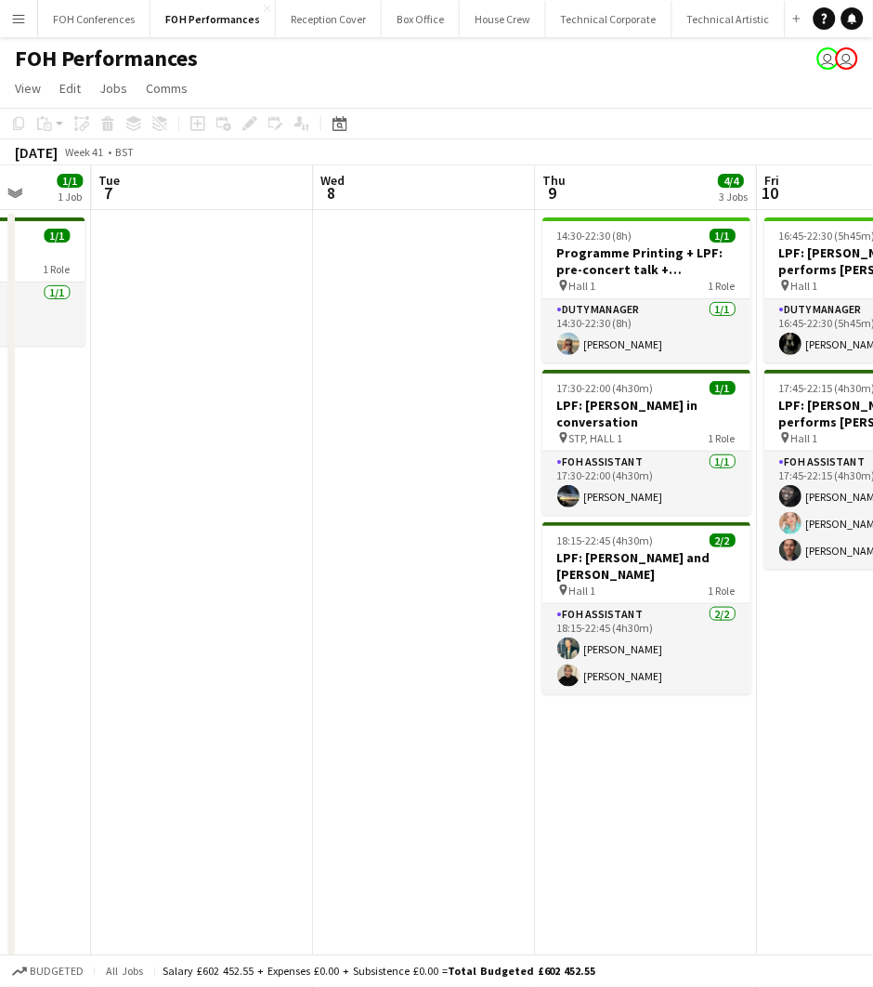
drag, startPoint x: 774, startPoint y: 195, endPoint x: -295, endPoint y: 278, distance: 1072.5
click at [0, 278] on html "Menu Boards Boards Boards All jobs Status Workforce Workforce My Workforce Recr…" at bounding box center [436, 553] width 873 height 1106
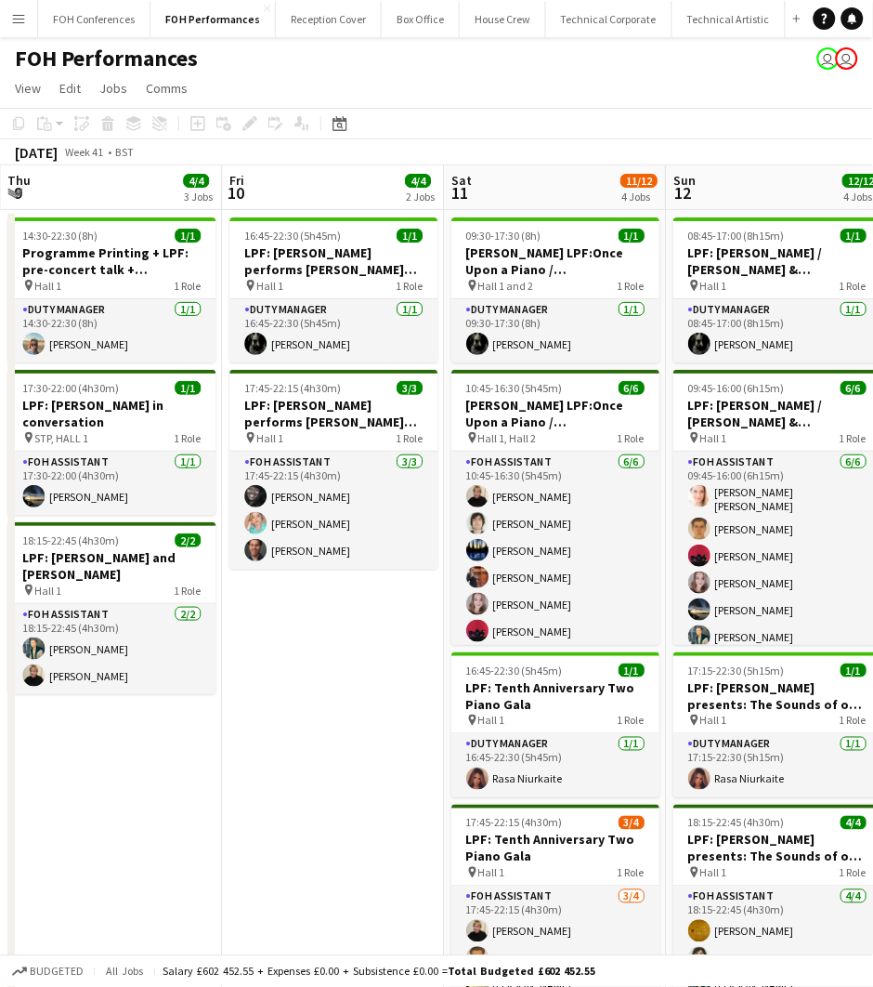
scroll to position [0, 531]
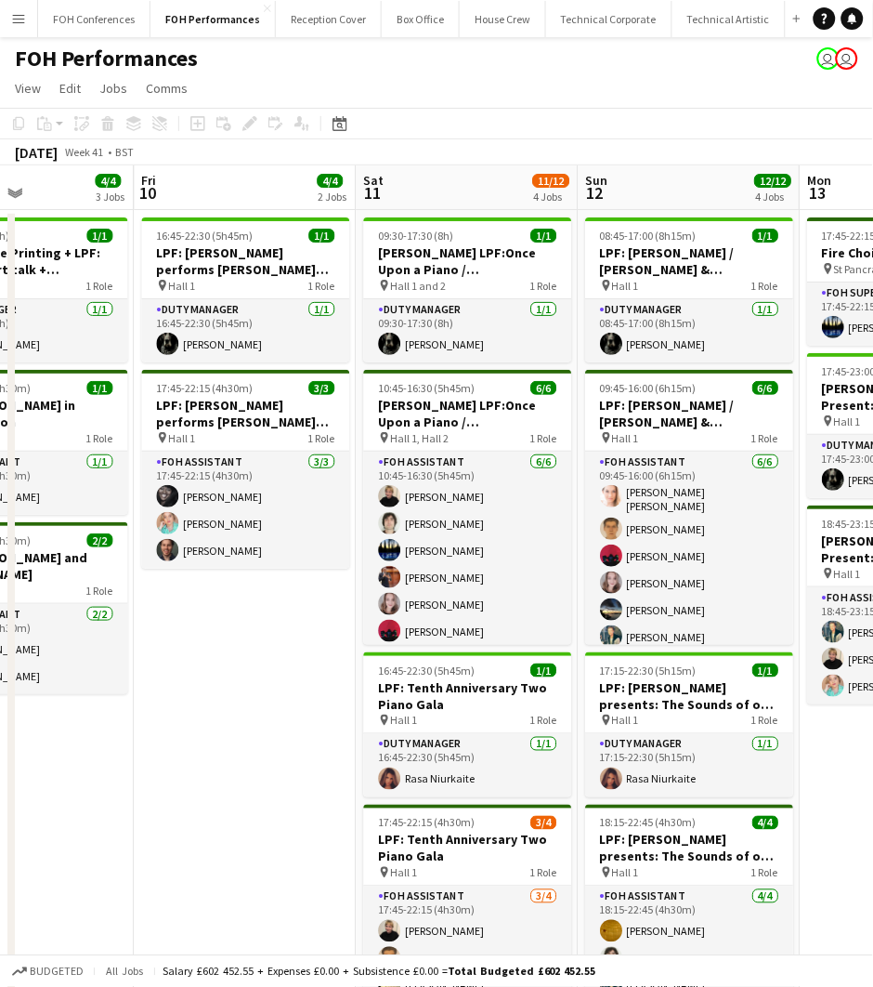
drag, startPoint x: 642, startPoint y: 186, endPoint x: -327, endPoint y: 264, distance: 972.1
click at [0, 264] on html "Menu Boards Boards Boards All jobs Status Workforce Workforce My Workforce Recr…" at bounding box center [436, 553] width 873 height 1106
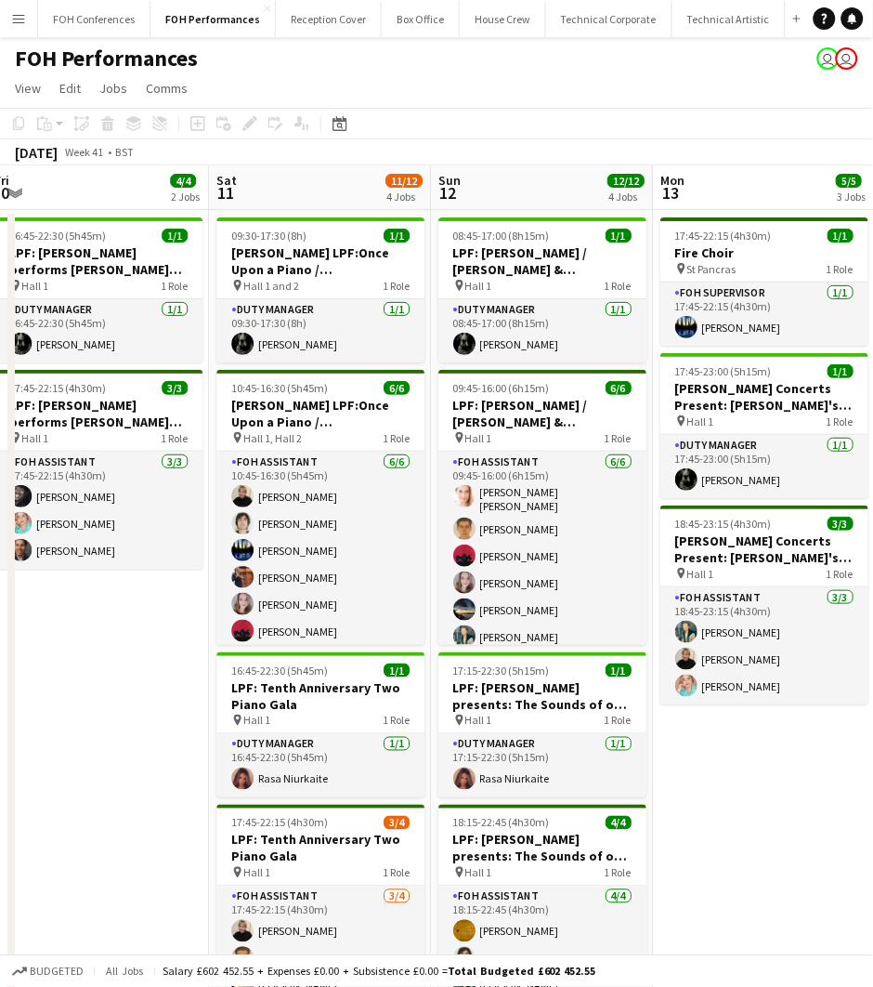
scroll to position [0, 638]
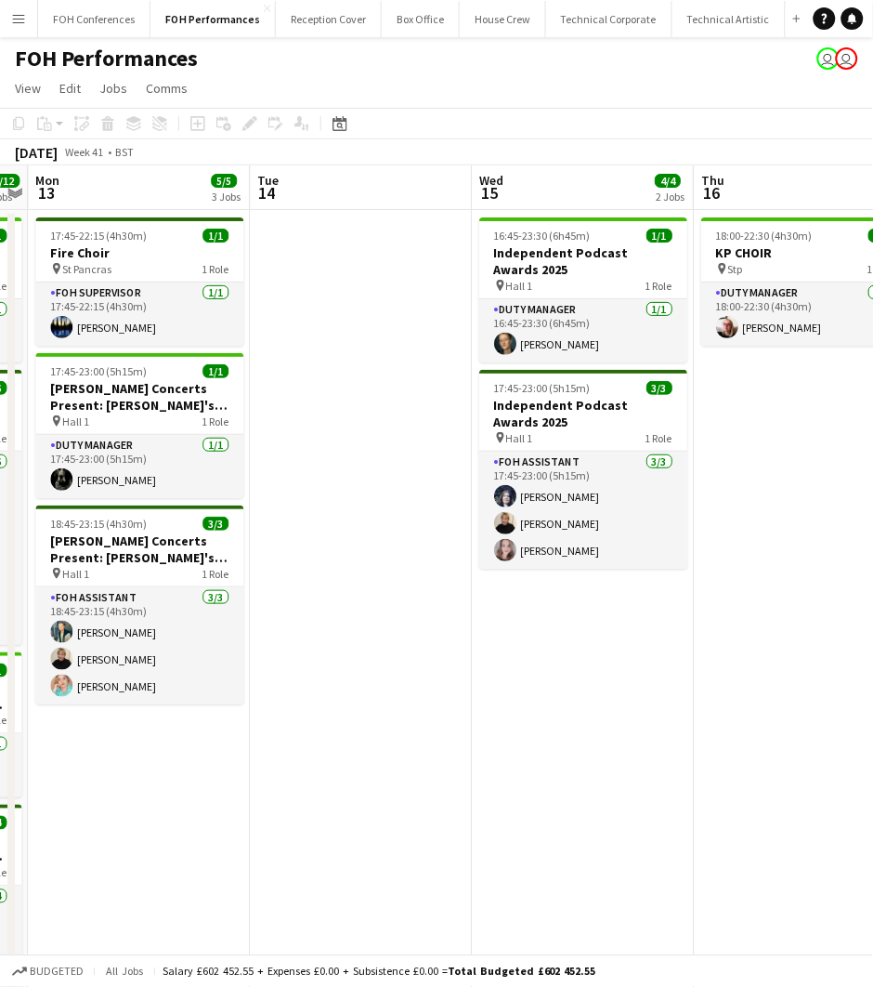
drag, startPoint x: 762, startPoint y: 182, endPoint x: -426, endPoint y: 286, distance: 1191.9
click at [0, 286] on html "Menu Boards Boards Boards All jobs Status Workforce Workforce My Workforce Recr…" at bounding box center [436, 553] width 873 height 1106
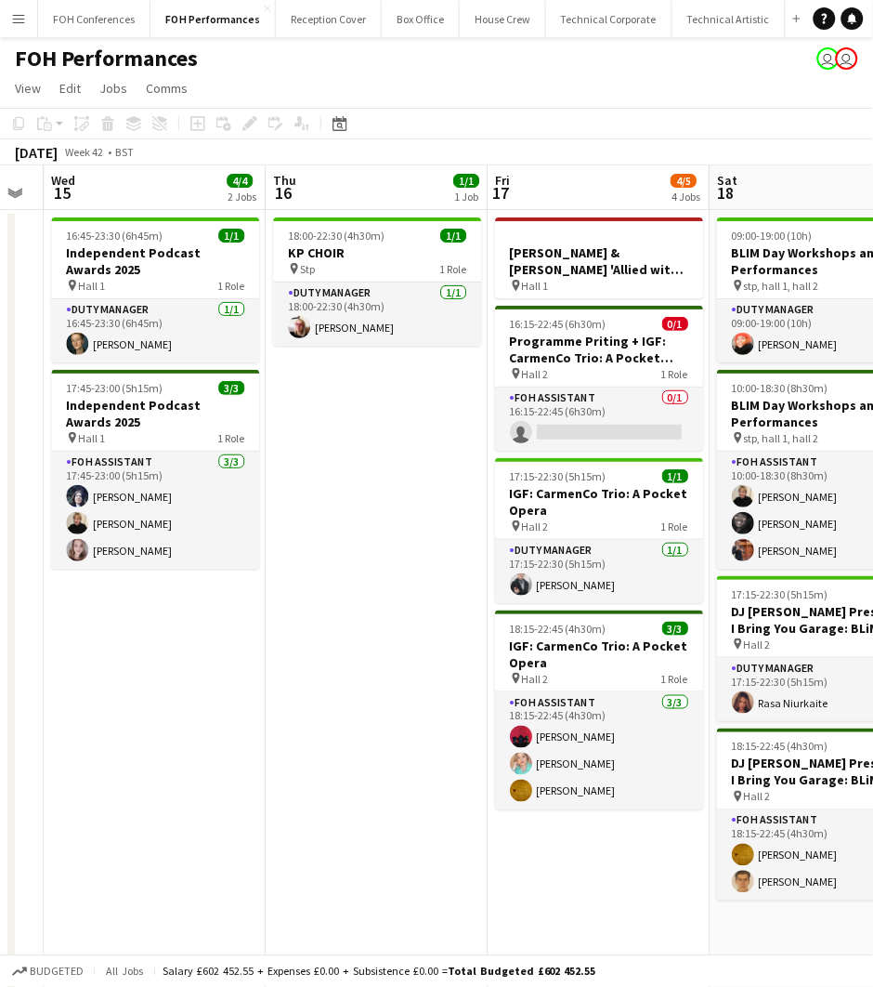
scroll to position [0, 720]
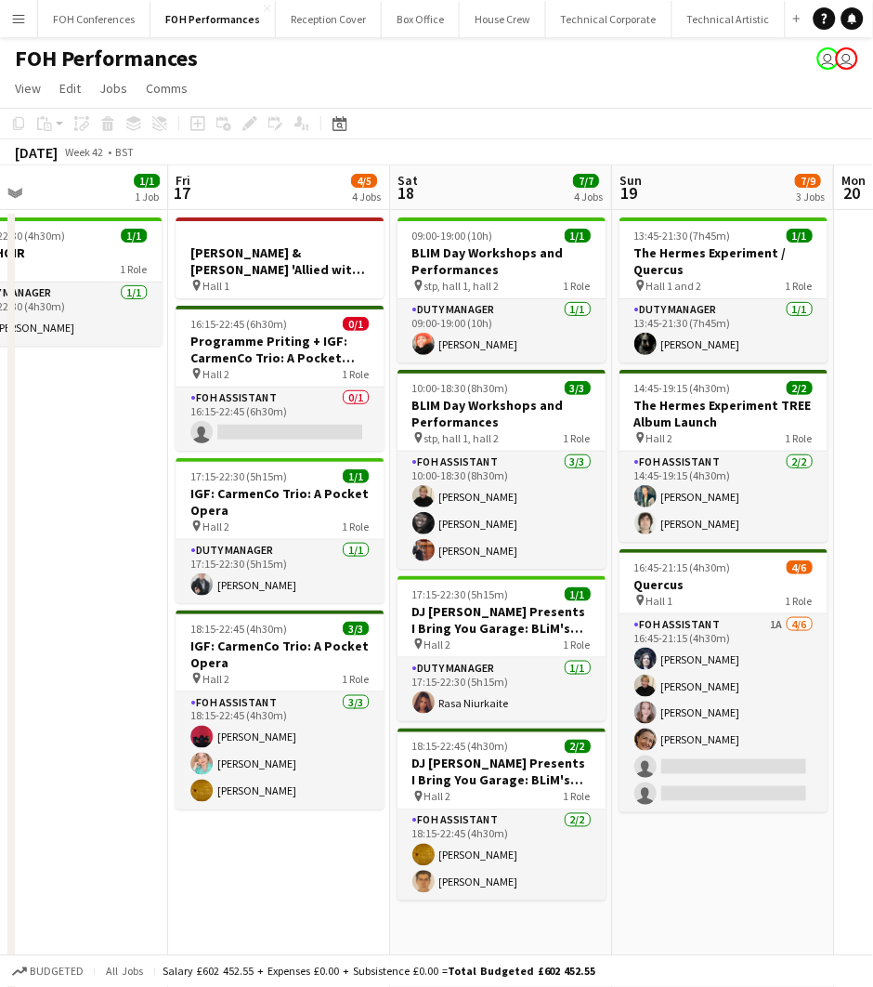
drag, startPoint x: 751, startPoint y: 195, endPoint x: -14, endPoint y: 294, distance: 770.9
click at [0, 294] on html "Menu Boards Boards Boards All jobs Status Workforce Workforce My Workforce Recr…" at bounding box center [436, 553] width 873 height 1106
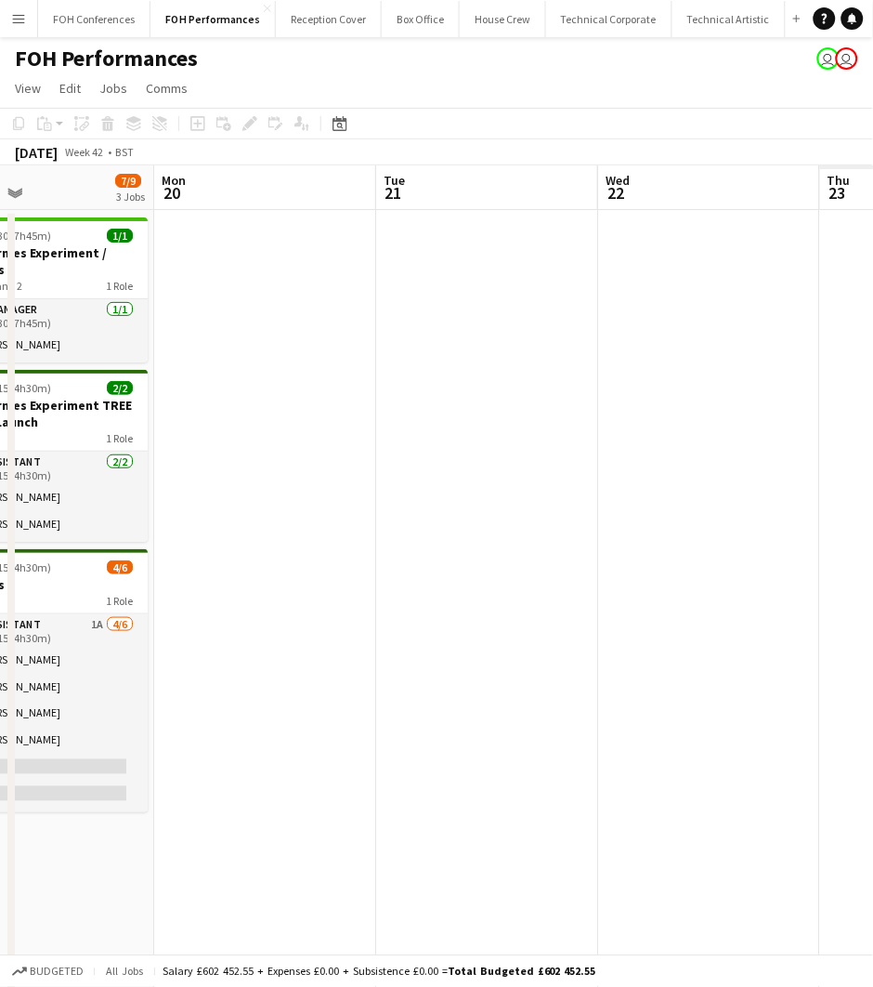
scroll to position [0, 513]
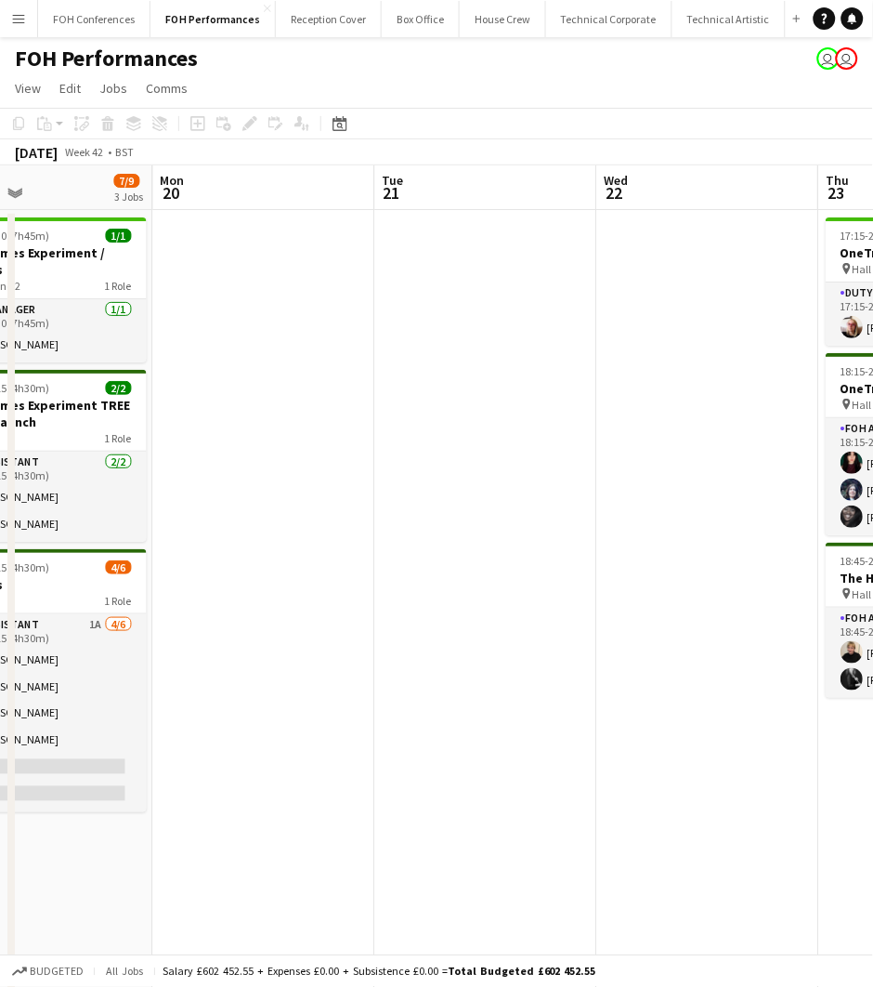
drag, startPoint x: 731, startPoint y: 227, endPoint x: -266, endPoint y: 303, distance: 999.8
click at [0, 303] on html "Menu Boards Boards Boards All jobs Status Workforce Workforce My Workforce Recr…" at bounding box center [436, 553] width 873 height 1106
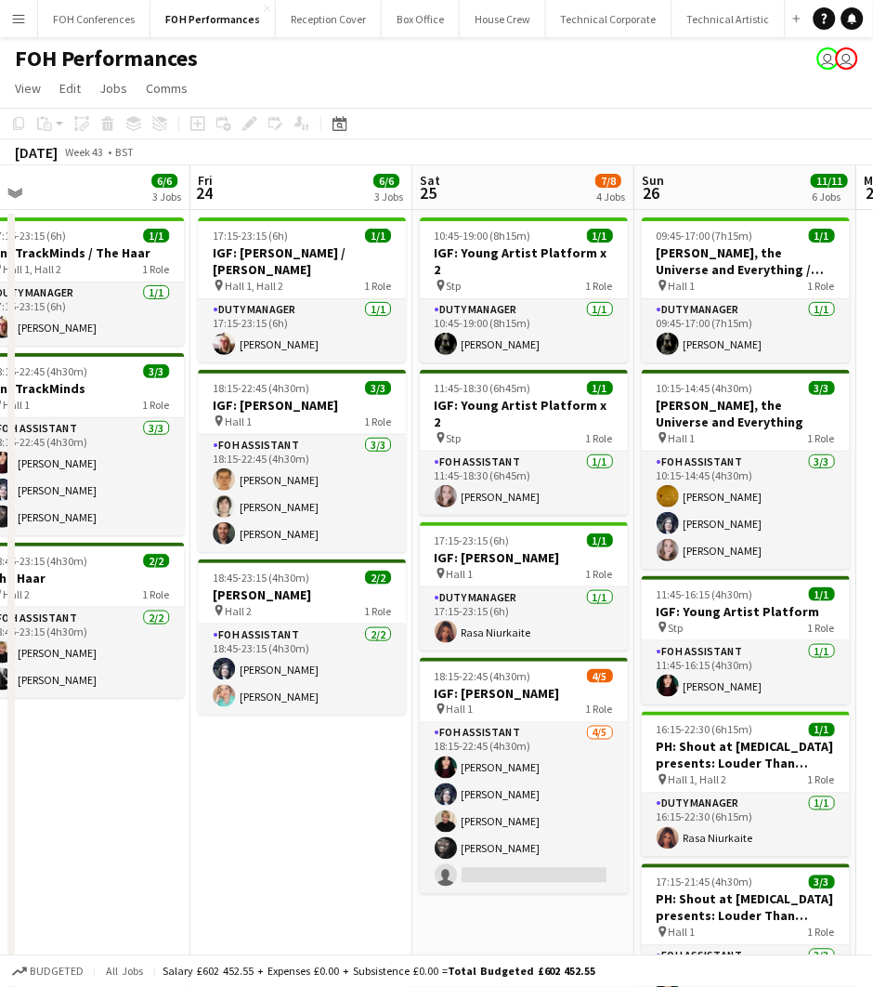
scroll to position [0, 659]
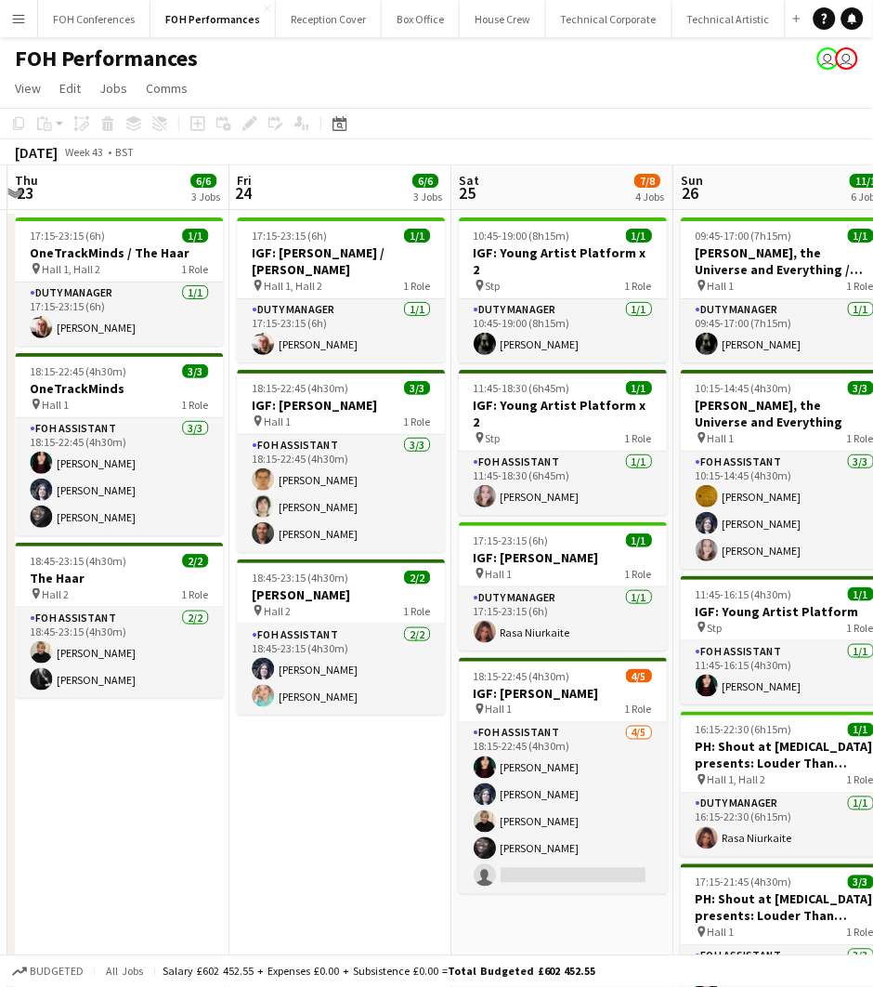
drag, startPoint x: 812, startPoint y: 204, endPoint x: -20, endPoint y: 222, distance: 831.7
click at [0, 222] on html "Menu Boards Boards Boards All jobs Status Workforce Workforce My Workforce Recr…" at bounding box center [436, 668] width 873 height 1336
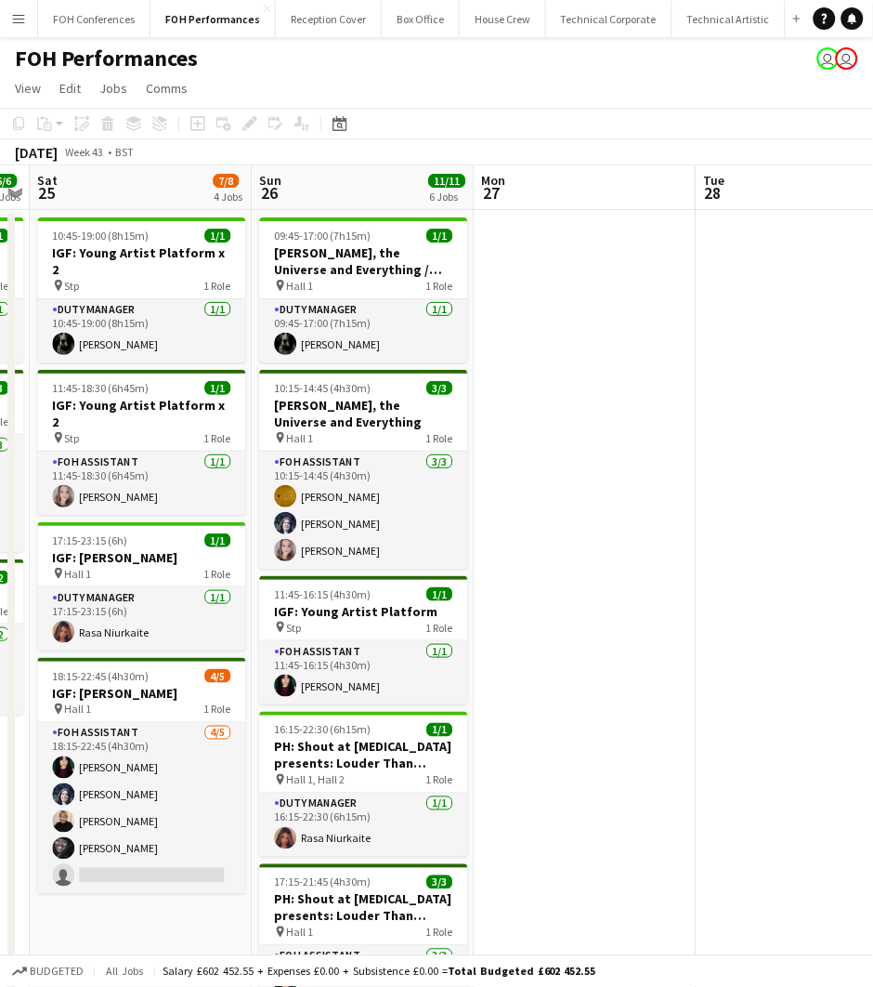
drag, startPoint x: 774, startPoint y: 195, endPoint x: 98, endPoint y: 206, distance: 676.4
click at [98, 206] on app-calendar-viewport "Wed 22 Thu 23 6/6 3 Jobs Fri 24 6/6 3 Jobs Sat 25 7/8 4 Jobs Sun 26 11/11 6 Job…" at bounding box center [436, 734] width 873 height 1139
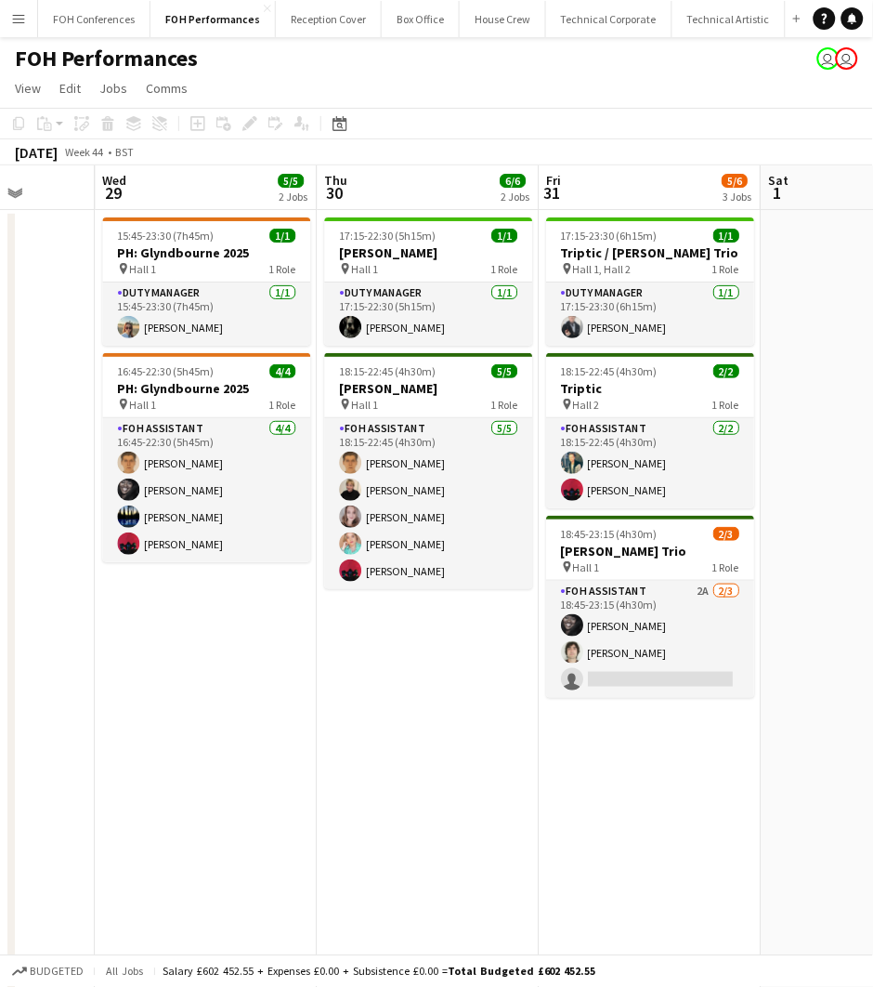
scroll to position [0, 688]
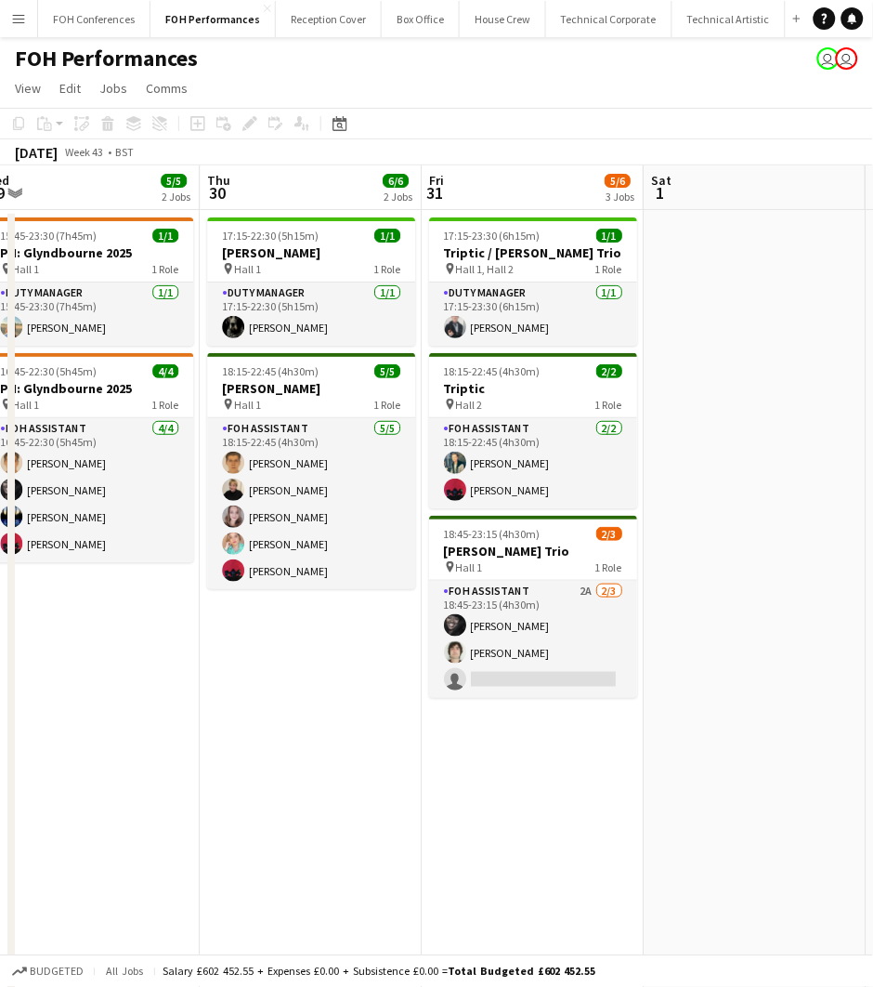
drag, startPoint x: 707, startPoint y: 182, endPoint x: 23, endPoint y: 177, distance: 683.8
click at [23, 177] on app-calendar-viewport "Sun 26 11/11 6 Jobs Mon 27 Tue 28 Wed 29 5/5 2 Jobs Thu 30 6/6 2 Jobs Fri 31 5/…" at bounding box center [436, 734] width 873 height 1139
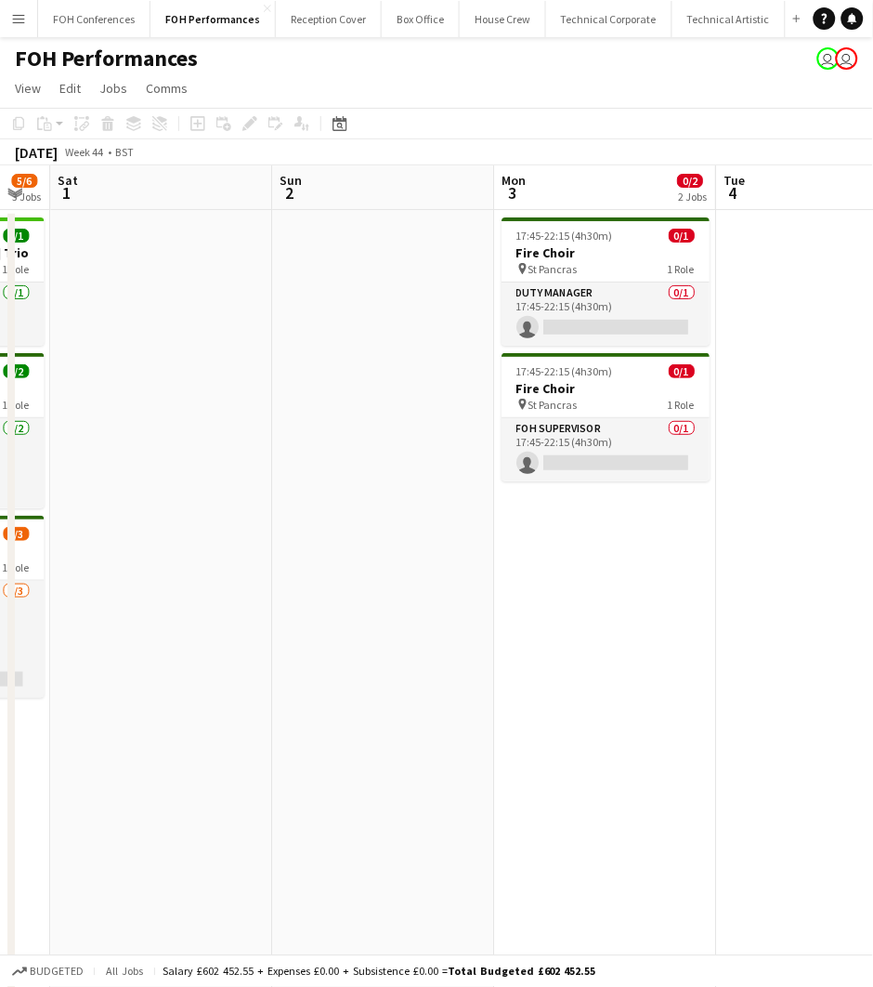
scroll to position [0, 628]
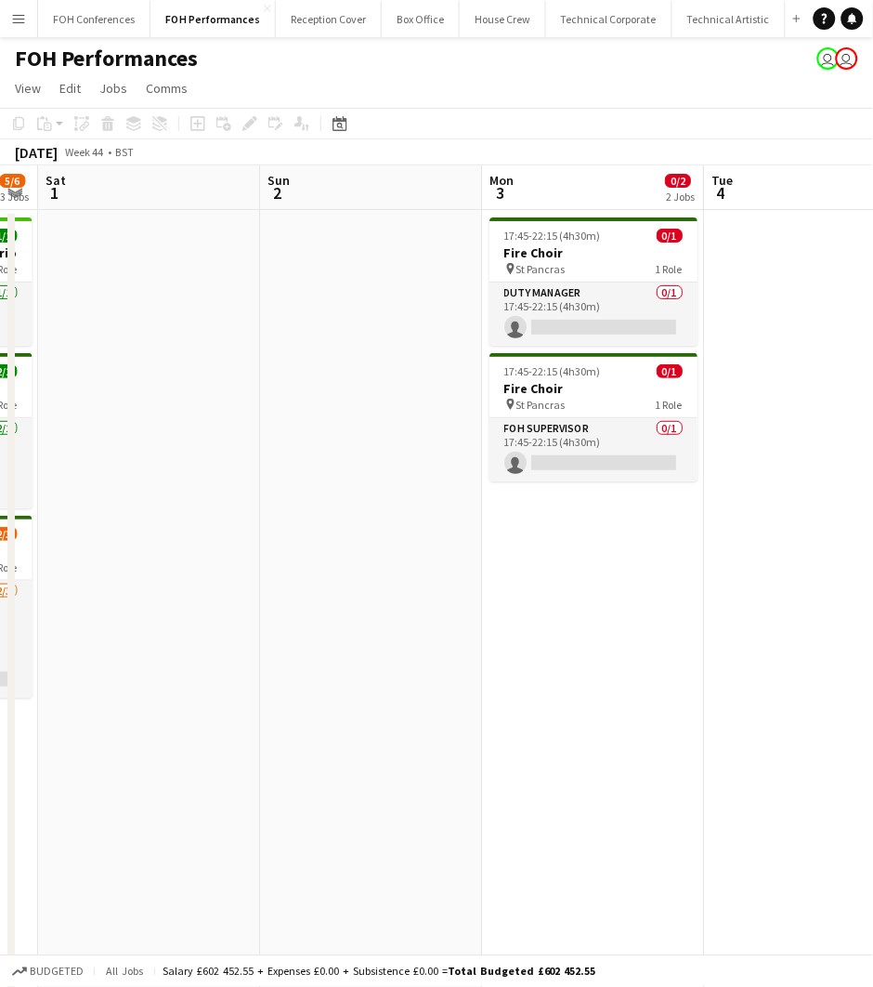
drag, startPoint x: 815, startPoint y: 176, endPoint x: 209, endPoint y: 177, distance: 605.7
click at [209, 177] on app-calendar-viewport "Wed 29 5/5 2 Jobs Thu 30 6/6 2 Jobs Fri 31 5/6 3 Jobs Sat 1 Sun 2 Mon 3 0/2 2 J…" at bounding box center [436, 734] width 873 height 1139
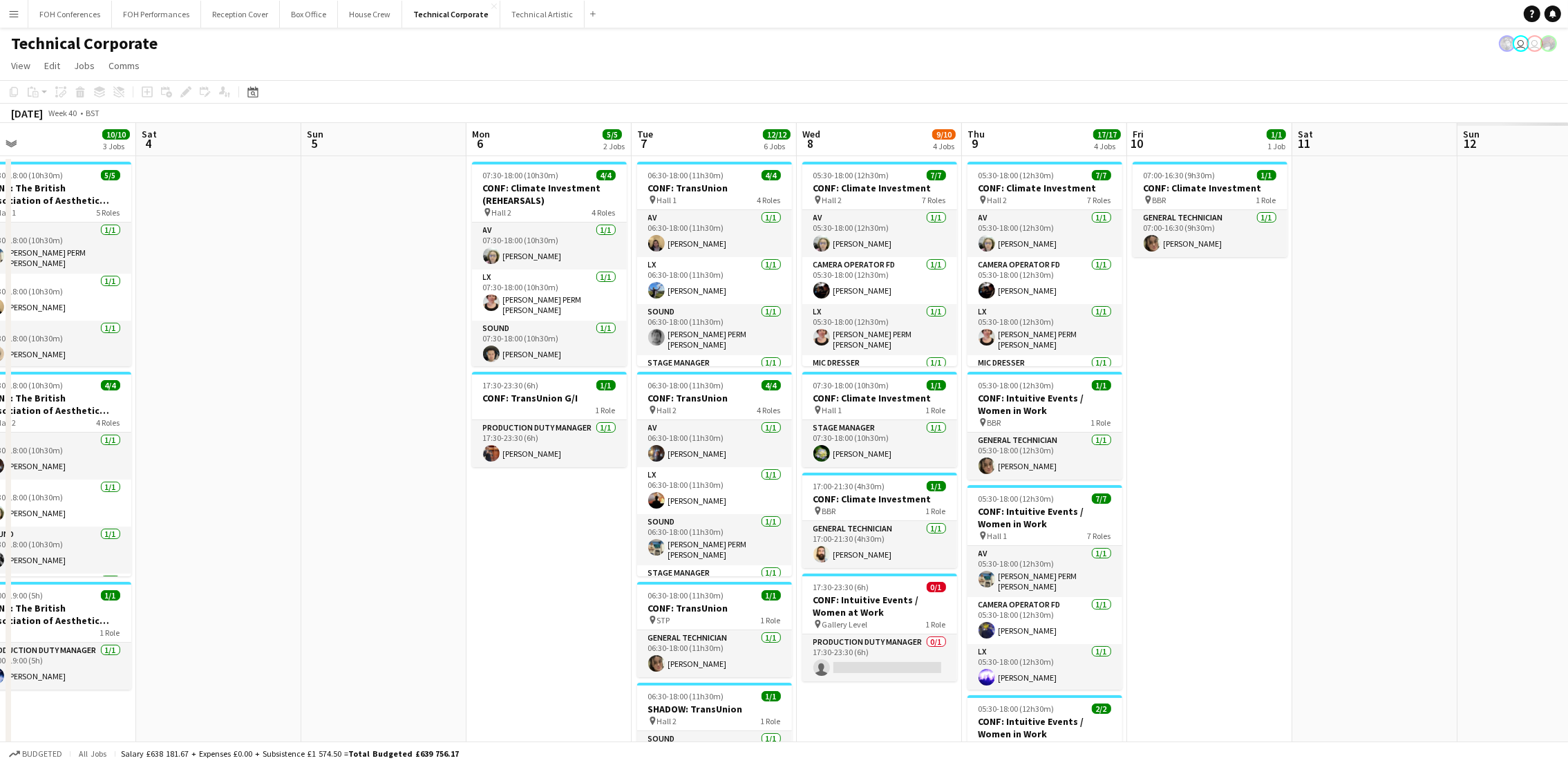
scroll to position [0, 359]
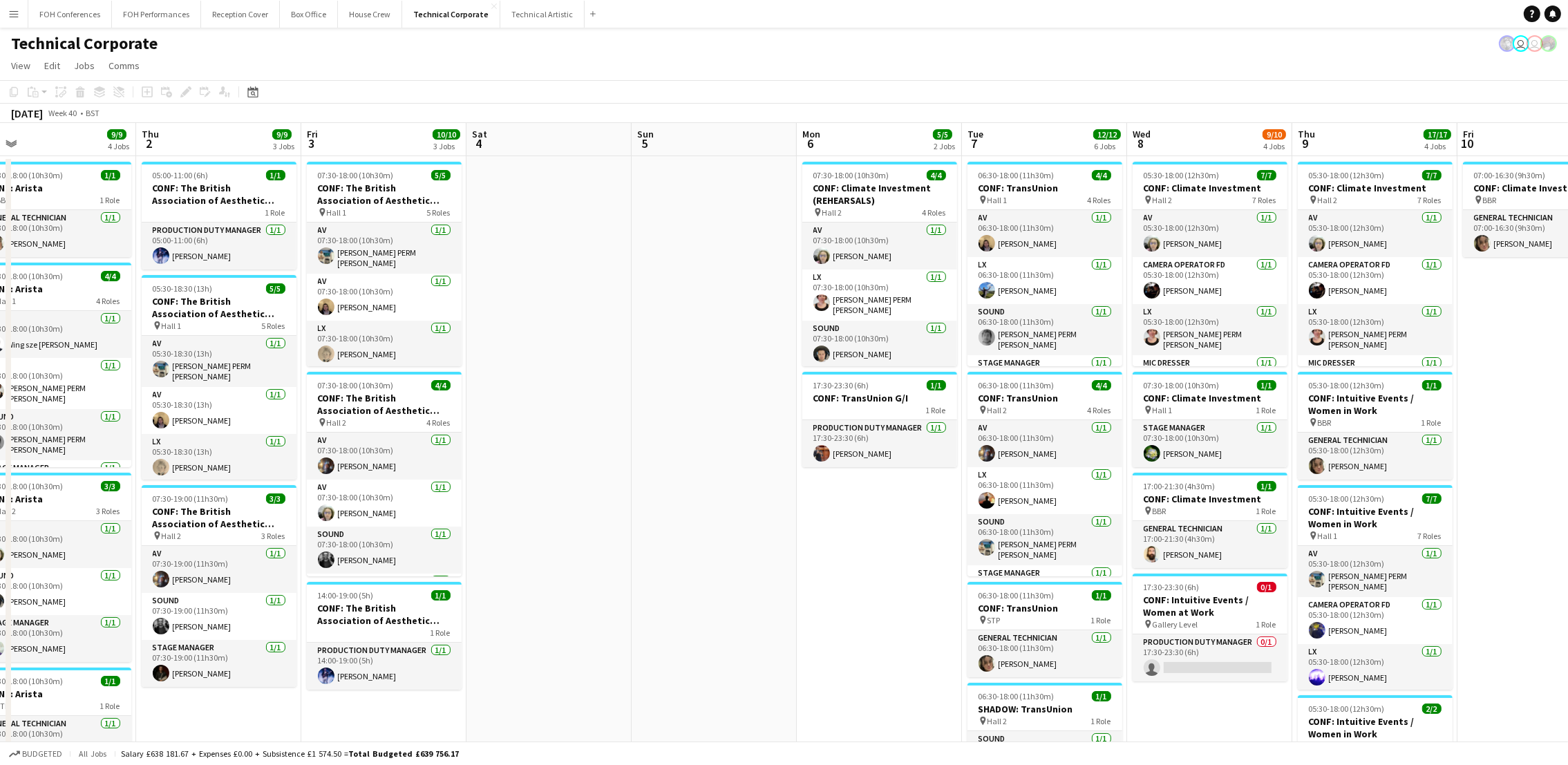
drag, startPoint x: 1172, startPoint y: 141, endPoint x: 231, endPoint y: 112, distance: 941.4
click at [231, 112] on app-calendar "Copy Paste Paste Ctrl+V Paste with crew Ctrl+Shift+V Paste linked Job [GEOGRAPH…" at bounding box center [784, 552] width 1568 height 944
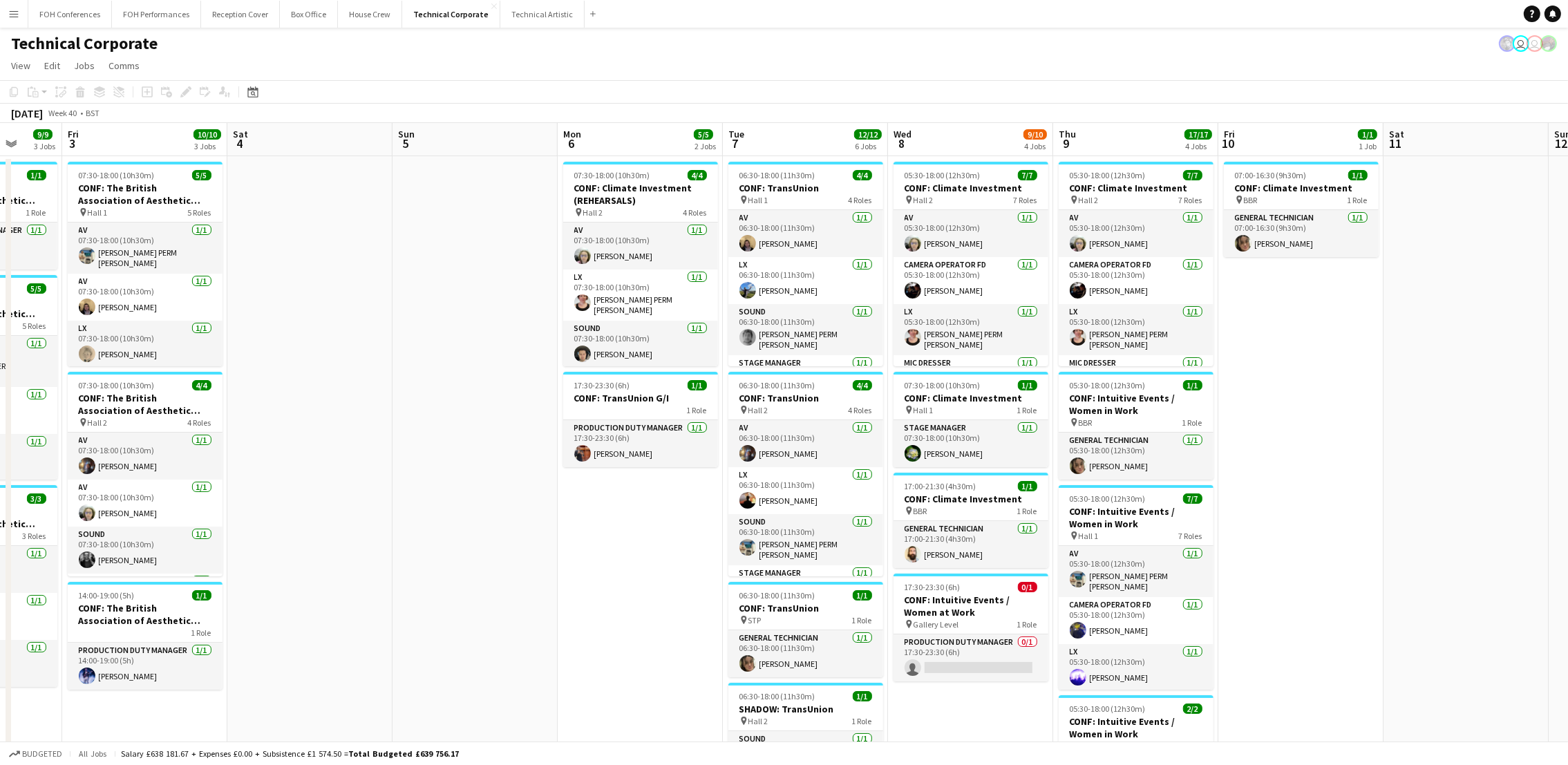
drag, startPoint x: 1405, startPoint y: 144, endPoint x: 1142, endPoint y: 144, distance: 263.0
click at [1142, 136] on app-calendar-viewport "Mon 29 1/1 1 Job Tue 30 9/9 3 Jobs Wed 1 9/9 4 Jobs Thu 2 9/9 3 Jobs Fri 3 10/1…" at bounding box center [784, 573] width 1568 height 901
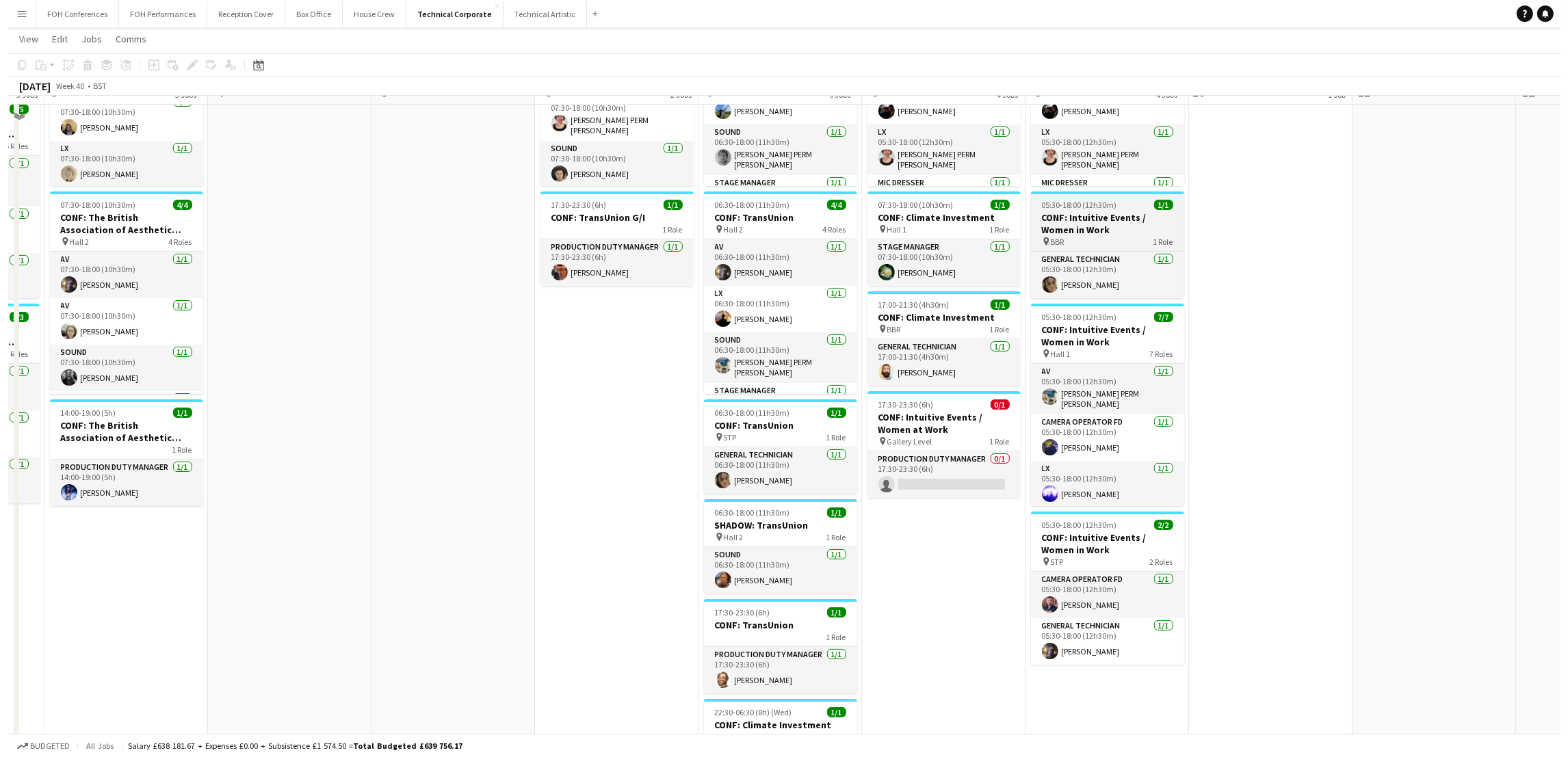
scroll to position [0, 0]
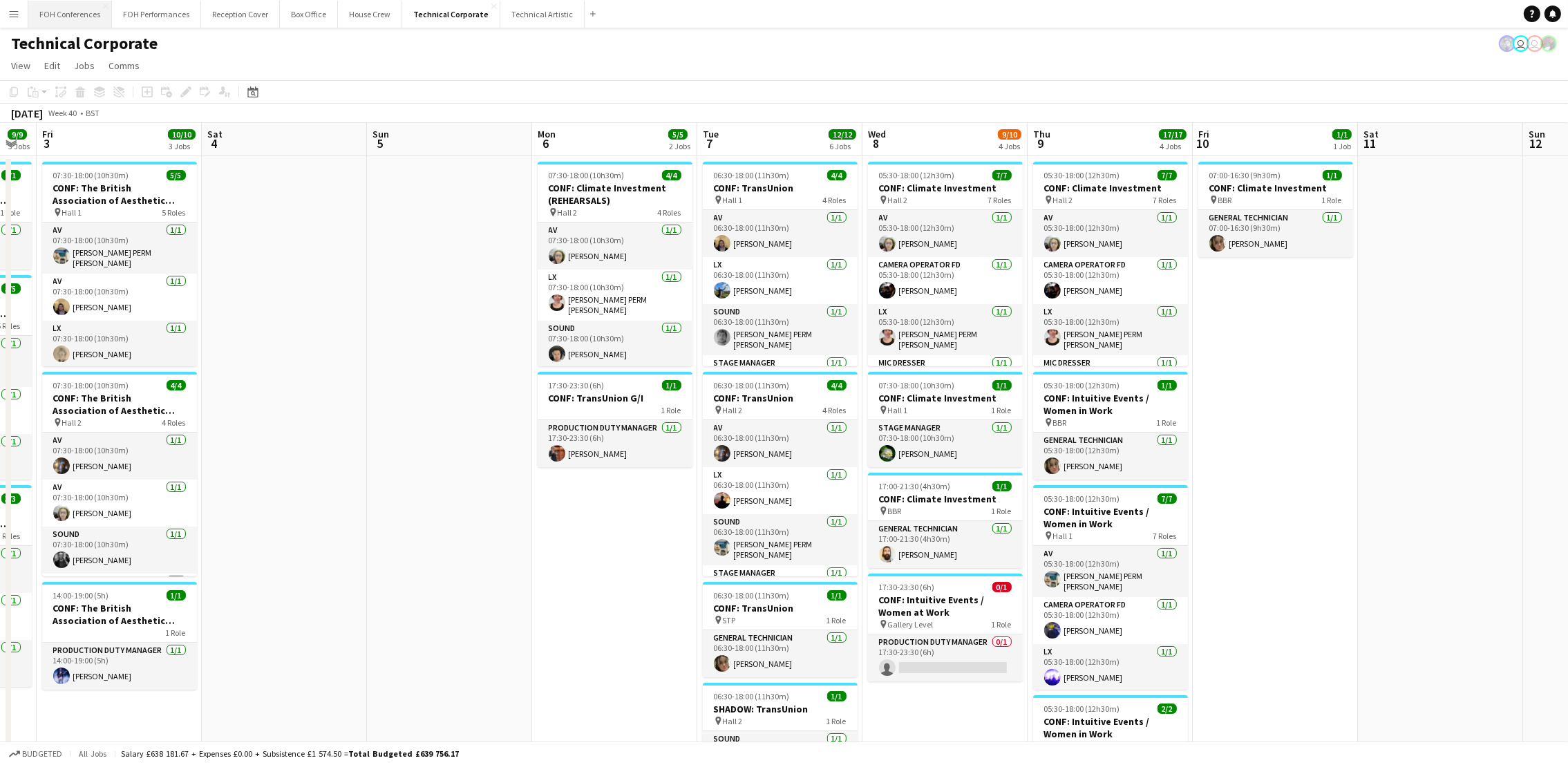
click at [75, 11] on button "FOH Conferences Close" at bounding box center [70, 14] width 83 height 27
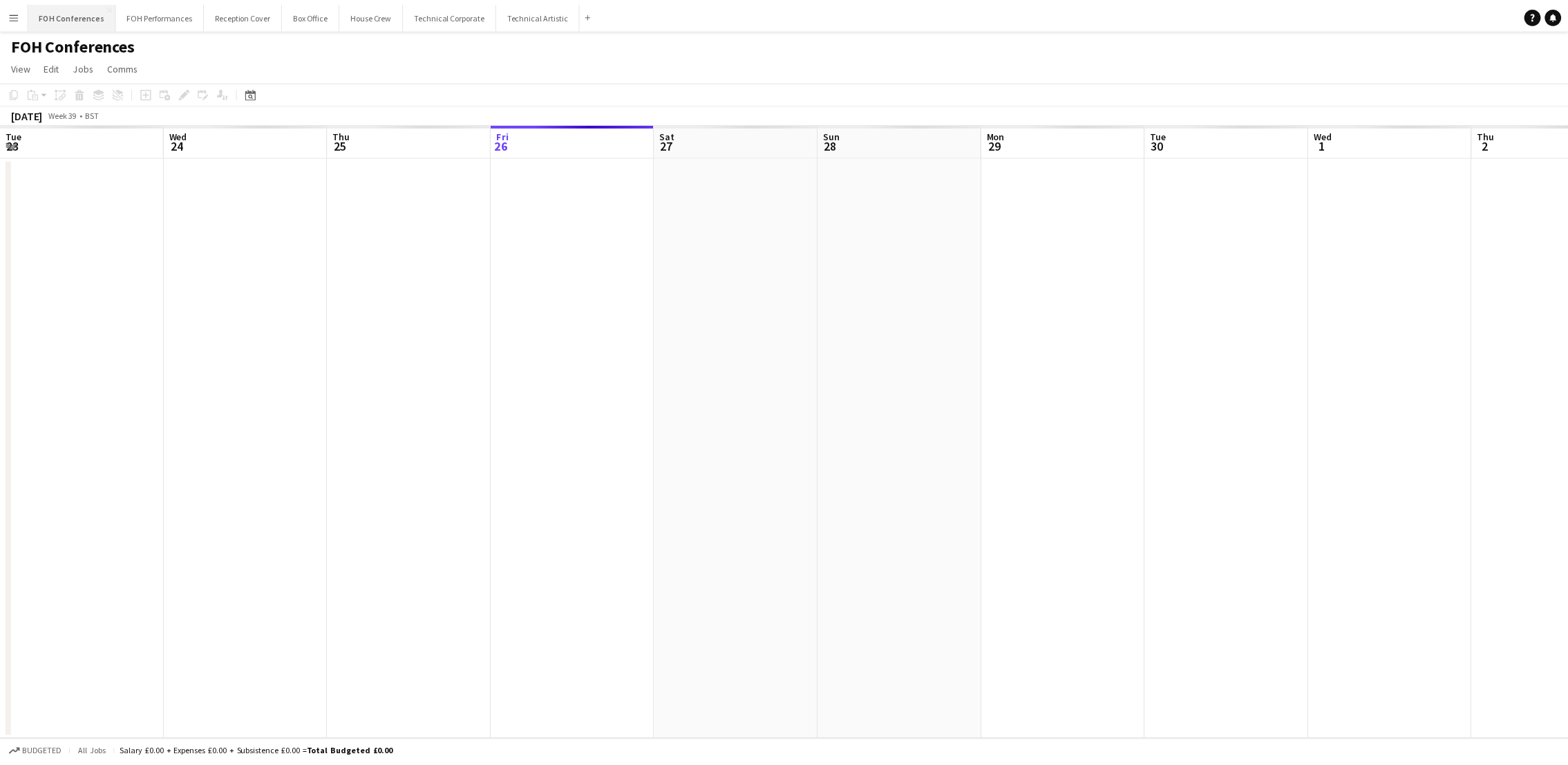
scroll to position [0, 330]
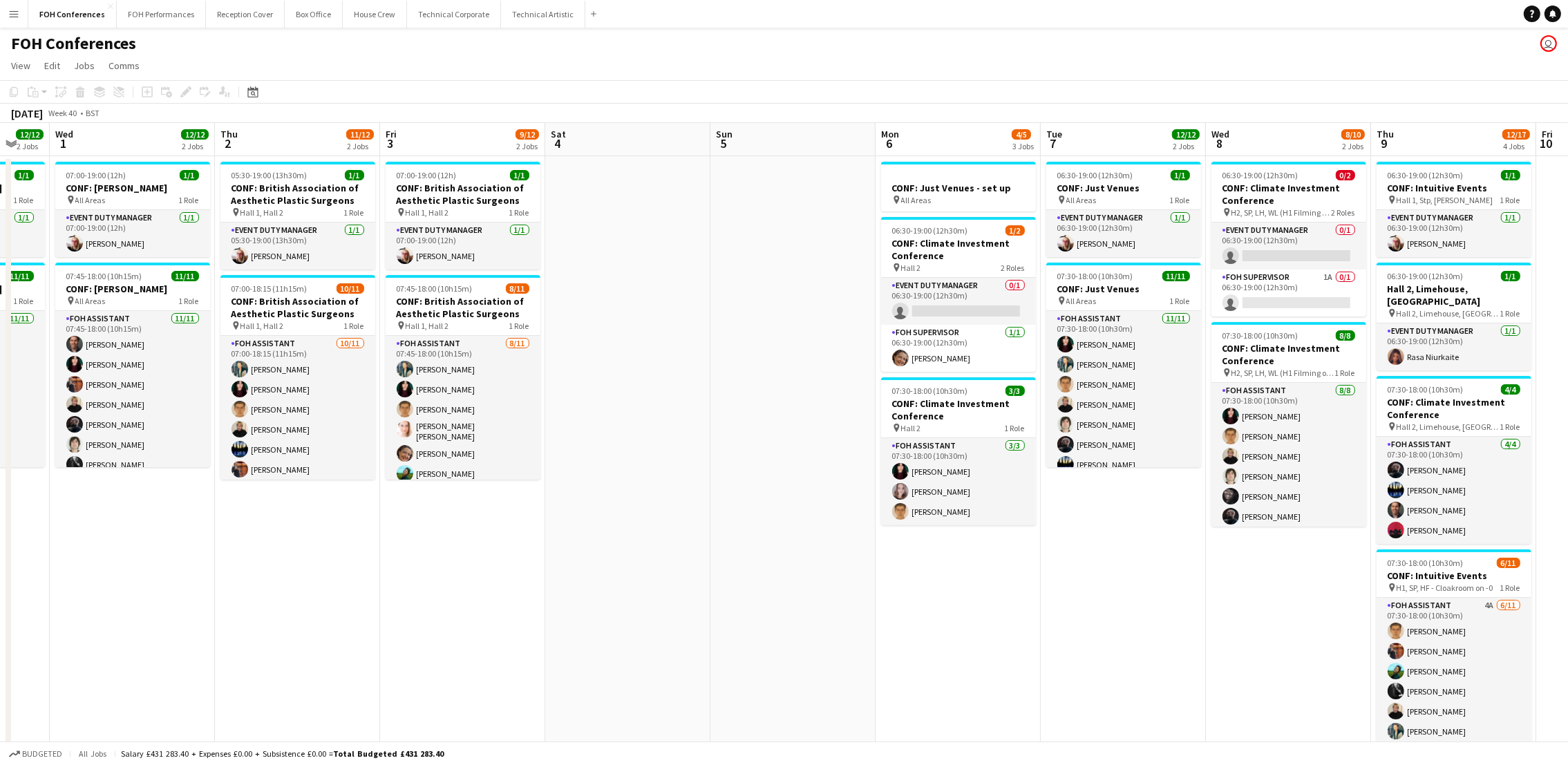
drag, startPoint x: 1366, startPoint y: 141, endPoint x: 392, endPoint y: 155, distance: 974.1
click at [392, 155] on app-calendar-viewport "Sun 28 Mon 29 1 Job Tue 30 12/12 2 Jobs Wed 1 12/12 2 Jobs Thu 2 11/12 2 Jobs F…" at bounding box center [784, 512] width 1568 height 778
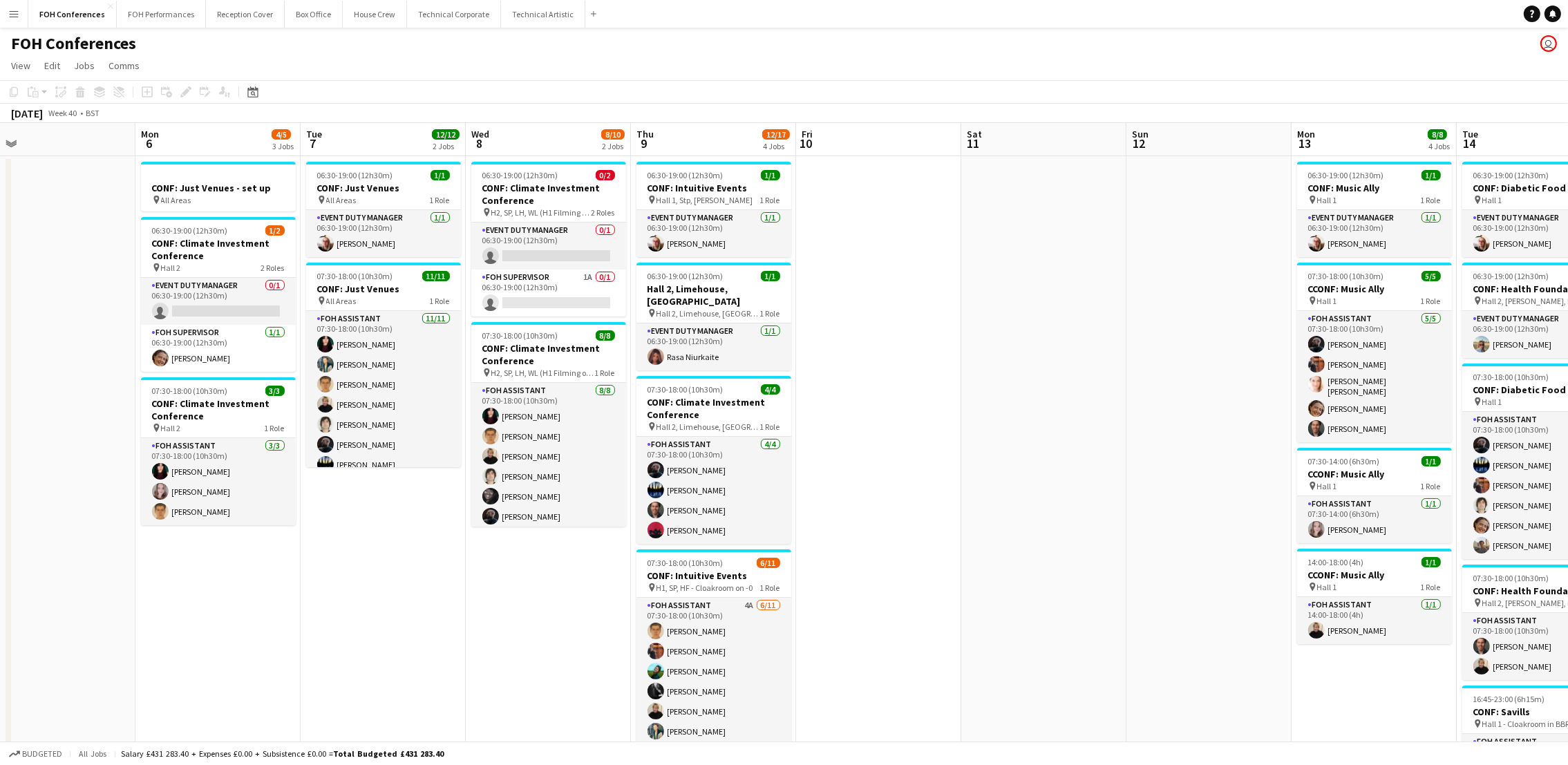
drag, startPoint x: 1367, startPoint y: 152, endPoint x: 636, endPoint y: 161, distance: 731.1
click at [636, 161] on app-calendar-viewport "Thu 2 11/12 2 Jobs Fri 3 9/12 2 Jobs Sat 4 Sun 5 Mon 6 4/5 3 Jobs Tue 7 12/12 2…" at bounding box center [784, 592] width 1568 height 939
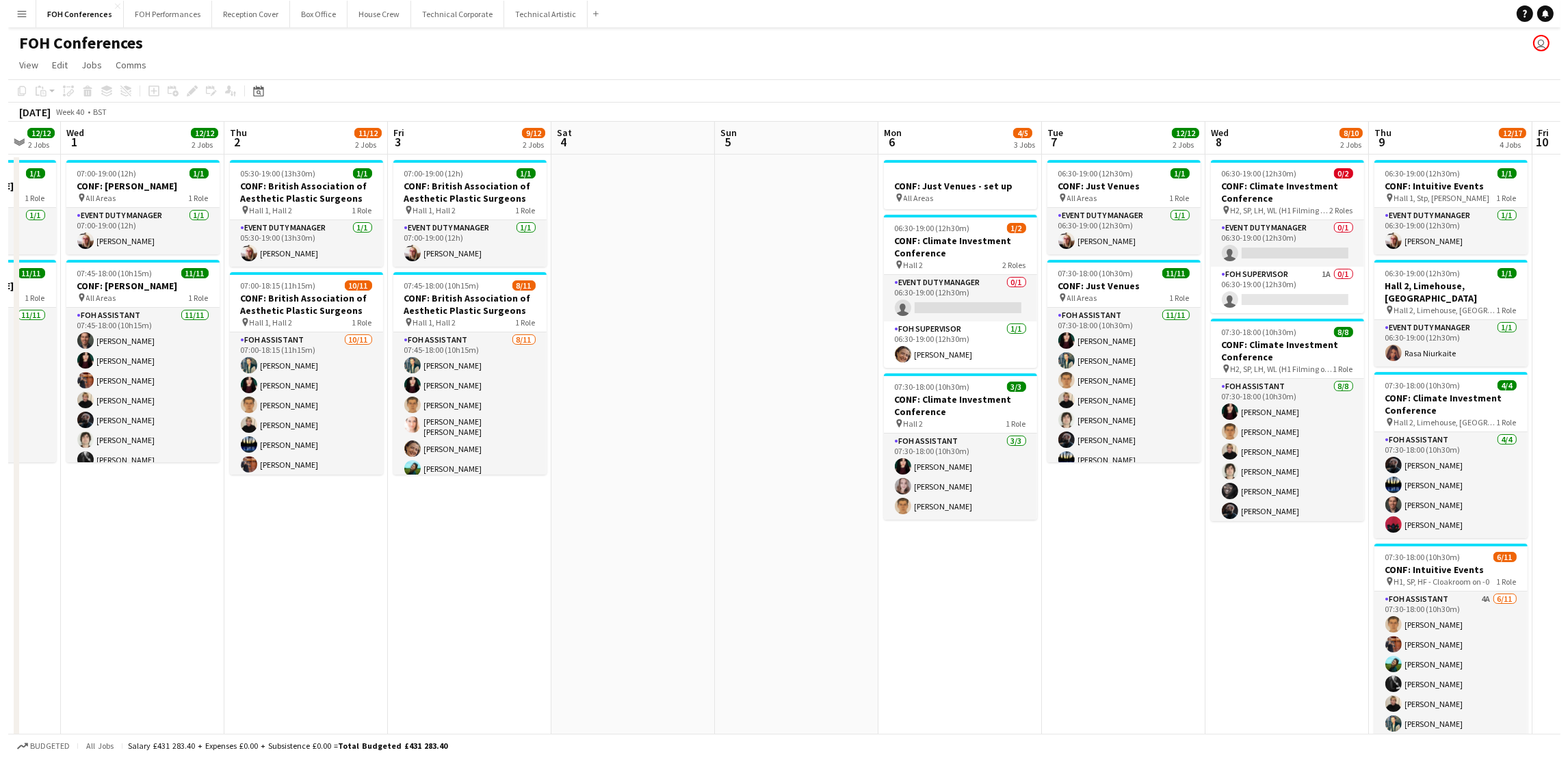
scroll to position [0, 437]
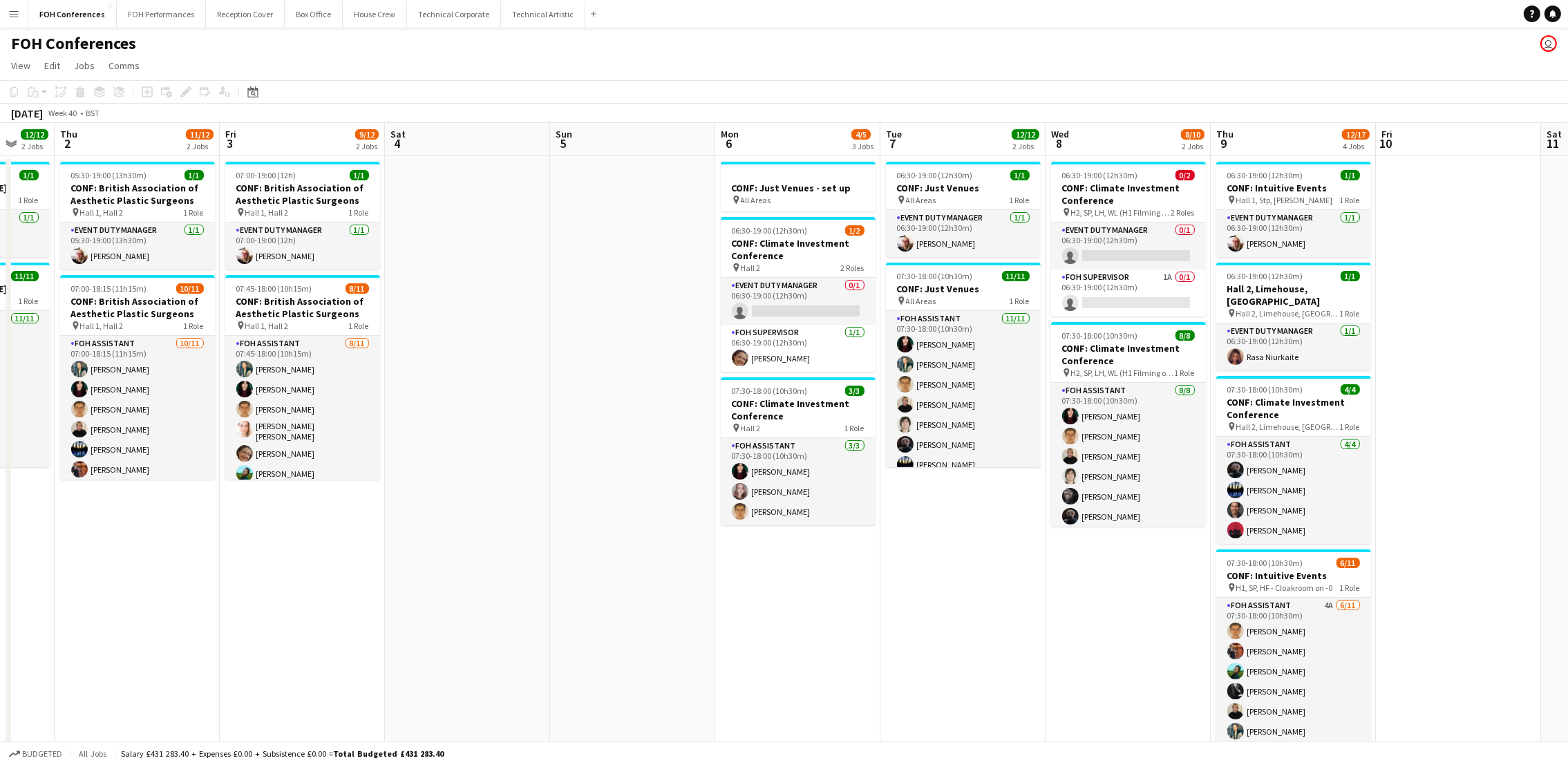
drag, startPoint x: 217, startPoint y: 141, endPoint x: 819, endPoint y: 187, distance: 603.8
click at [819, 187] on app-calendar-viewport "Mon 29 1 Job Tue 30 12/12 2 Jobs Wed 1 12/12 2 Jobs Thu 2 11/12 2 Jobs Fri 3 9/…" at bounding box center [784, 592] width 1568 height 939
click at [129, 10] on button "FOH Performances Close" at bounding box center [161, 14] width 89 height 27
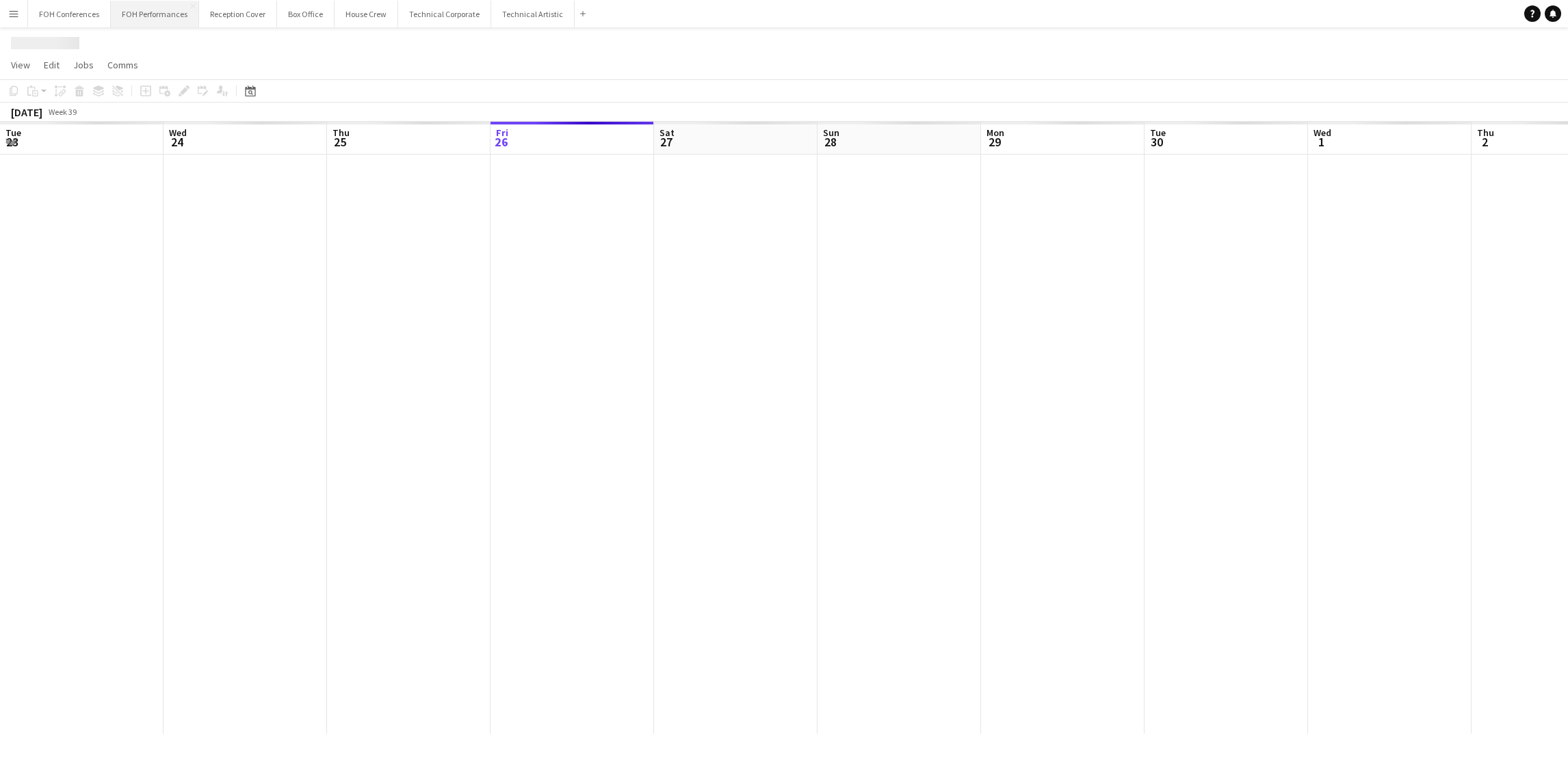
scroll to position [0, 326]
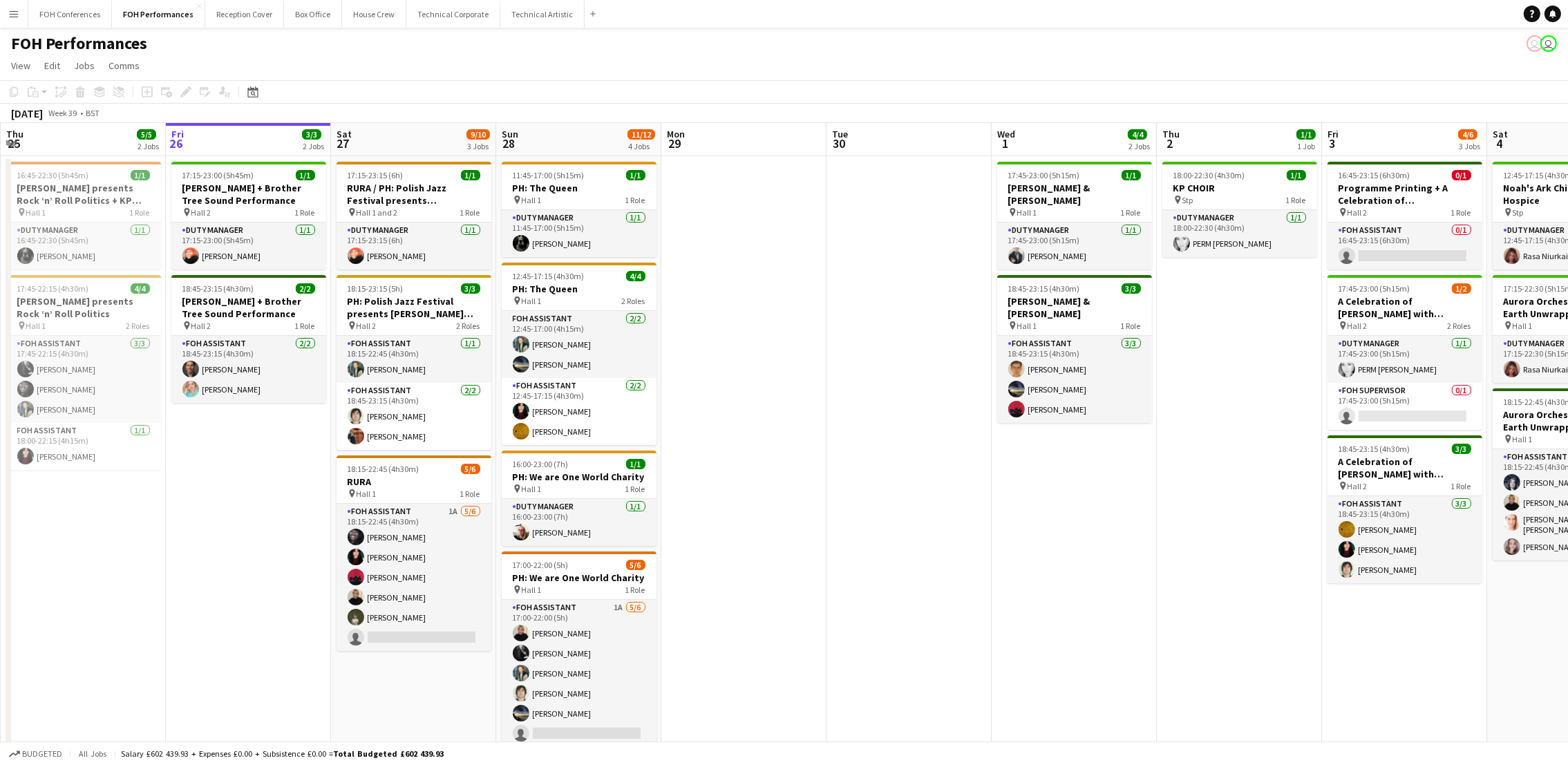
drag, startPoint x: 1402, startPoint y: 117, endPoint x: 1304, endPoint y: 140, distance: 100.7
click at [1304, 140] on app-calendar "Copy Paste Paste Ctrl+V Paste with crew Ctrl+Shift+V Paste linked Job Delete Gr…" at bounding box center [784, 440] width 1568 height 720
click at [1023, 63] on app-page-menu "View Day view expanded Day view collapsed Month view Date picker Jump to [DATE]…" at bounding box center [784, 66] width 1568 height 26
click at [364, 57] on app-page-menu "View Day view expanded Day view collapsed Month view Date picker Jump to [DATE]…" at bounding box center [784, 66] width 1568 height 26
click at [736, 54] on app-page-menu "View Day view expanded Day view collapsed Month view Date picker Jump to [DATE]…" at bounding box center [784, 66] width 1568 height 26
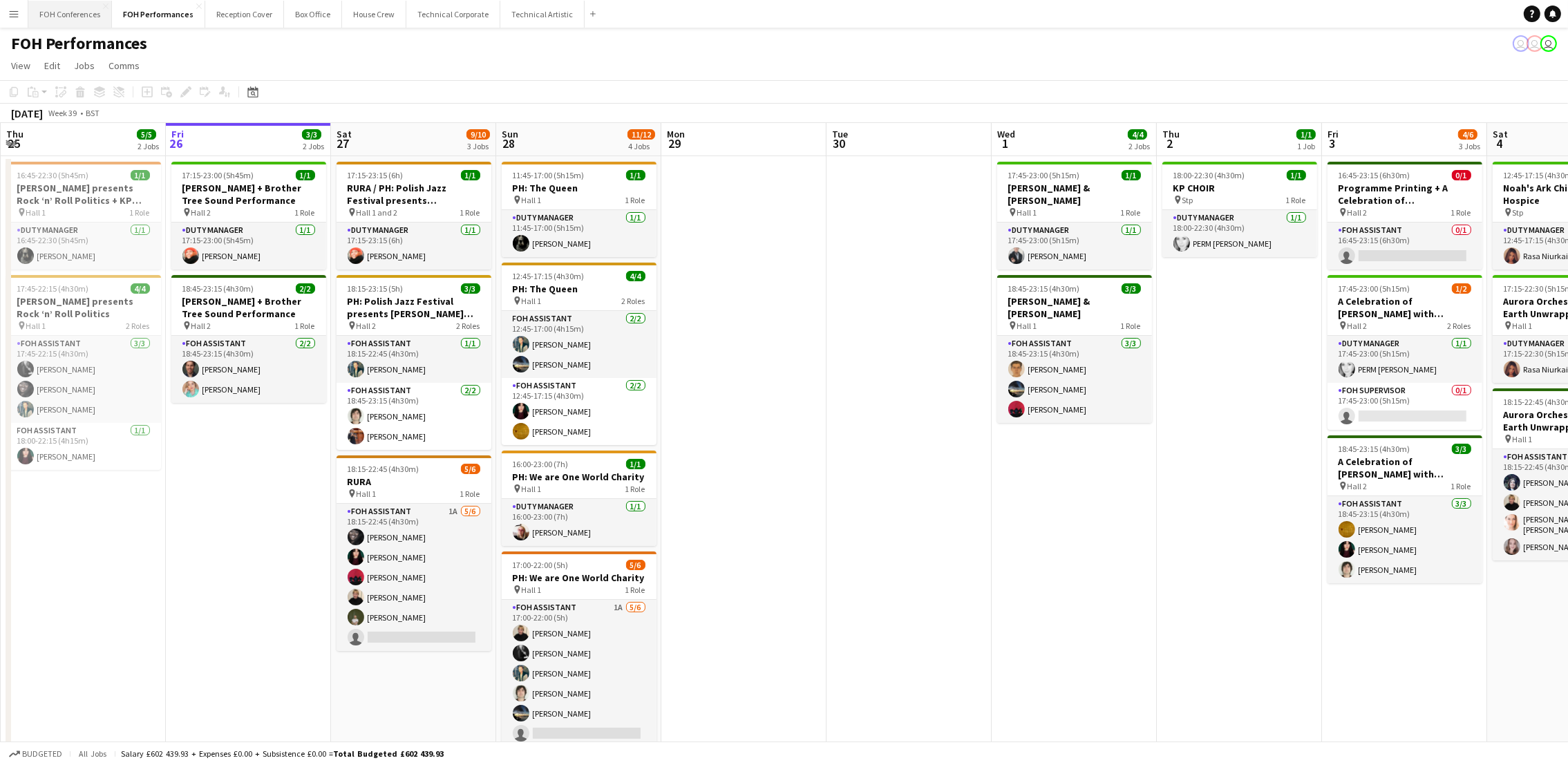
click at [64, 15] on button "FOH Conferences Close" at bounding box center [70, 14] width 83 height 27
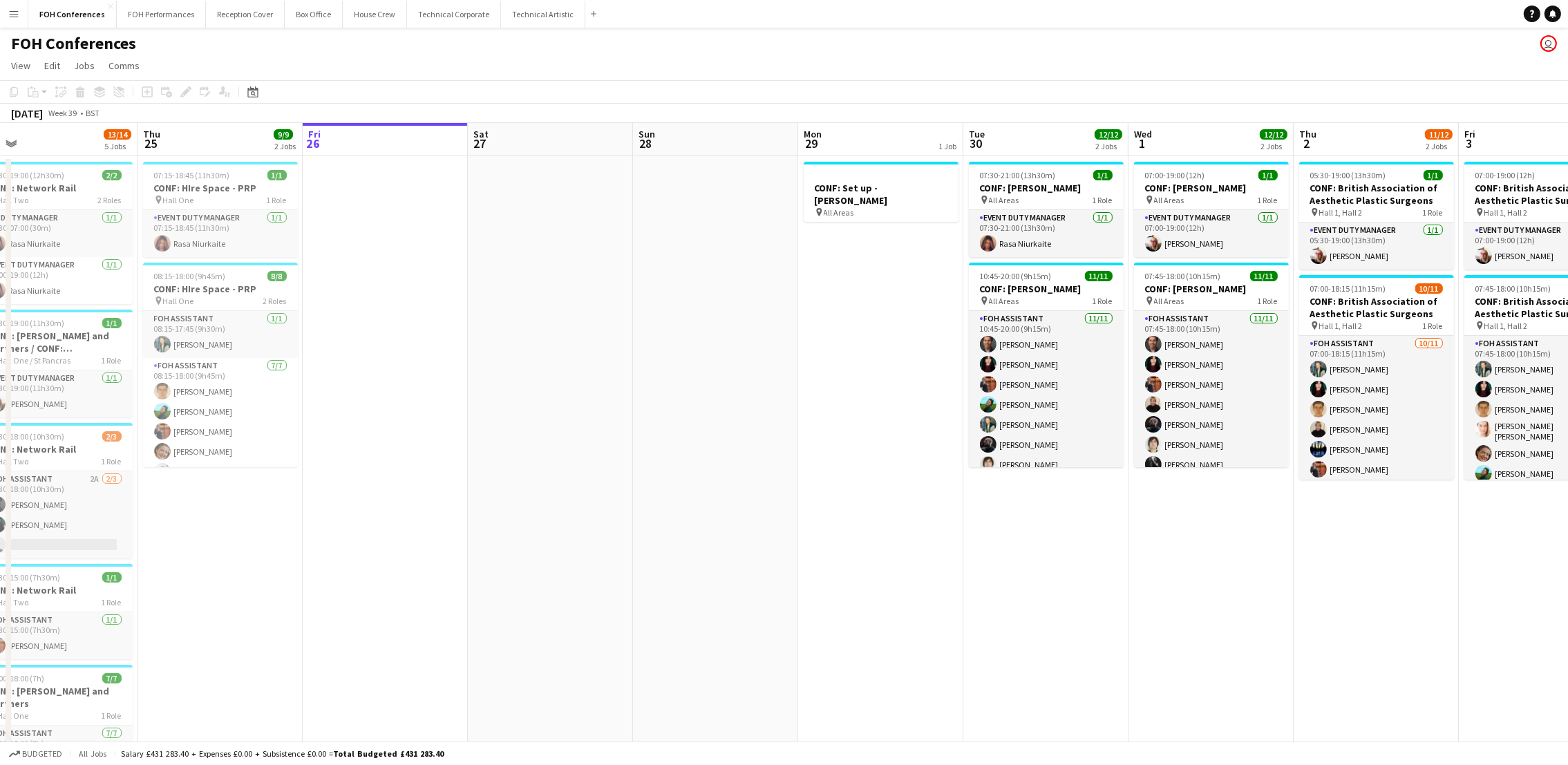
scroll to position [0, 292]
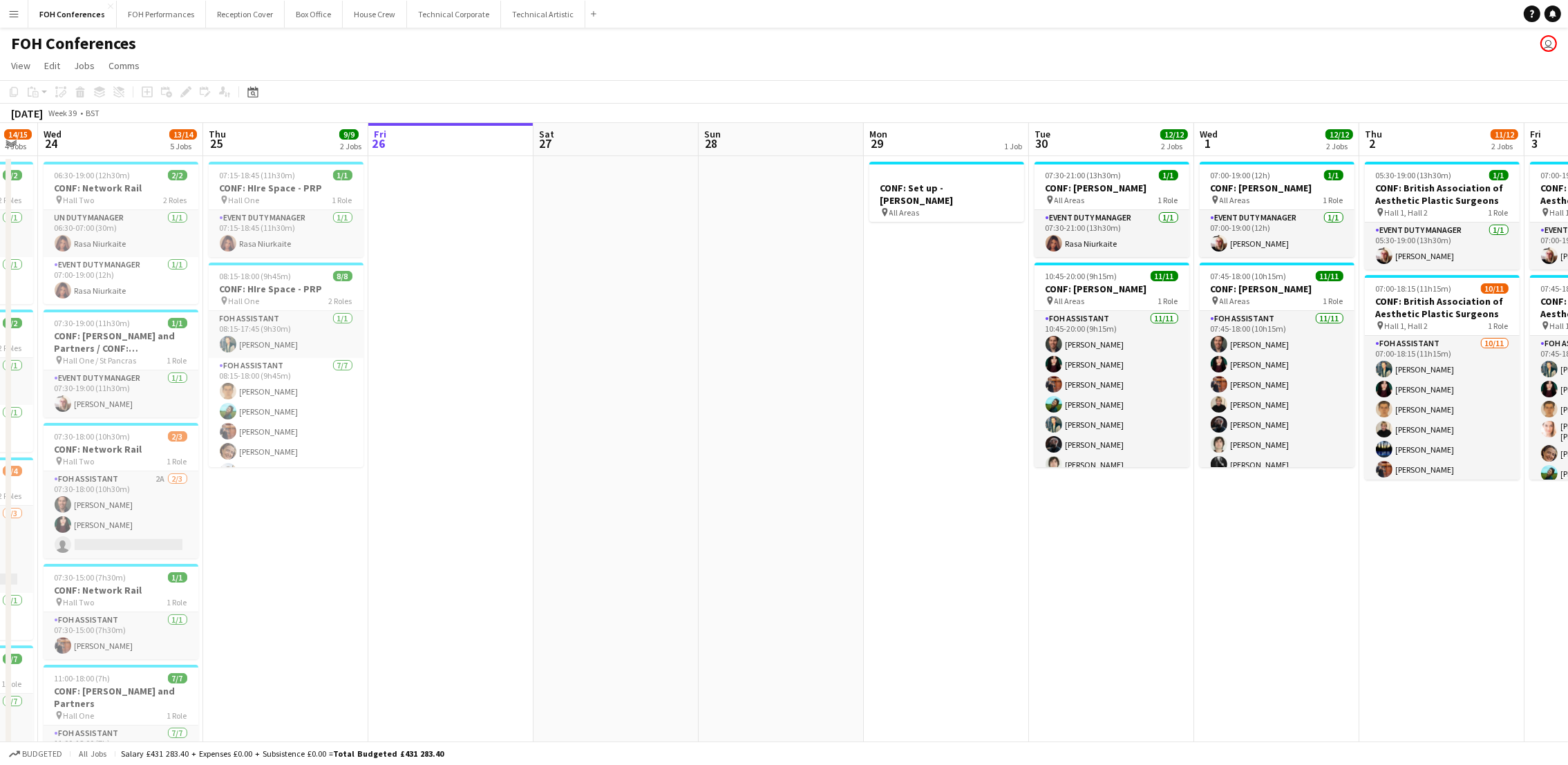
drag, startPoint x: 1279, startPoint y: 140, endPoint x: 1482, endPoint y: 134, distance: 203.1
click at [1482, 134] on app-calendar-viewport "Mon 22 Tue 23 14/15 4 Jobs Wed 24 13/14 5 Jobs Thu 25 9/9 2 Jobs Fri 26 Sat 27 …" at bounding box center [784, 512] width 1568 height 778
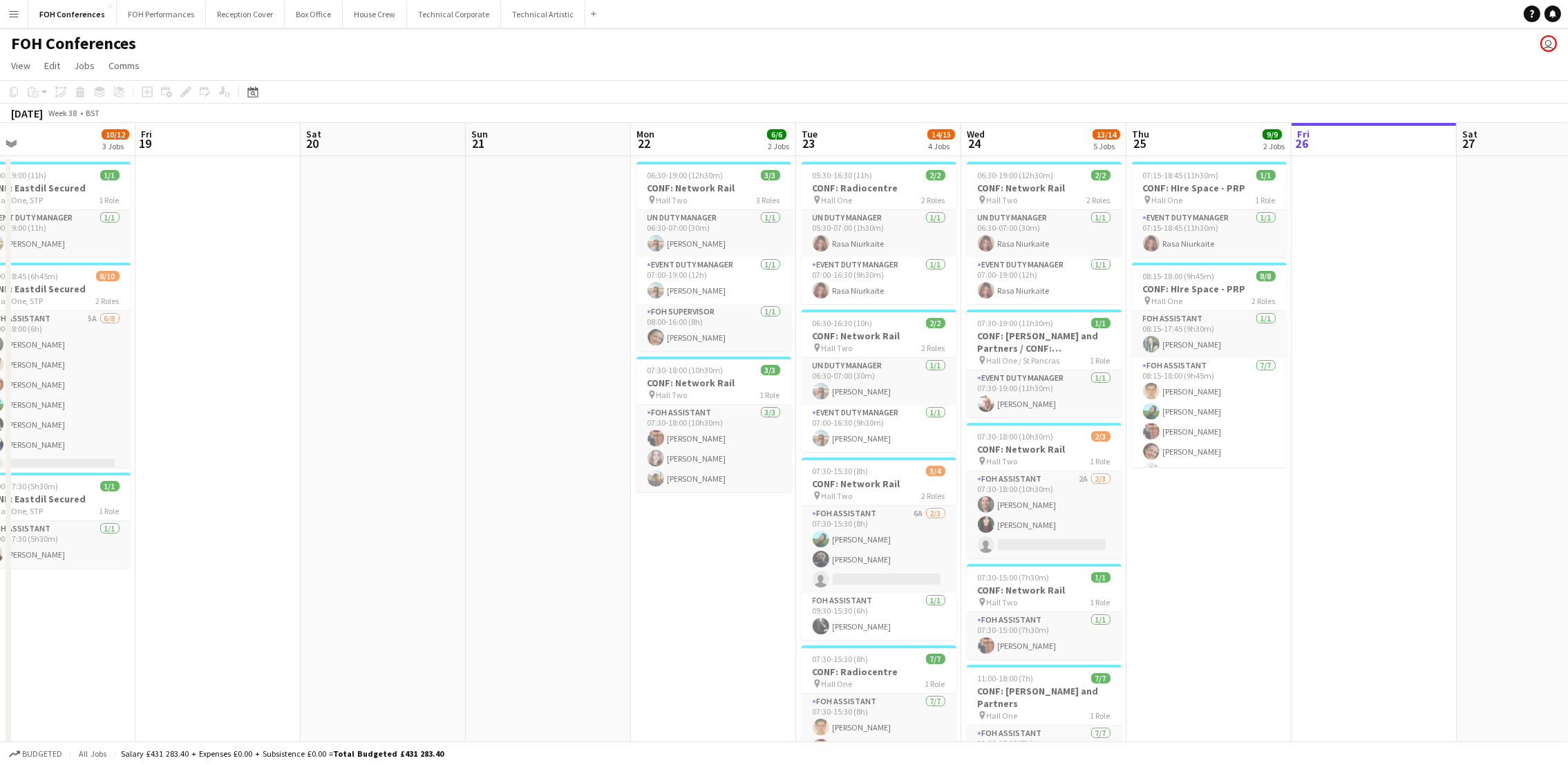
scroll to position [0, 433]
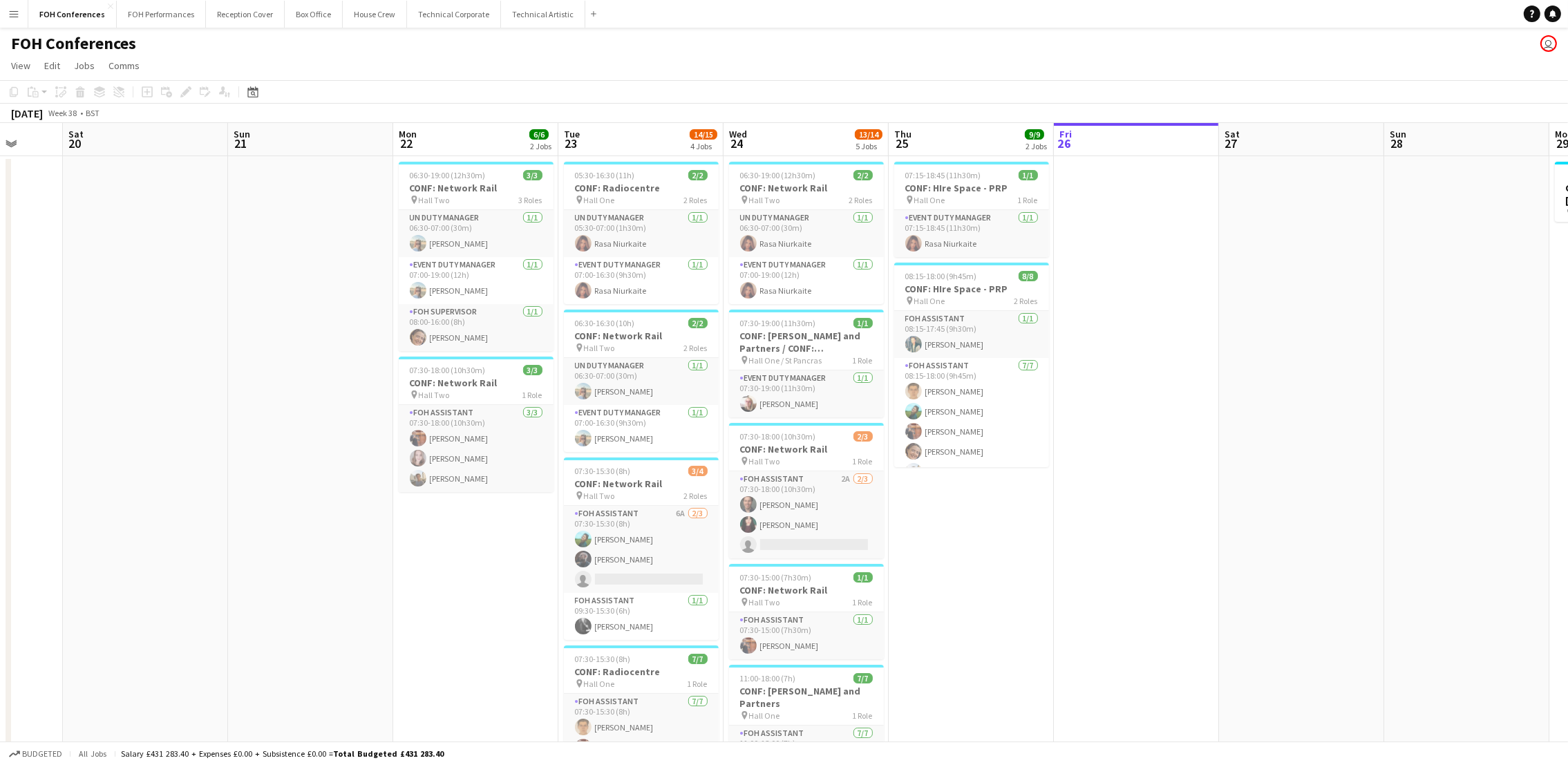
drag, startPoint x: 130, startPoint y: 151, endPoint x: 815, endPoint y: 159, distance: 685.0
click at [815, 159] on app-calendar-viewport "Wed 17 14/17 3 Jobs Thu 18 10/12 3 Jobs Fri 19 Sat 20 Sun 21 Mon 22 6/6 2 Jobs …" at bounding box center [784, 512] width 1568 height 778
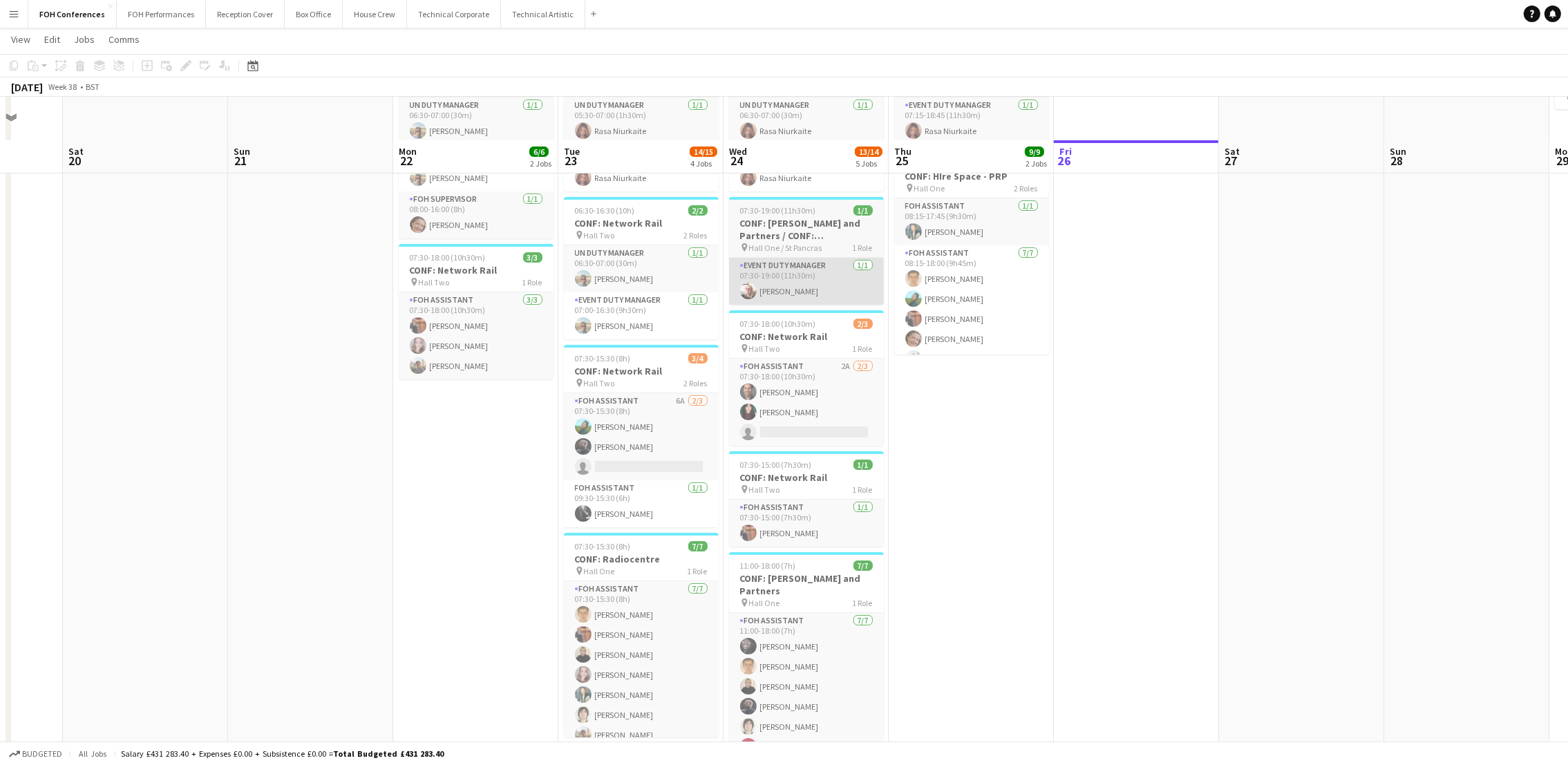
scroll to position [0, 0]
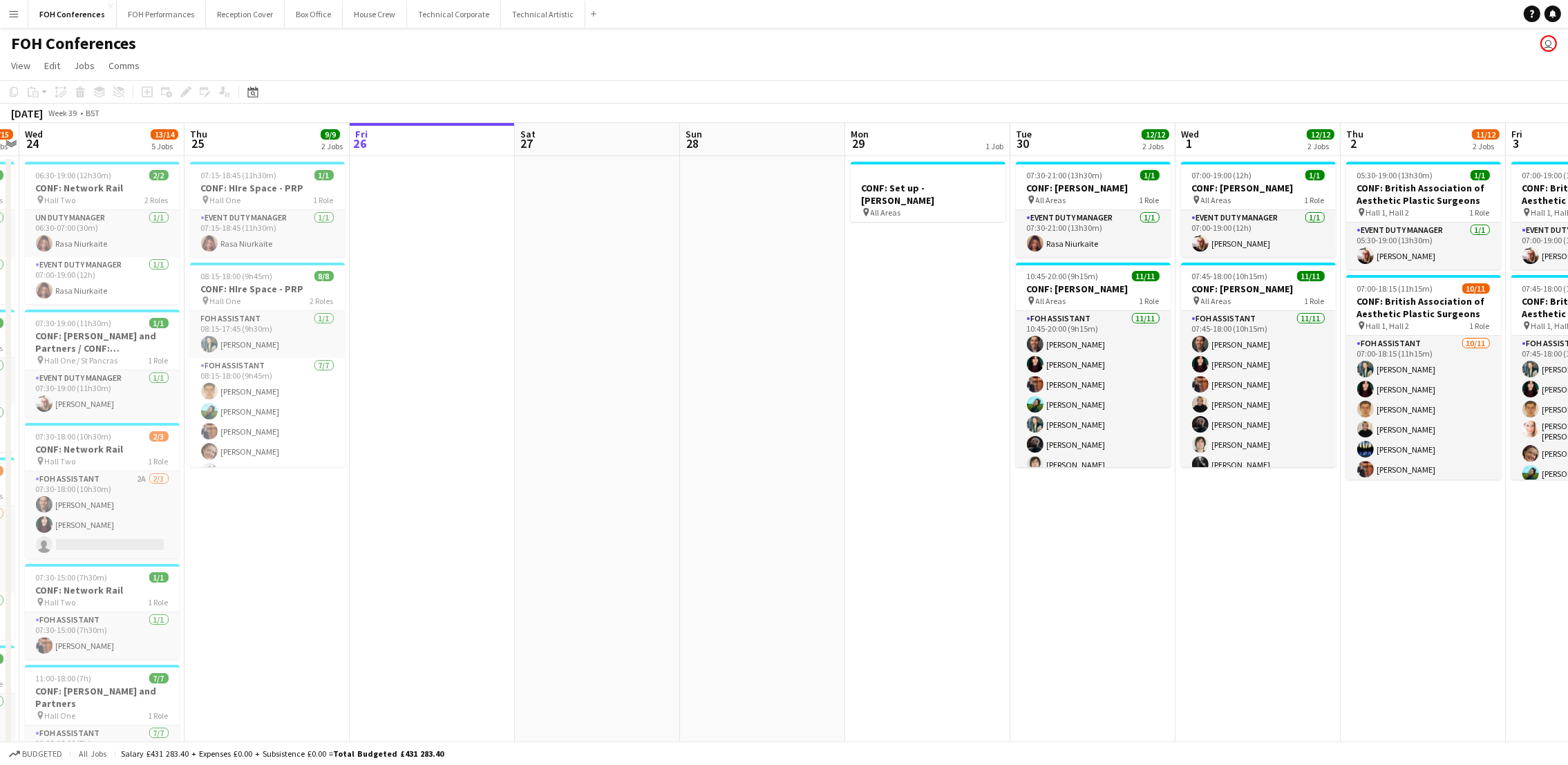
drag, startPoint x: 1146, startPoint y: 144, endPoint x: 104, endPoint y: 149, distance: 1042.0
click at [102, 150] on app-calendar-viewport "Sun 21 Mon 22 6/6 2 Jobs Tue 23 14/15 4 Jobs Wed 24 13/14 5 Jobs Thu 25 9/9 2 J…" at bounding box center [784, 512] width 1568 height 778
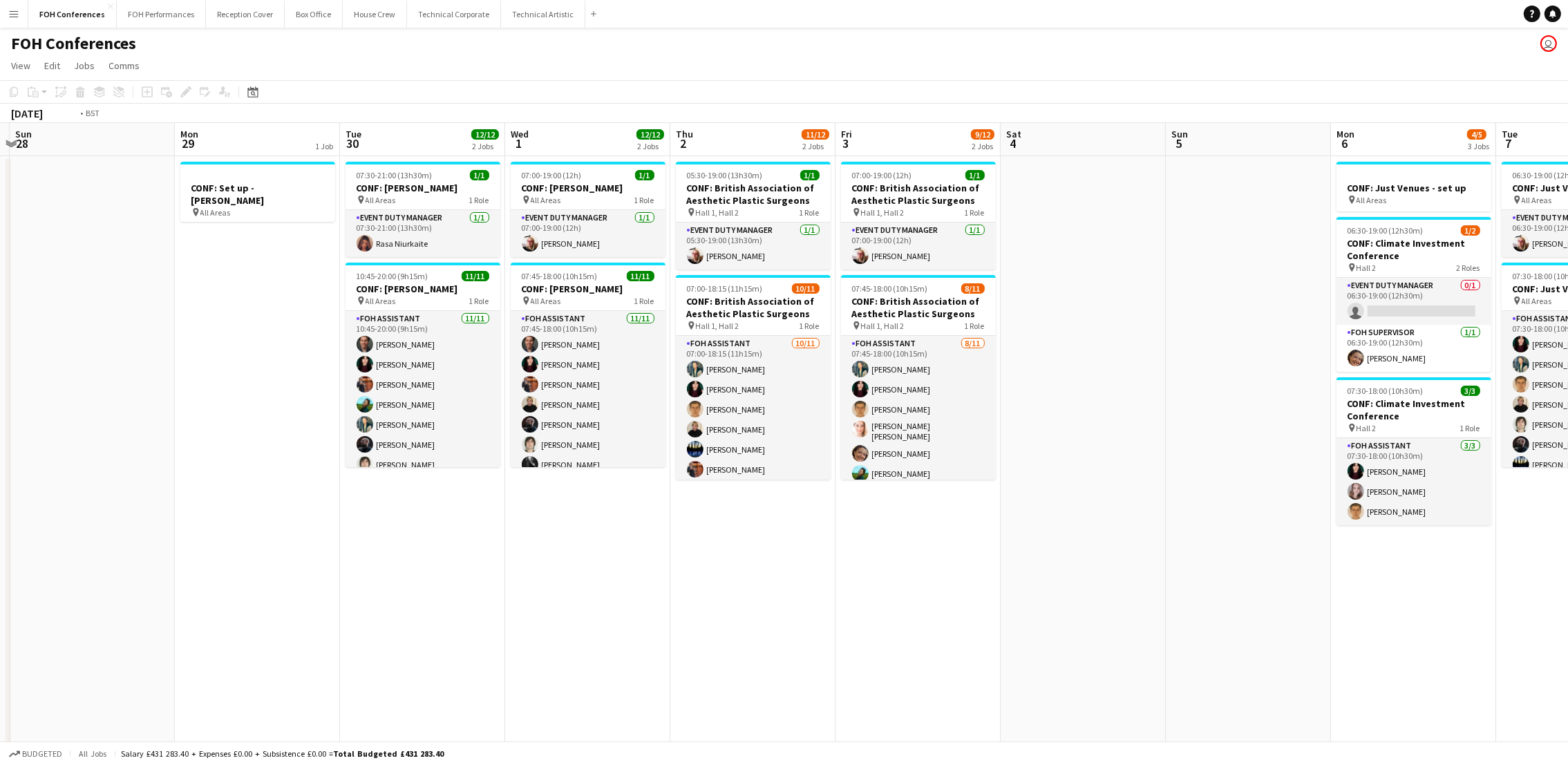
scroll to position [0, 465]
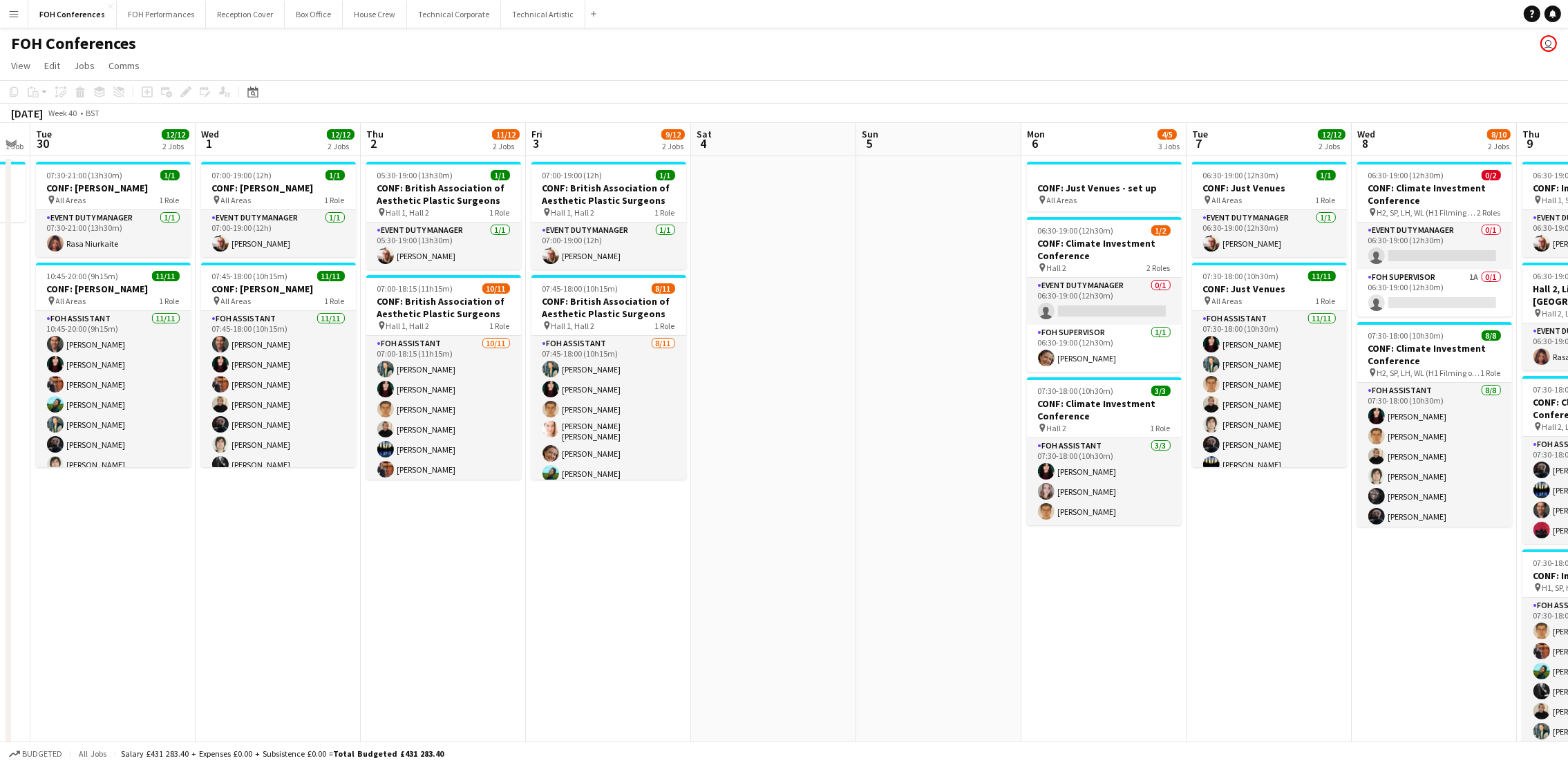
drag, startPoint x: 1250, startPoint y: 136, endPoint x: 0, endPoint y: 138, distance: 1250.0
click at [0, 140] on html "Menu Boards Boards Boards All jobs Status Workforce Workforce My Workforce Recr…" at bounding box center [784, 462] width 1568 height 925
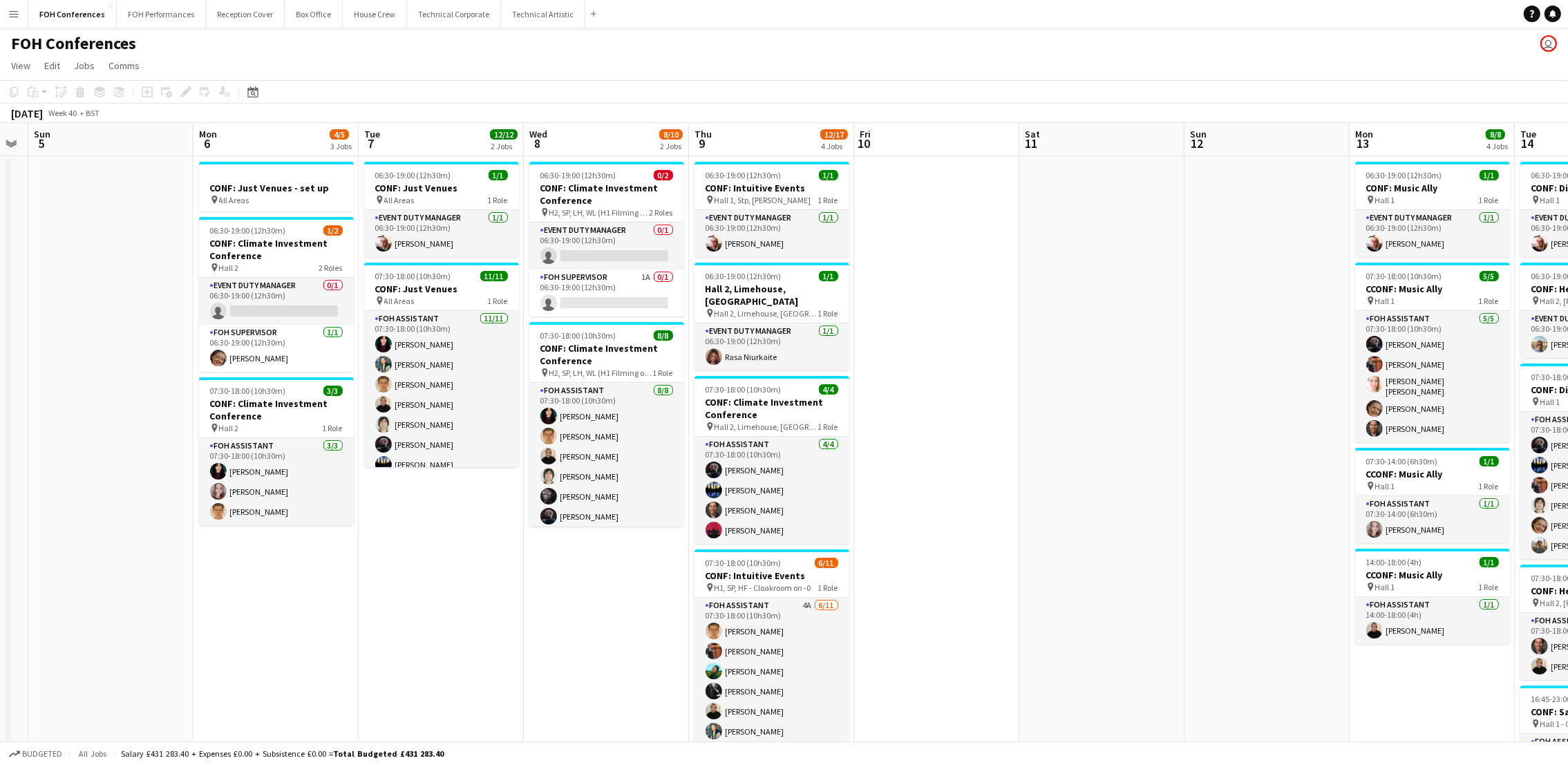
drag, startPoint x: 1092, startPoint y: 161, endPoint x: 258, endPoint y: 175, distance: 834.1
click at [258, 175] on app-calendar-viewport "Wed 1 12/12 2 Jobs Thu 2 11/12 2 Jobs Fri 3 9/12 2 Jobs Sat 4 Sun 5 Mon 6 4/5 3…" at bounding box center [784, 592] width 1568 height 939
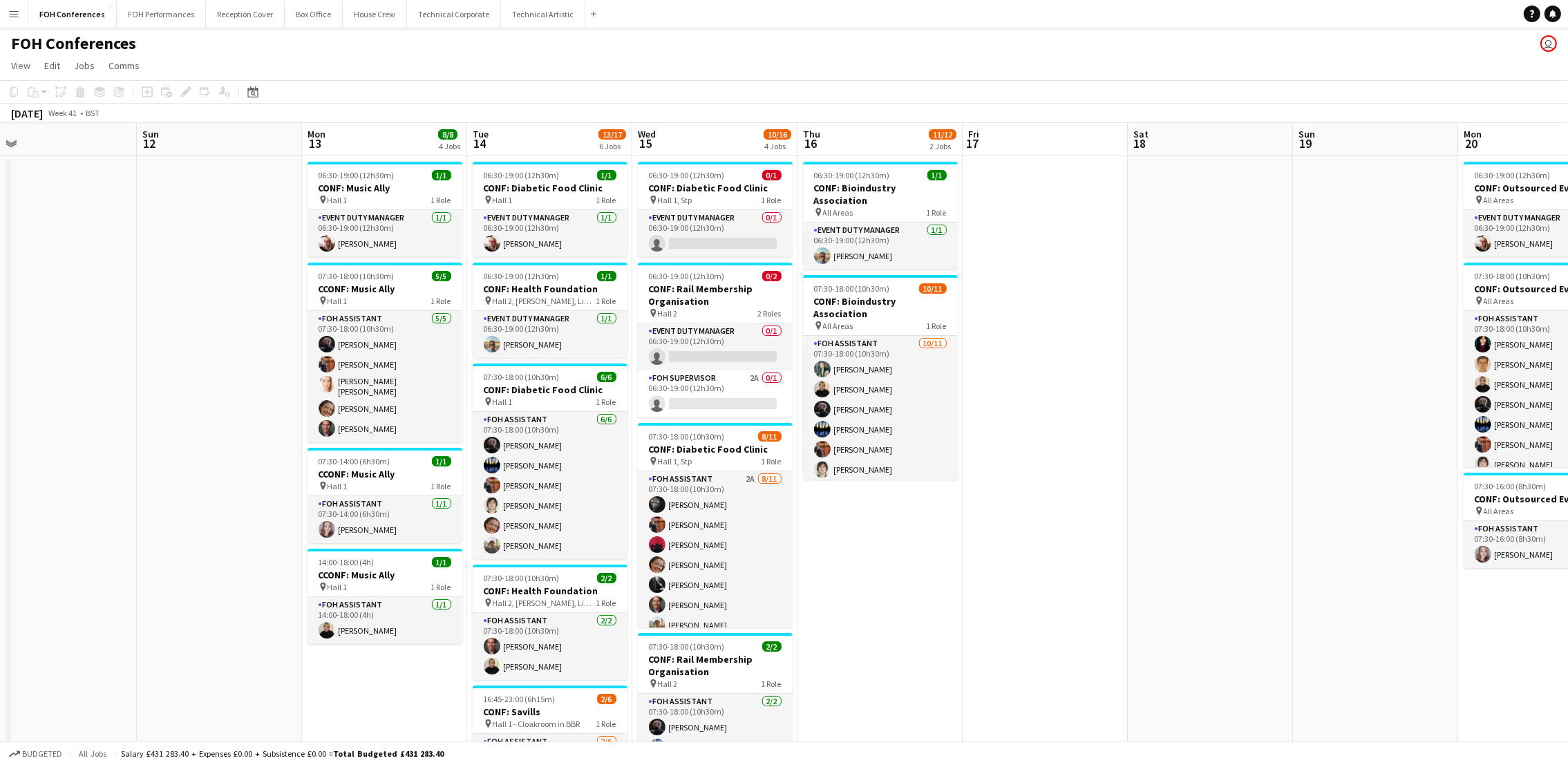
scroll to position [0, 611]
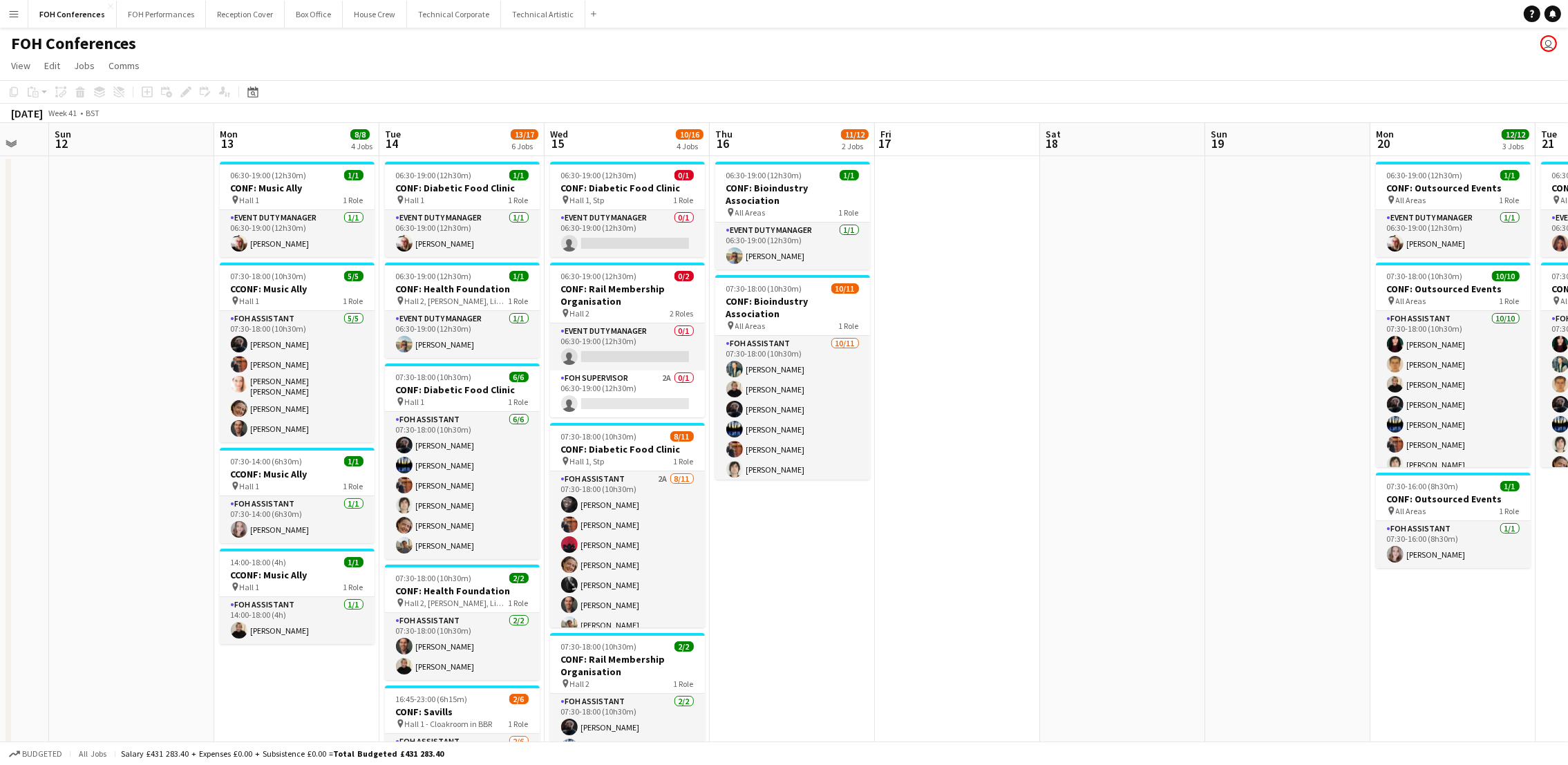
drag, startPoint x: 1405, startPoint y: 147, endPoint x: 275, endPoint y: 140, distance: 1130.0
click at [275, 140] on app-calendar-viewport "Wed 8 8/10 2 Jobs Thu 9 12/17 4 Jobs Fri 10 Sat 11 Sun 12 Mon 13 8/8 4 Jobs Tue…" at bounding box center [784, 592] width 1568 height 939
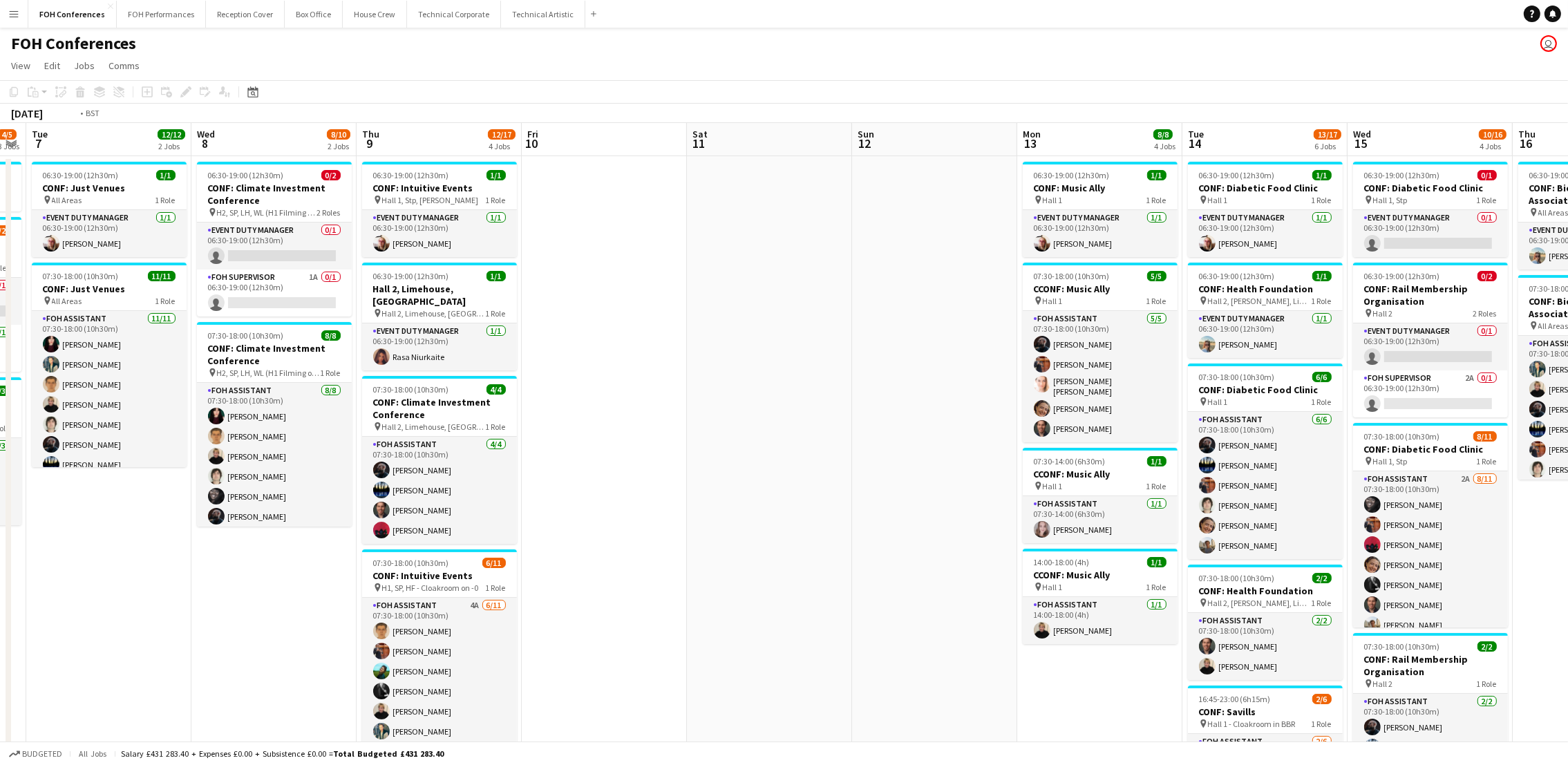
scroll to position [0, 341]
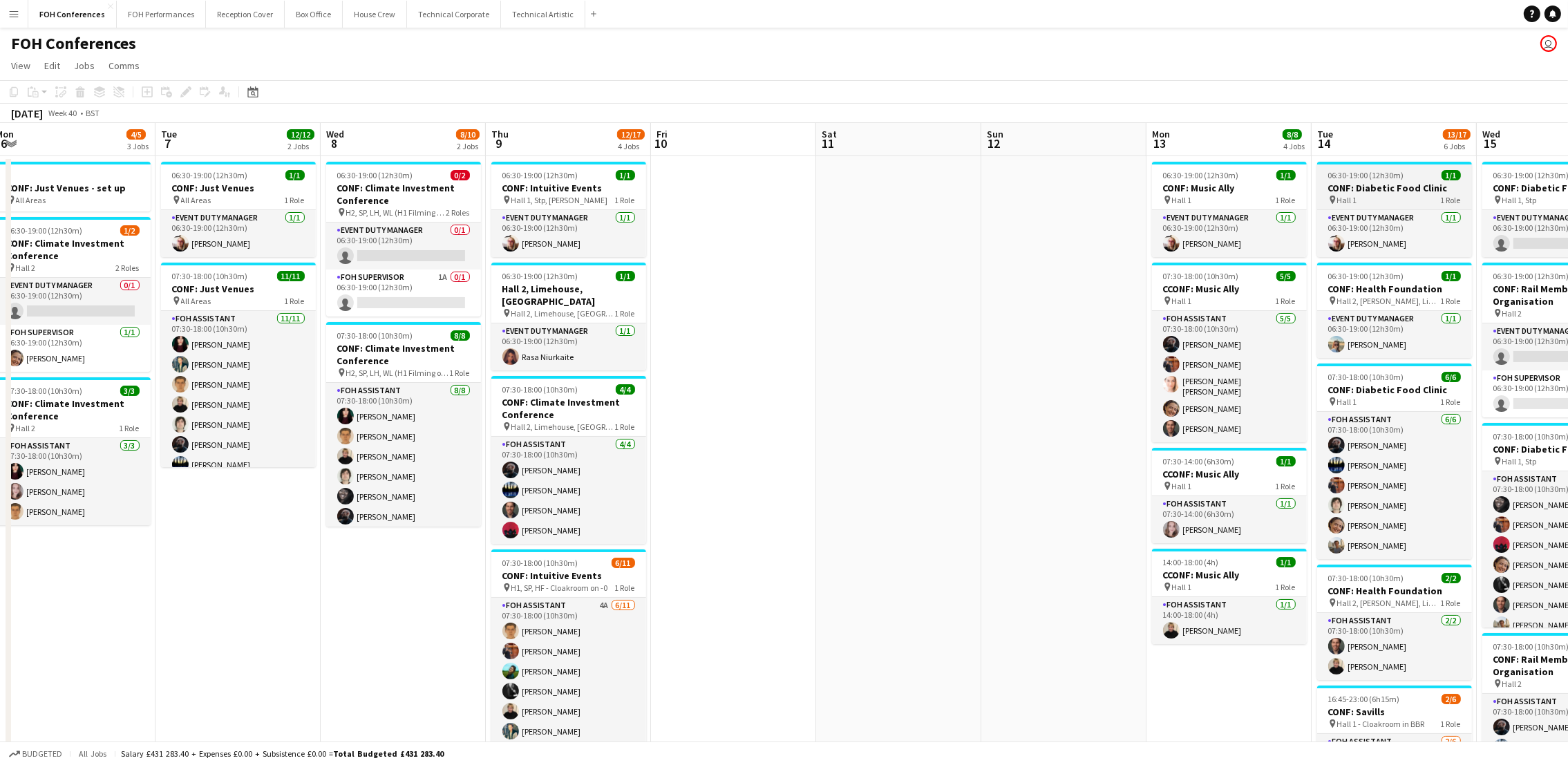
drag, startPoint x: 90, startPoint y: 141, endPoint x: 1267, endPoint y: 178, distance: 1177.6
click at [881, 178] on app-calendar-viewport "Fri 3 9/12 2 Jobs Sat 4 Sun 5 Mon 6 4/5 3 Jobs Tue 7 12/12 2 Jobs Wed 8 8/10 2 …" at bounding box center [784, 592] width 1568 height 939
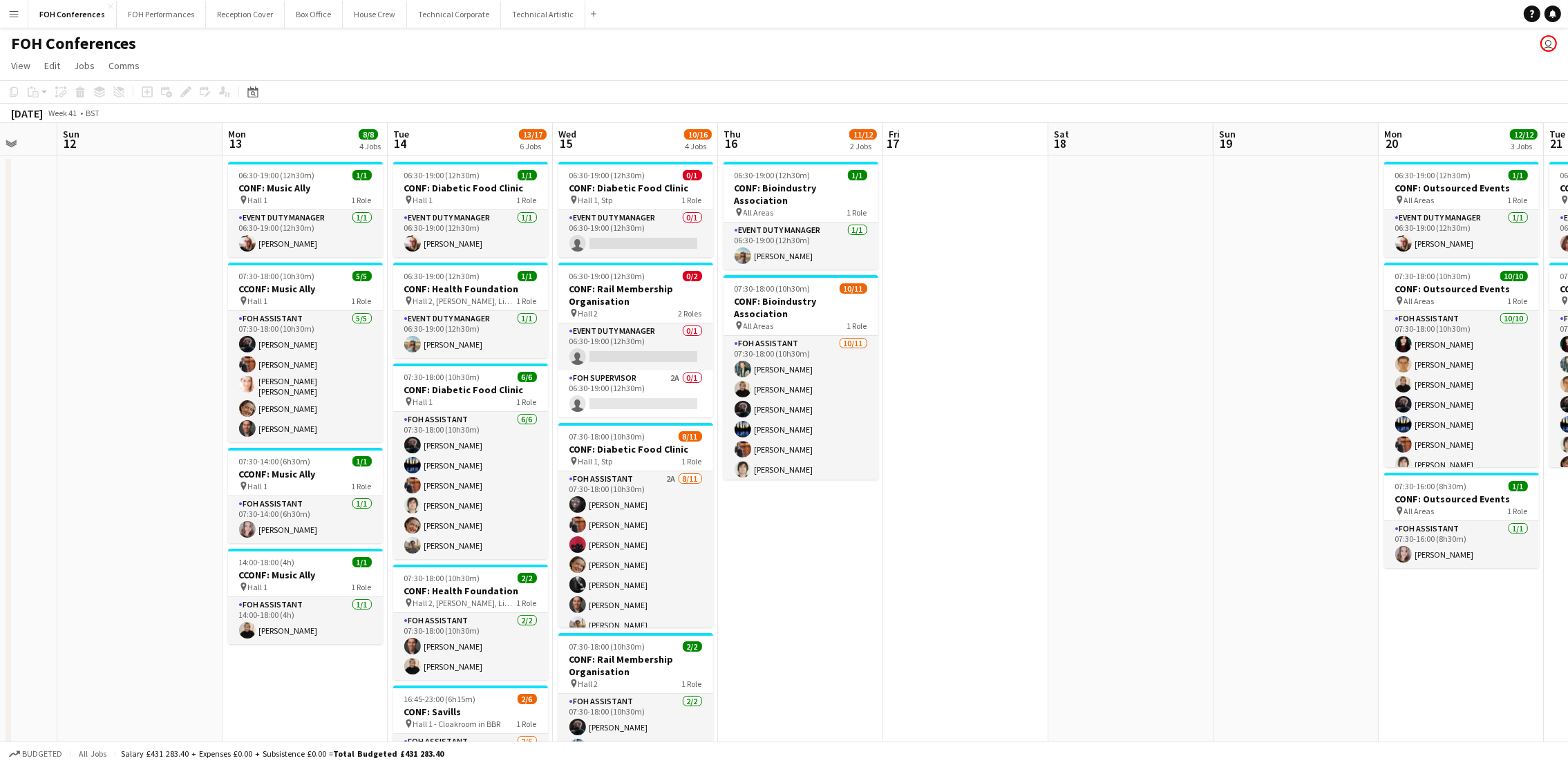
scroll to position [0, 530]
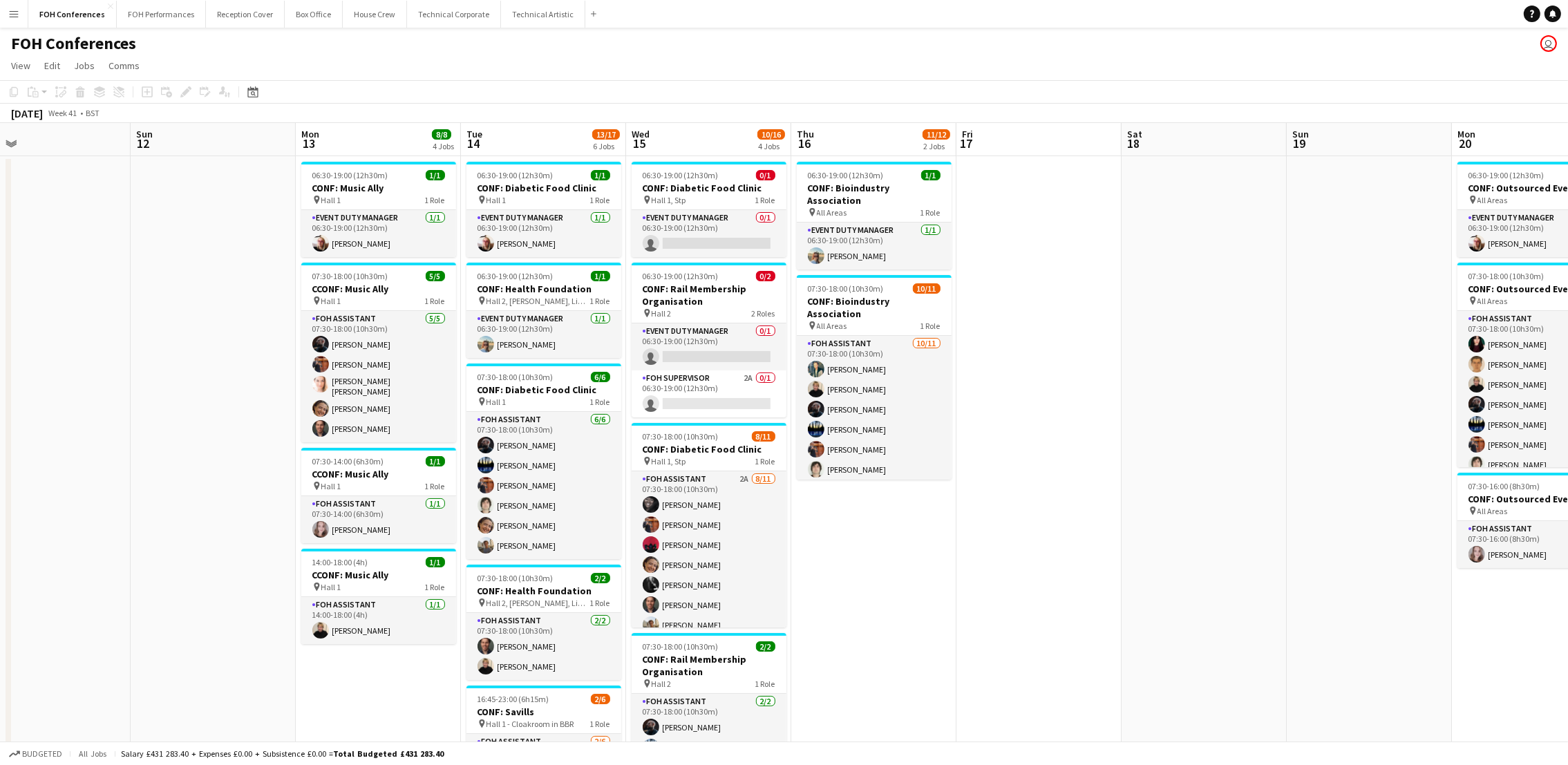
drag, startPoint x: 1419, startPoint y: 144, endPoint x: 710, endPoint y: 167, distance: 709.4
click at [710, 167] on app-calendar-viewport "Wed 8 8/10 2 Jobs Thu 9 12/17 4 Jobs Fri 10 Sat 11 Sun 12 Mon 13 8/8 4 Jobs Tue…" at bounding box center [784, 592] width 1568 height 939
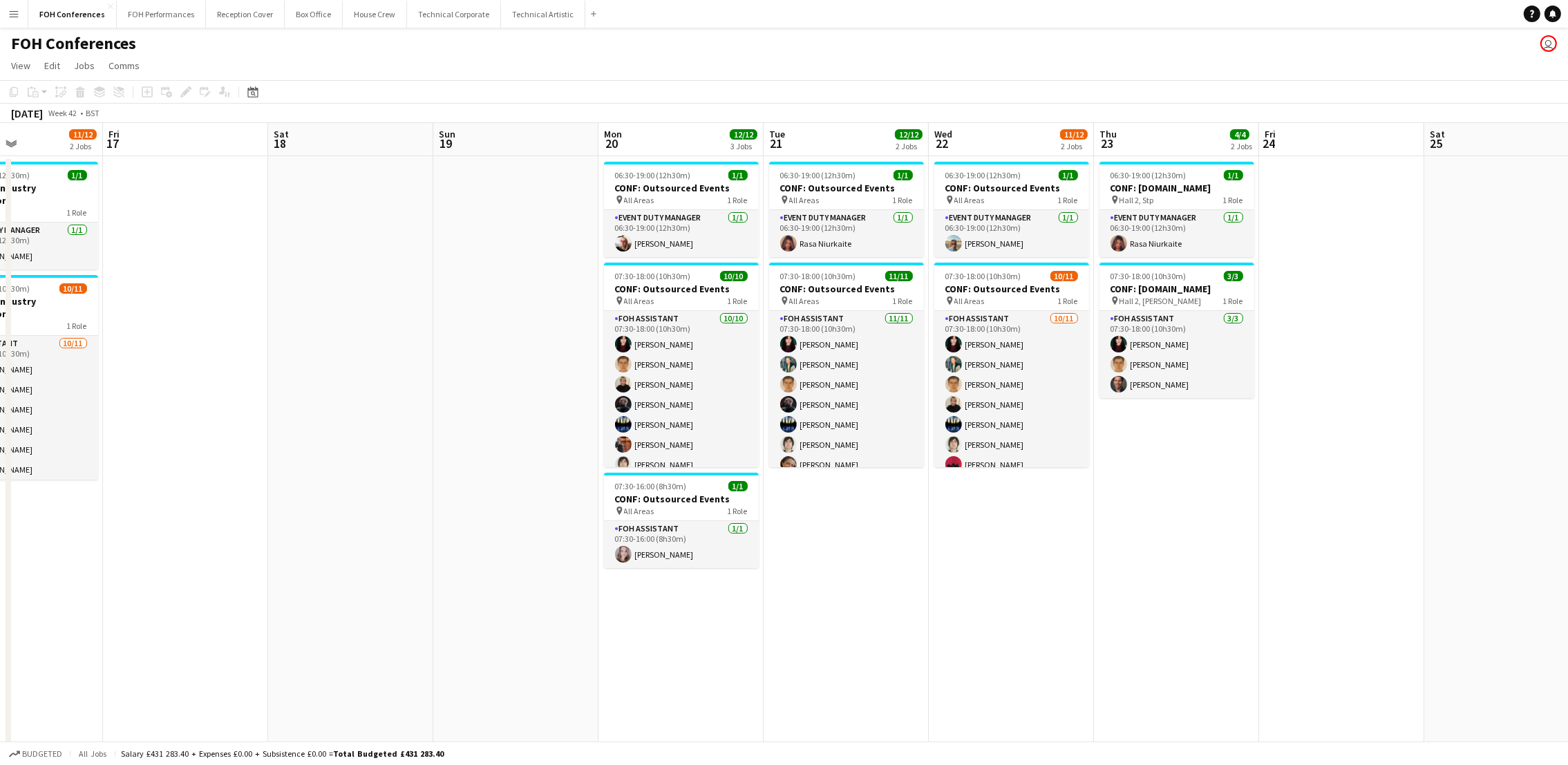
drag, startPoint x: 1374, startPoint y: 128, endPoint x: 481, endPoint y: 170, distance: 894.0
click at [481, 170] on app-calendar-viewport "Mon 13 8/8 4 Jobs Tue 14 13/17 6 Jobs Wed 15 10/16 4 Jobs Thu 16 11/12 2 Jobs F…" at bounding box center [784, 592] width 1568 height 939
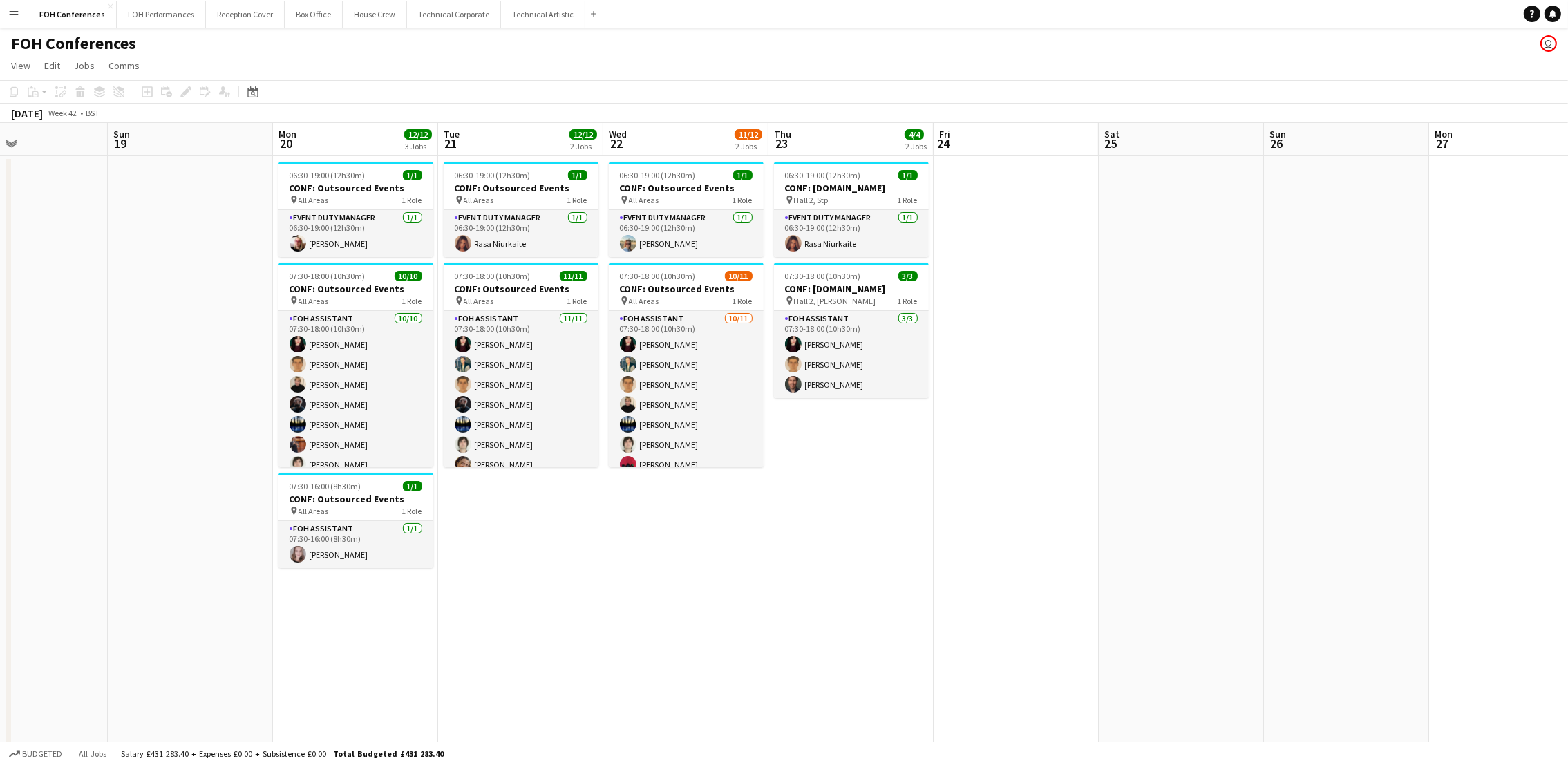
drag, startPoint x: 1293, startPoint y: 129, endPoint x: 1604, endPoint y: 231, distance: 327.3
click at [1568, 231] on html "Menu Boards Boards Boards All jobs Status Workforce Workforce My Workforce Recr…" at bounding box center [784, 542] width 1568 height 1086
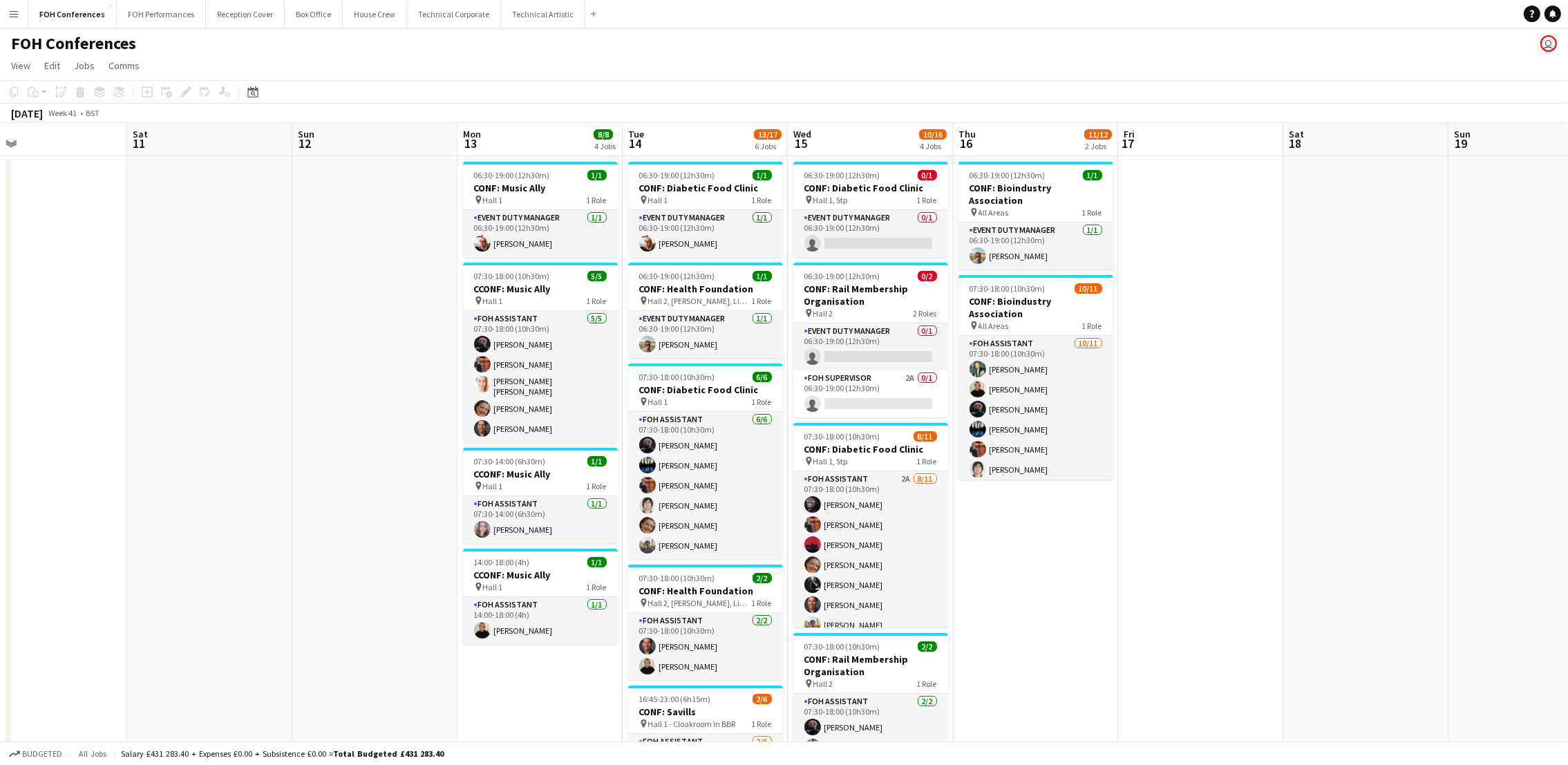
scroll to position [0, 386]
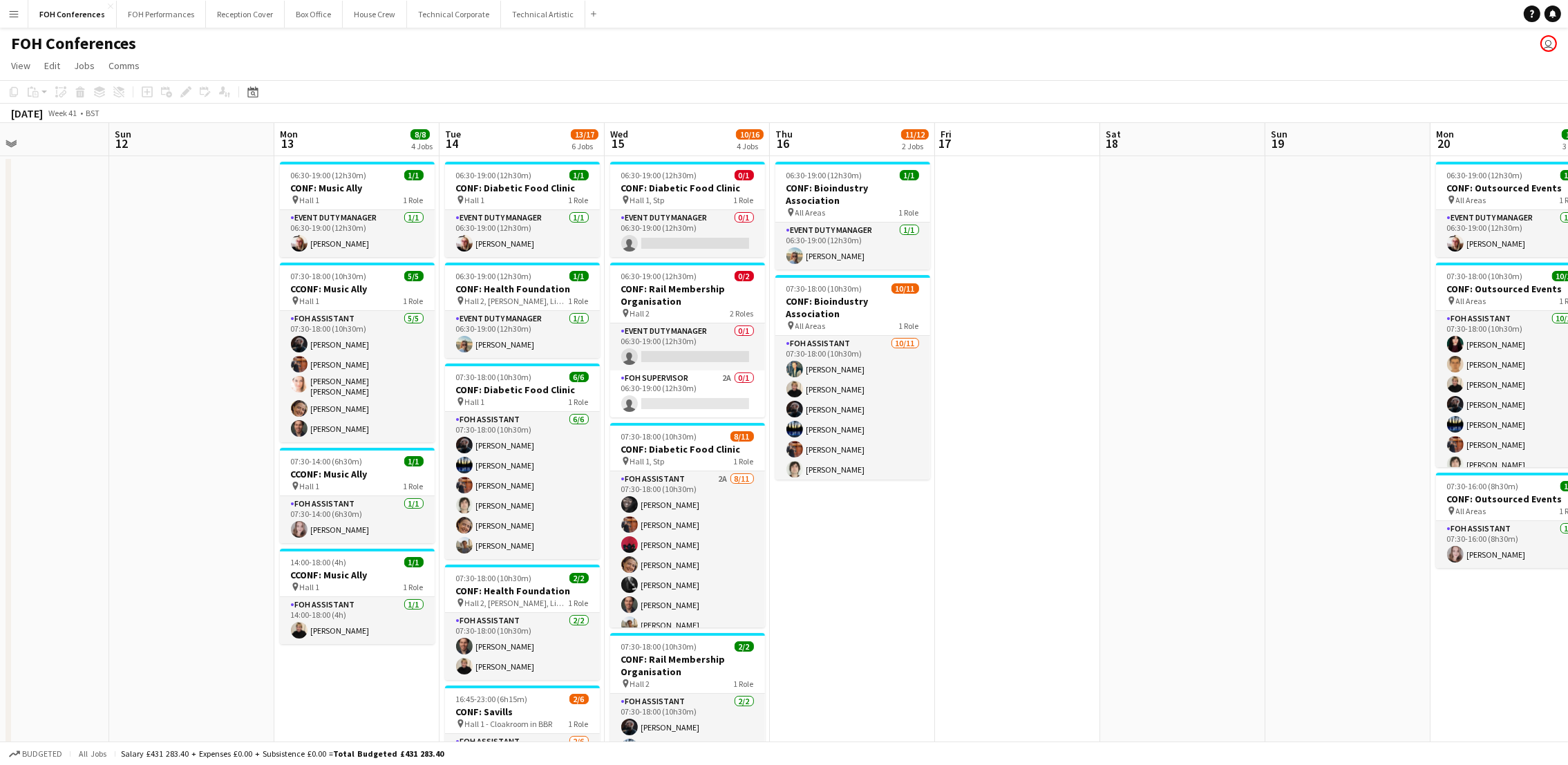
drag, startPoint x: 317, startPoint y: 137, endPoint x: 1529, endPoint y: 173, distance: 1212.5
click at [1529, 173] on app-calendar-viewport "Thu 9 12/17 4 Jobs Fri 10 Sat 11 Sun 12 Mon 13 8/8 4 Jobs Tue 14 13/17 6 Jobs W…" at bounding box center [784, 592] width 1568 height 939
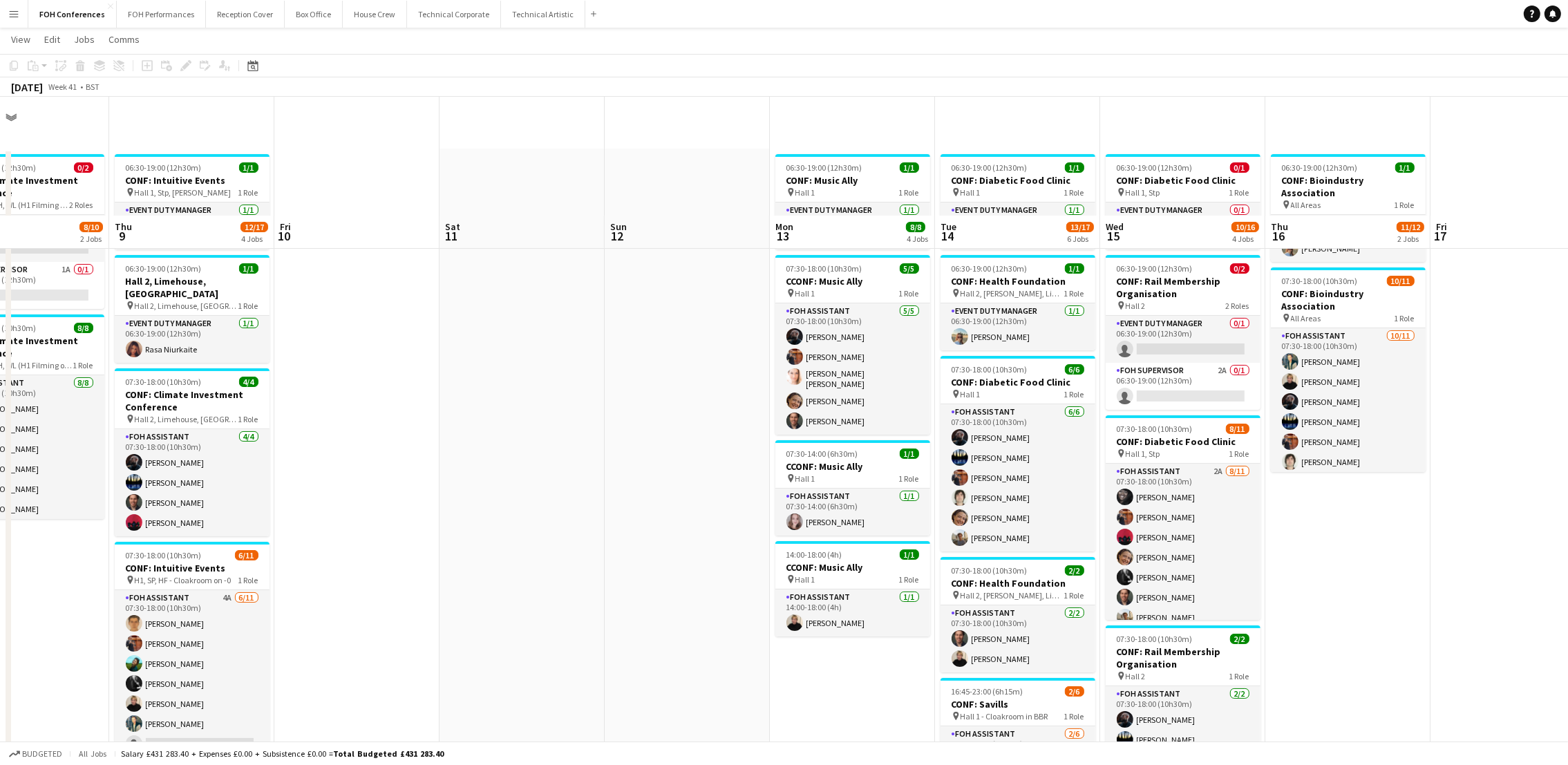
scroll to position [0, 0]
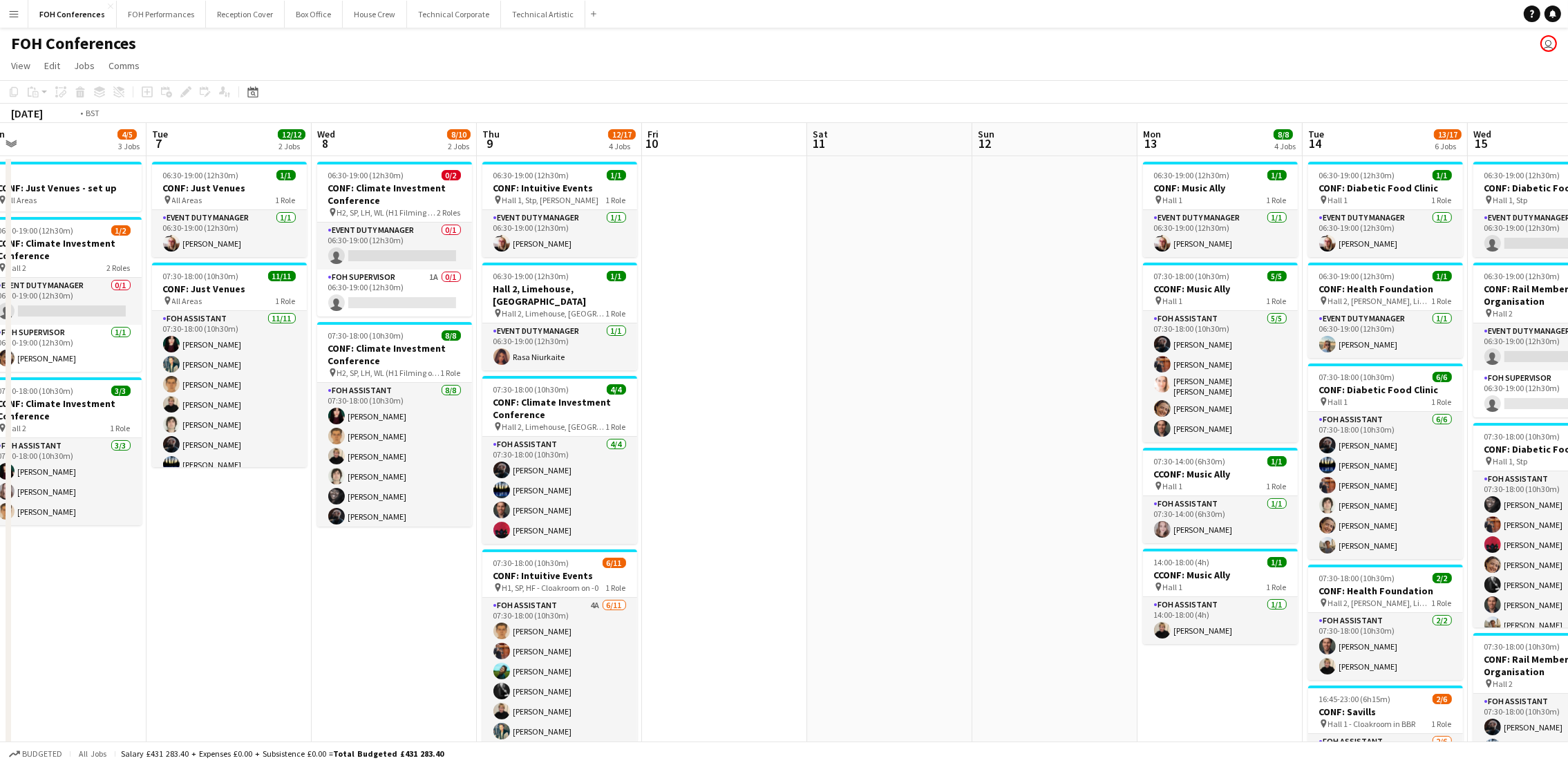
drag, startPoint x: 313, startPoint y: 156, endPoint x: 936, endPoint y: 173, distance: 623.2
click at [936, 173] on app-calendar-viewport "Sat 4 Sun 5 Mon 6 4/5 3 Jobs Tue 7 12/12 2 Jobs Wed 8 8/10 2 Jobs Thu 9 12/17 4…" at bounding box center [784, 592] width 1568 height 939
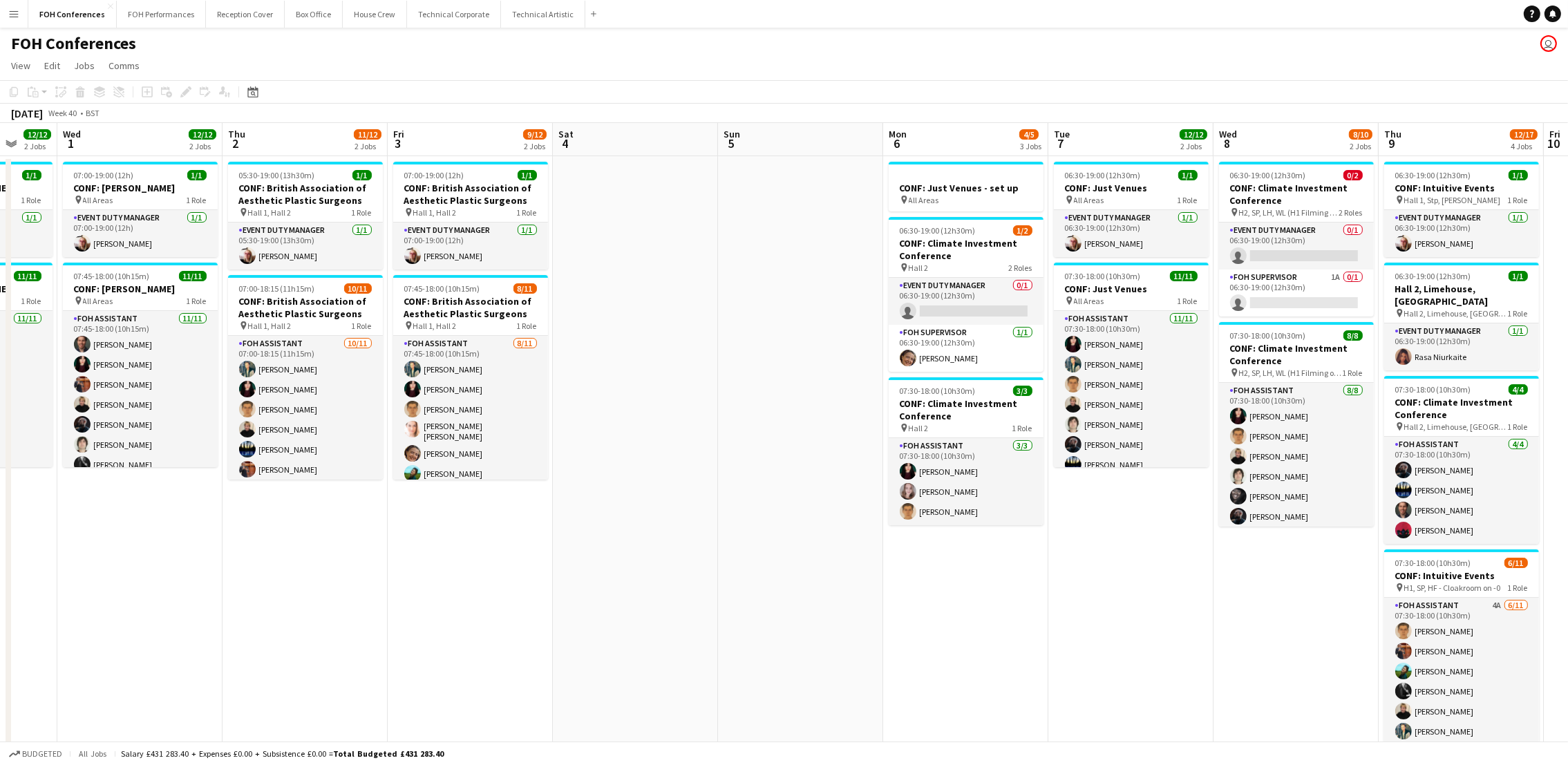
scroll to position [0, 301]
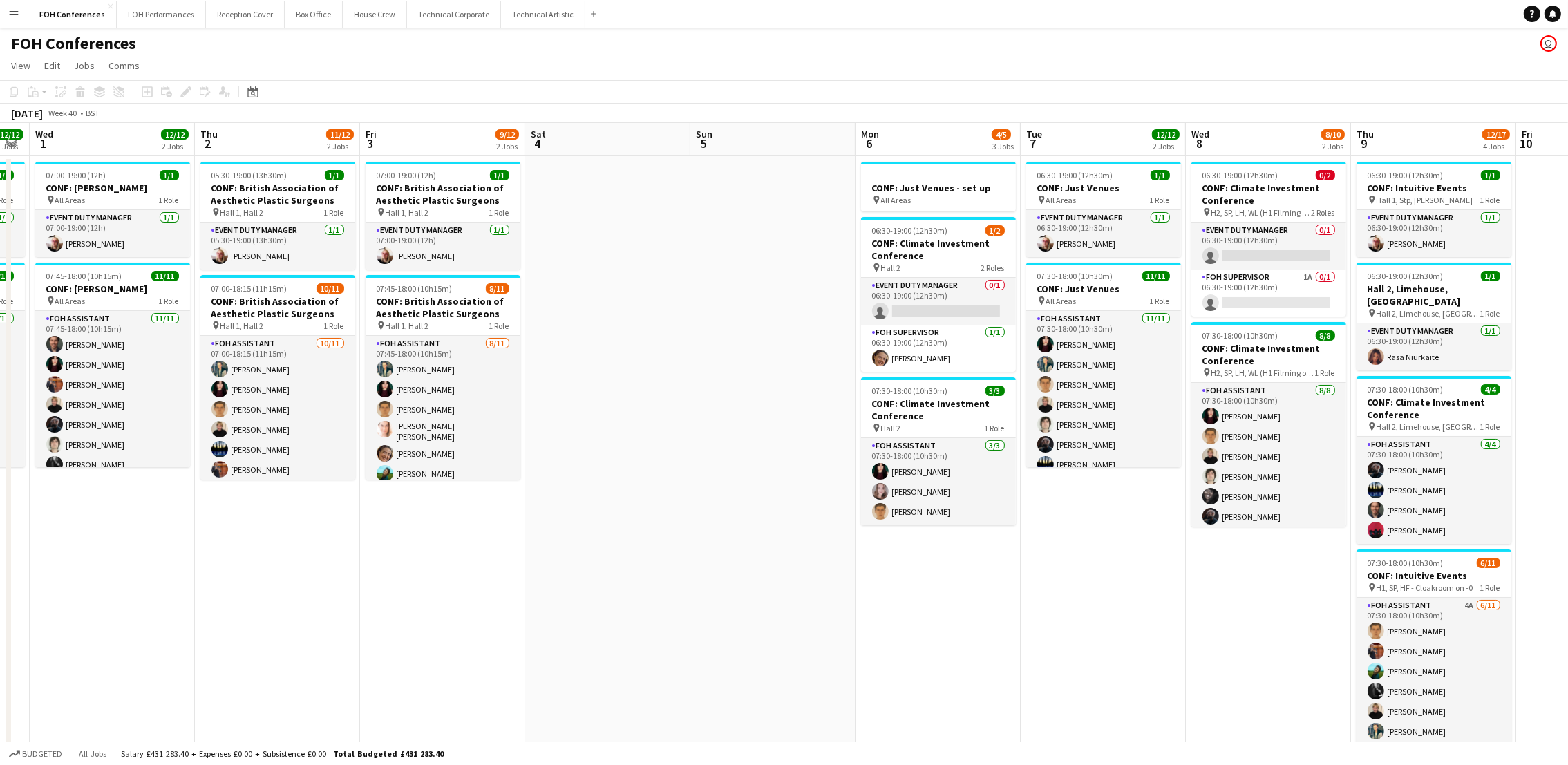
drag, startPoint x: 368, startPoint y: 141, endPoint x: 906, endPoint y: 202, distance: 541.4
click at [906, 202] on app-calendar-viewport "Mon 29 1 Job Tue 30 12/12 2 Jobs Wed 1 12/12 2 Jobs Thu 2 11/12 2 Jobs Fri 3 9/…" at bounding box center [784, 592] width 1568 height 939
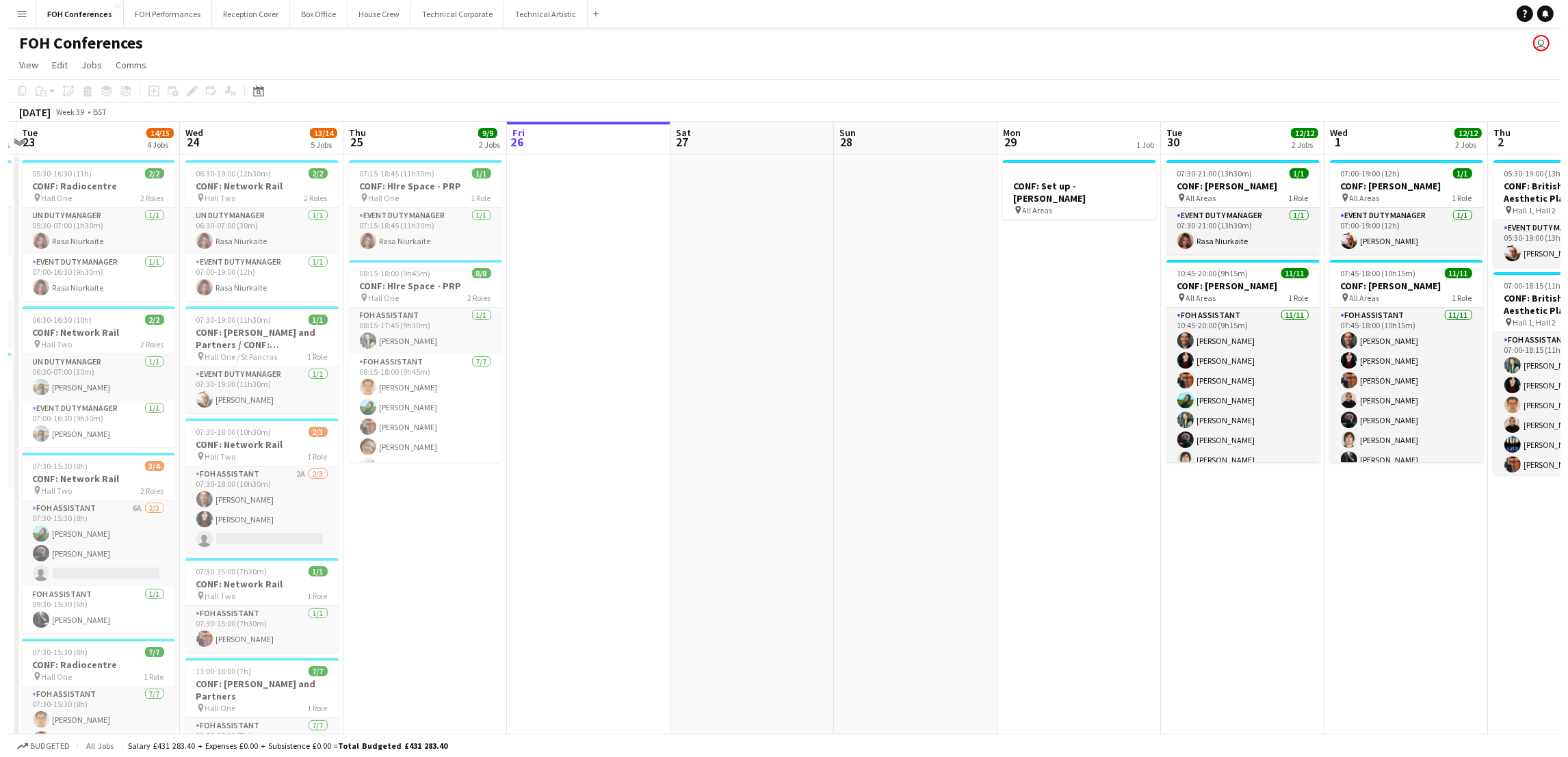
scroll to position [0, 609]
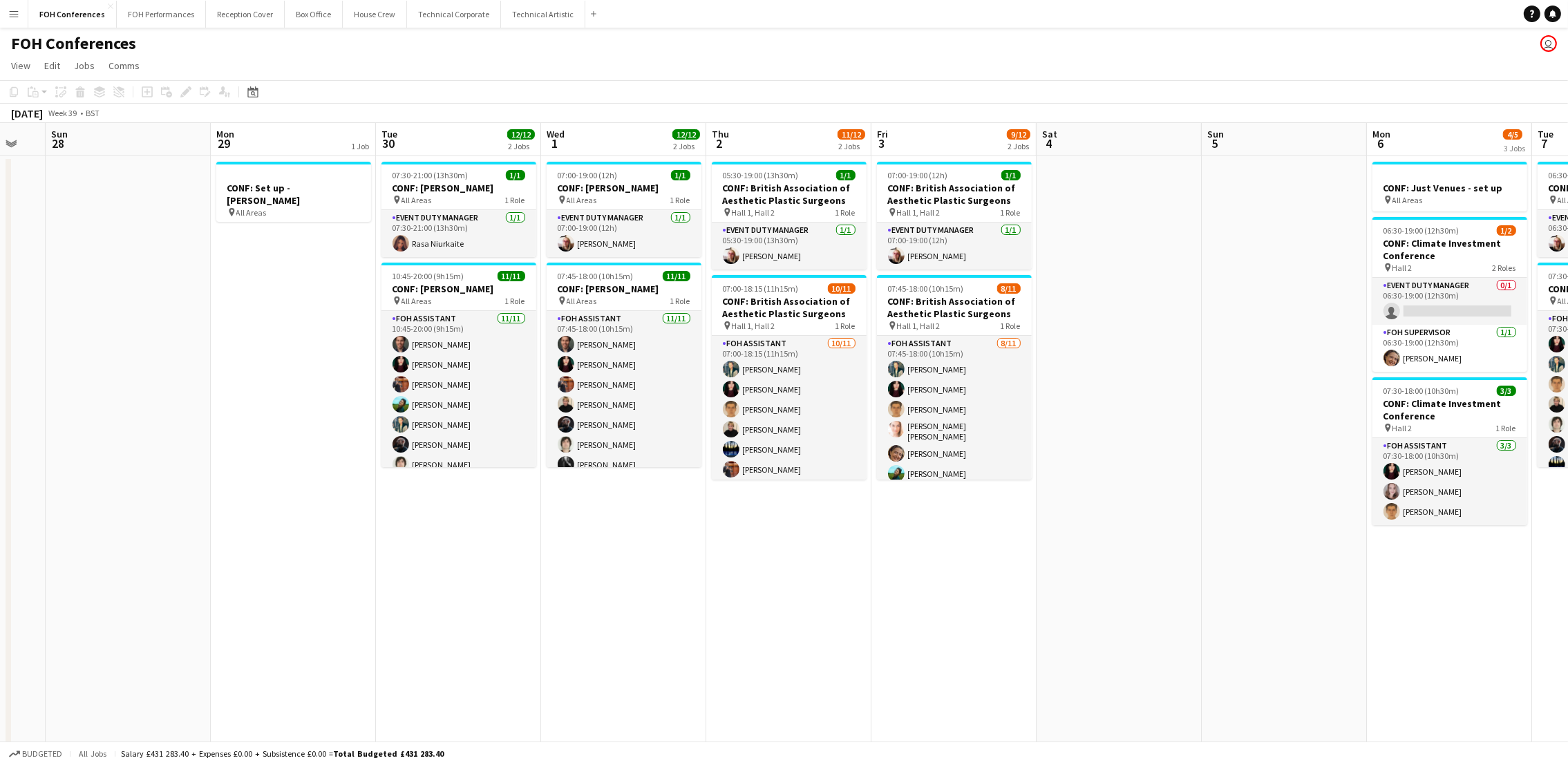
drag, startPoint x: 358, startPoint y: 144, endPoint x: 625, endPoint y: 235, distance: 282.1
click at [625, 235] on app-calendar-viewport "Wed 24 13/14 5 Jobs Thu 25 9/9 2 Jobs Fri 26 Sat 27 Sun 28 Mon 29 1 Job Tue 30 …" at bounding box center [784, 592] width 1568 height 939
click at [173, 4] on button "FOH Performances Close" at bounding box center [161, 14] width 89 height 27
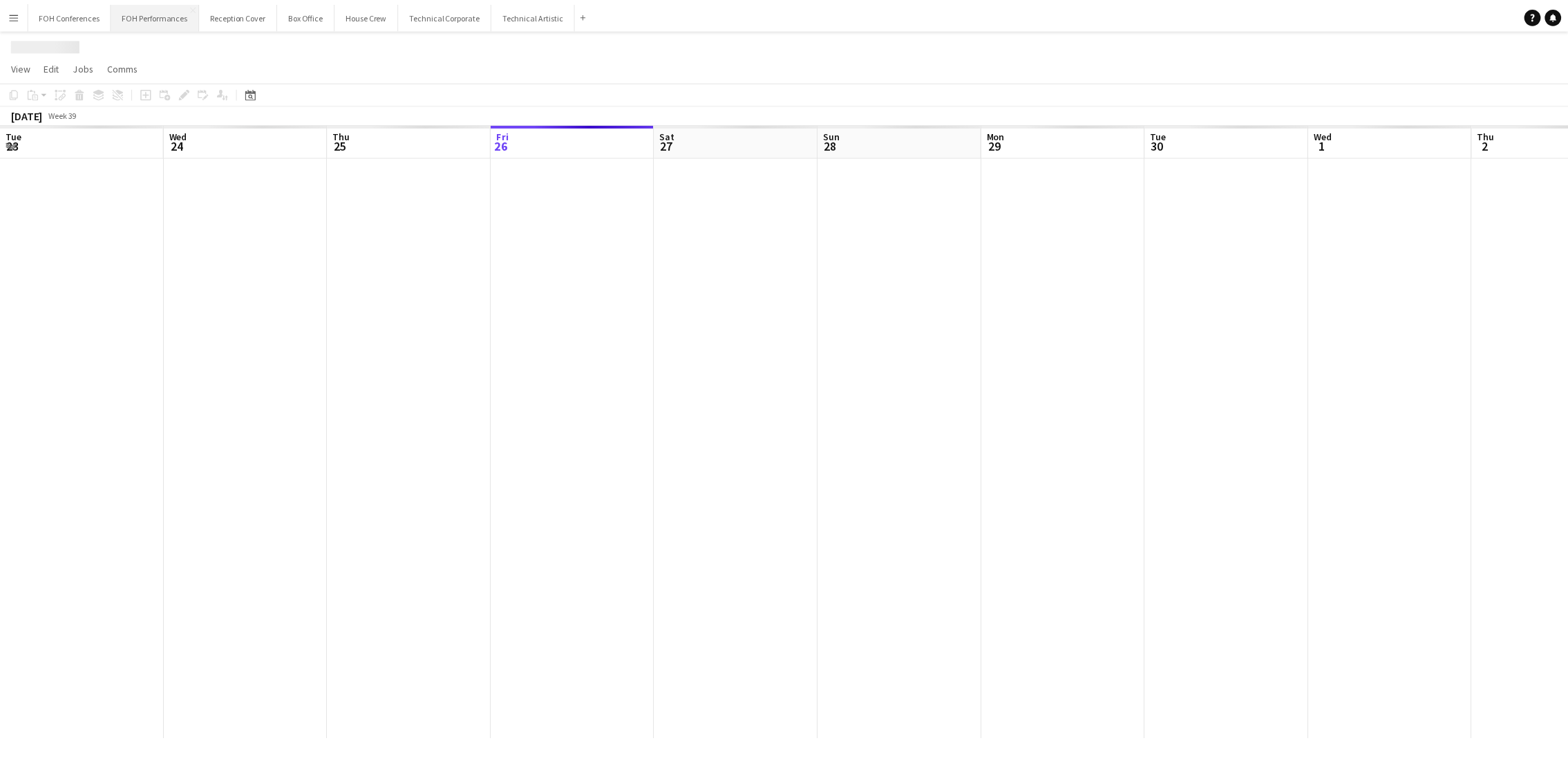
scroll to position [0, 330]
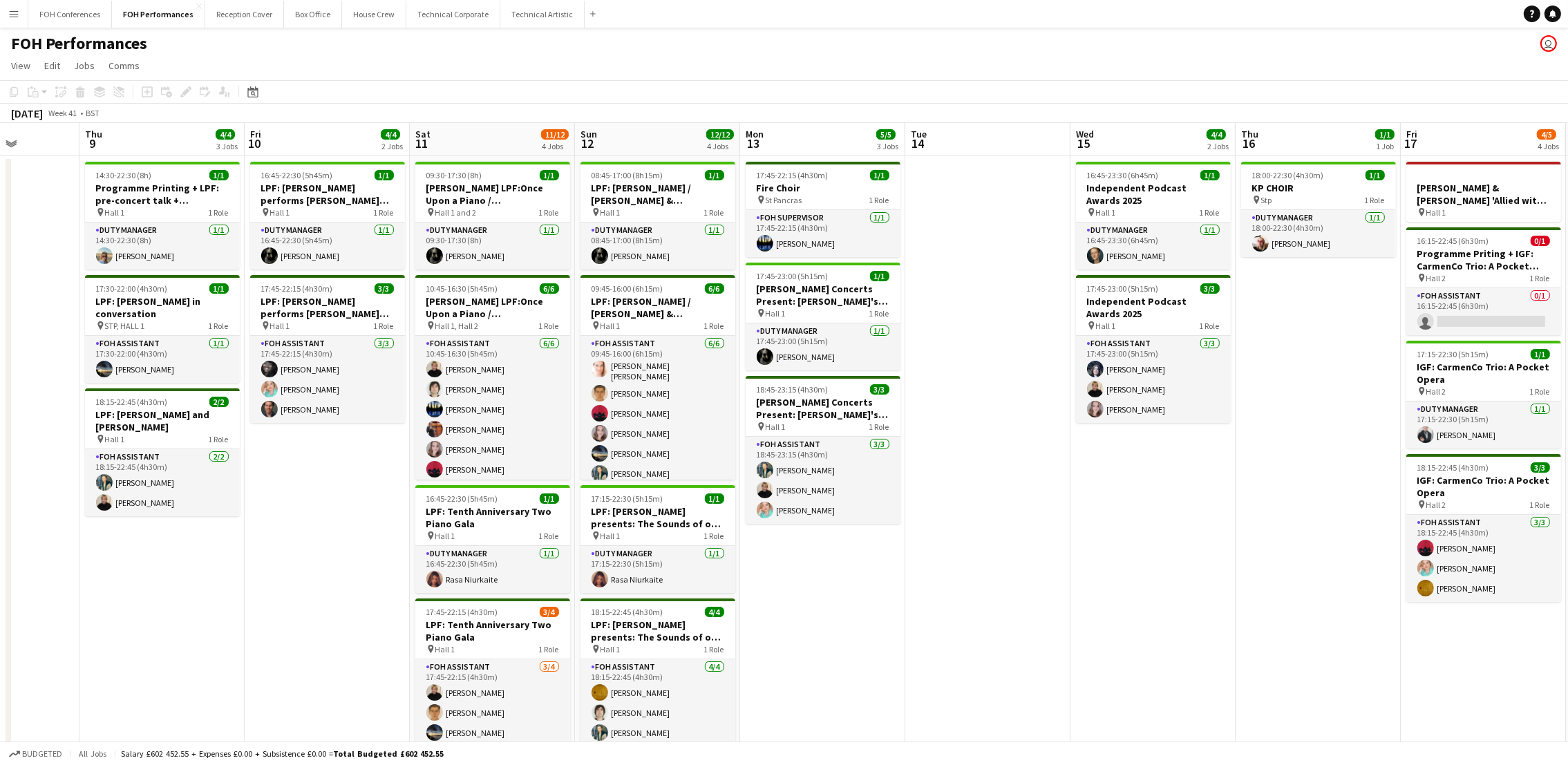
scroll to position [0, 582]
drag, startPoint x: 126, startPoint y: 137, endPoint x: 1131, endPoint y: 205, distance: 1007.3
click at [1131, 205] on app-calendar-viewport "Sun 5 5/6 2 Jobs Mon 6 1/1 1 Job Tue 7 Wed 8 Thu 9 4/4 3 Jobs Fri 10 4/4 2 Jobs…" at bounding box center [784, 546] width 1568 height 848
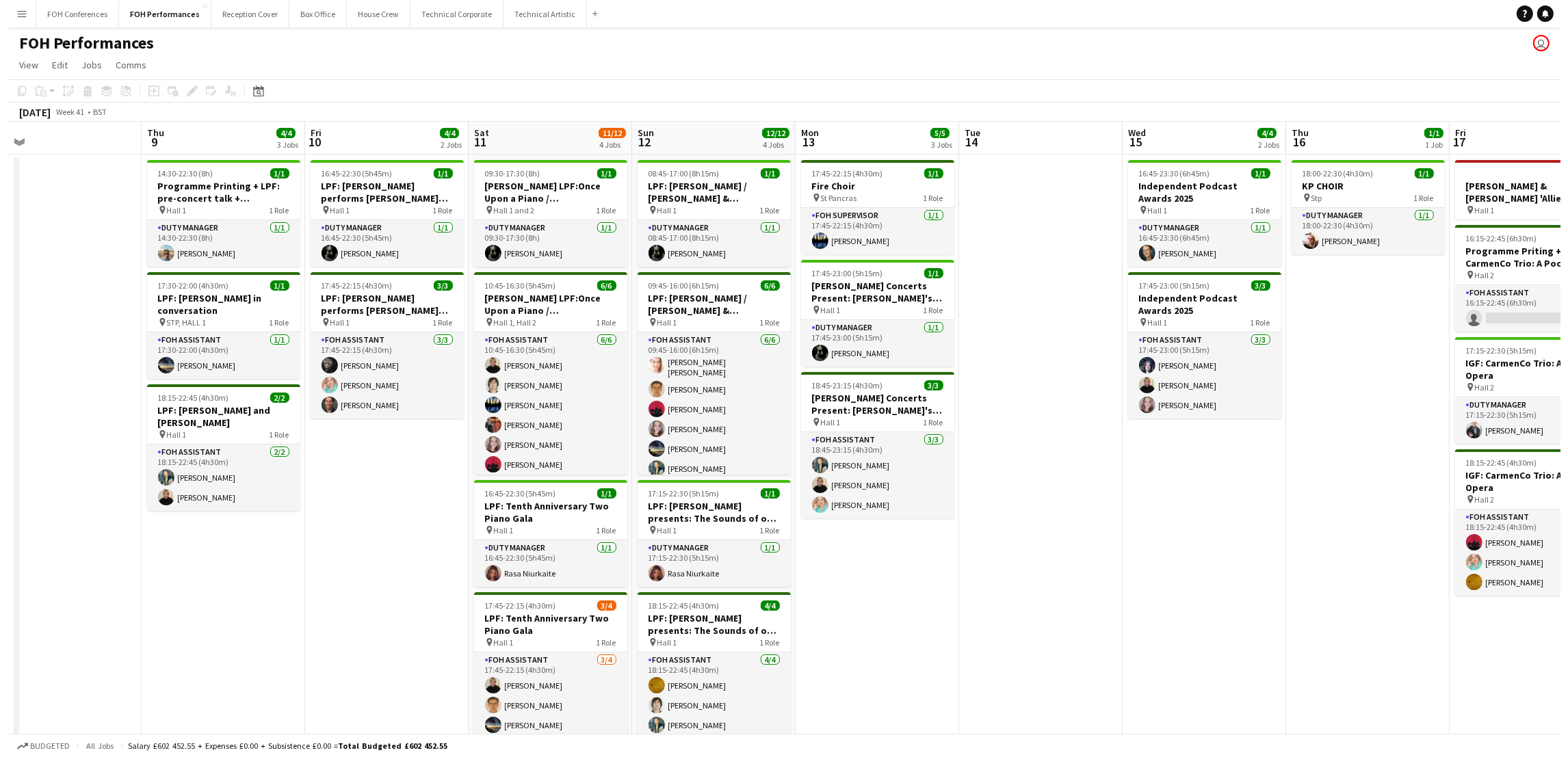
scroll to position [0, 523]
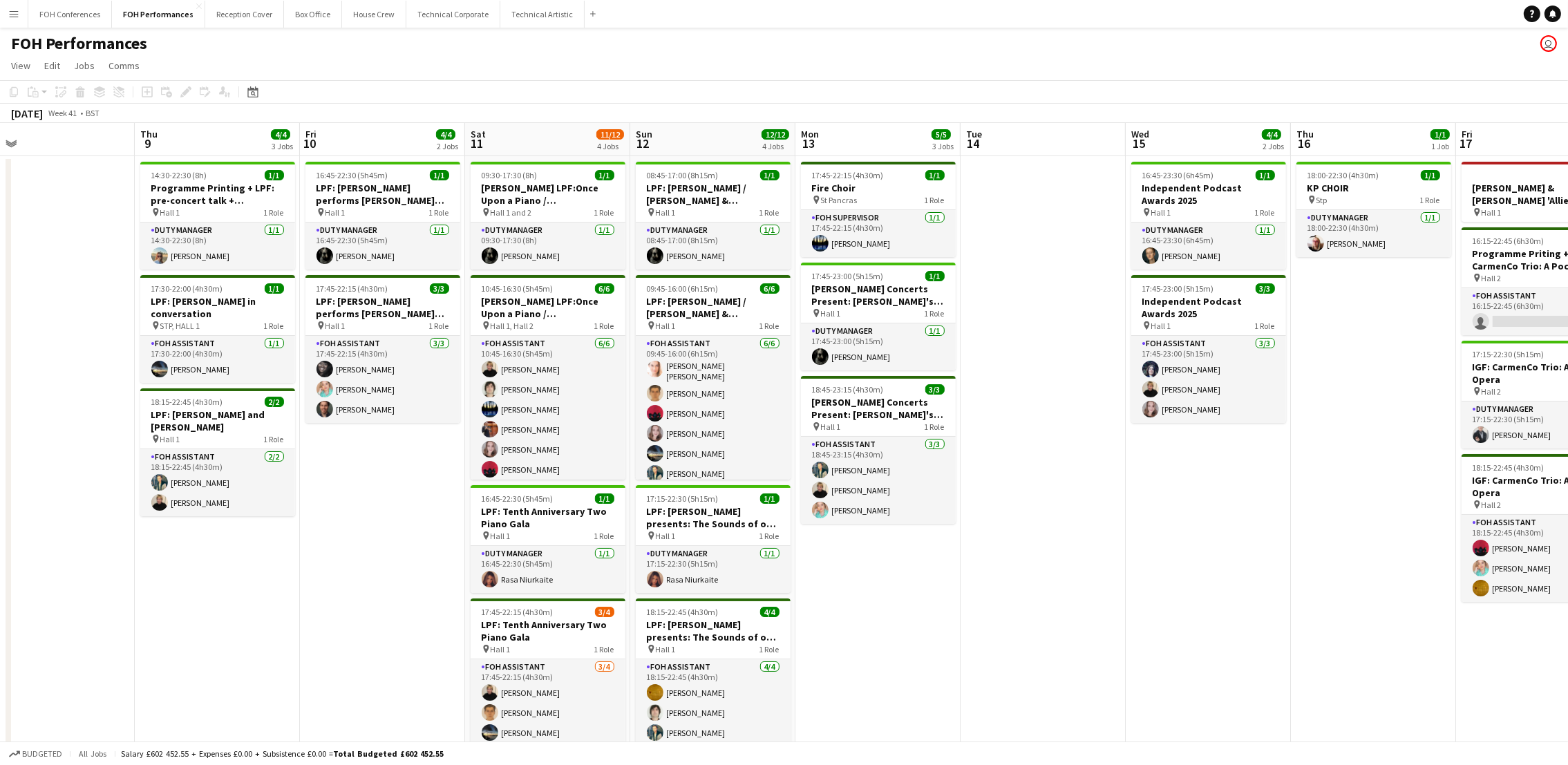
drag, startPoint x: 175, startPoint y: 150, endPoint x: 229, endPoint y: 161, distance: 55.1
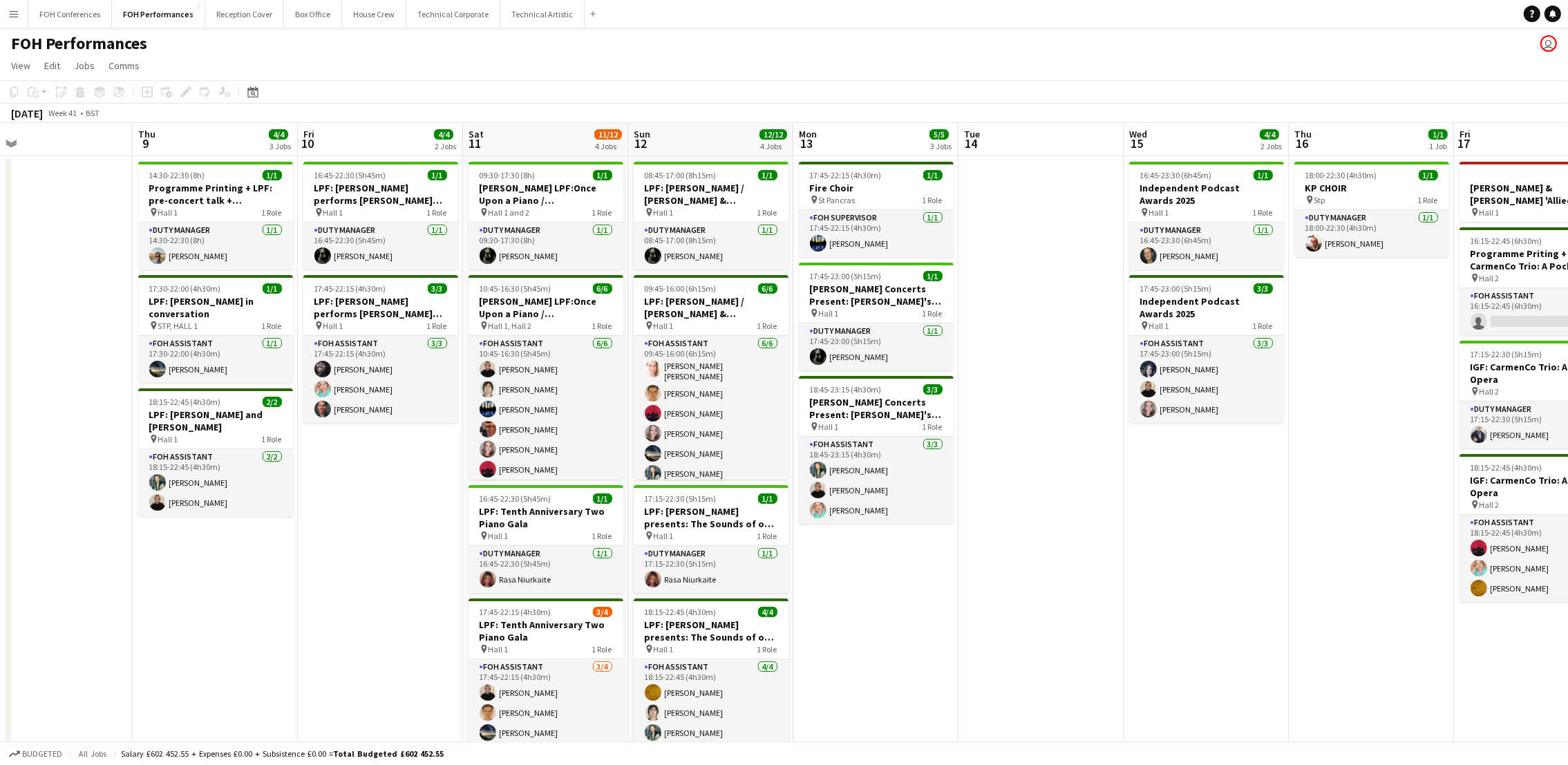
click at [229, 161] on app-calendar-viewport "Sun 5 5/6 2 Jobs Mon 6 1/1 1 Job Tue 7 Wed 8 Thu 9 4/4 3 Jobs Fri 10 4/4 2 Jobs…" at bounding box center [784, 546] width 1568 height 848
click at [54, 8] on button "FOH Conferences Close" at bounding box center [70, 14] width 83 height 27
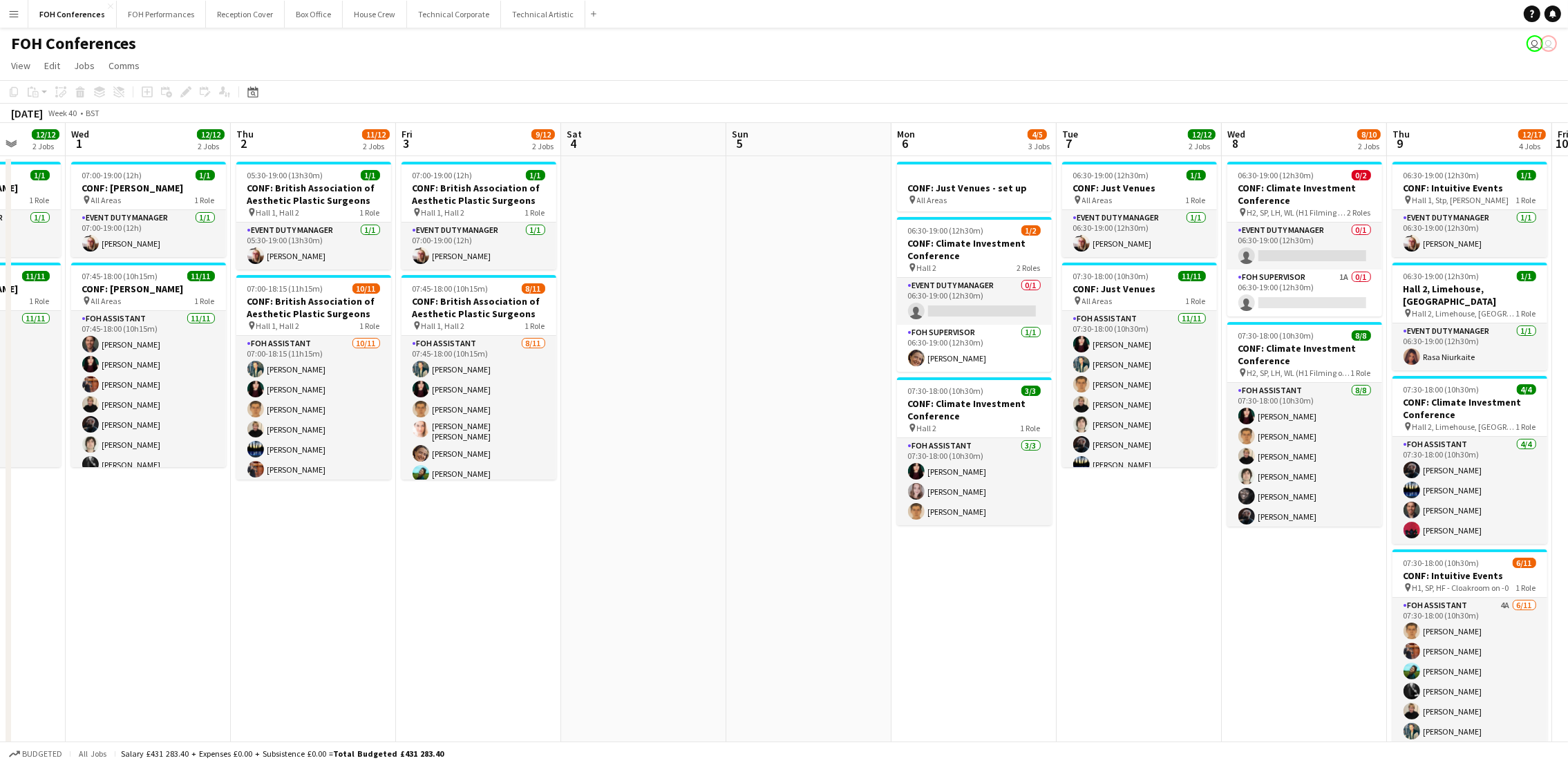
scroll to position [0, 598]
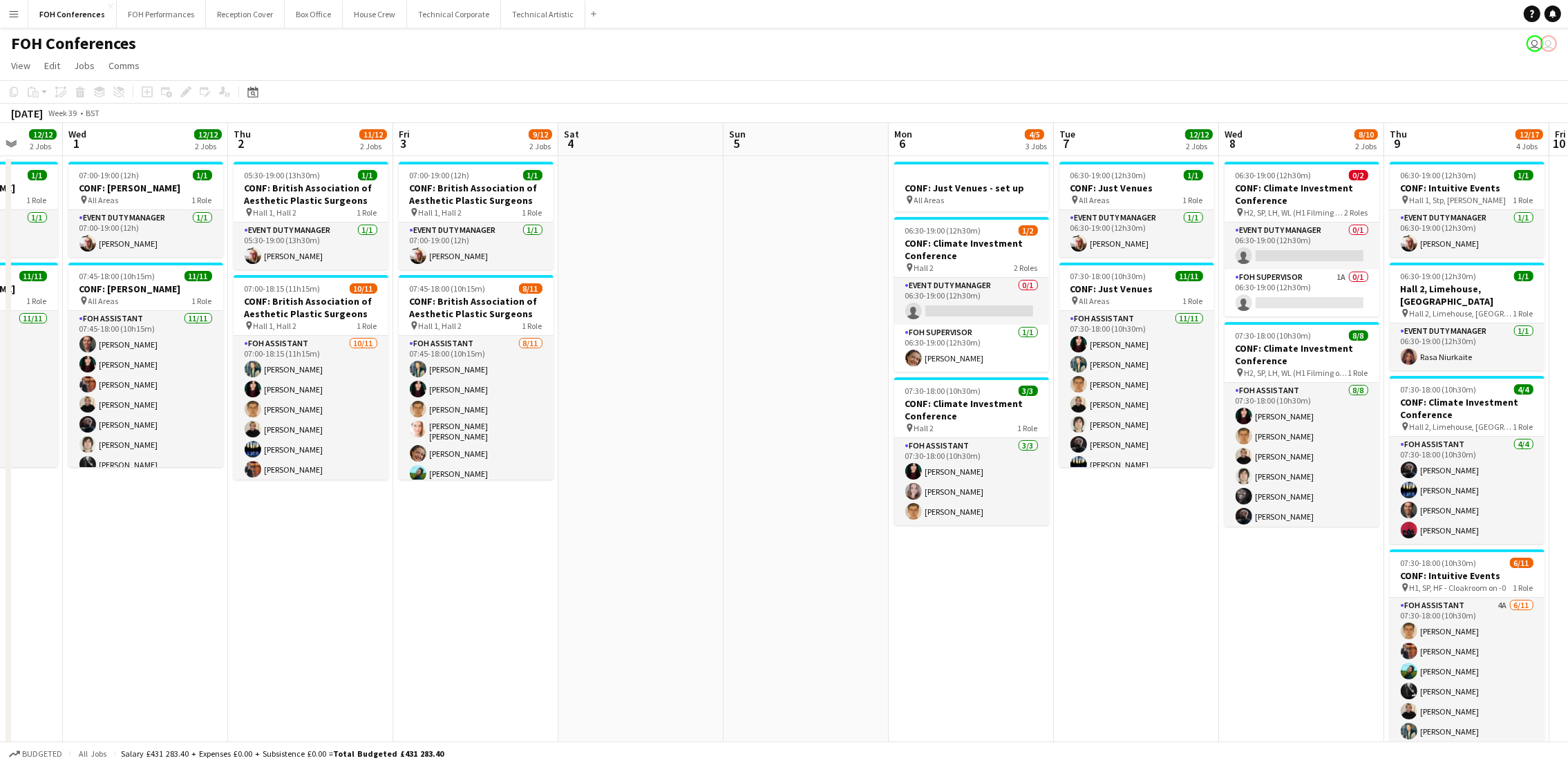
drag, startPoint x: 1340, startPoint y: 150, endPoint x: 411, endPoint y: 146, distance: 929.0
click at [411, 146] on app-calendar-viewport "Sat 27 Sun 28 Mon 29 1 Job Tue 30 12/12 2 Jobs Wed 1 12/12 2 Jobs Thu 2 11/12 2…" at bounding box center [784, 512] width 1568 height 778
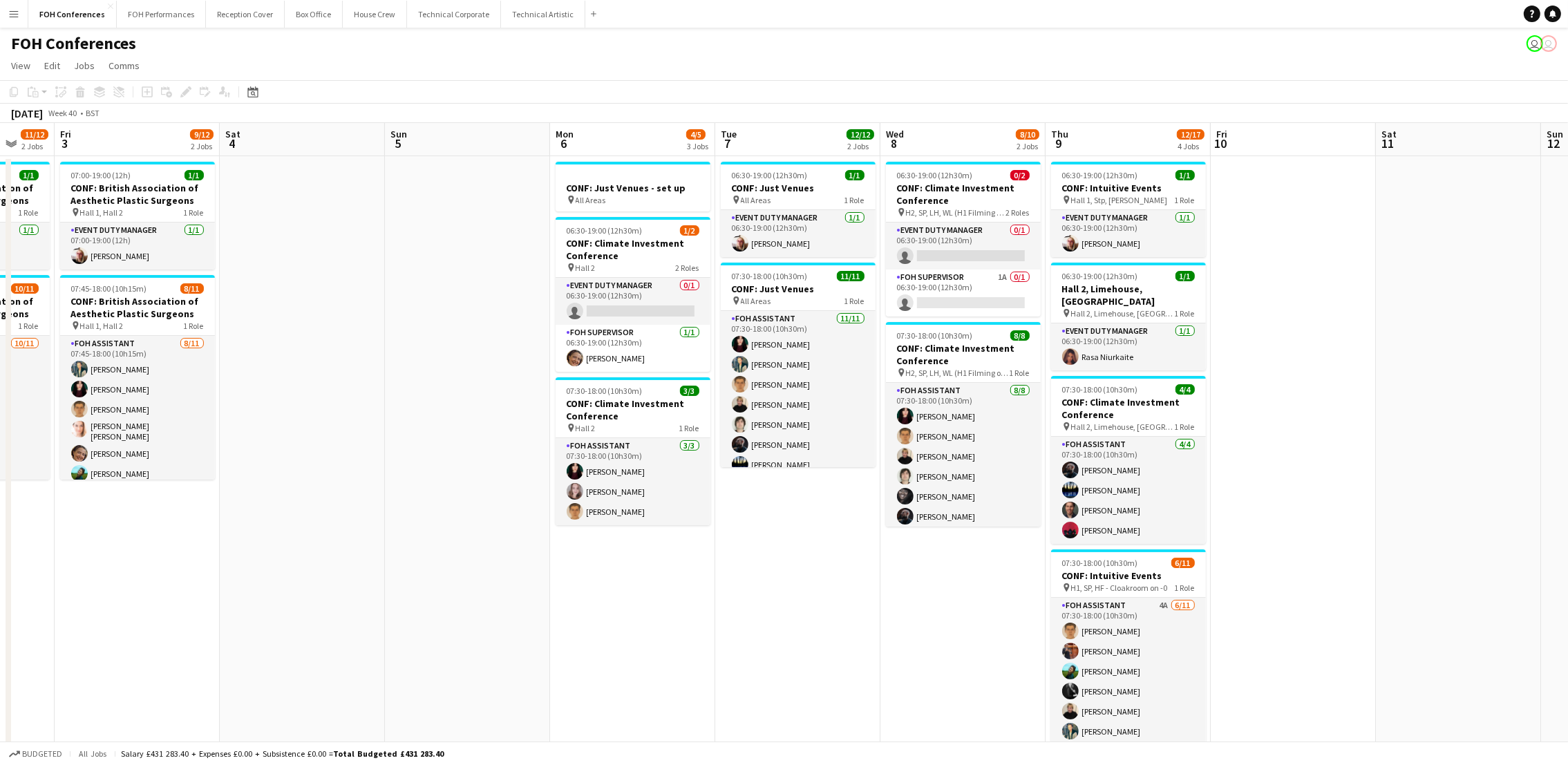
drag, startPoint x: 1252, startPoint y: 141, endPoint x: 881, endPoint y: 152, distance: 371.2
click at [881, 152] on app-calendar-viewport "Mon 29 1 Job Tue 30 12/12 2 Jobs Wed 1 12/12 2 Jobs Thu 2 11/12 2 Jobs Fri 3 9/…" at bounding box center [784, 512] width 1568 height 778
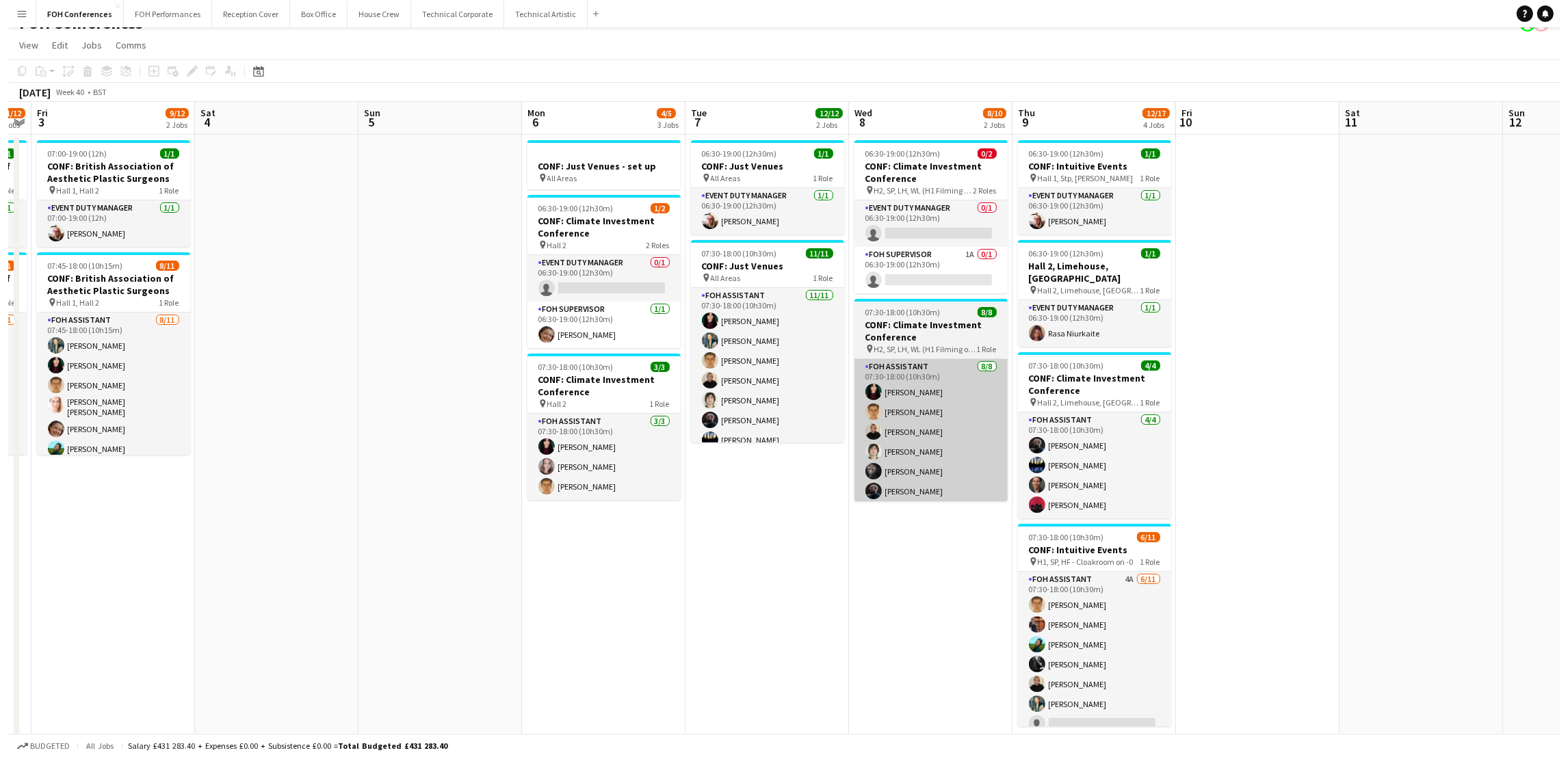
scroll to position [0, 0]
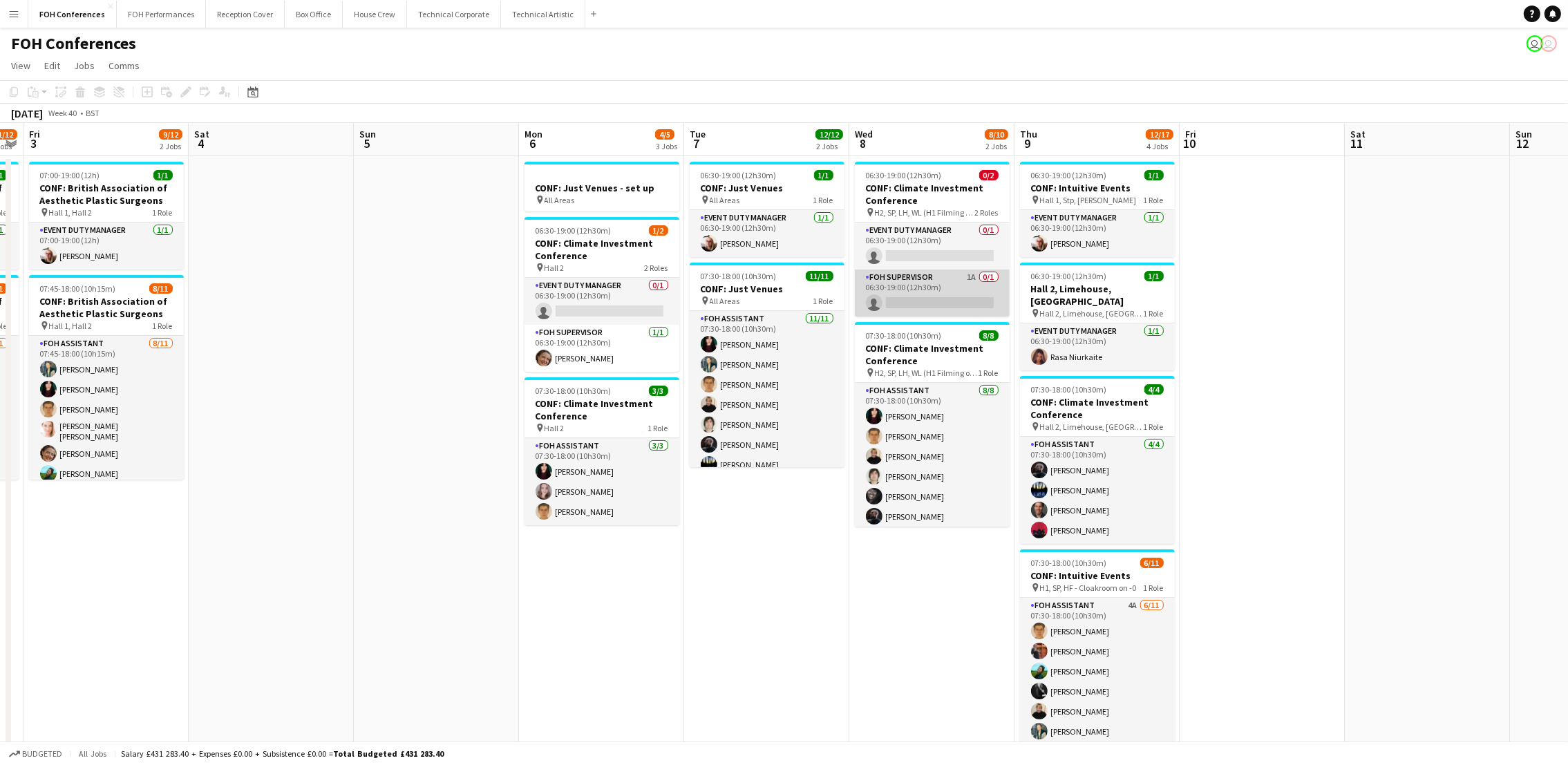
click at [899, 302] on app-card-role "FOH Supervisor 1A 0/1 06:30-19:00 (12h30m) single-neutral-actions" at bounding box center [932, 292] width 155 height 47
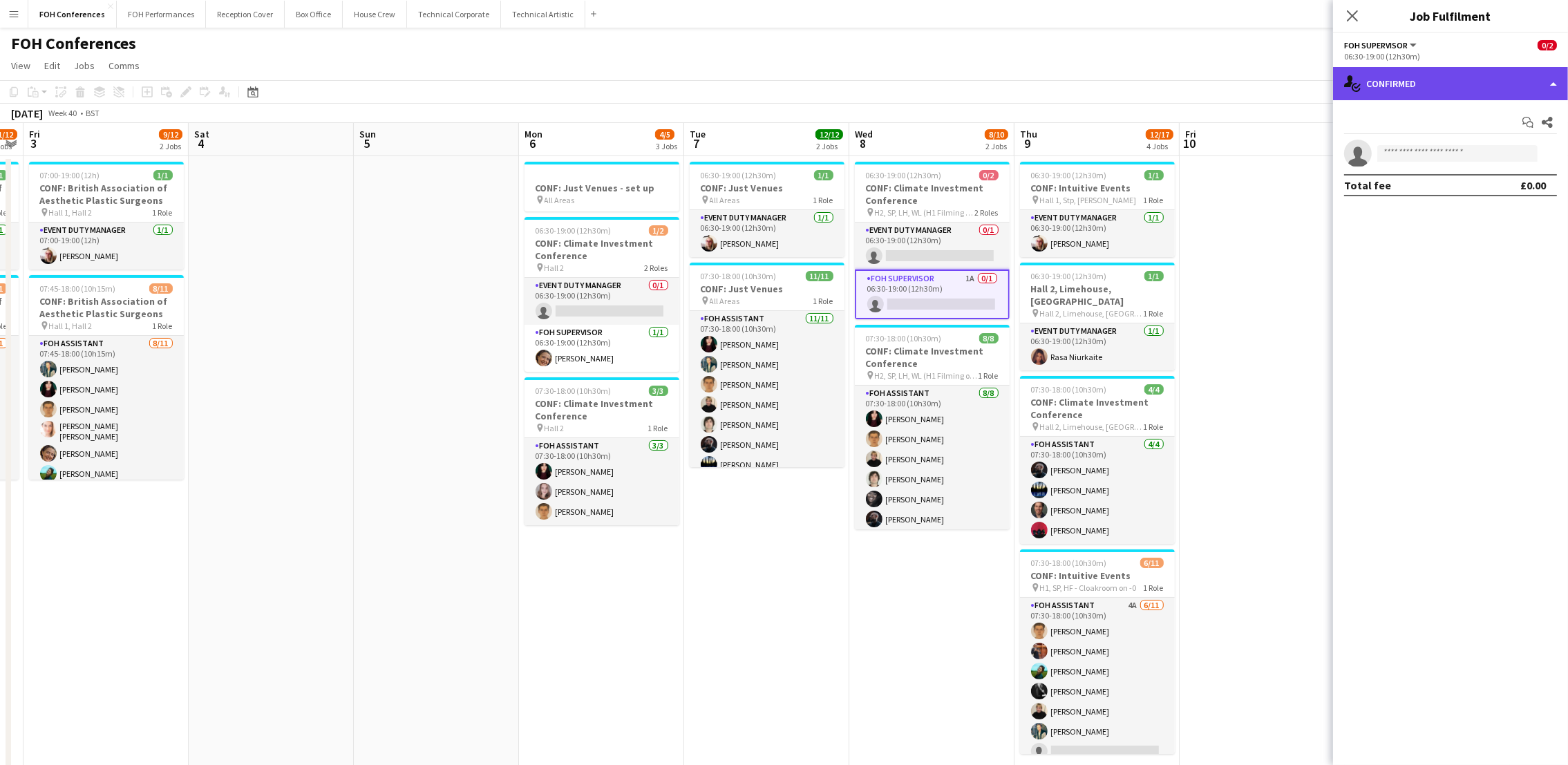
click at [1401, 80] on div "single-neutral-actions-check-2 Confirmed" at bounding box center [1450, 83] width 235 height 33
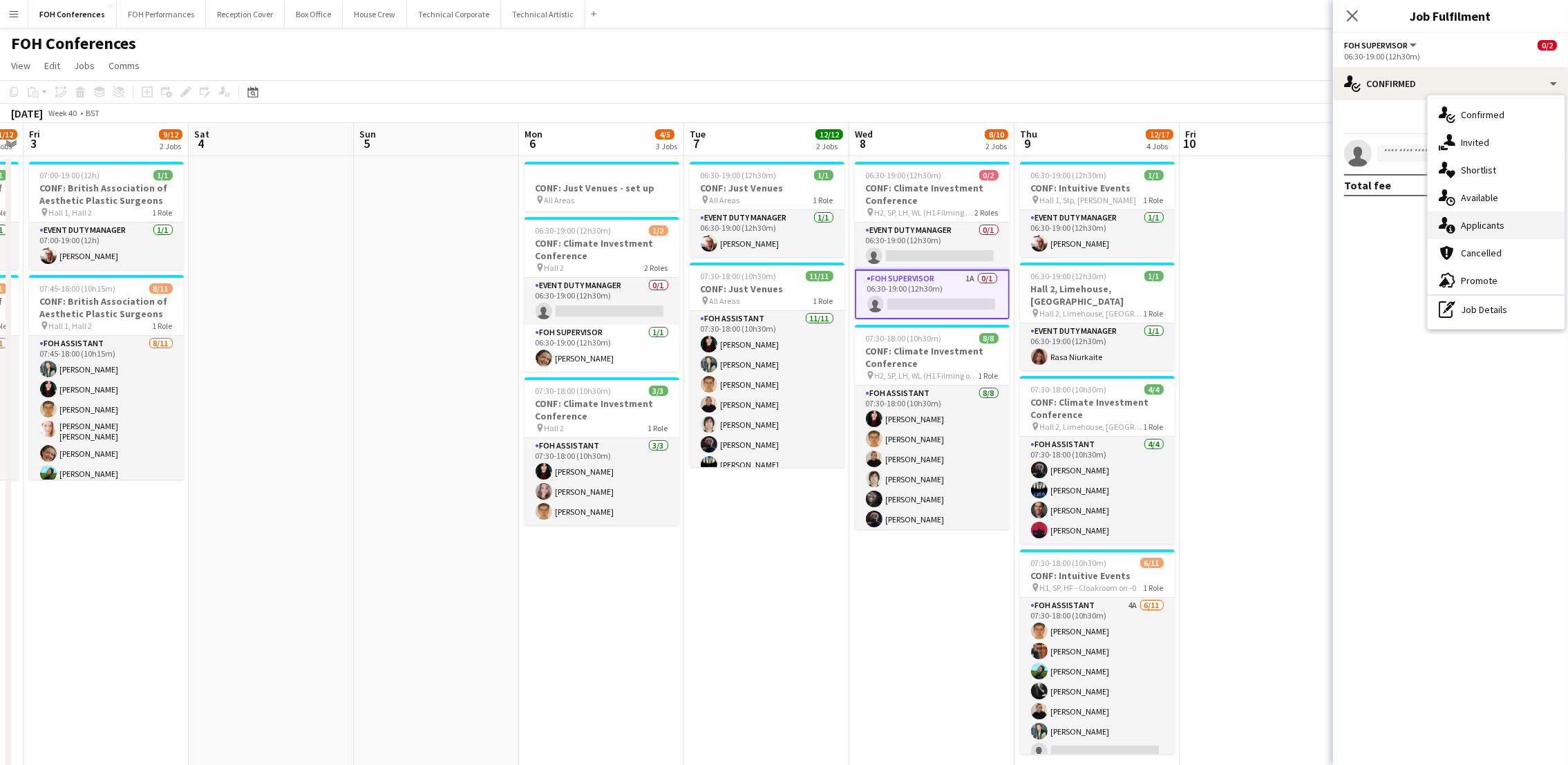
click at [1476, 211] on div "single-neutral-actions-information Applicants" at bounding box center [1496, 225] width 137 height 28
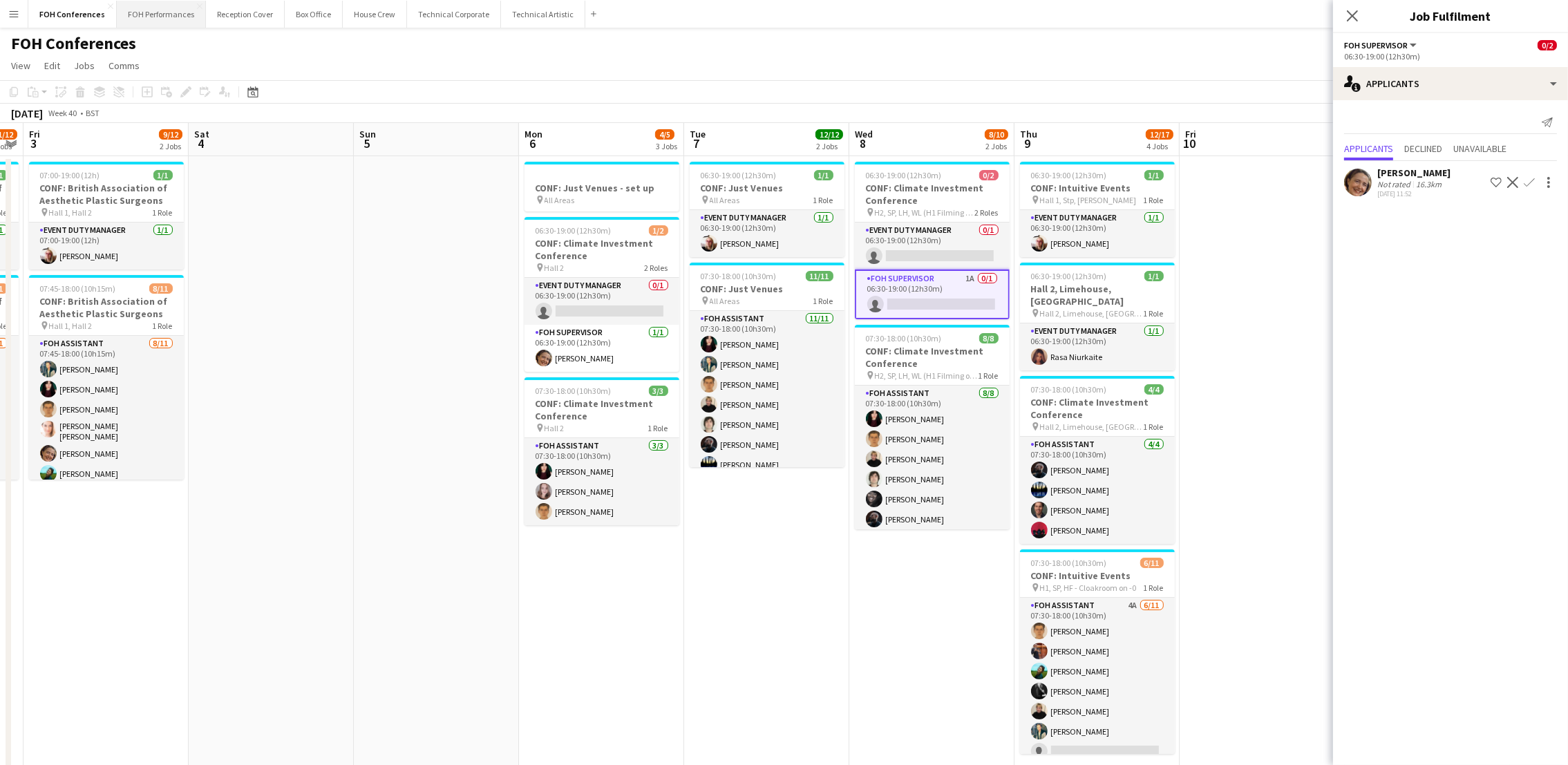
click at [158, 8] on button "FOH Performances Close" at bounding box center [161, 14] width 89 height 27
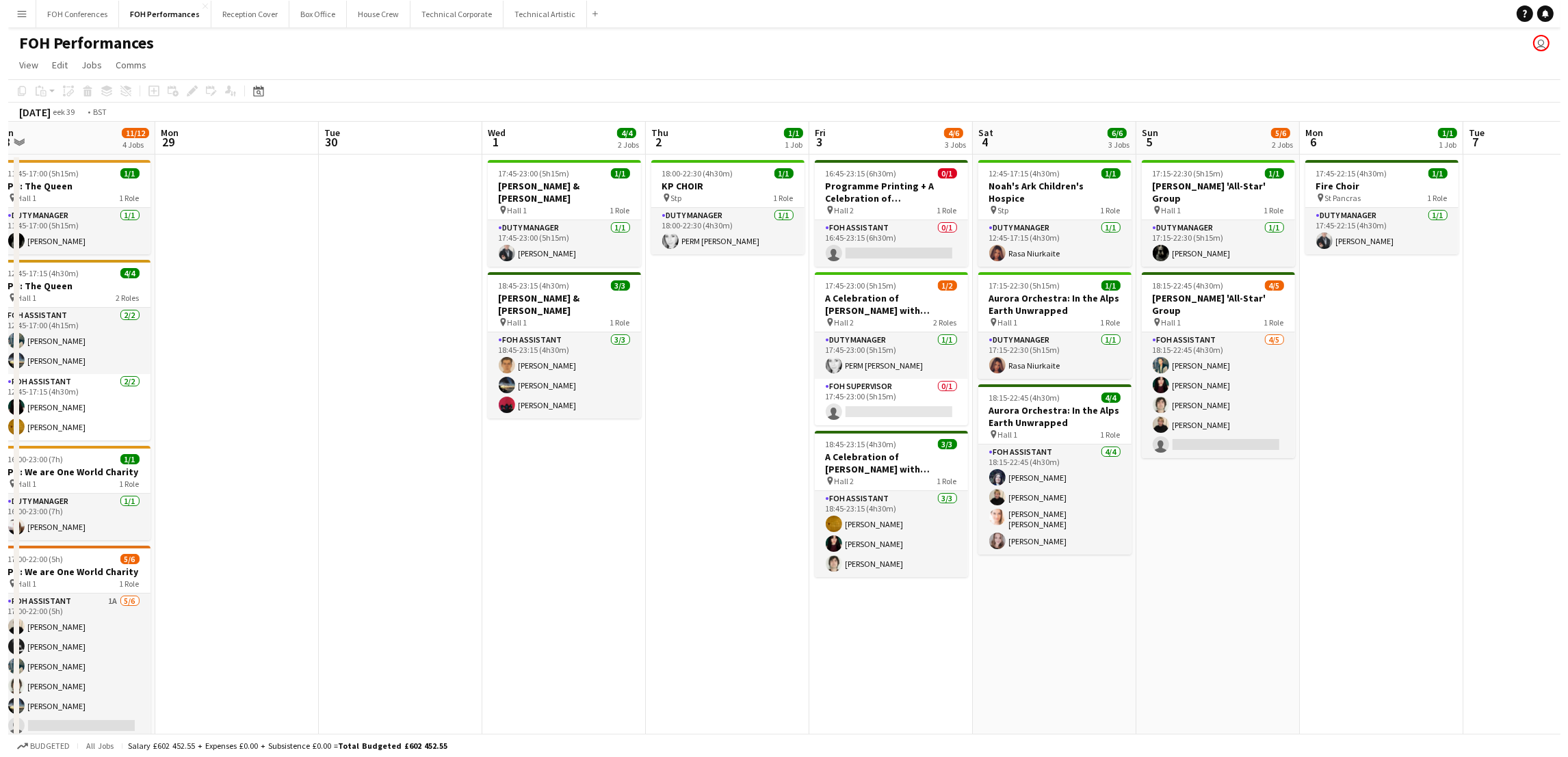
scroll to position [0, 409]
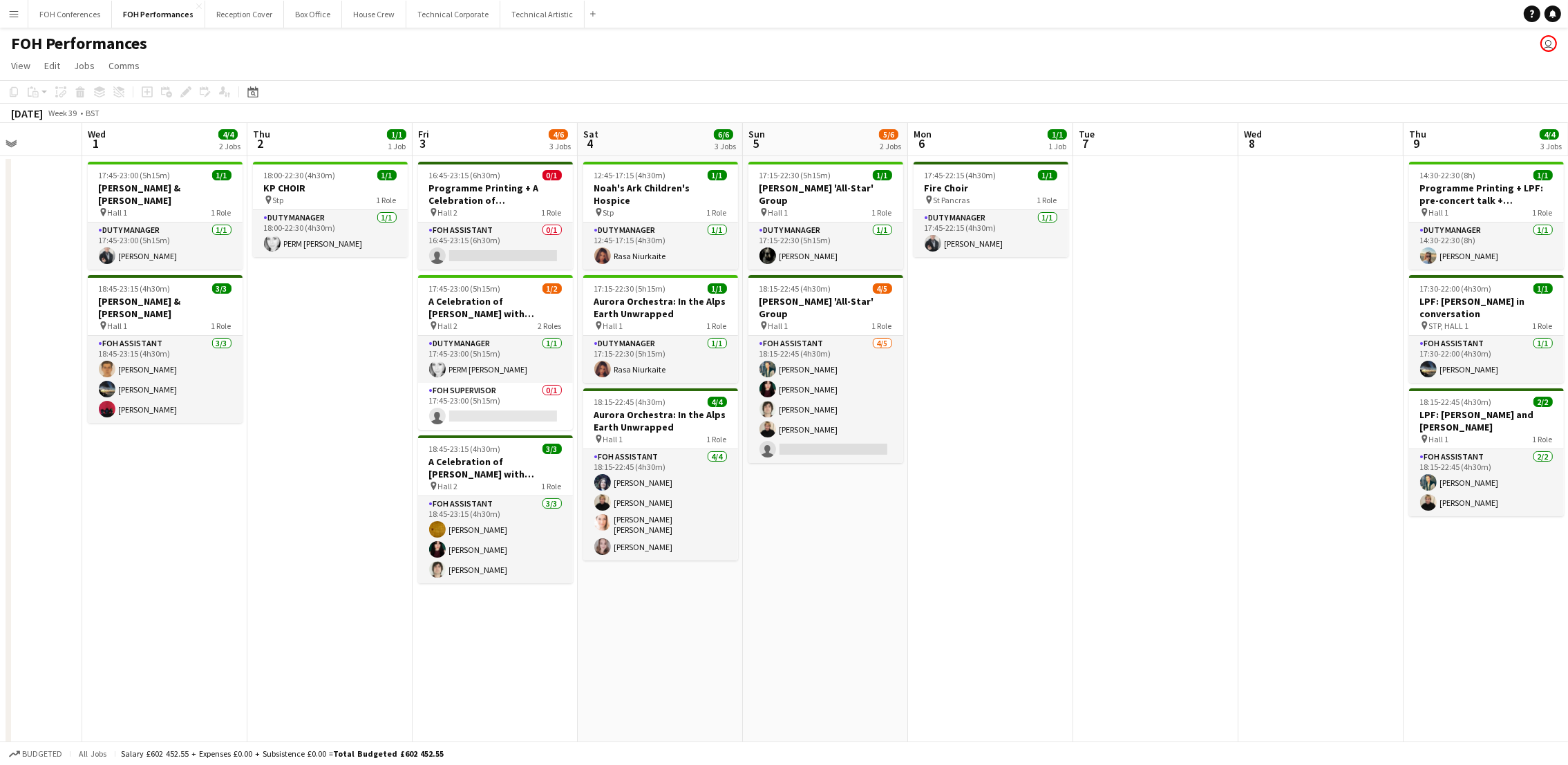
drag, startPoint x: 1265, startPoint y: 152, endPoint x: -4, endPoint y: 211, distance: 1270.4
click at [0, 211] on html "Menu Boards Boards Boards All jobs Status Workforce Workforce My Workforce Recr…" at bounding box center [784, 412] width 1568 height 823
click at [73, 11] on button "FOH Conferences Close" at bounding box center [70, 14] width 83 height 27
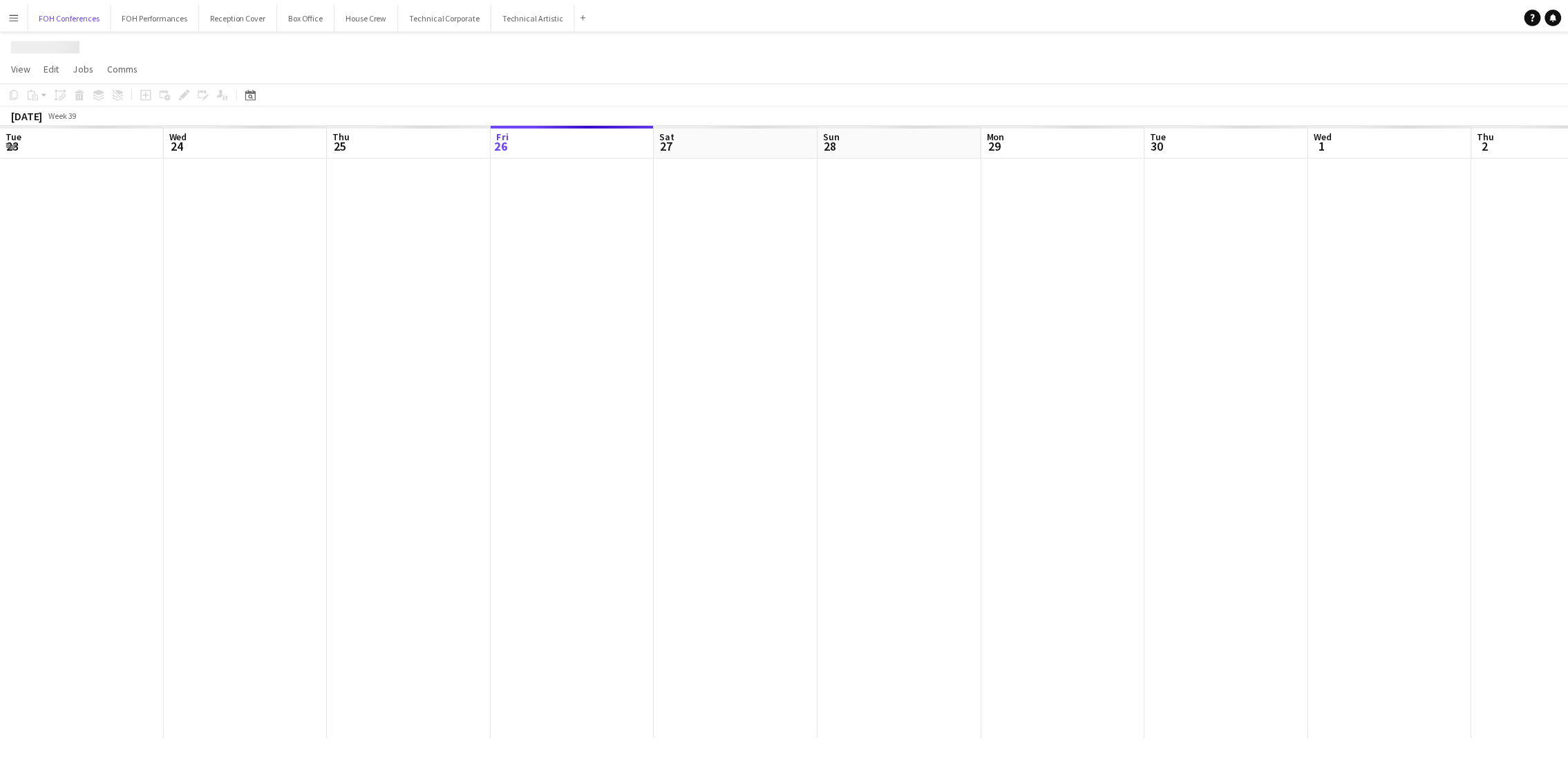
scroll to position [0, 330]
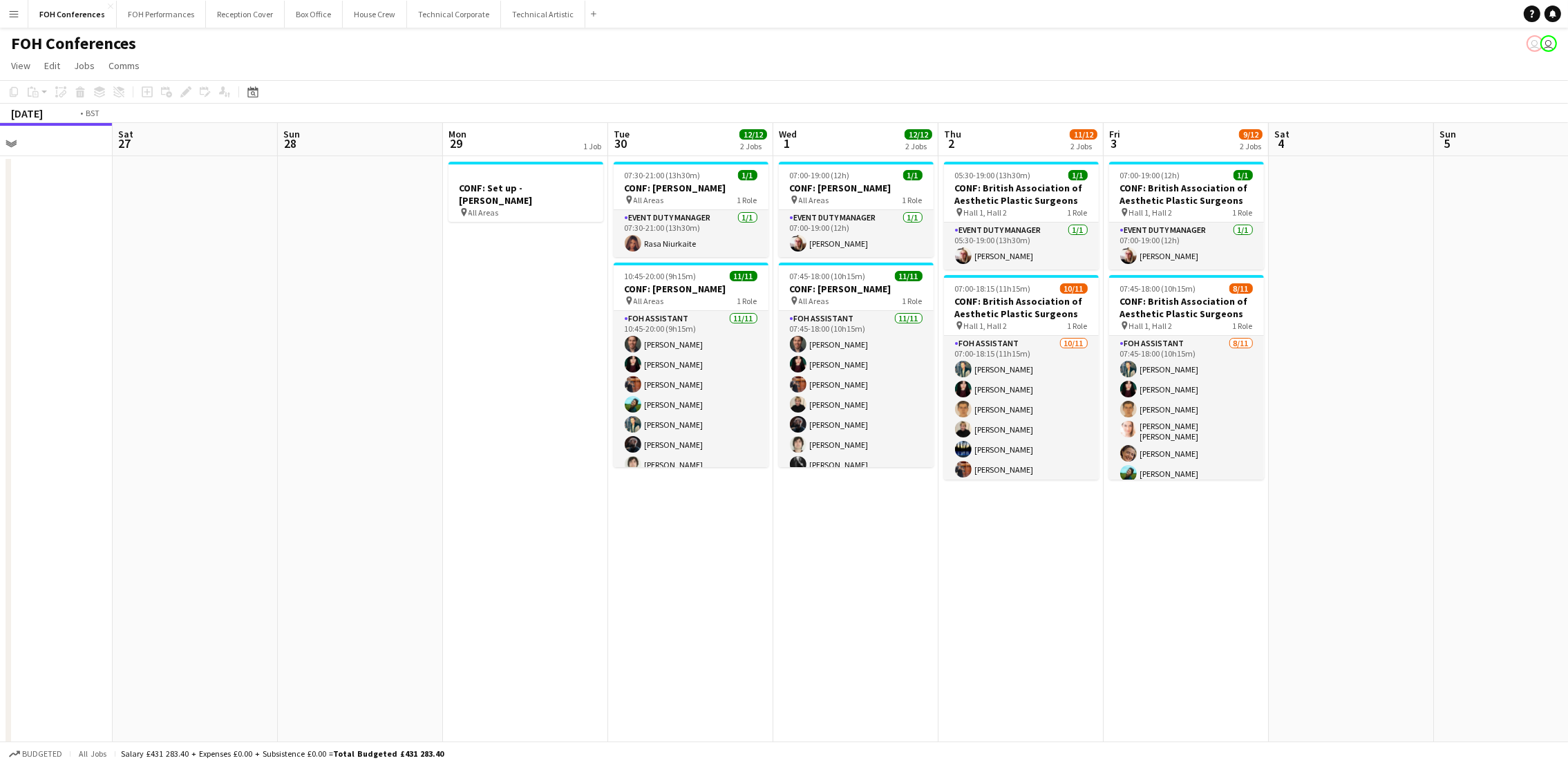
drag, startPoint x: 1398, startPoint y: 141, endPoint x: 511, endPoint y: 235, distance: 892.0
click at [511, 235] on app-calendar-viewport "Tue 23 14/15 4 Jobs Wed 24 13/14 5 Jobs Thu 25 9/9 2 Jobs Fri 26 Sat 27 Sun 28 …" at bounding box center [784, 512] width 1568 height 778
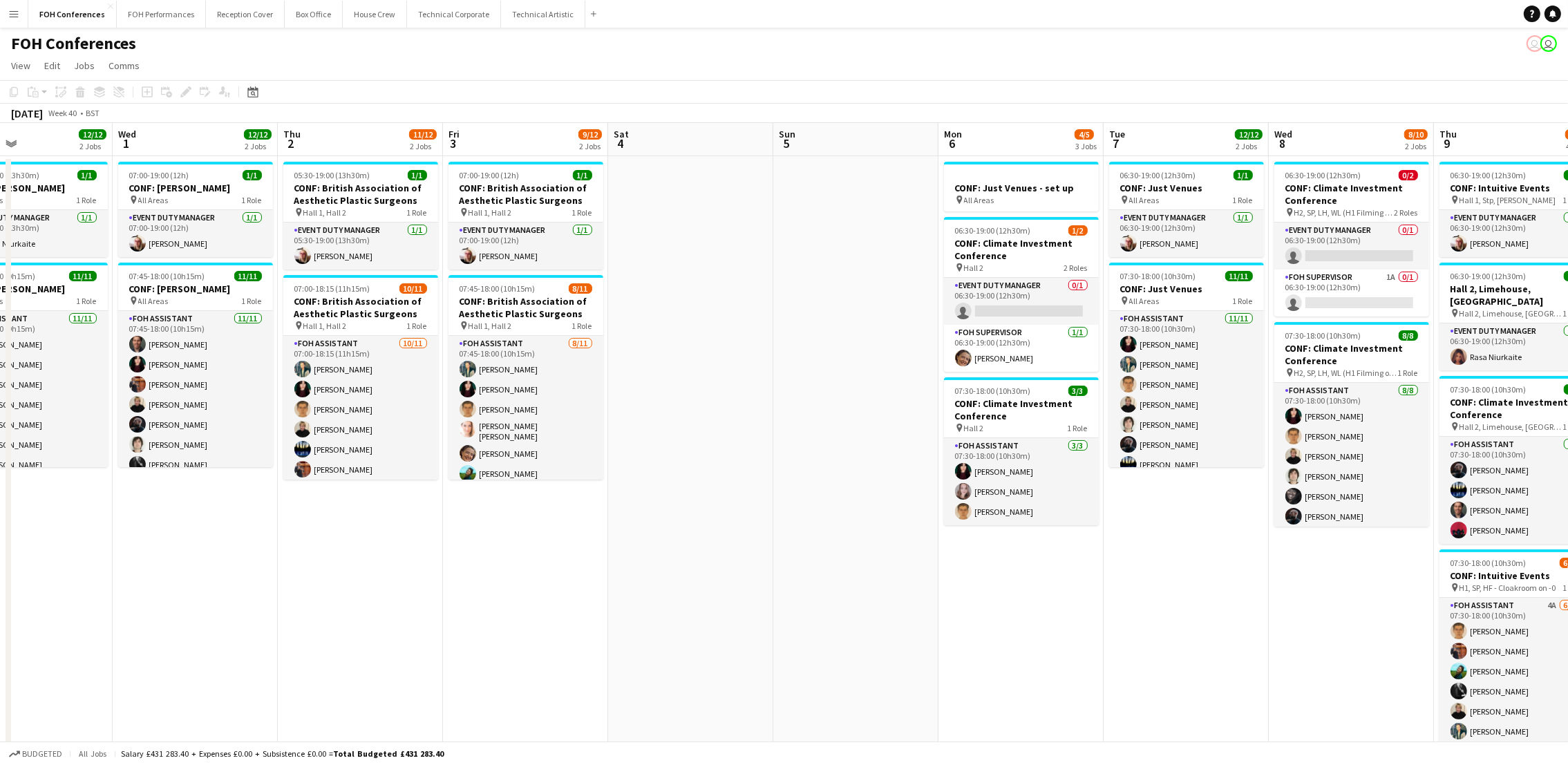
scroll to position [0, 556]
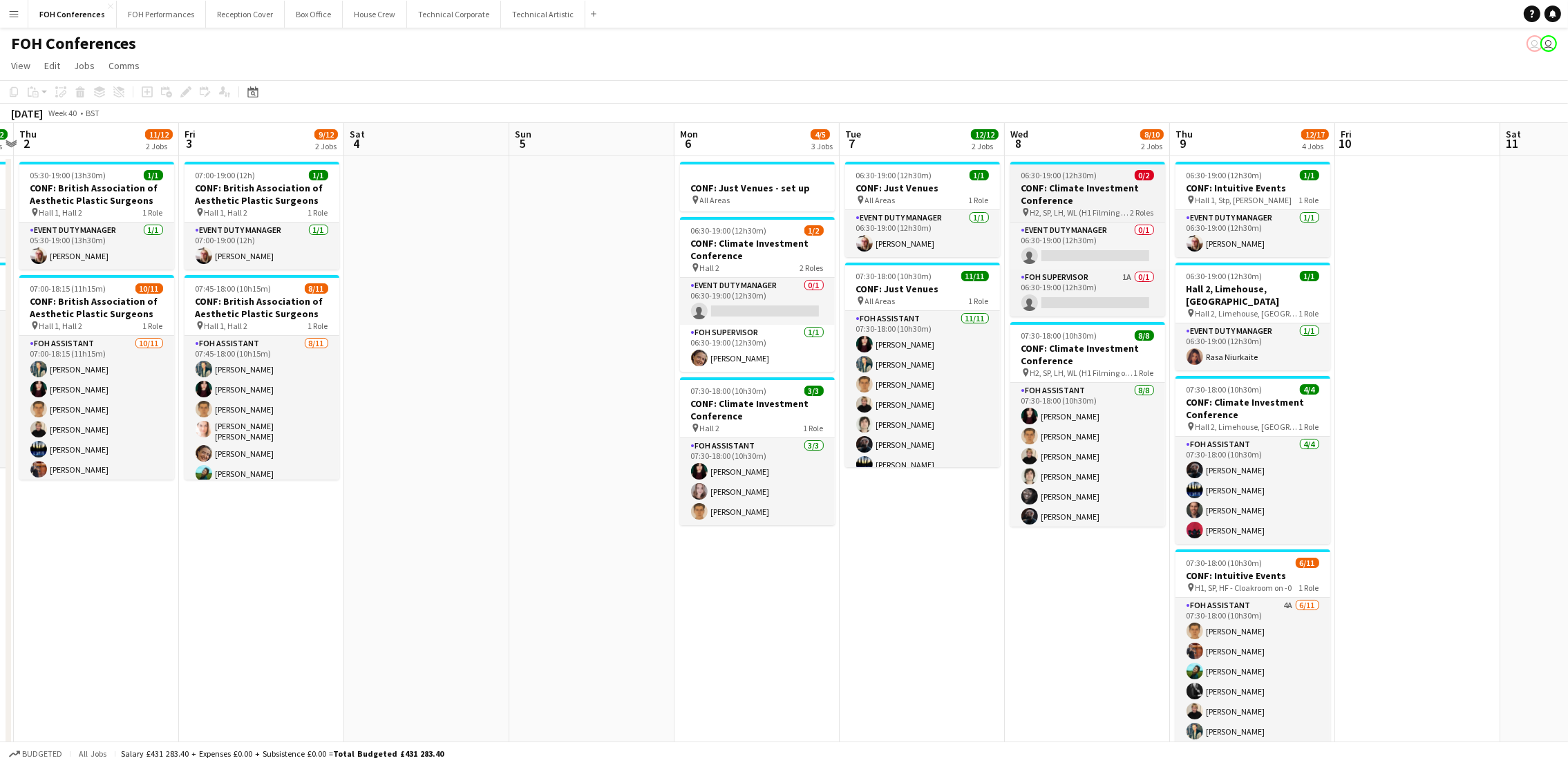
drag, startPoint x: 1344, startPoint y: 132, endPoint x: 906, endPoint y: 199, distance: 443.1
click at [922, 196] on app-calendar-viewport "Mon 29 1 Job Tue 30 12/12 2 Jobs Wed 1 12/12 2 Jobs Thu 2 11/12 2 Jobs Fri 3 9/…" at bounding box center [784, 512] width 1568 height 778
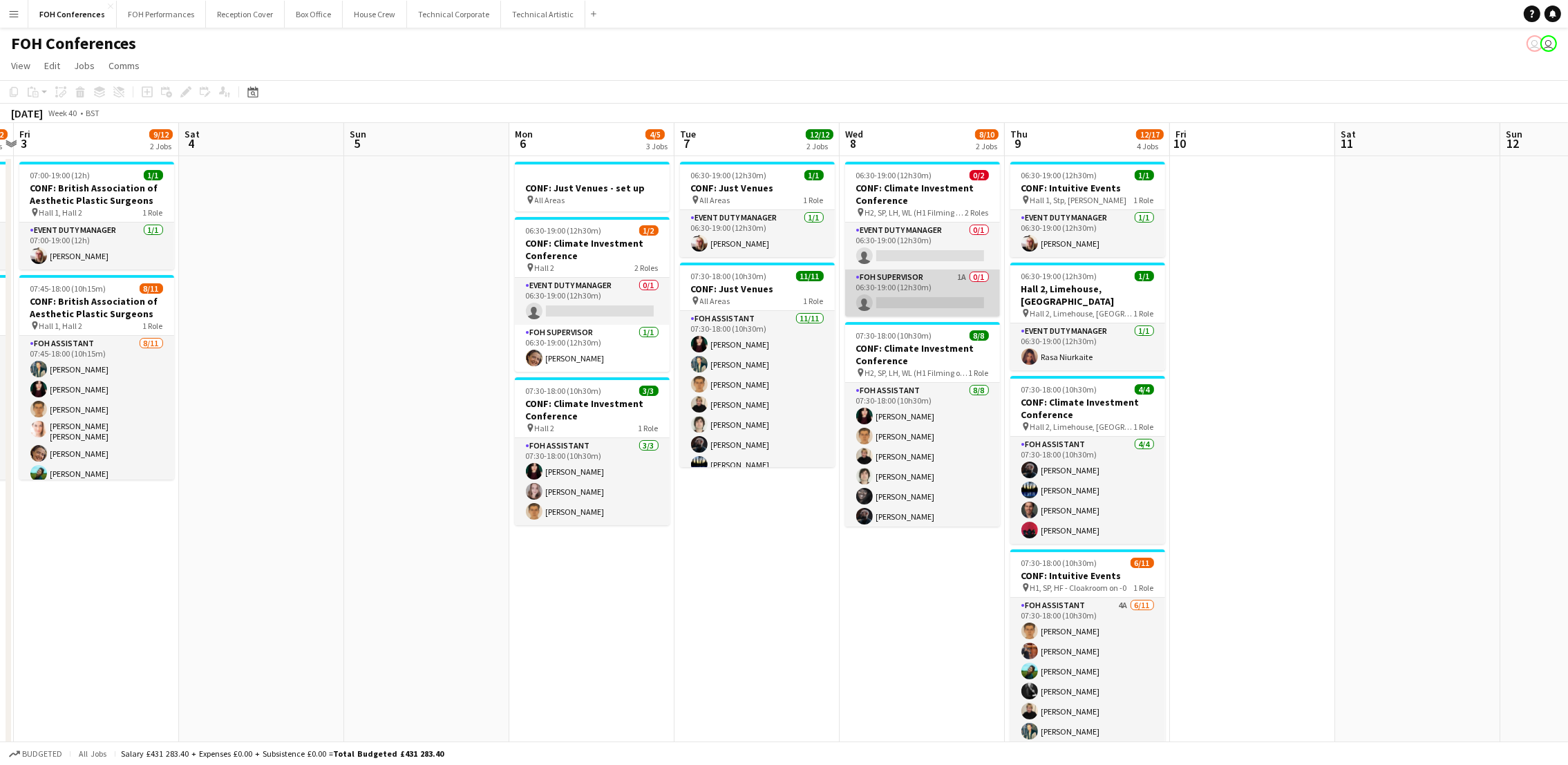
scroll to position [0, 482]
click at [887, 306] on app-card-role "FOH Supervisor 1A 0/1 06:30-19:00 (12h30m) single-neutral-actions" at bounding box center [922, 292] width 155 height 47
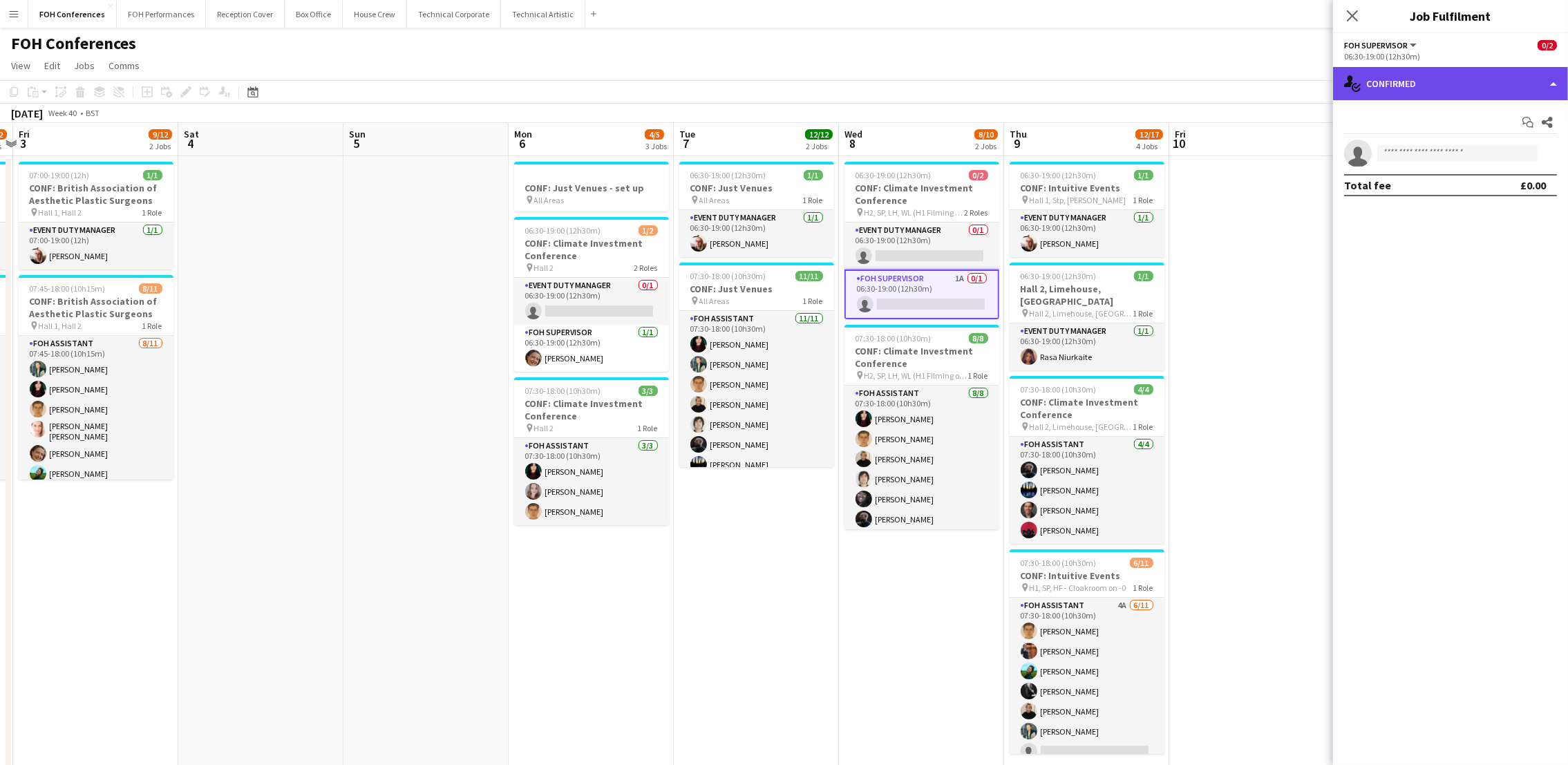
click at [1384, 86] on div "single-neutral-actions-check-2 Confirmed" at bounding box center [1450, 83] width 235 height 33
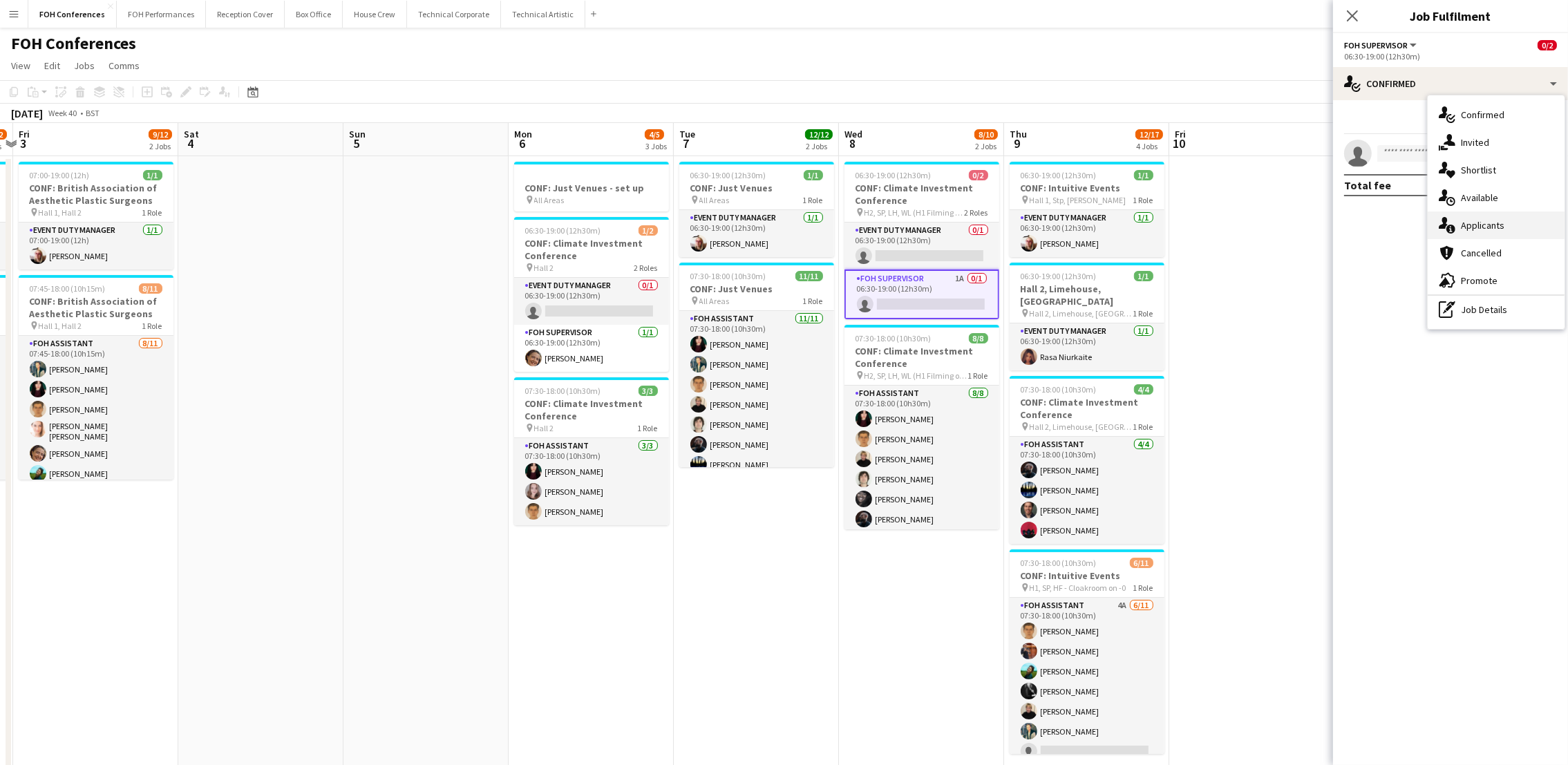
click at [1487, 225] on span "Applicants" at bounding box center [1482, 225] width 44 height 13
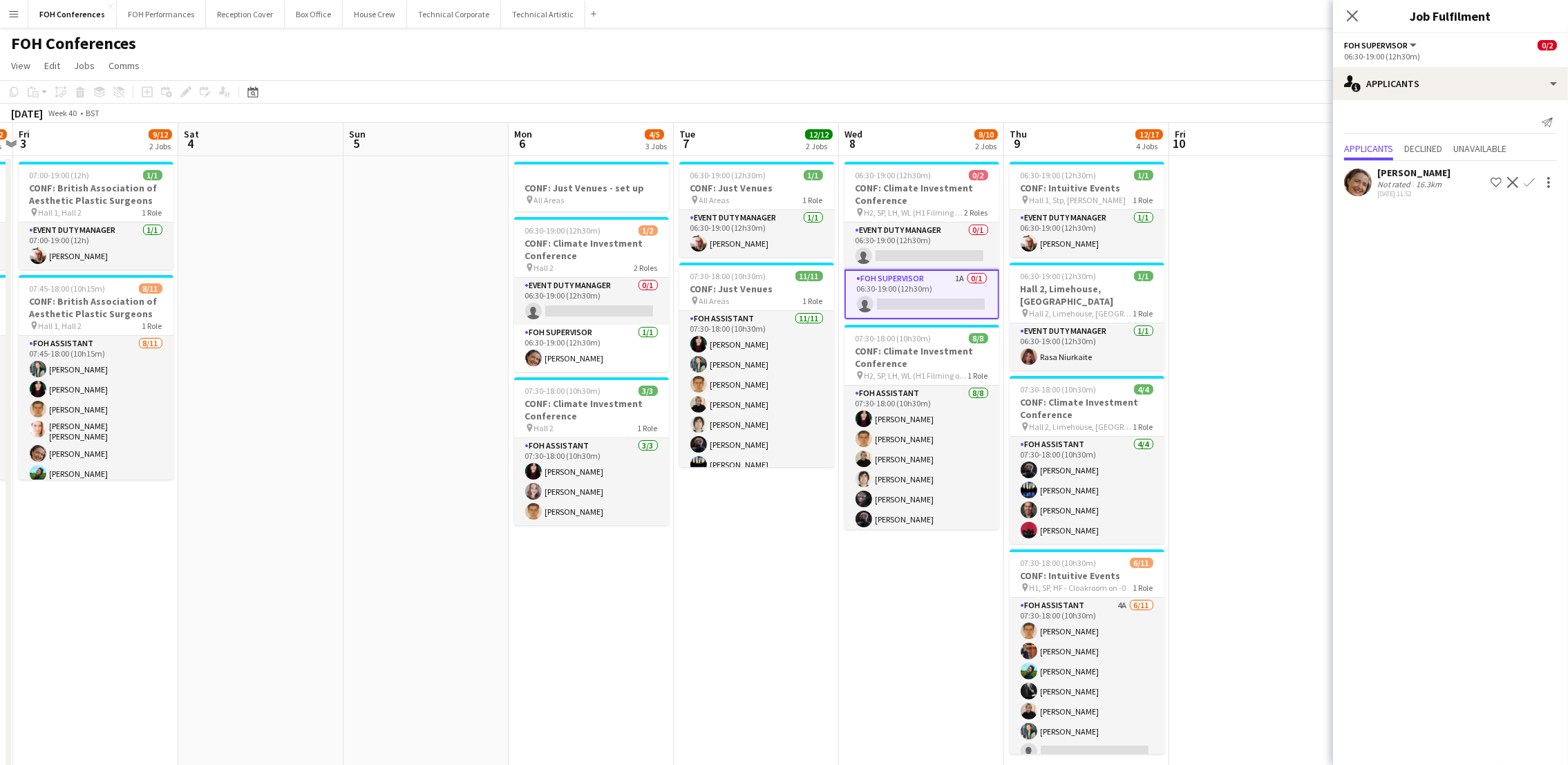
click at [1524, 186] on app-icon "Confirm" at bounding box center [1529, 182] width 11 height 11
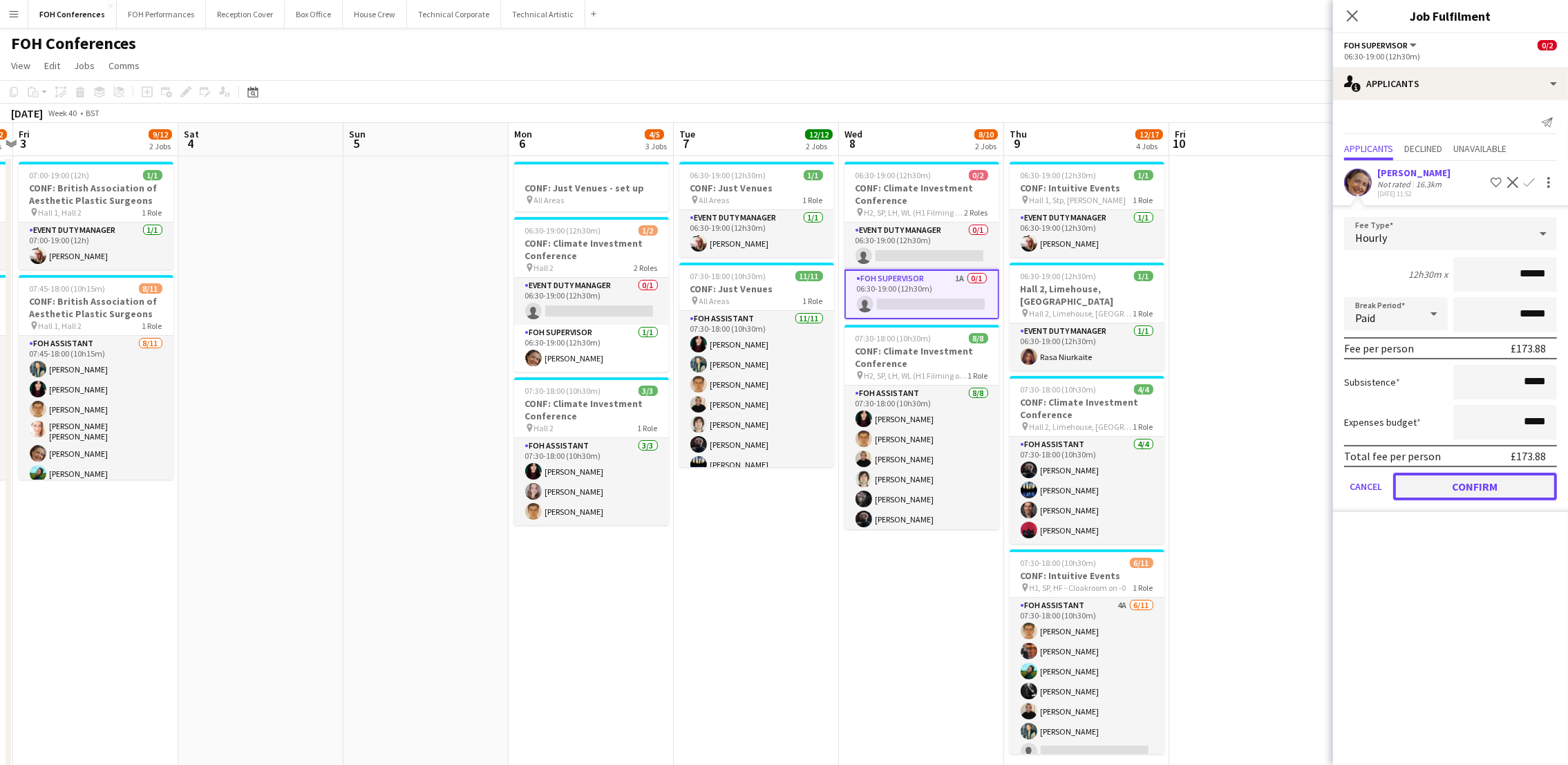
click at [1491, 478] on button "Confirm" at bounding box center [1475, 486] width 164 height 28
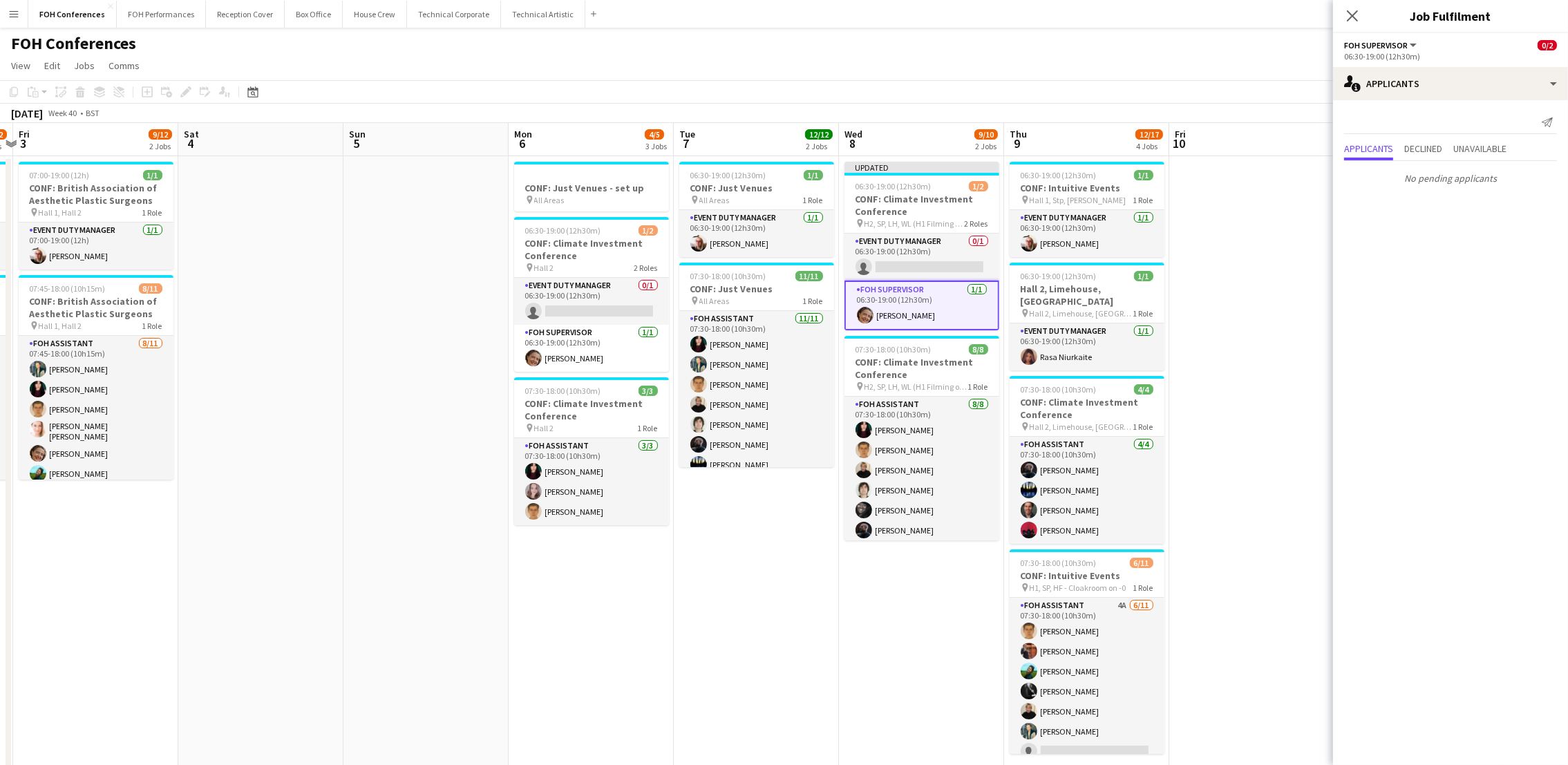
click at [1004, 124] on app-board-header-date "Thu 9 12/17 4 Jobs" at bounding box center [1087, 139] width 165 height 33
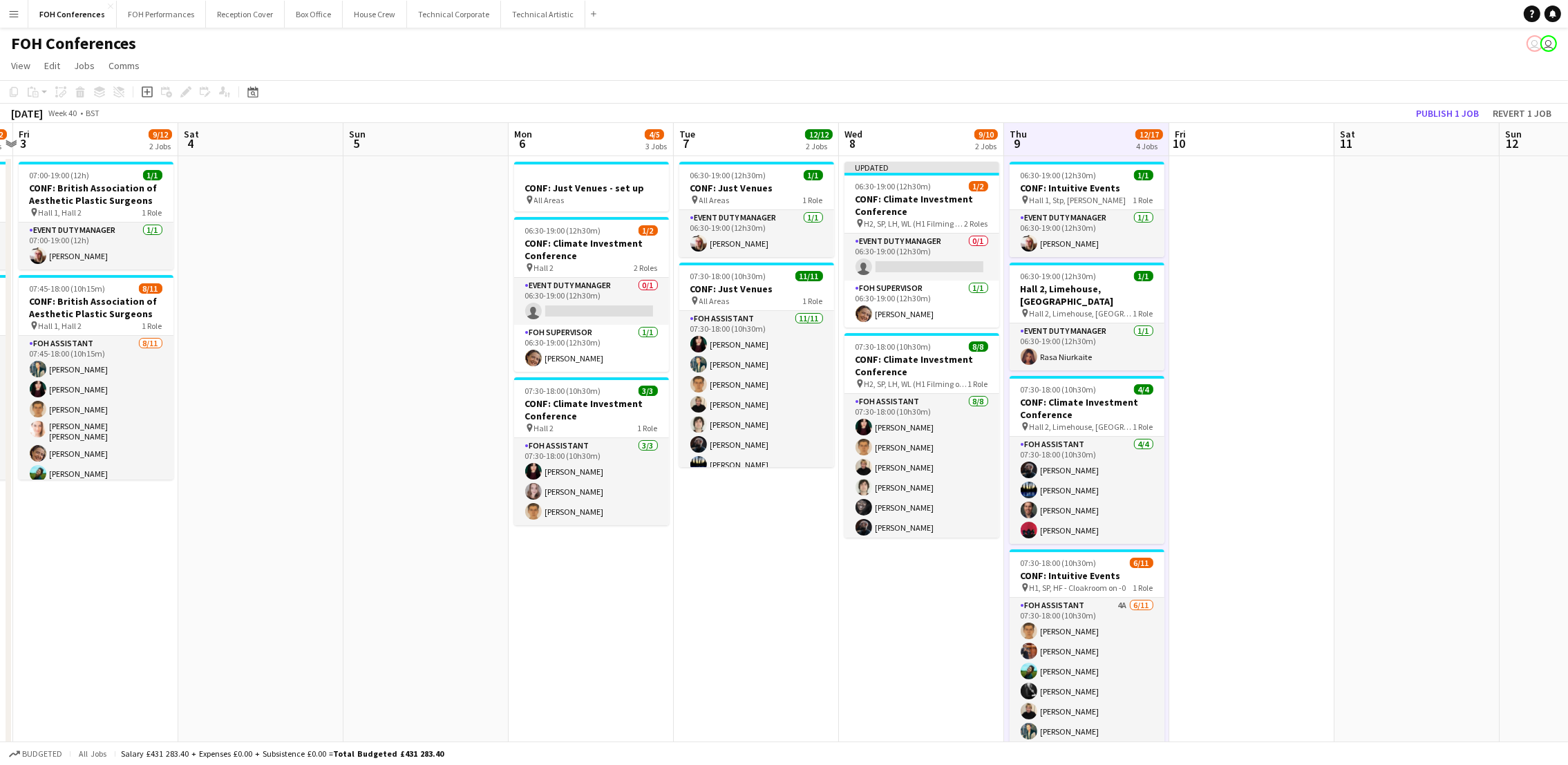
click at [998, 83] on app-toolbar "Copy Paste Paste Ctrl+V Paste with crew Ctrl+Shift+V Paste linked Job Delete Gr…" at bounding box center [784, 92] width 1568 height 24
click at [1444, 119] on button "Publish 1 job" at bounding box center [1447, 113] width 74 height 18
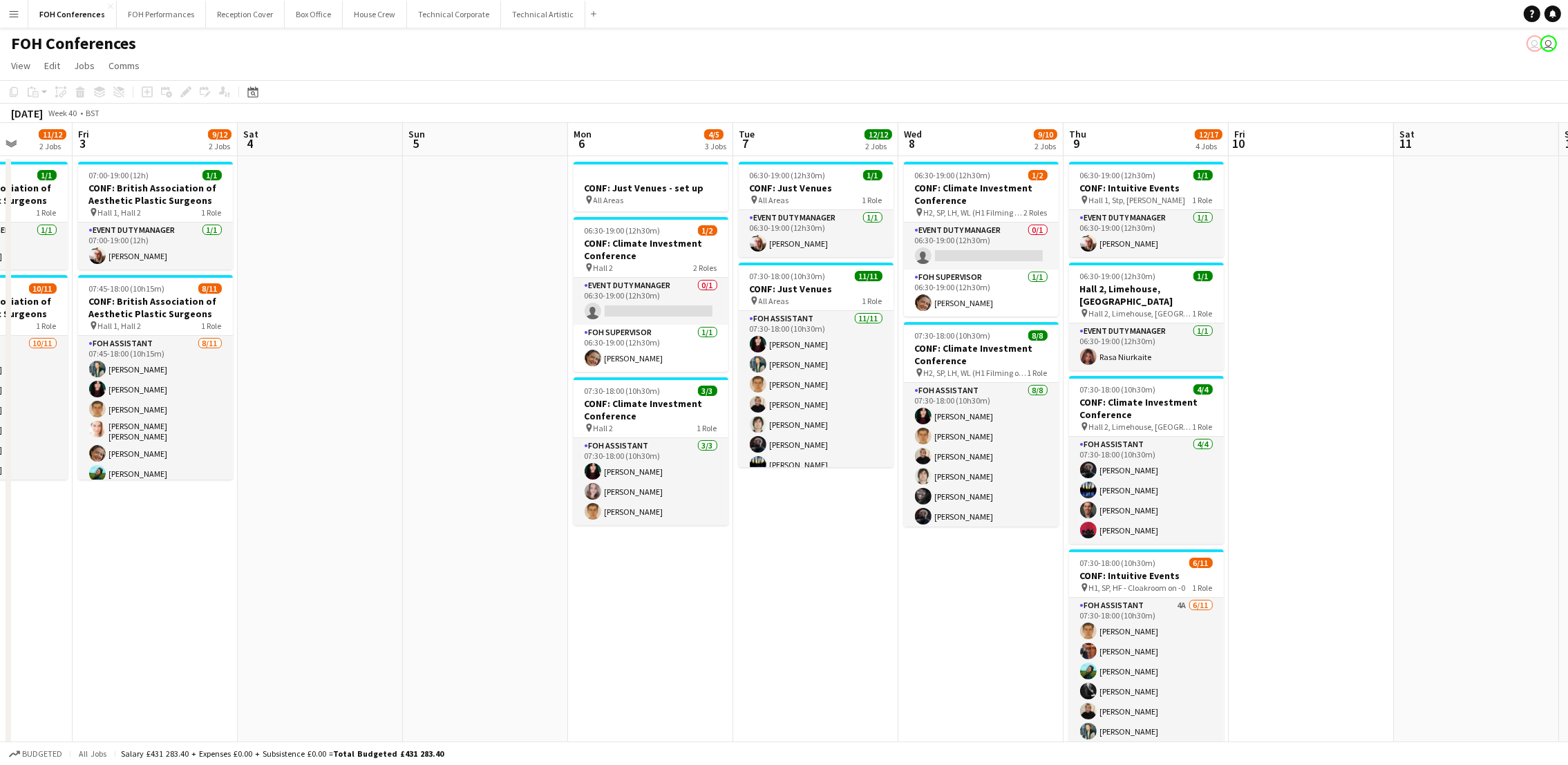
scroll to position [0, 555]
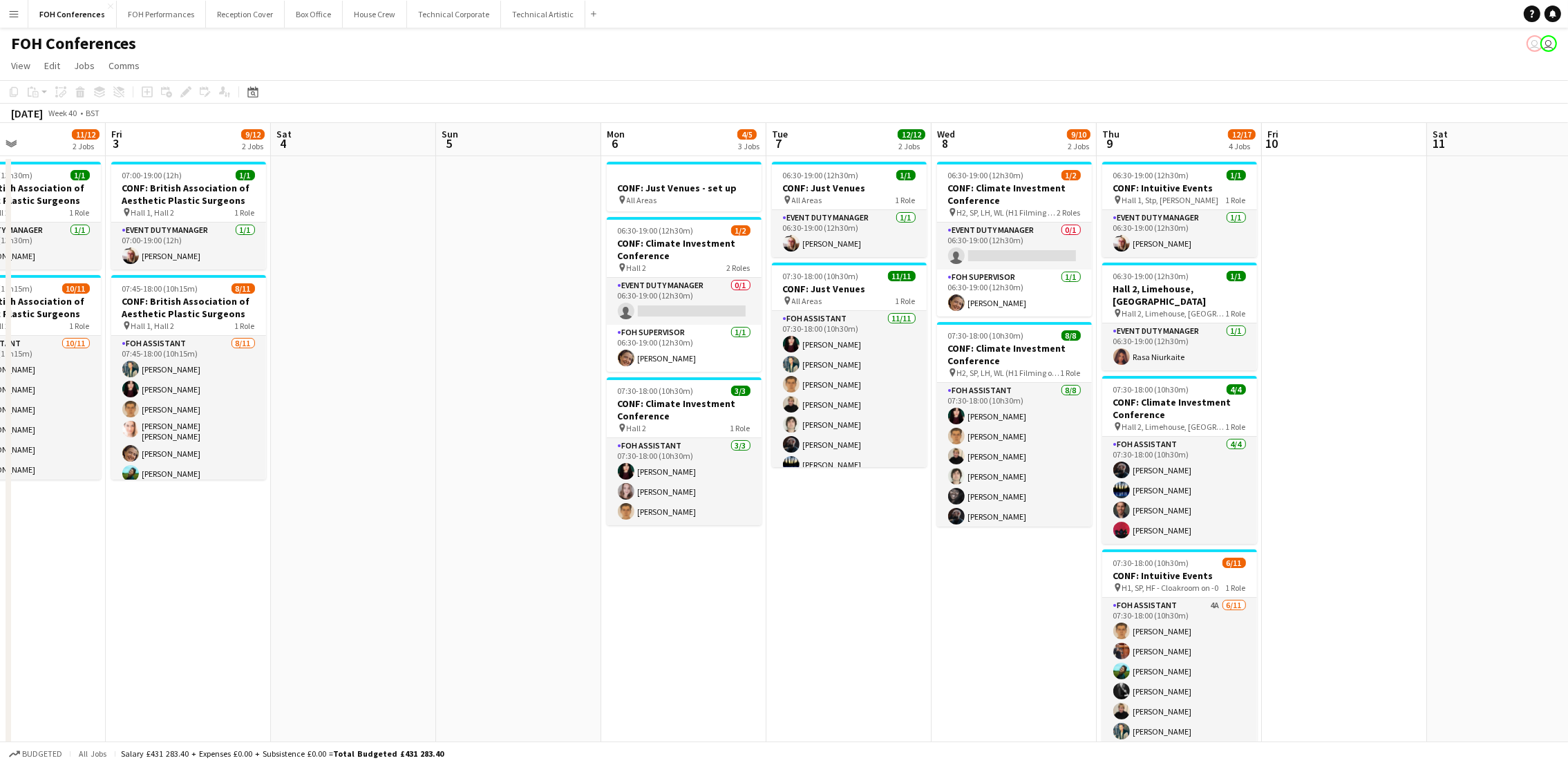
drag, startPoint x: 180, startPoint y: 150, endPoint x: 272, endPoint y: 220, distance: 115.6
click at [272, 220] on app-calendar-viewport "Mon 29 1 Job Tue 30 12/12 2 Jobs Wed 1 12/12 2 Jobs Thu 2 11/12 2 Jobs Fri 3 9/…" at bounding box center [784, 592] width 1568 height 939
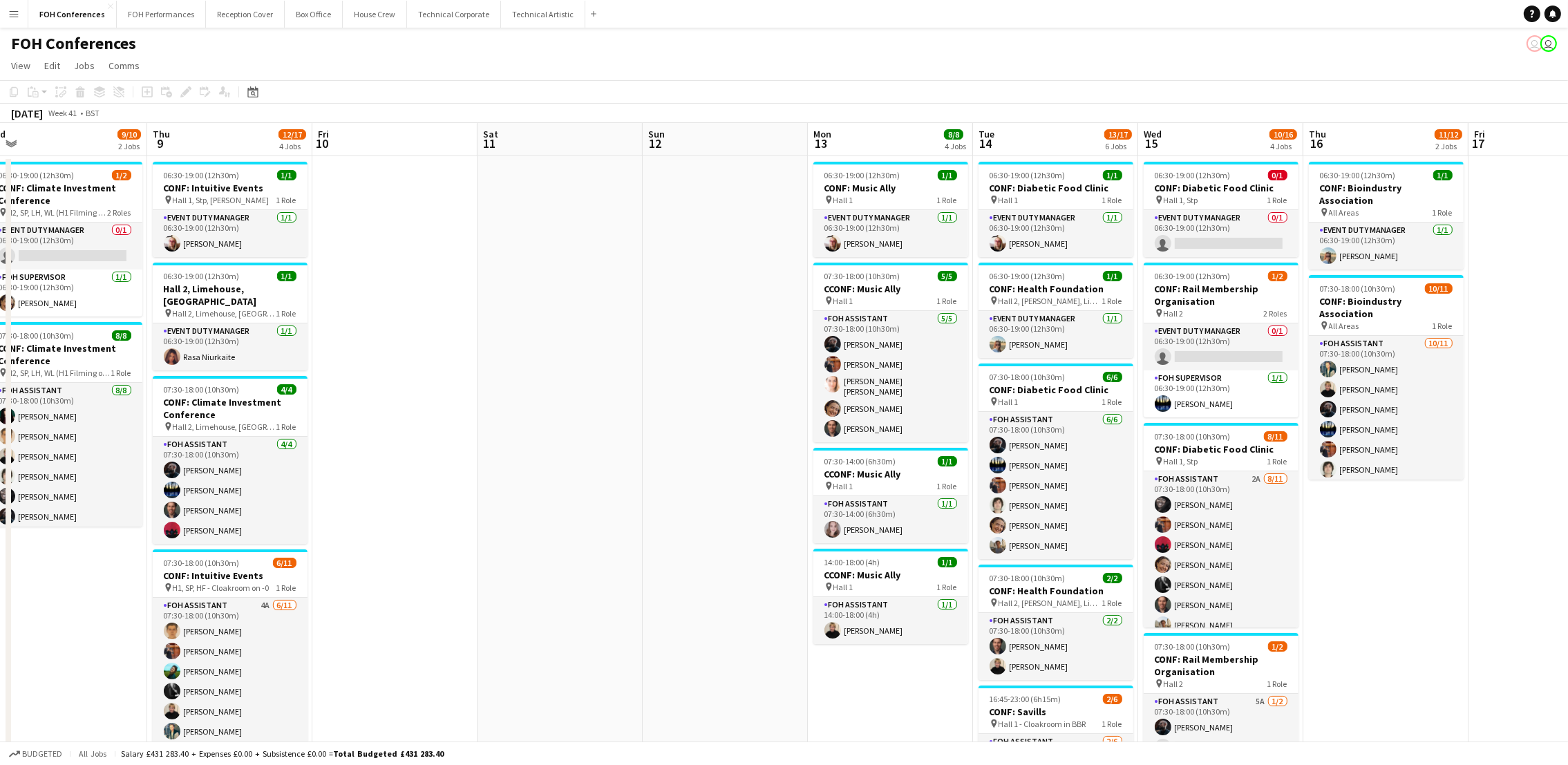
scroll to position [0, 563]
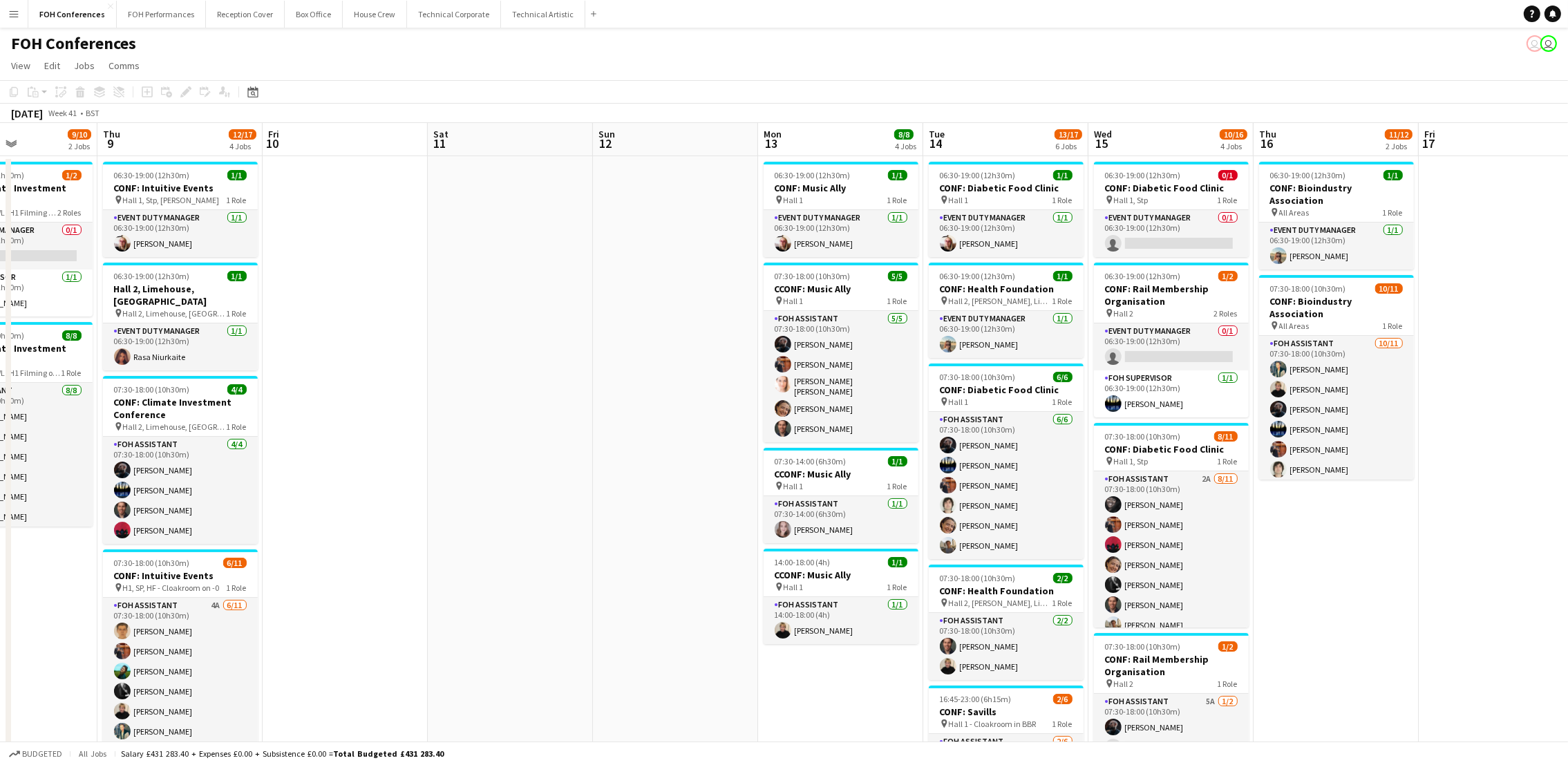
drag, startPoint x: 1380, startPoint y: 153, endPoint x: 382, endPoint y: 130, distance: 998.3
click at [382, 130] on app-calendar-viewport "Sun 5 Mon 6 4/5 3 Jobs Tue 7 12/12 2 Jobs Wed 8 9/10 2 Jobs Thu 9 12/17 4 Jobs …" at bounding box center [784, 592] width 1568 height 939
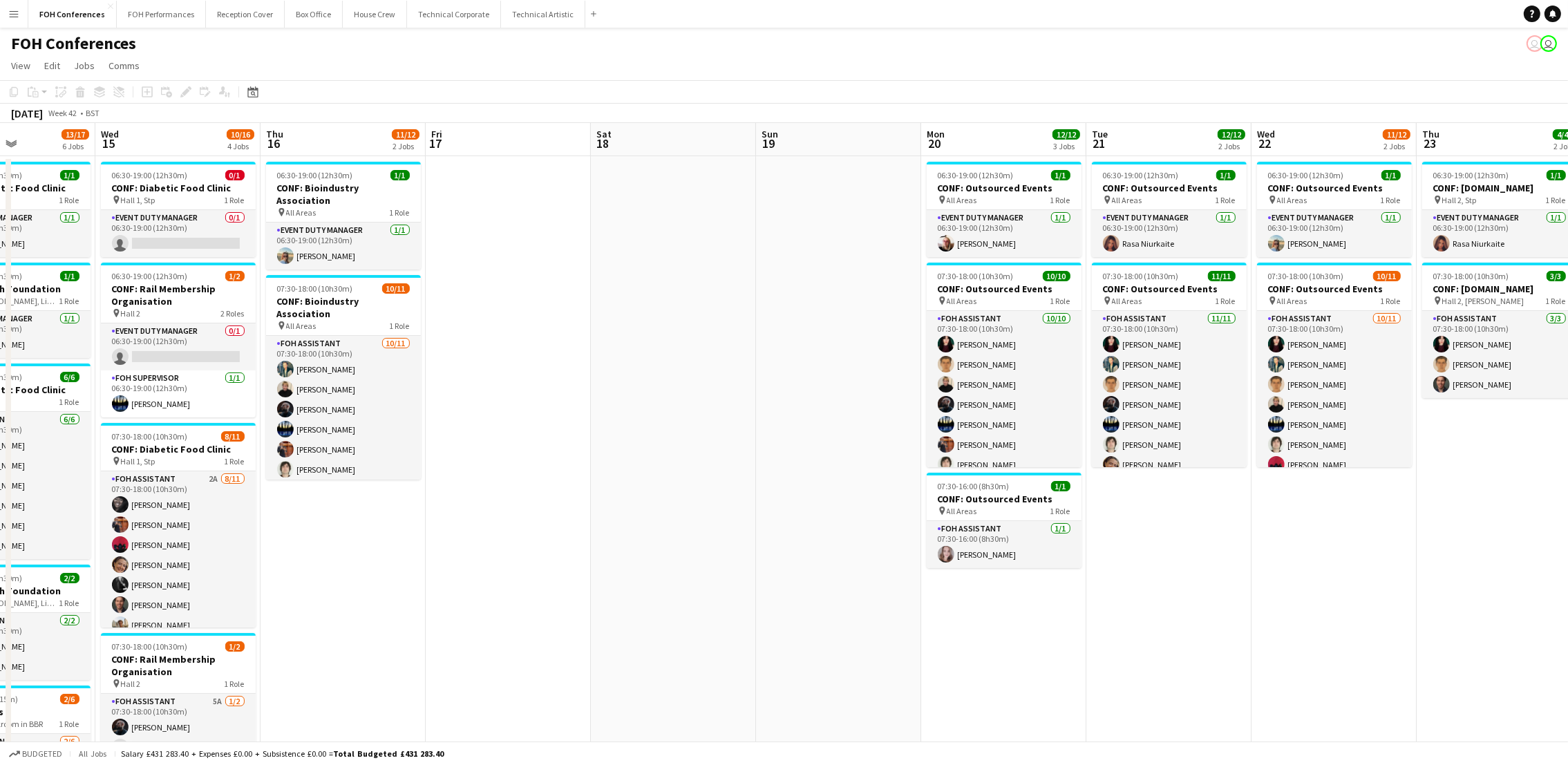
scroll to position [0, 605]
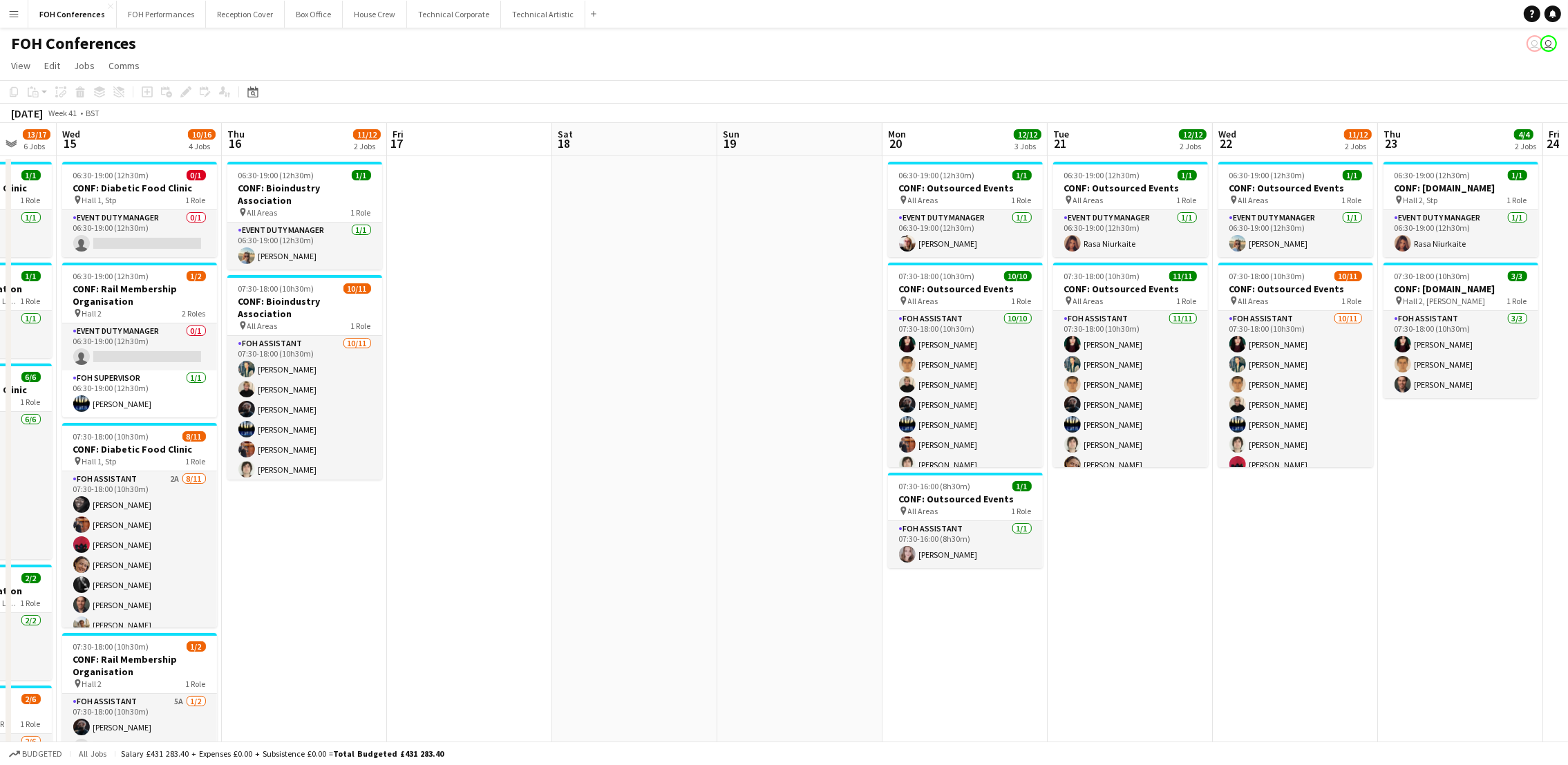
drag, startPoint x: 1329, startPoint y: 140, endPoint x: 297, endPoint y: 144, distance: 1032.0
click at [297, 144] on app-calendar-viewport "Sat 11 Sun 12 Mon 13 8/8 4 Jobs Tue 14 13/17 6 Jobs Wed 15 10/16 4 Jobs Thu 16 …" at bounding box center [784, 592] width 1568 height 939
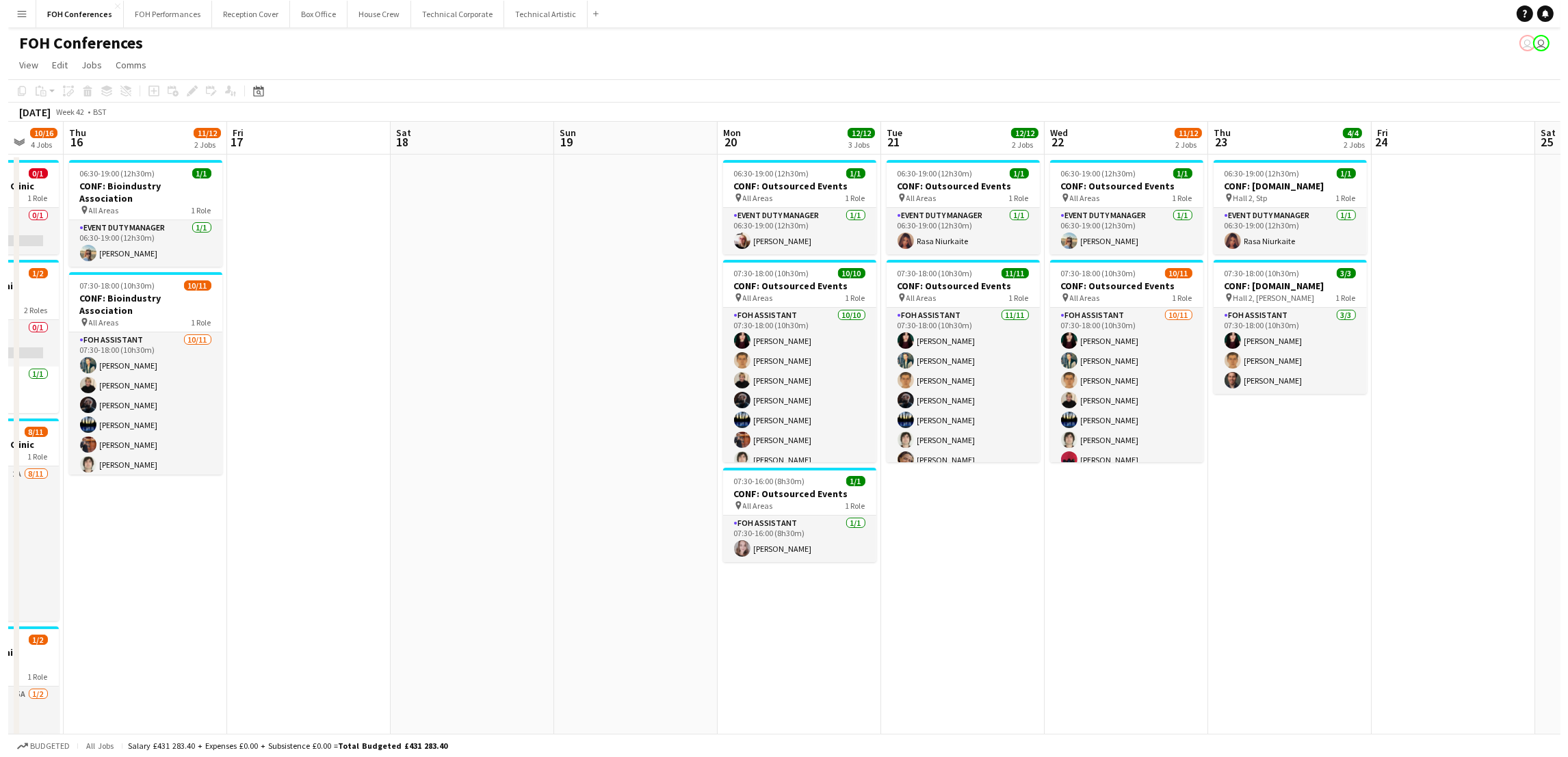
scroll to position [0, 423]
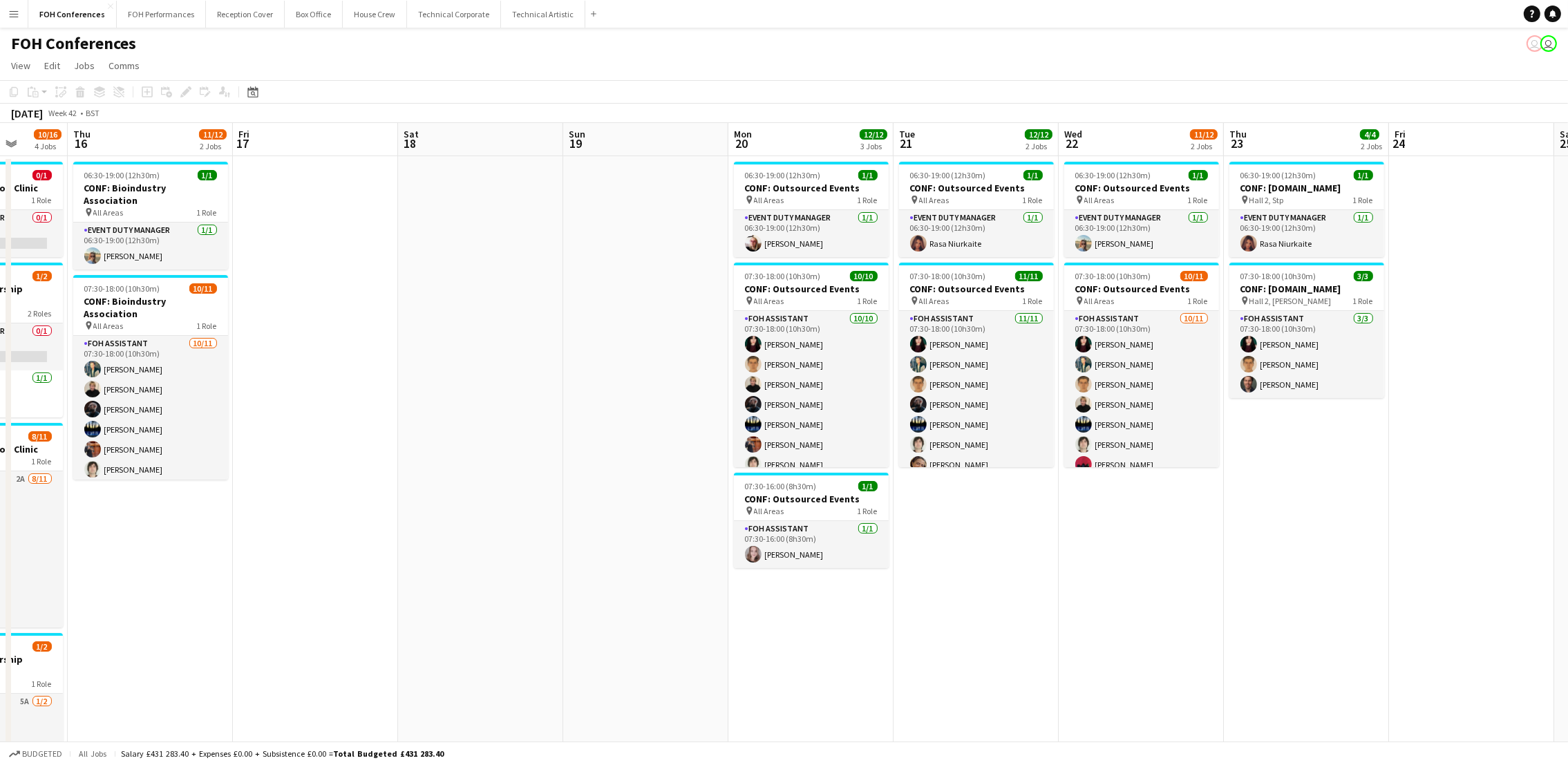
drag, startPoint x: 1497, startPoint y: 149, endPoint x: 1345, endPoint y: 165, distance: 152.8
click at [1345, 165] on app-calendar-viewport "Mon 13 8/8 4 Jobs Tue 14 13/17 6 Jobs Wed 15 10/16 4 Jobs Thu 16 11/12 2 Jobs F…" at bounding box center [784, 592] width 1568 height 939
click at [480, 69] on app-page-menu "View Day view expanded Day view collapsed Month view Date picker Jump to [DATE]…" at bounding box center [784, 66] width 1568 height 26
click at [540, 55] on app-page-menu "View Day view expanded Day view collapsed Month view Date picker Jump to [DATE]…" at bounding box center [784, 66] width 1568 height 26
click at [138, 17] on button "FOH Performances Close" at bounding box center [161, 14] width 89 height 27
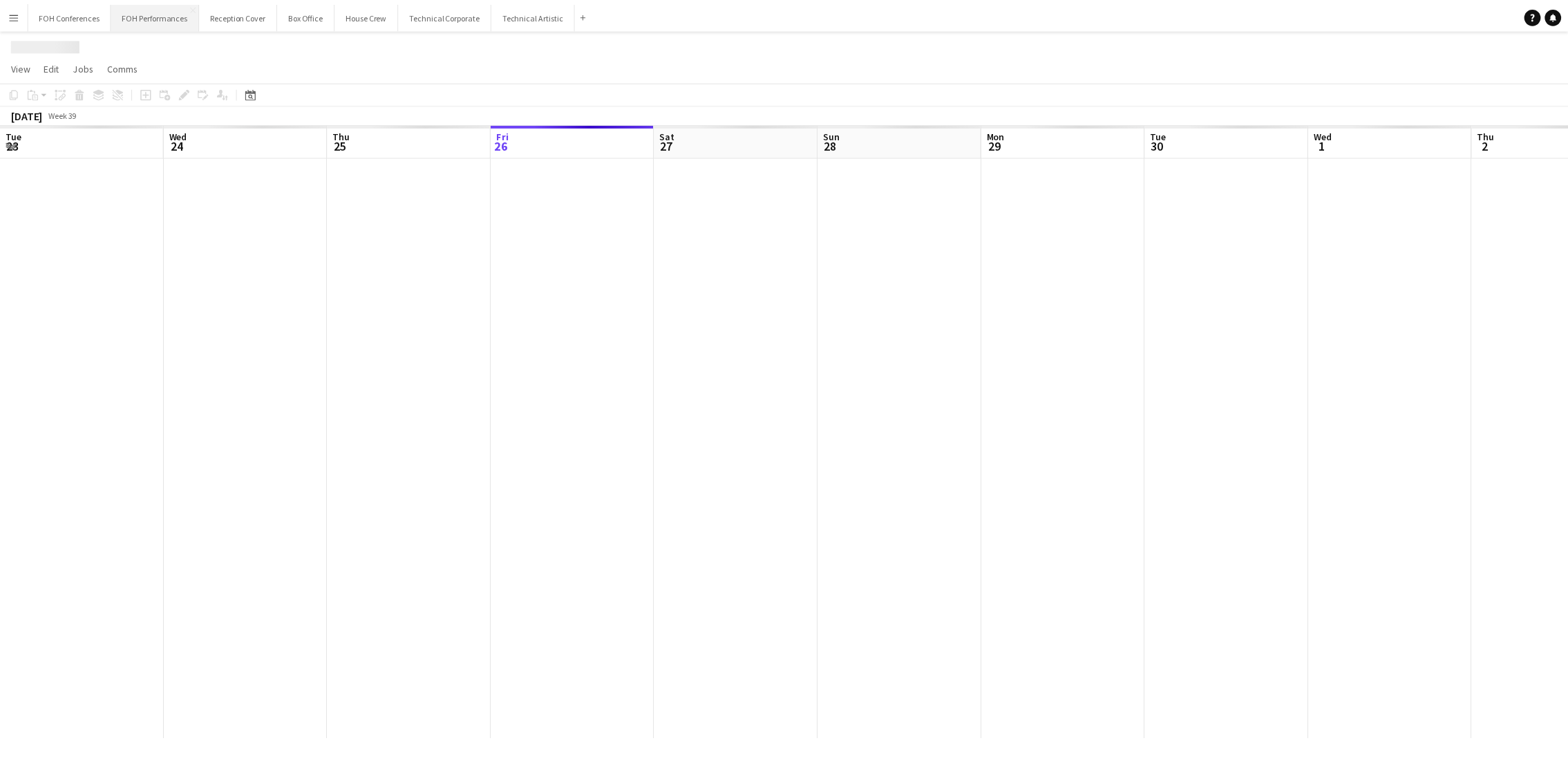
scroll to position [0, 330]
